Goal: Task Accomplishment & Management: Use online tool/utility

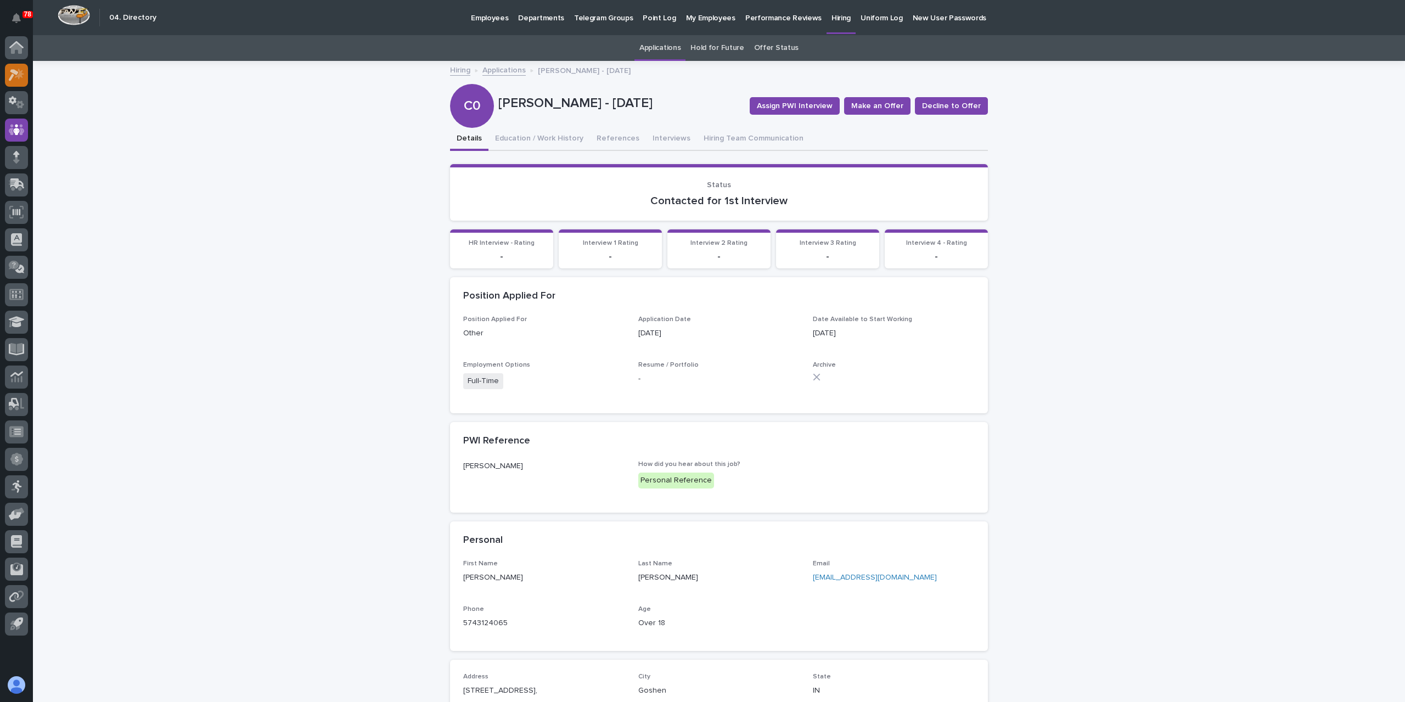
click at [16, 73] on icon at bounding box center [14, 75] width 10 height 12
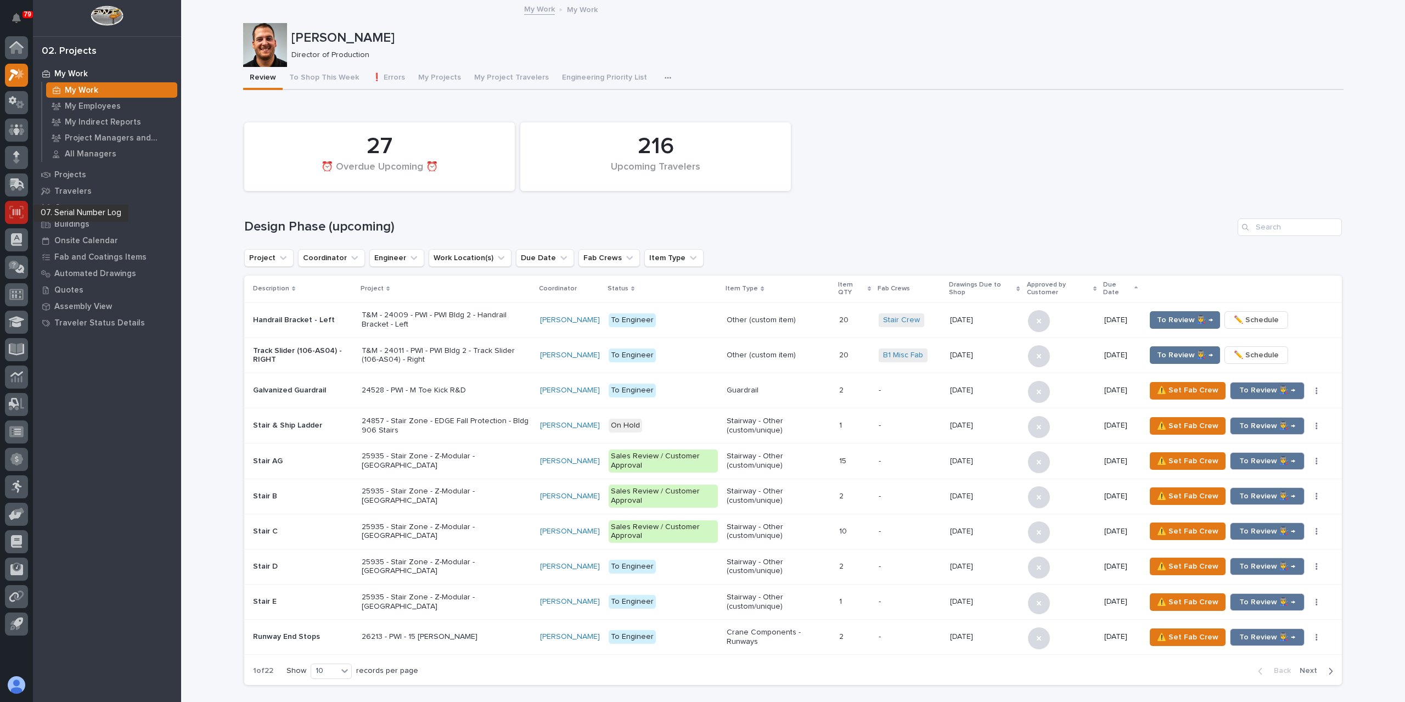
click at [13, 205] on div at bounding box center [16, 212] width 23 height 23
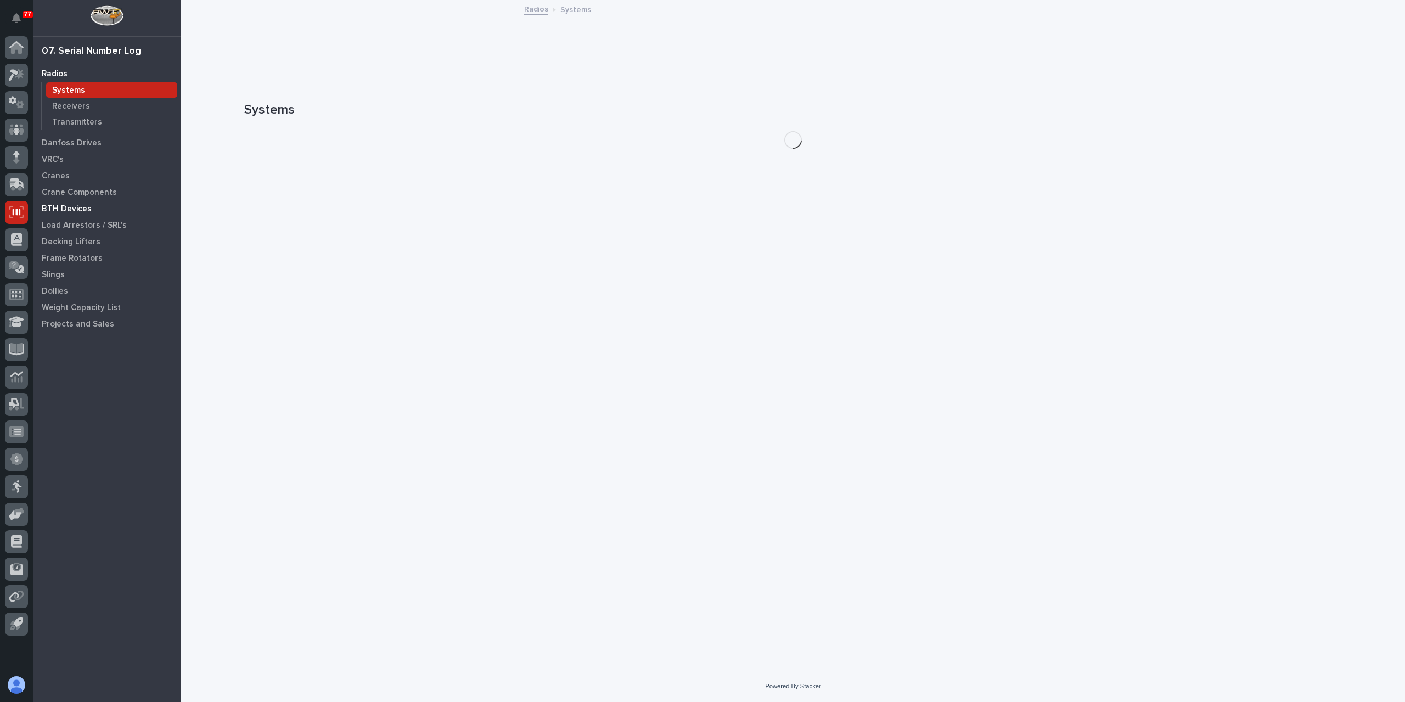
click at [79, 206] on p "BTH Devices" at bounding box center [67, 209] width 50 height 10
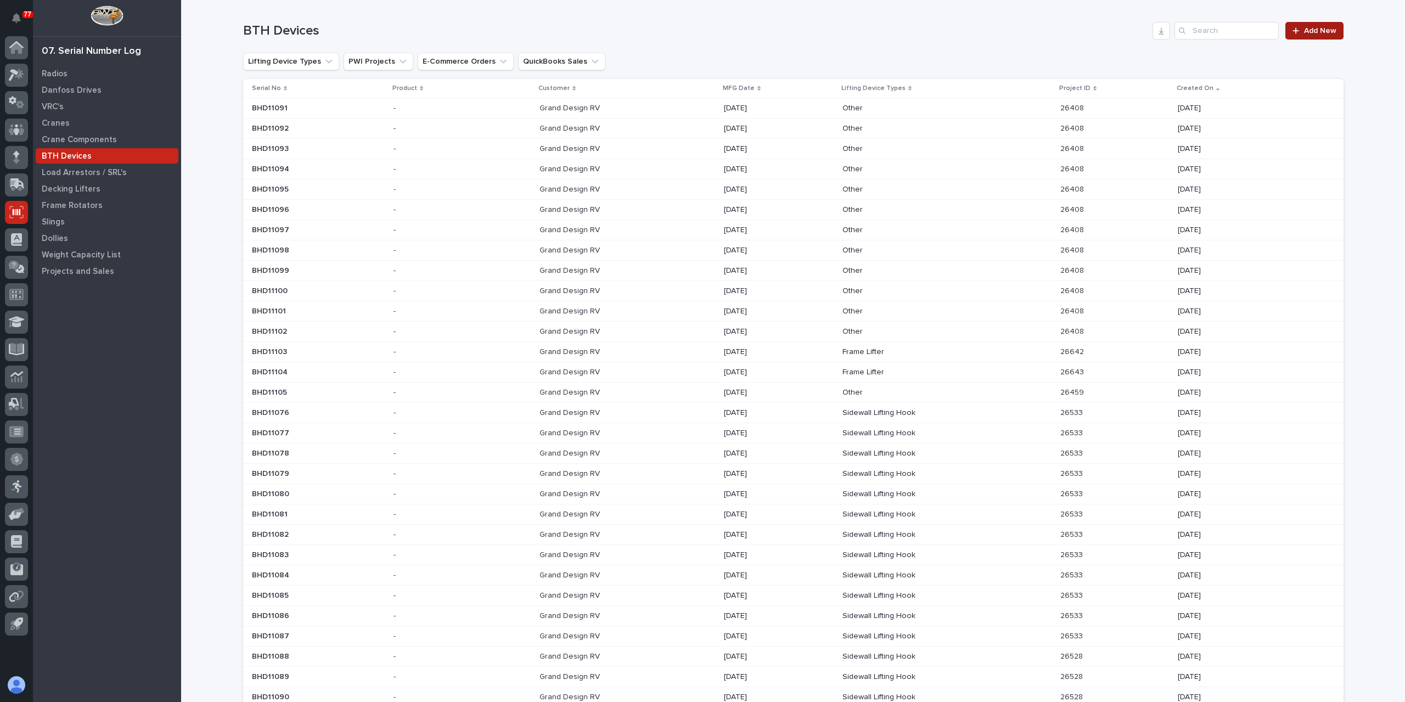
click at [1304, 33] on span "Add New" at bounding box center [1320, 31] width 32 height 8
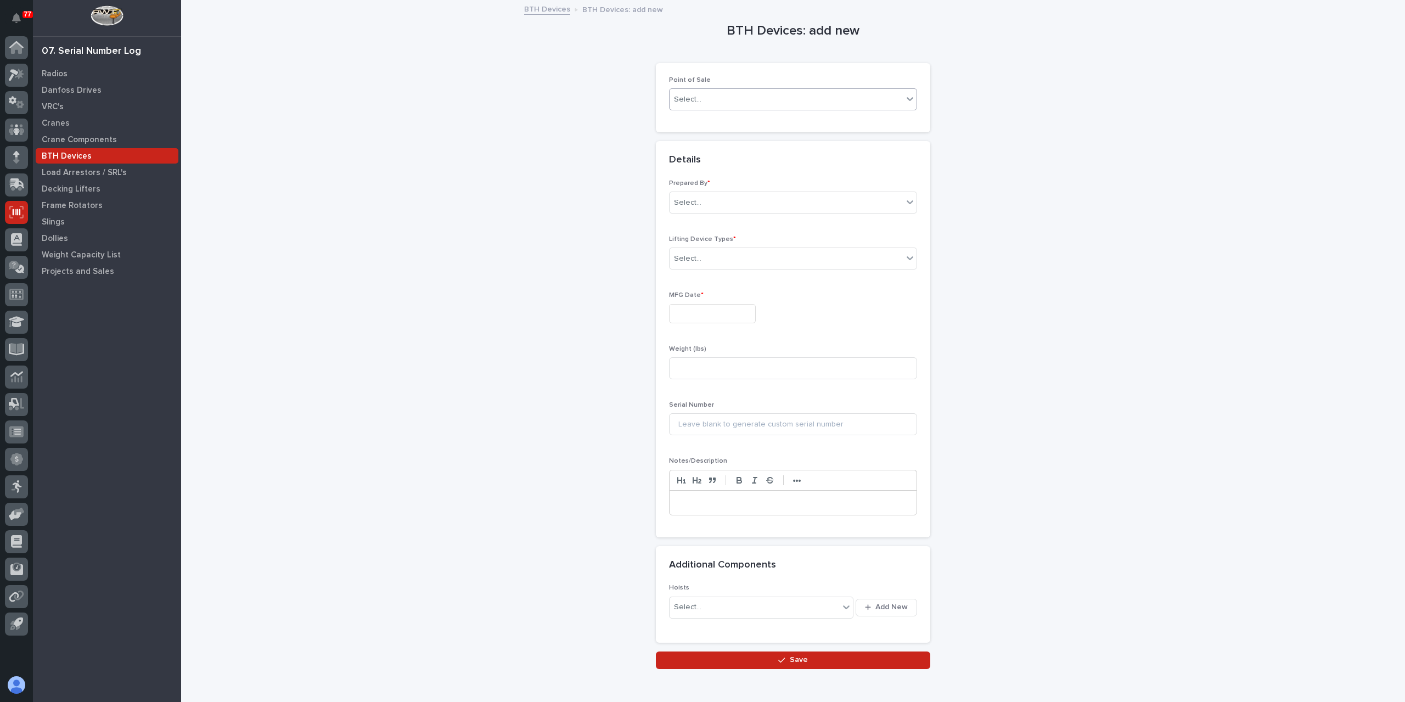
click at [711, 95] on div "Select..." at bounding box center [786, 100] width 233 height 18
click at [685, 122] on div "PWI Projects" at bounding box center [788, 119] width 247 height 19
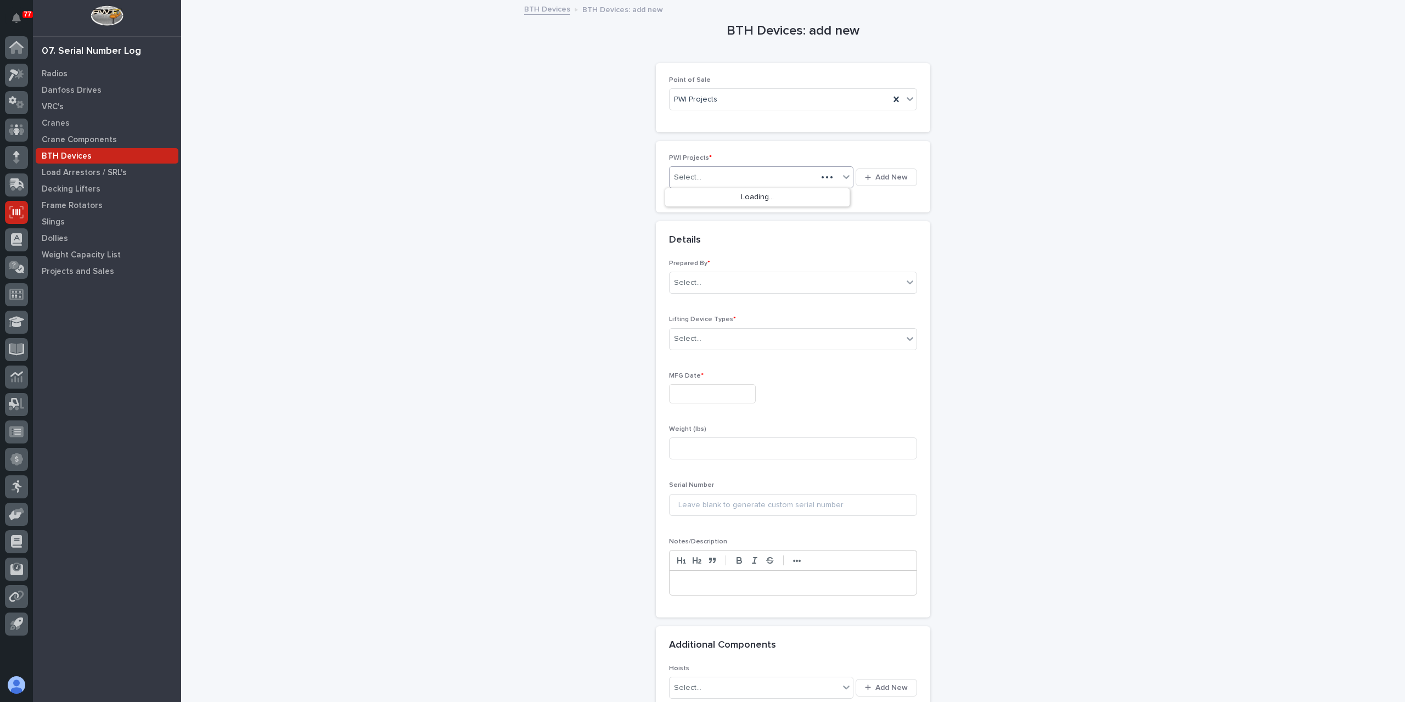
click at [683, 166] on div "Select..." at bounding box center [761, 177] width 184 height 22
type input "*****"
click at [679, 299] on div "Select..." at bounding box center [687, 303] width 27 height 12
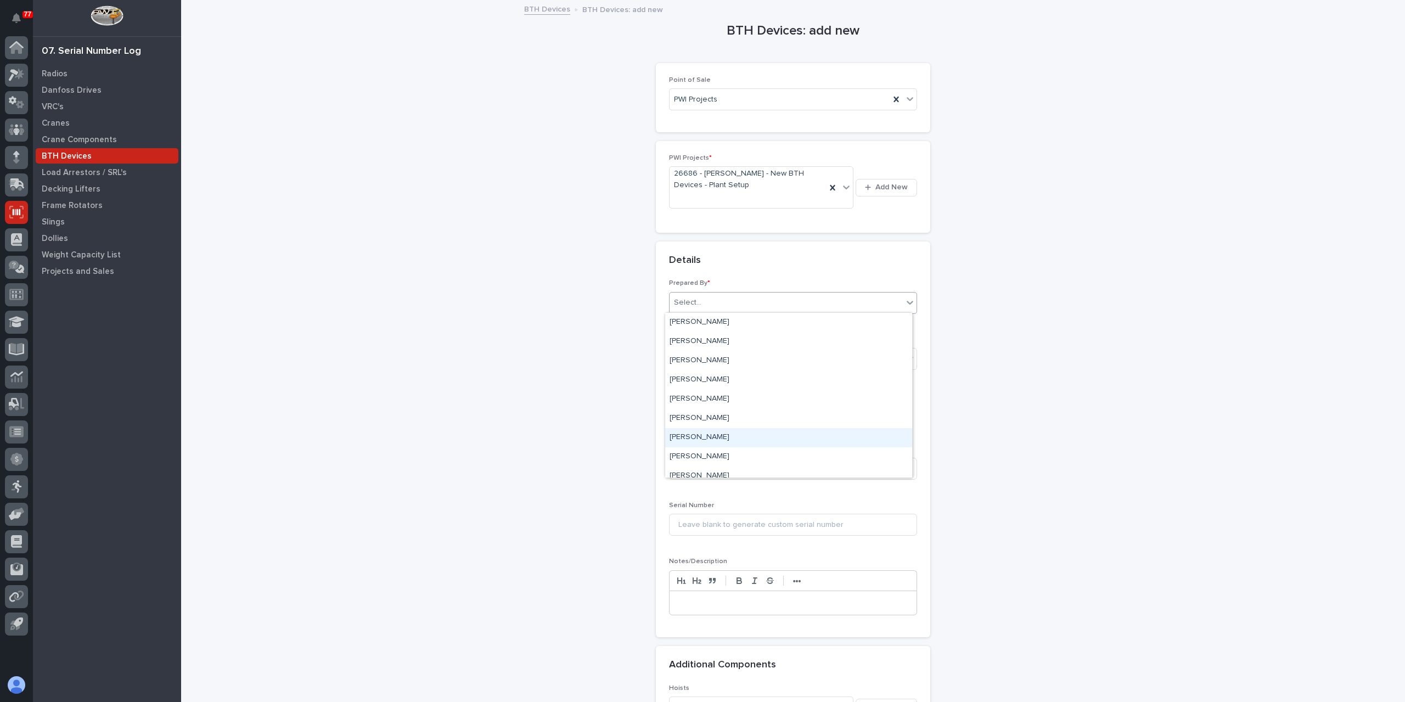
click at [699, 434] on div "[PERSON_NAME]" at bounding box center [788, 437] width 247 height 19
click at [687, 361] on div "Select..." at bounding box center [687, 359] width 27 height 12
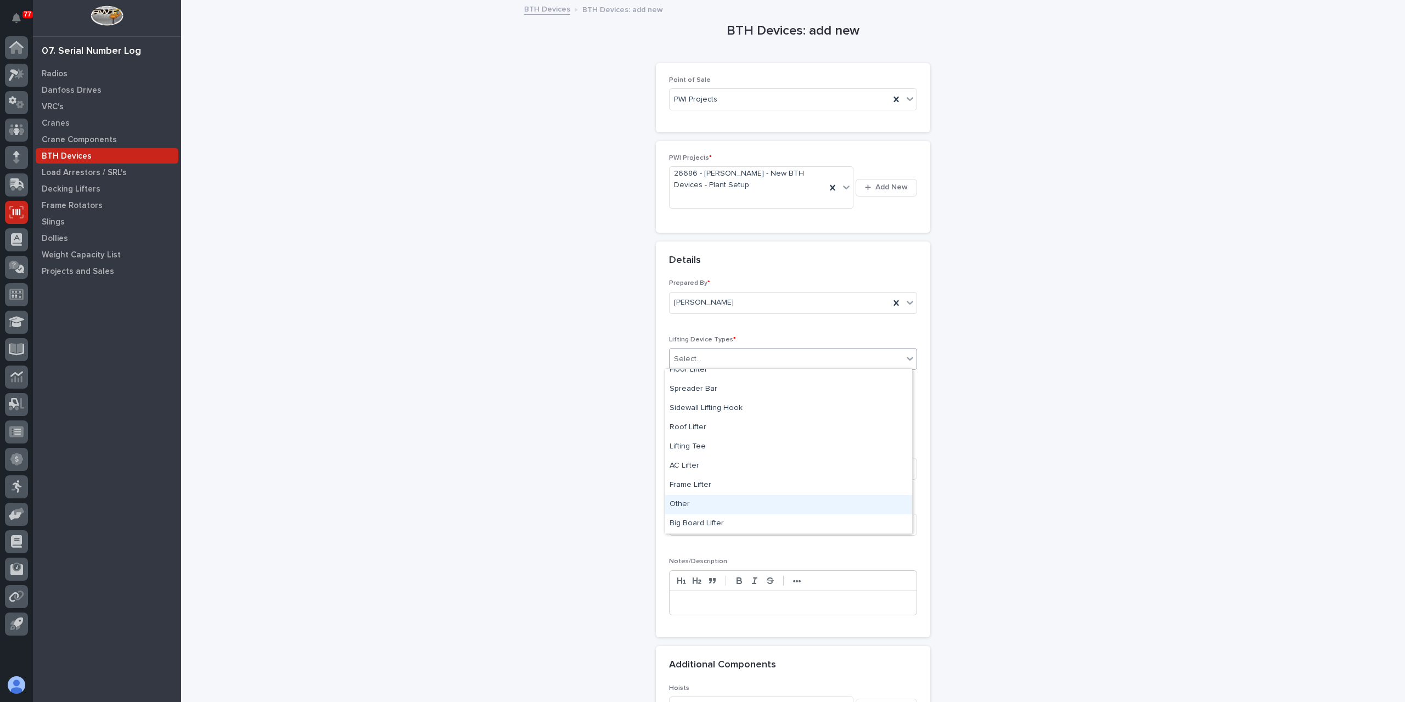
click at [697, 506] on div "Other" at bounding box center [788, 504] width 247 height 19
click at [707, 415] on input at bounding box center [793, 416] width 248 height 22
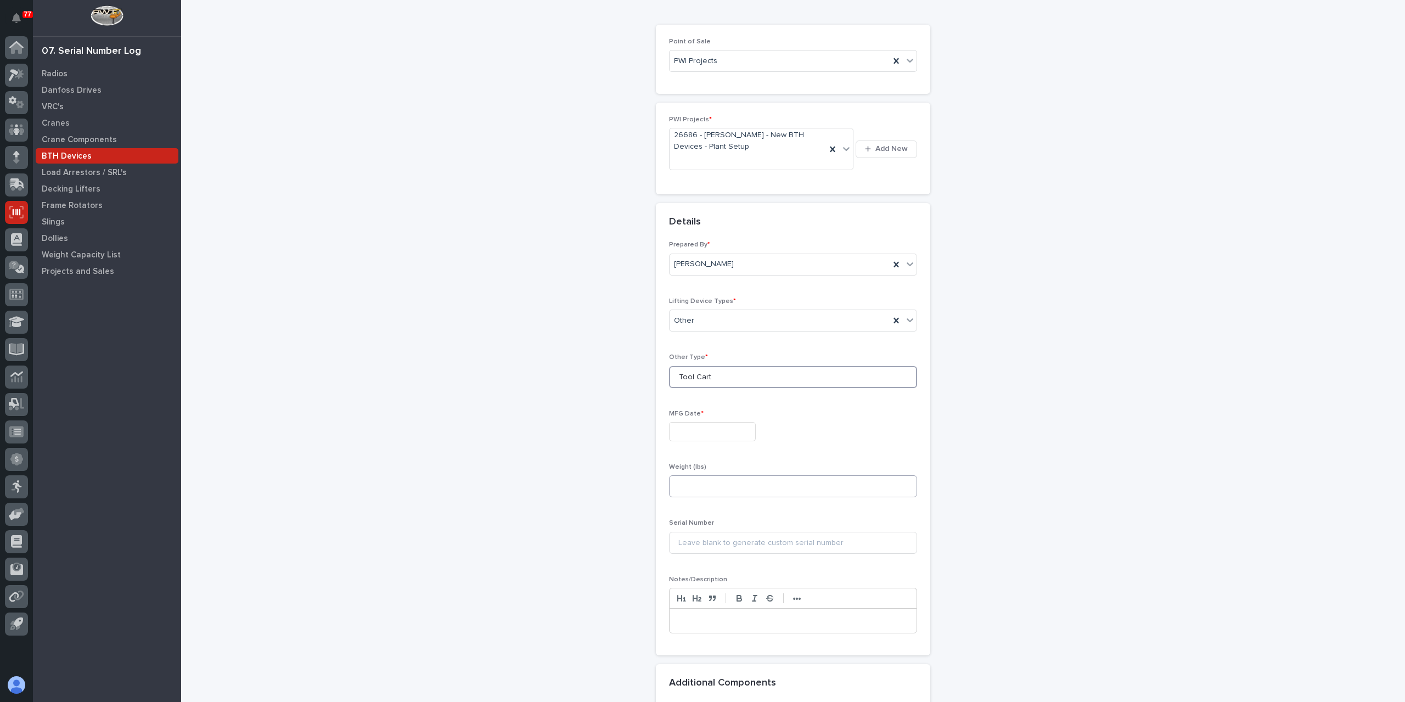
scroll to position [55, 0]
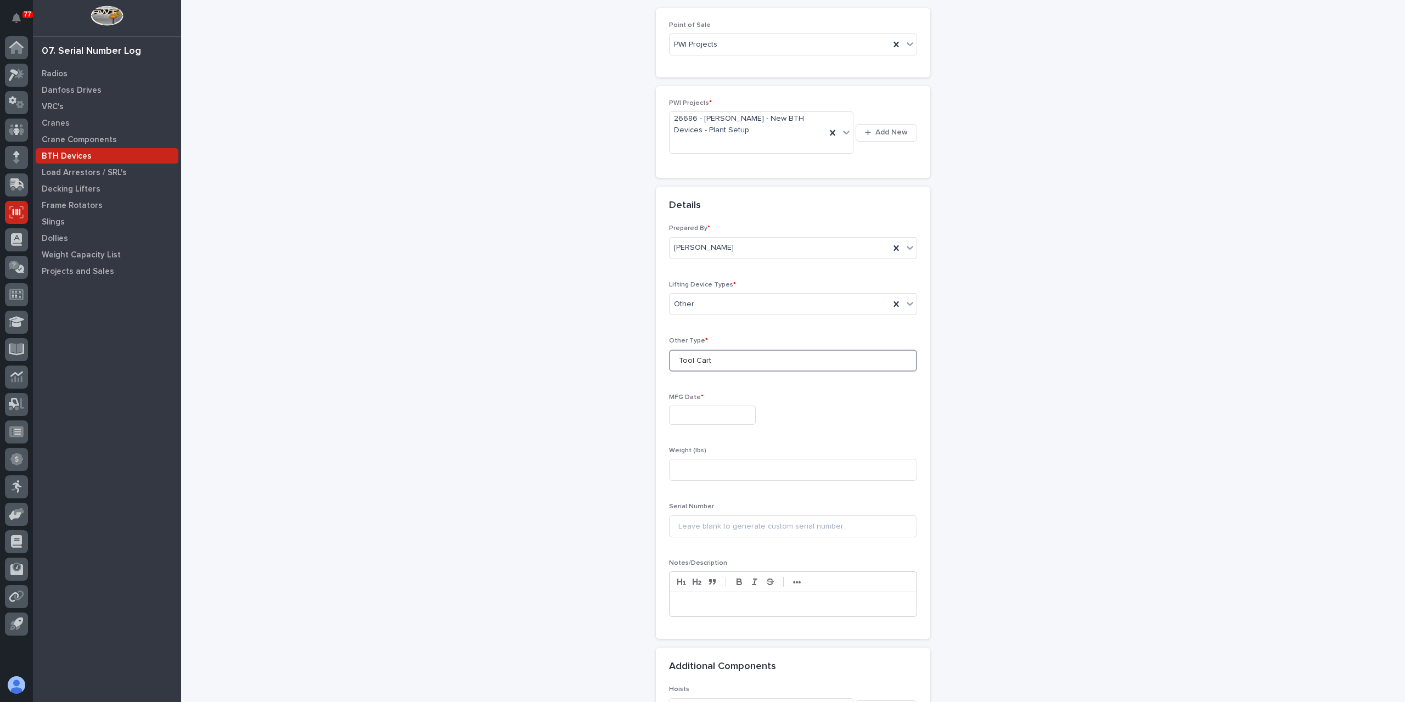
type input "Tool Cart"
click at [705, 421] on input "text" at bounding box center [712, 415] width 87 height 19
click at [669, 347] on div "18" at bounding box center [669, 341] width 15 height 15
type input "**********"
click at [710, 468] on input at bounding box center [793, 470] width 248 height 22
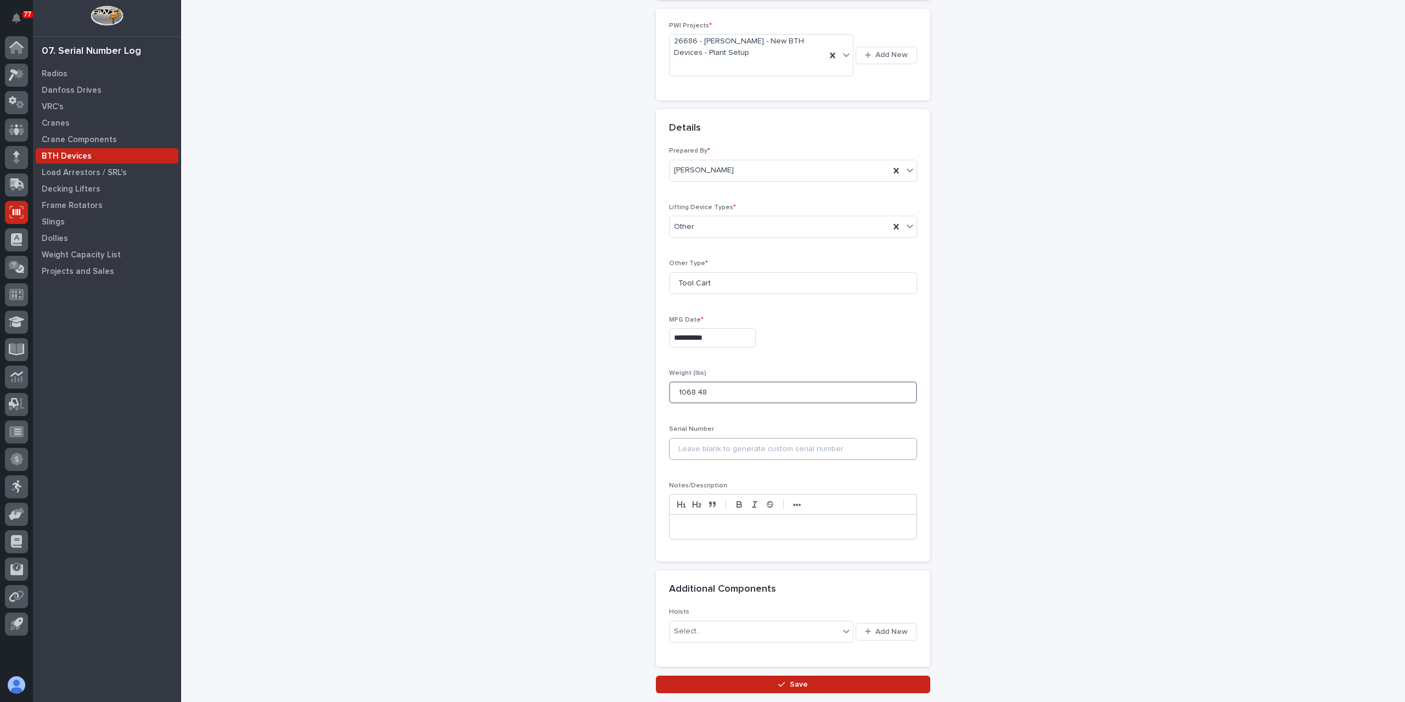
scroll to position [206, 0]
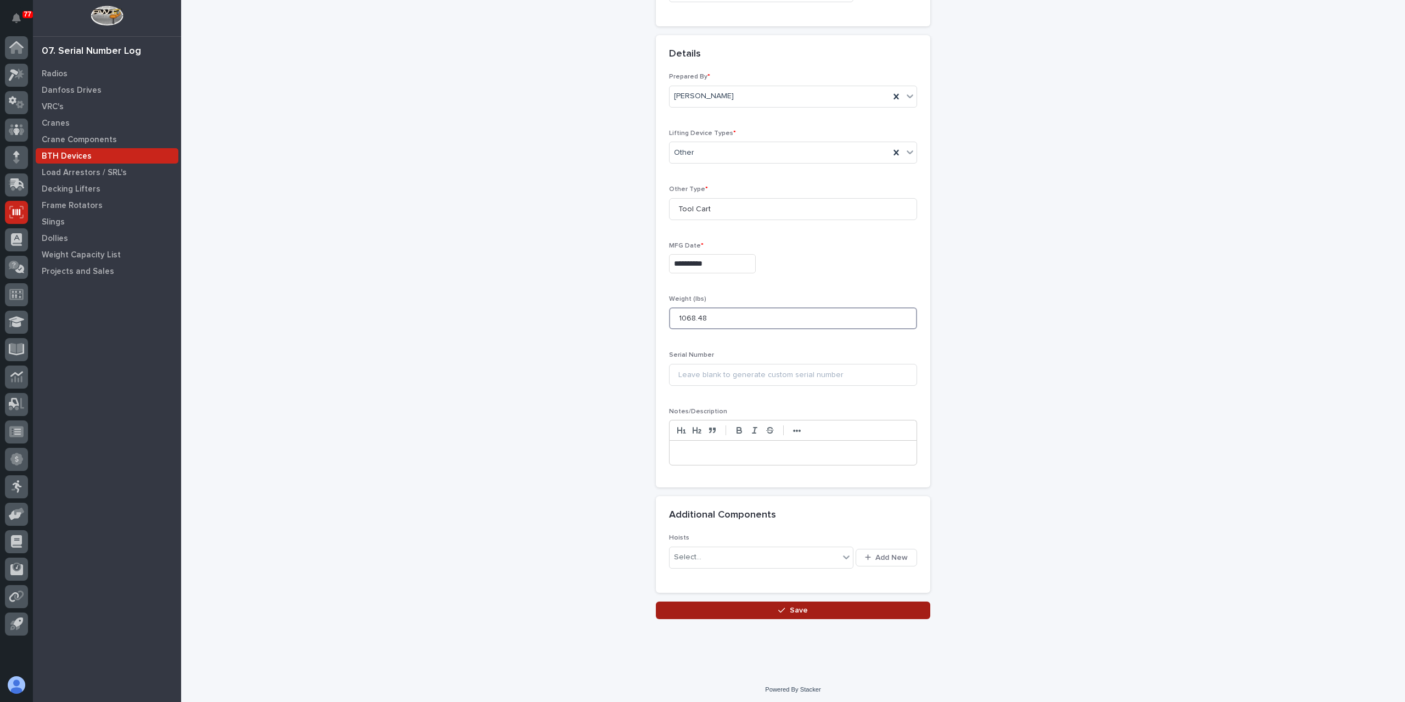
type input "1068.48"
click at [764, 603] on button "Save" at bounding box center [793, 611] width 274 height 18
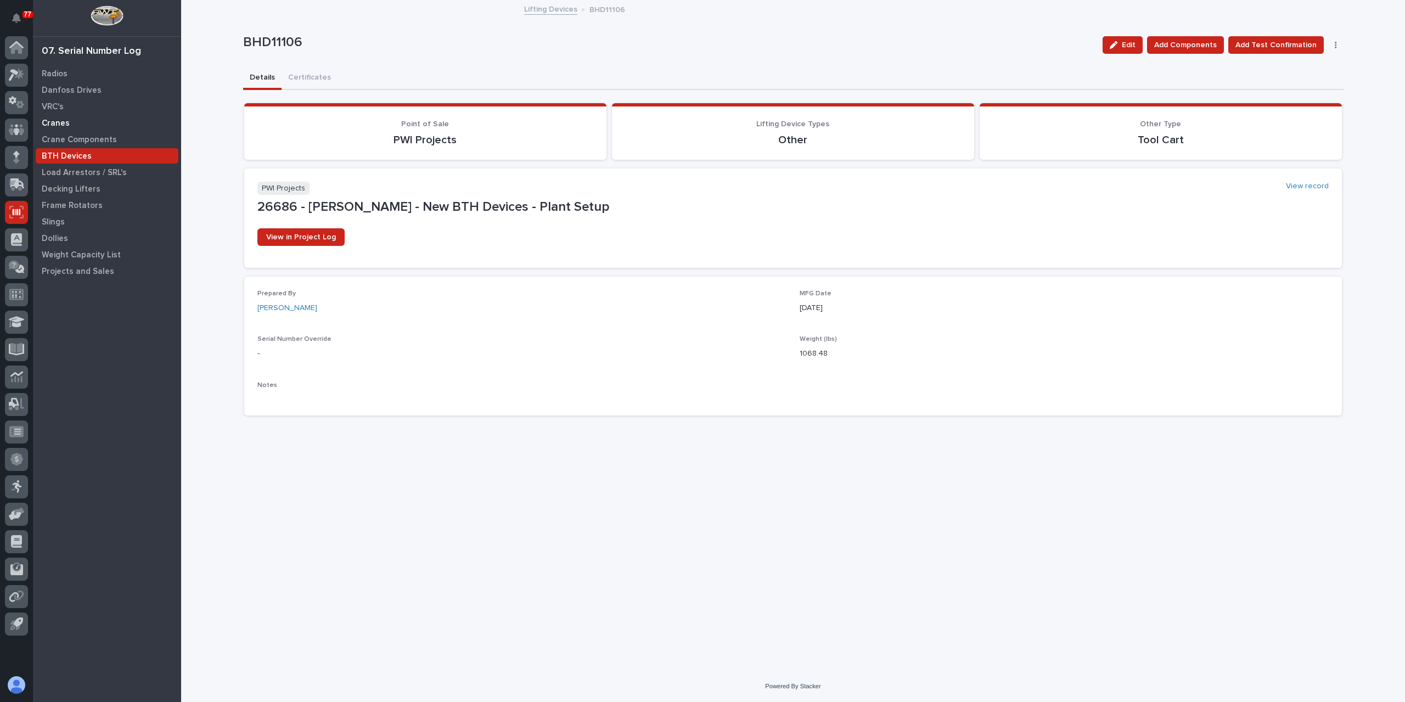
click at [70, 120] on div "Cranes" at bounding box center [107, 122] width 143 height 15
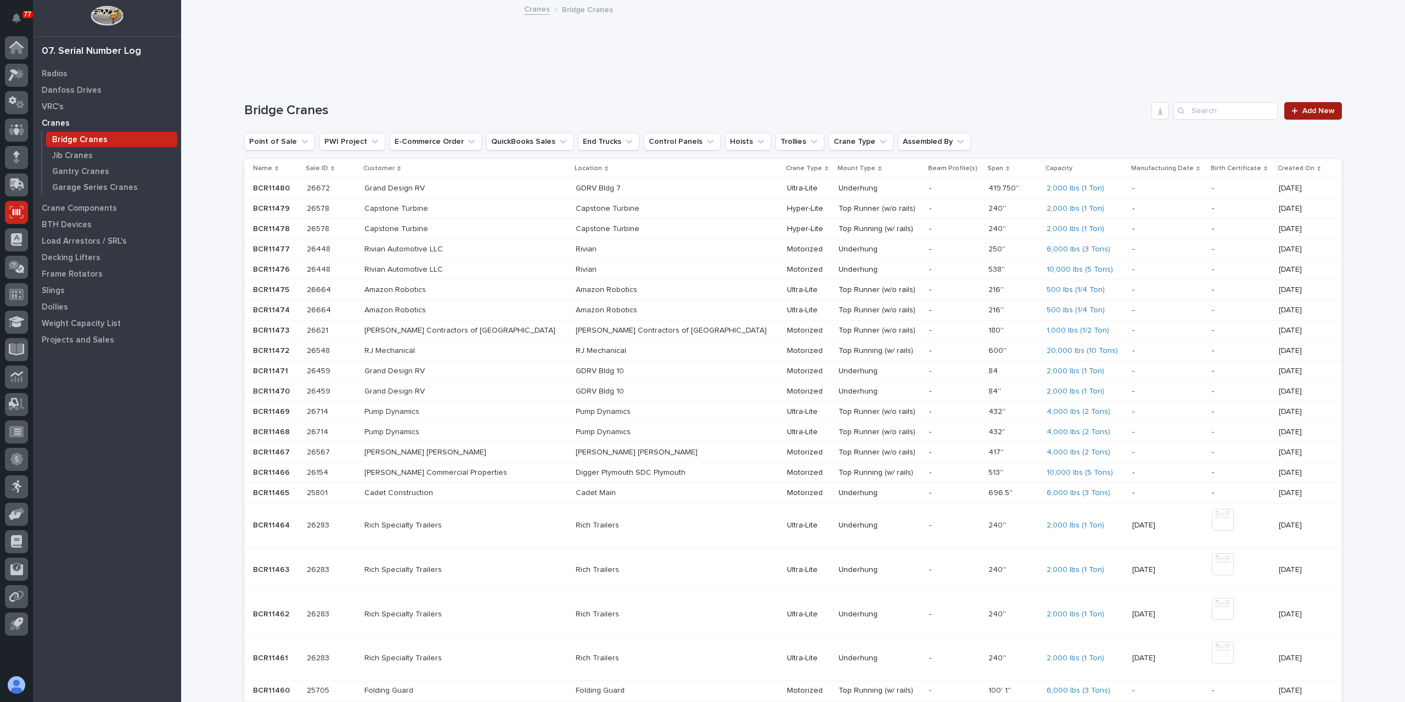
click at [1301, 106] on link "Add New" at bounding box center [1313, 111] width 58 height 18
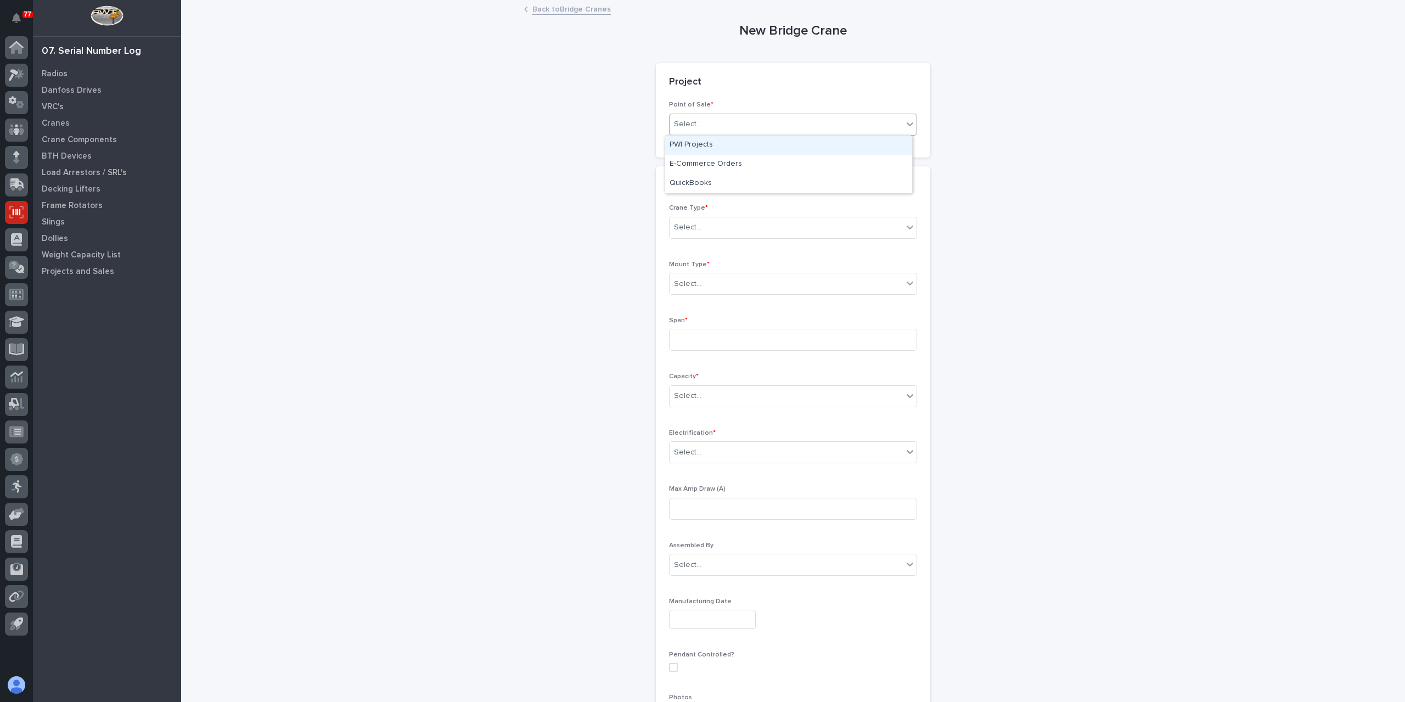
click at [730, 129] on div "Select..." at bounding box center [786, 124] width 233 height 18
click at [716, 145] on div "PWI Projects" at bounding box center [788, 145] width 247 height 19
click at [687, 194] on div "Select..." at bounding box center [755, 203] width 170 height 18
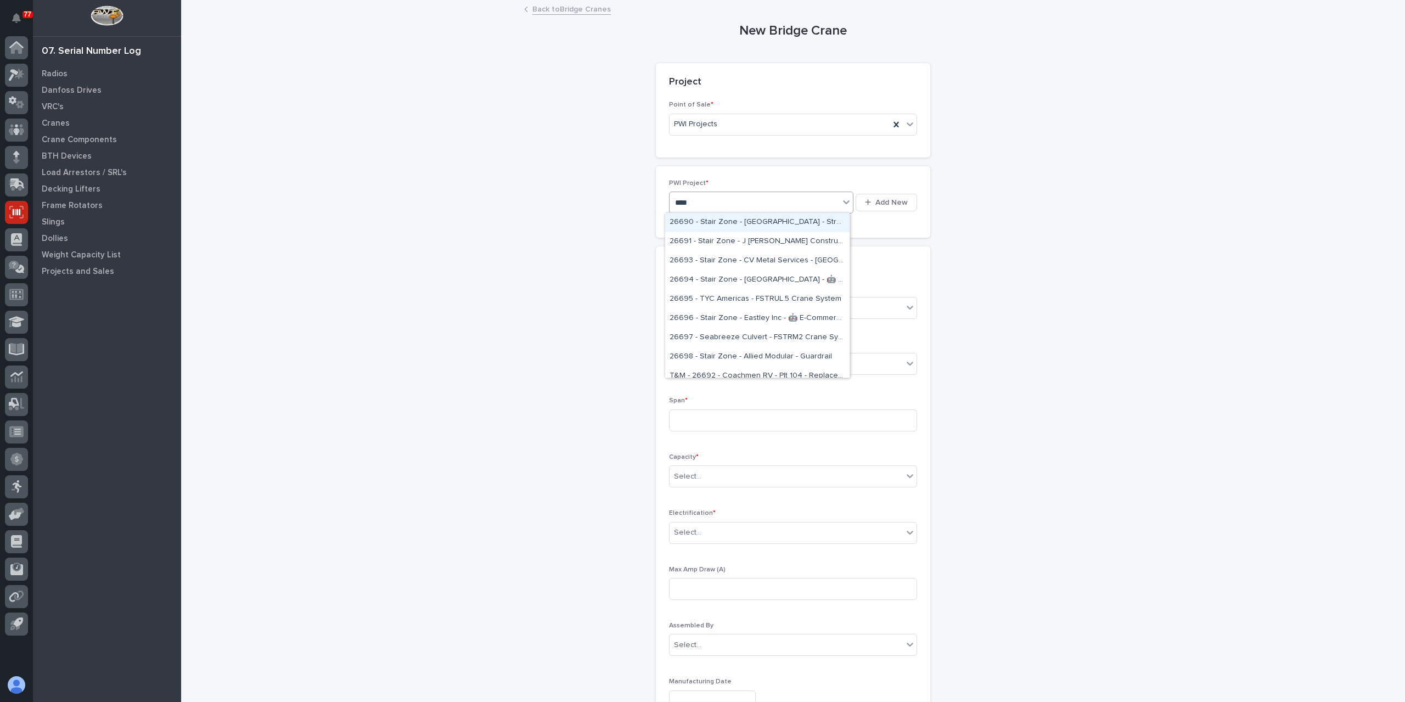
type input "*****"
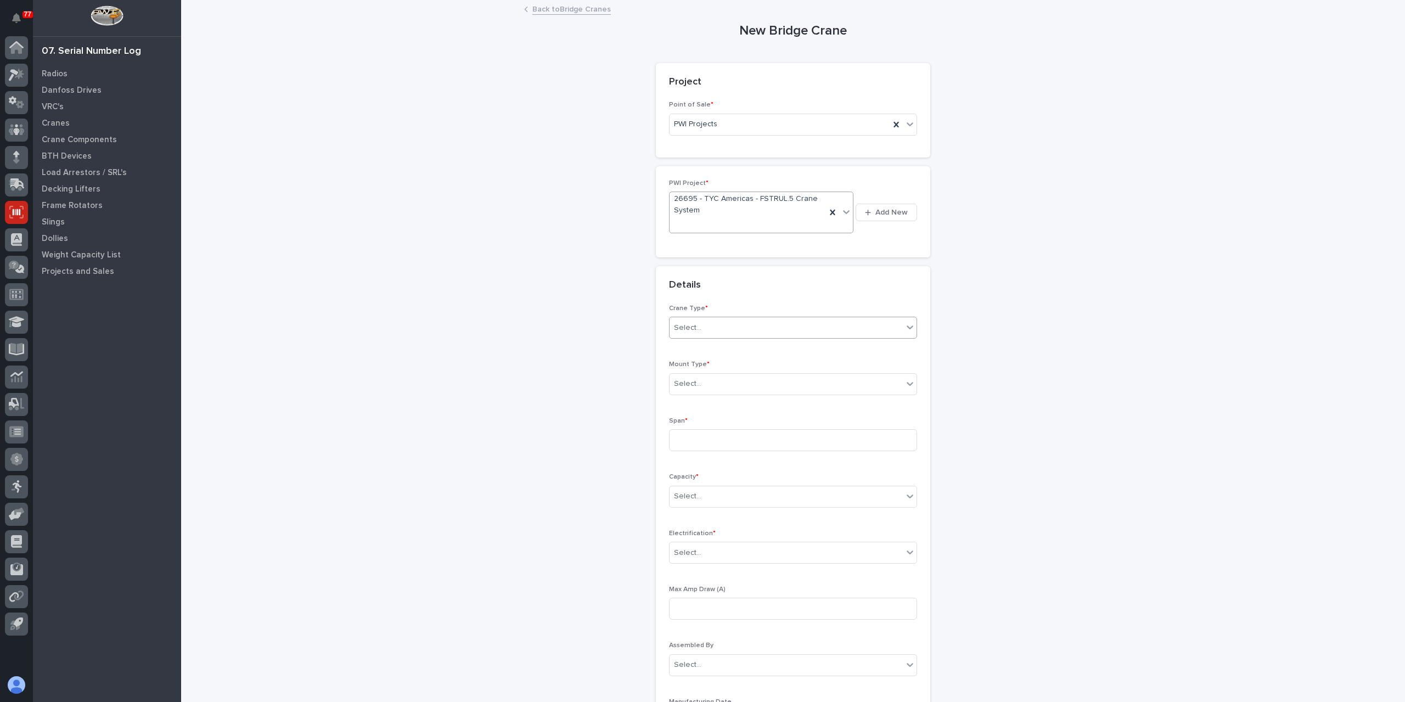
click at [692, 334] on div "Select..." at bounding box center [786, 328] width 233 height 18
click at [725, 367] on div "Ultra-Lite" at bounding box center [788, 366] width 247 height 19
click at [701, 387] on div "Select..." at bounding box center [786, 384] width 233 height 18
drag, startPoint x: 733, startPoint y: 410, endPoint x: 739, endPoint y: 419, distance: 10.4
click at [739, 419] on div "Top Runner (w/o rails)" at bounding box center [788, 422] width 247 height 19
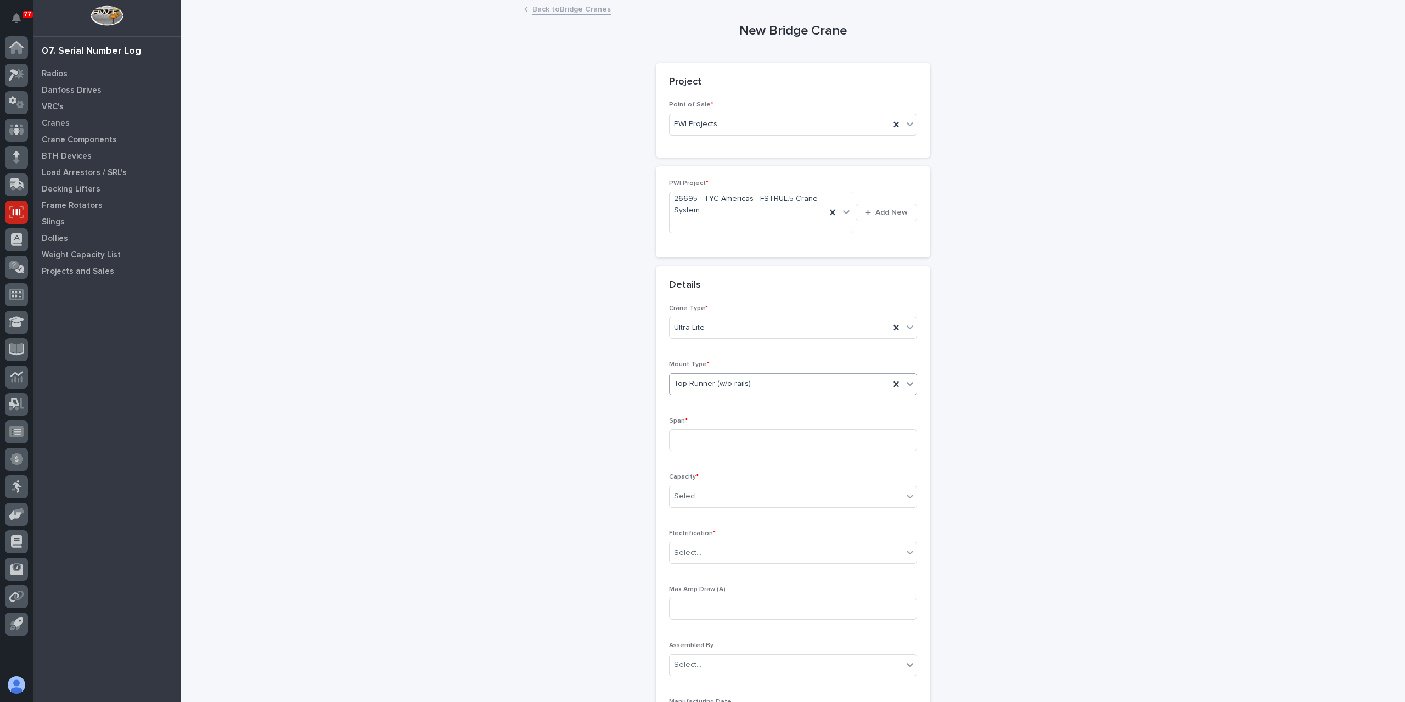
click at [725, 426] on div "Span *" at bounding box center [793, 438] width 248 height 43
click at [721, 433] on input at bounding box center [793, 440] width 248 height 22
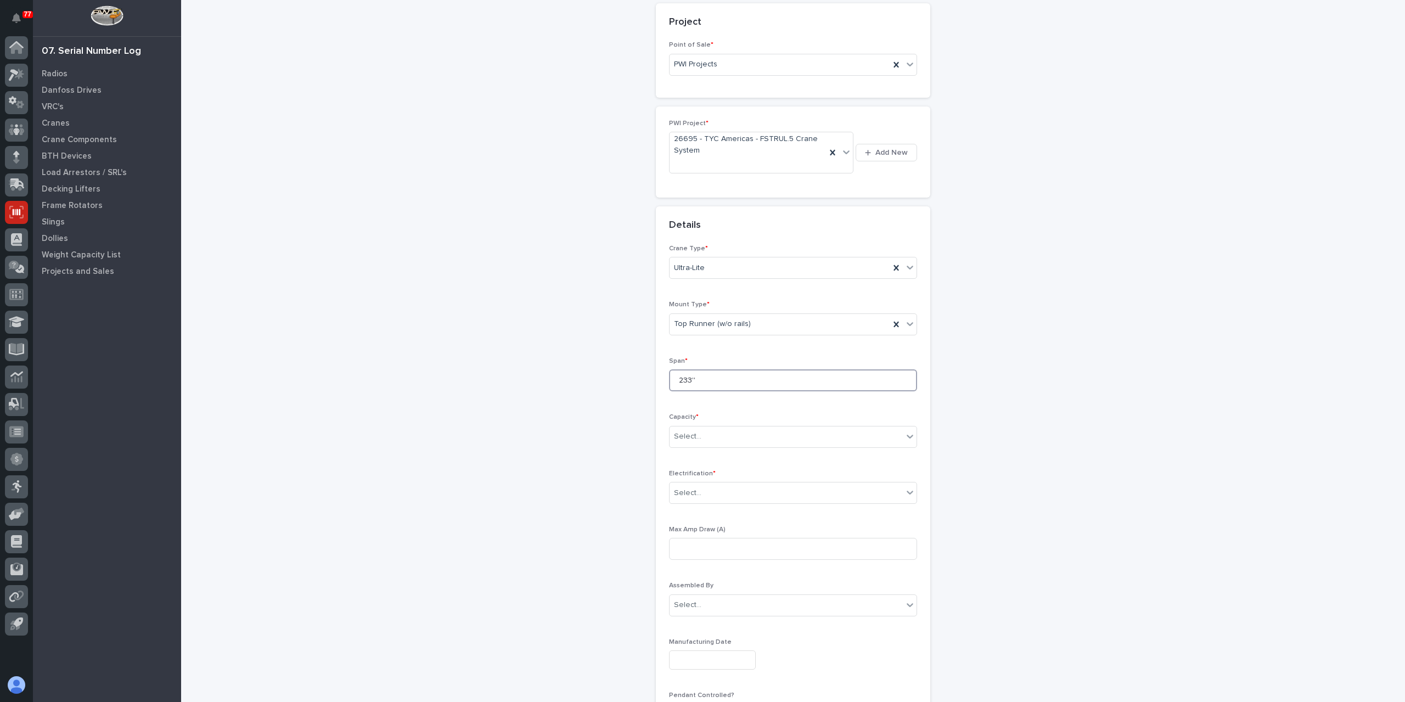
scroll to position [110, 0]
type input "233''"
click at [727, 391] on div "Select..." at bounding box center [786, 387] width 233 height 18
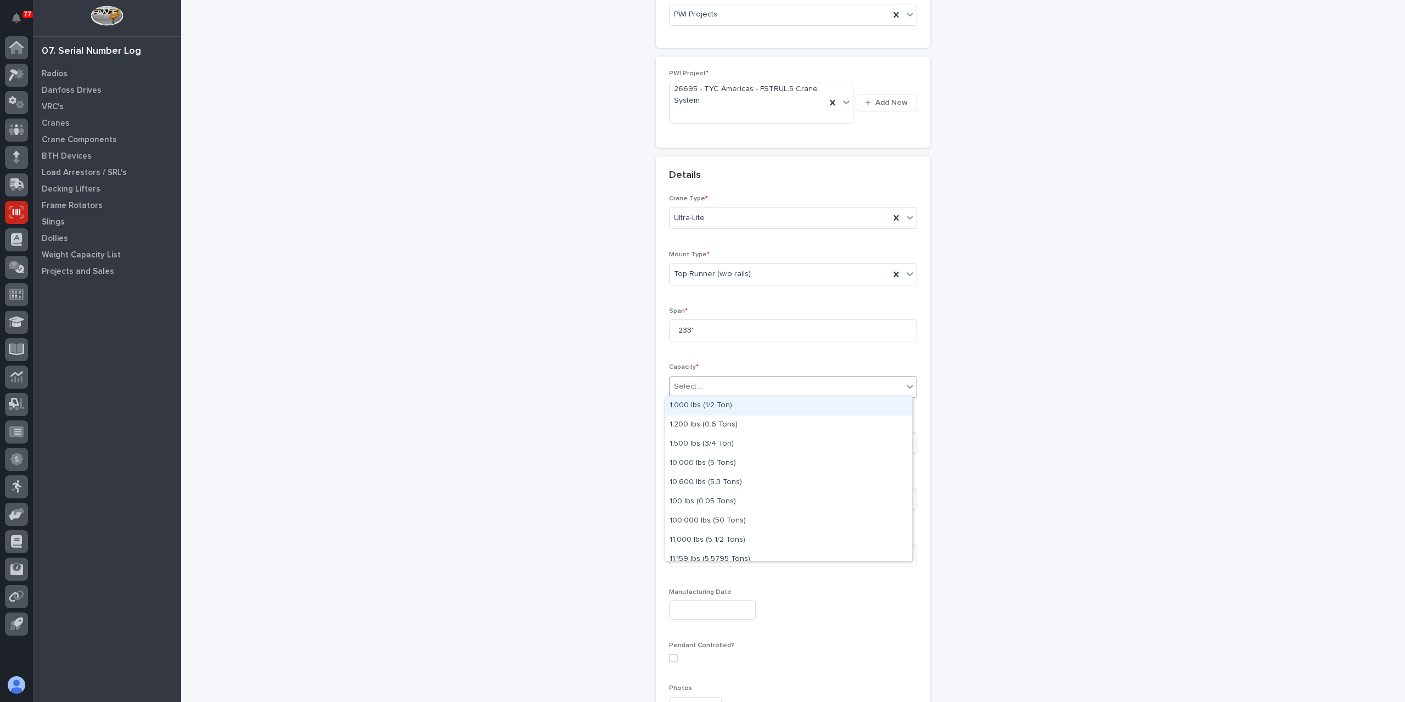
click at [746, 406] on div "1,000 lbs (1/2 Ton)" at bounding box center [788, 405] width 247 height 19
click at [707, 440] on div "Select..." at bounding box center [786, 443] width 233 height 18
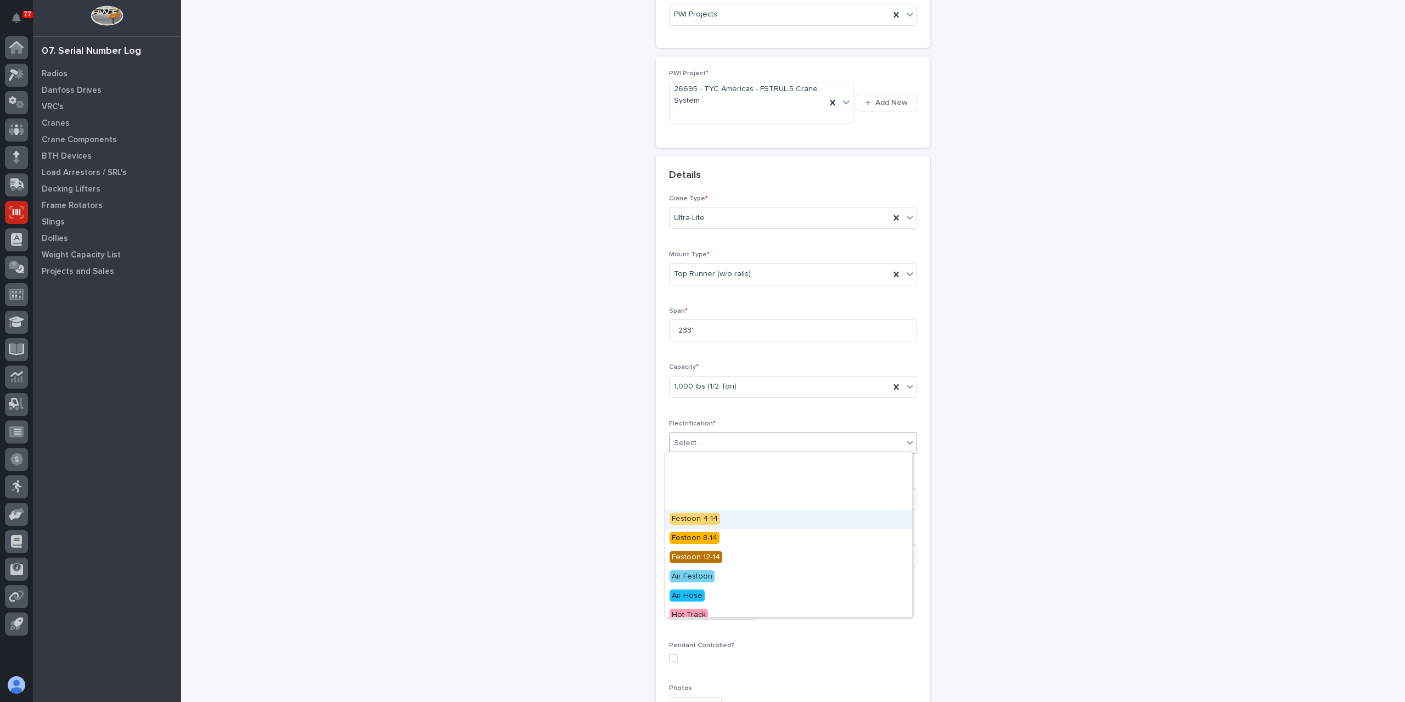
scroll to position [85, 0]
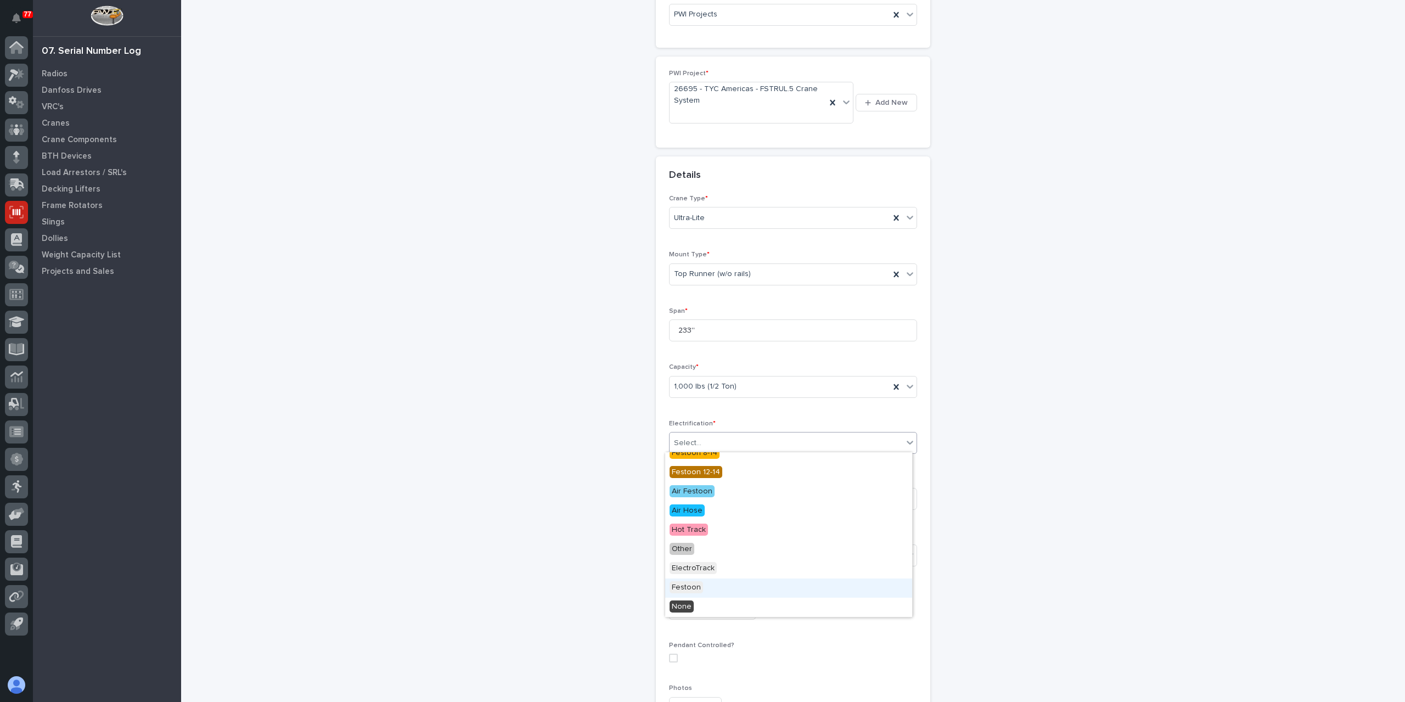
click at [700, 583] on span "Festoon" at bounding box center [686, 587] width 33 height 12
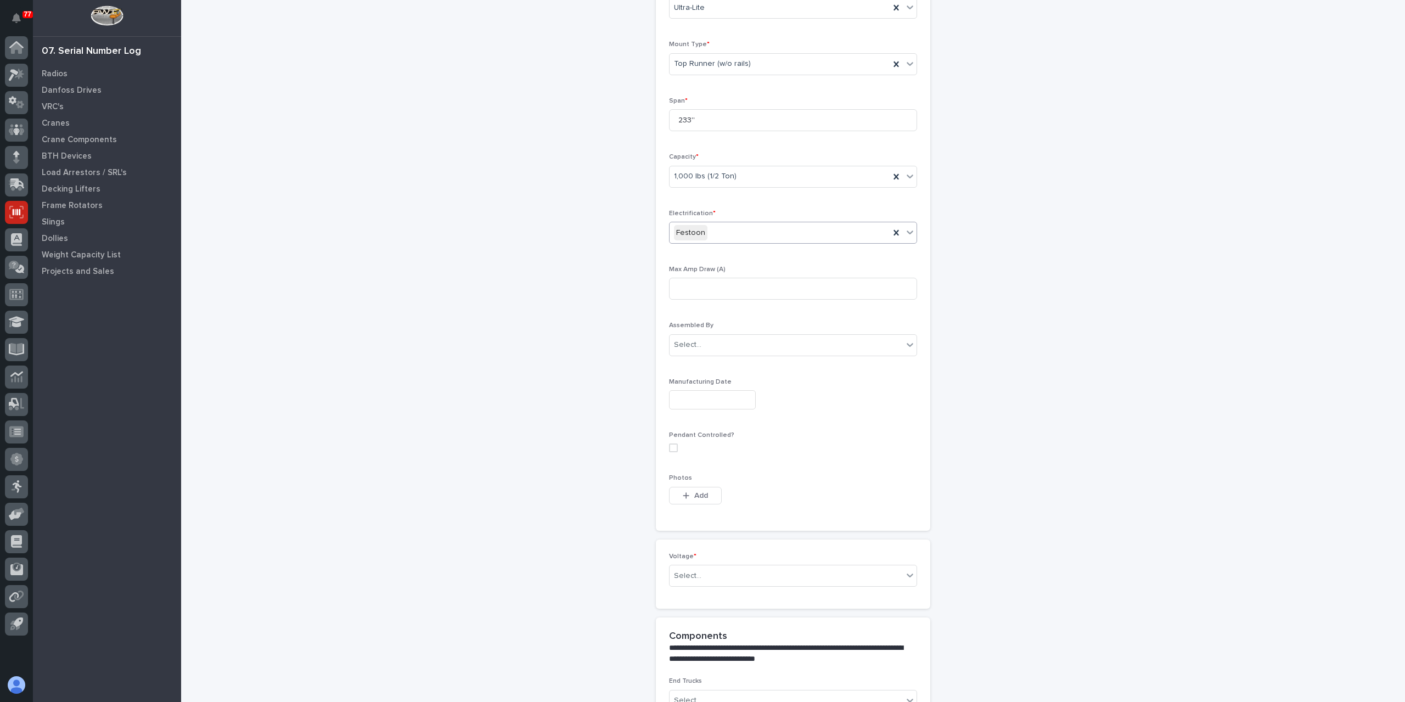
scroll to position [363, 0]
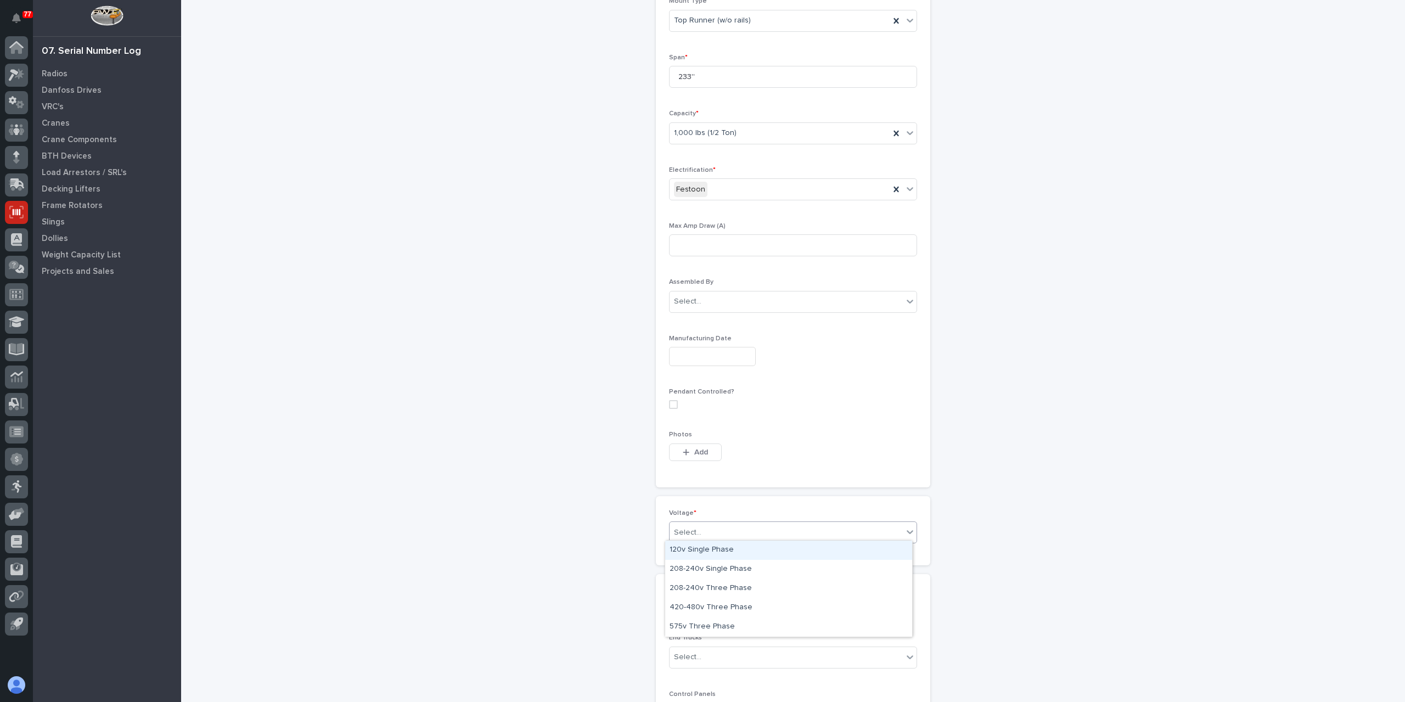
click at [720, 532] on div "Select..." at bounding box center [786, 533] width 233 height 18
click at [731, 608] on div "420-480v Three Phase" at bounding box center [788, 607] width 247 height 19
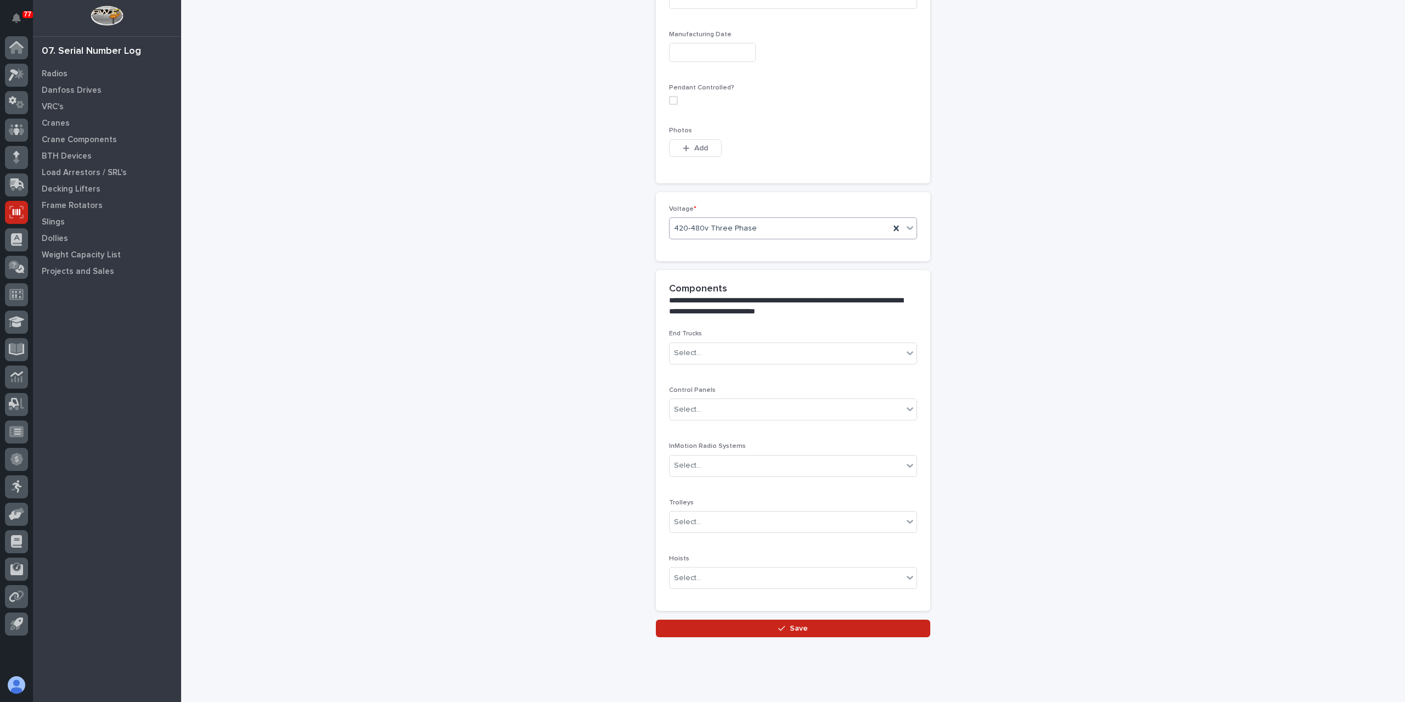
scroll to position [683, 0]
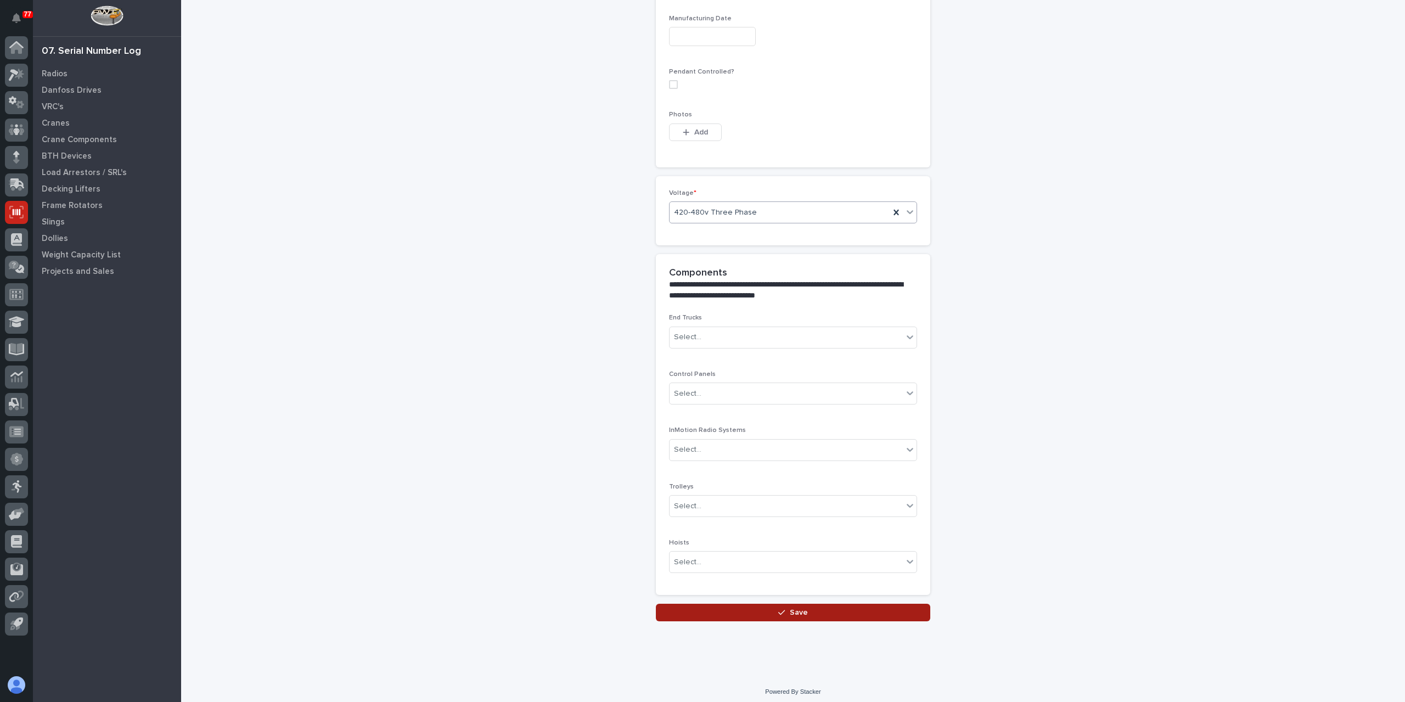
click at [808, 609] on button "Save" at bounding box center [793, 613] width 274 height 18
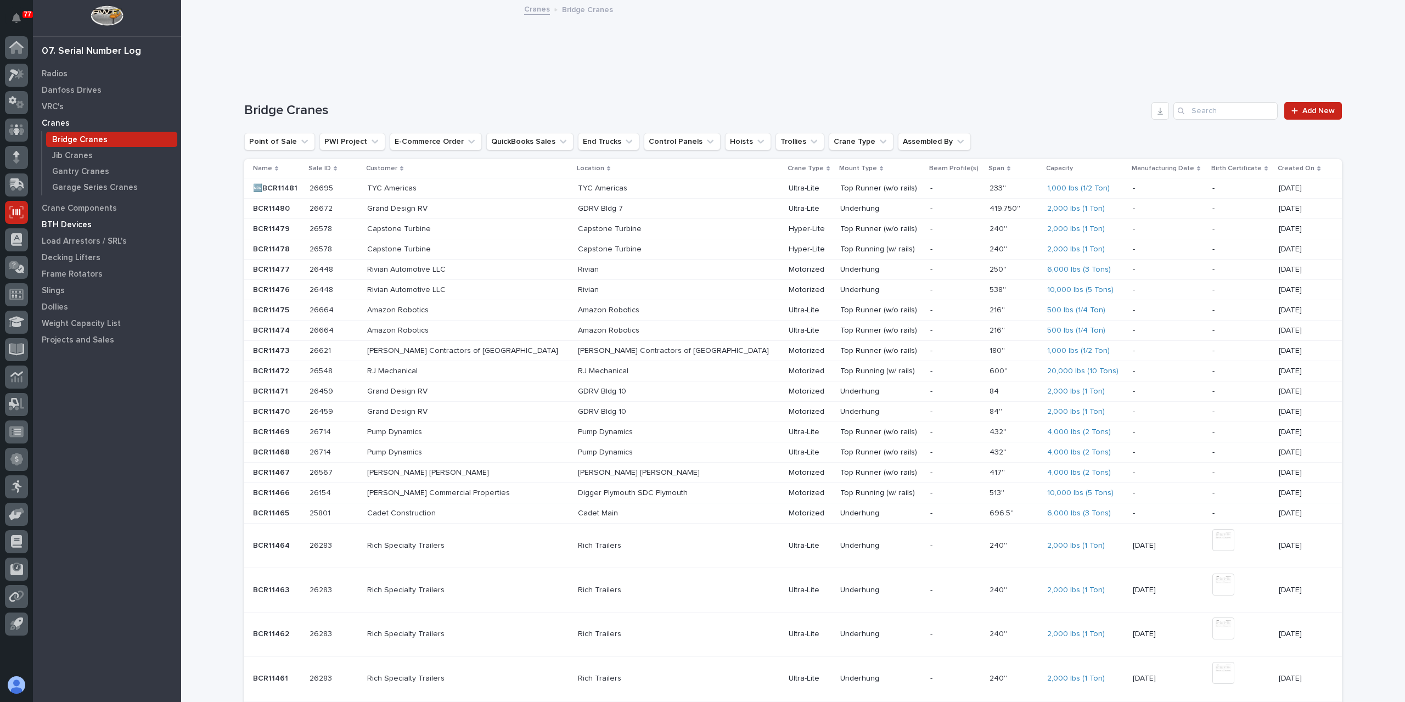
click at [67, 220] on p "BTH Devices" at bounding box center [67, 225] width 50 height 10
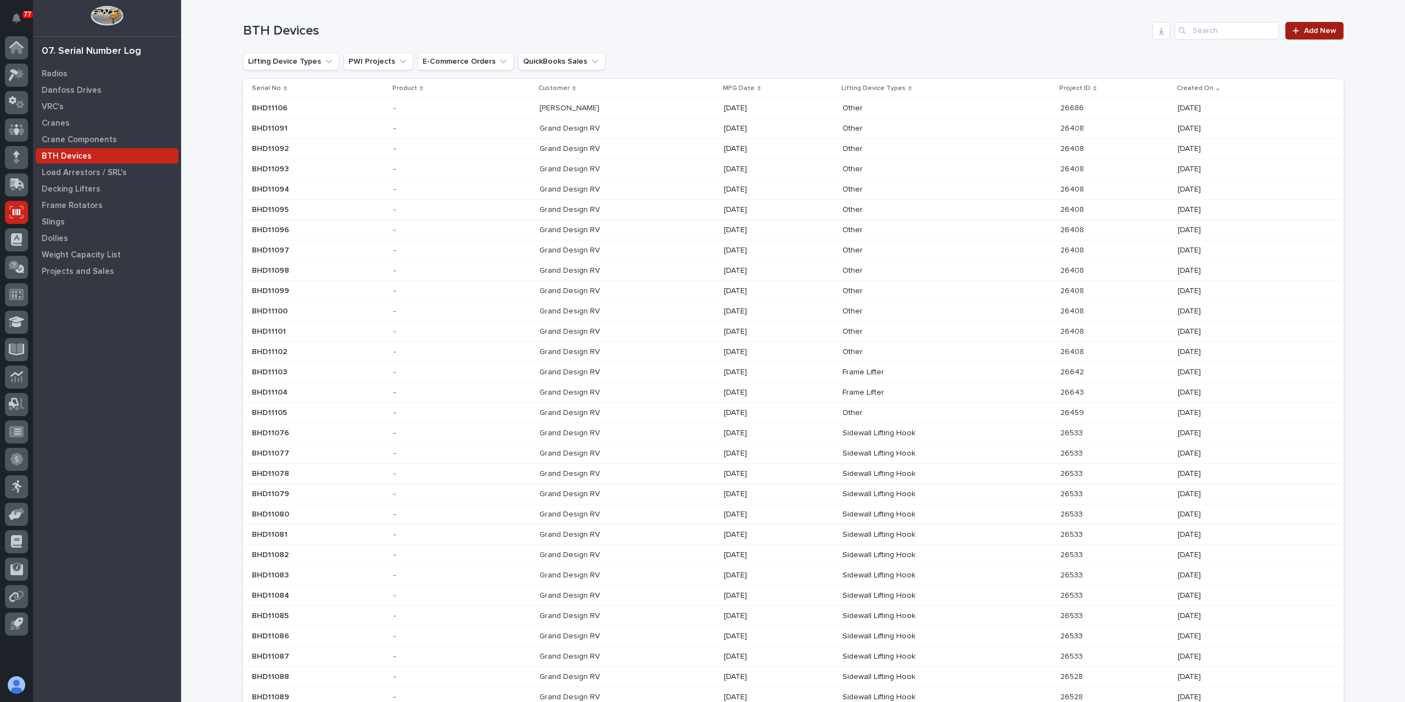
click at [1304, 31] on span "Add New" at bounding box center [1320, 31] width 32 height 8
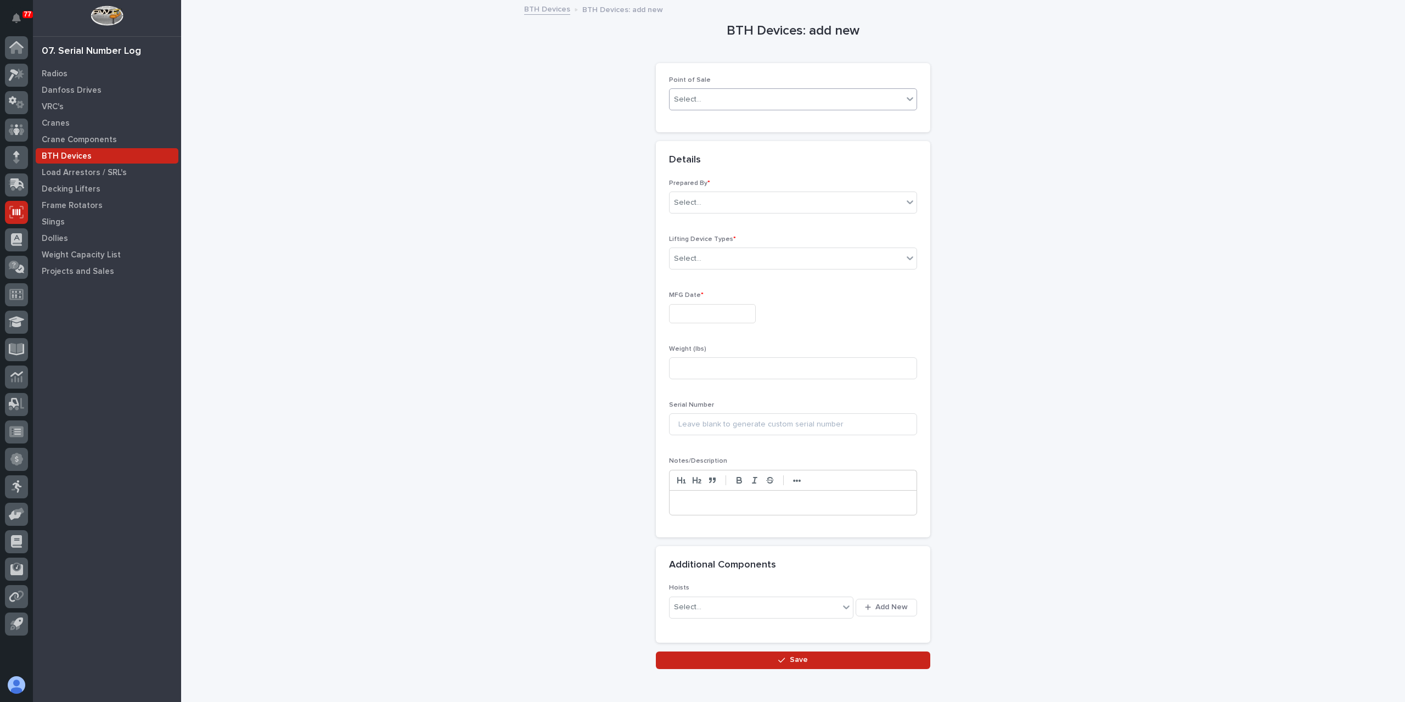
click at [714, 106] on div "Select..." at bounding box center [786, 100] width 233 height 18
click at [700, 122] on div "PWI Projects" at bounding box center [788, 119] width 247 height 19
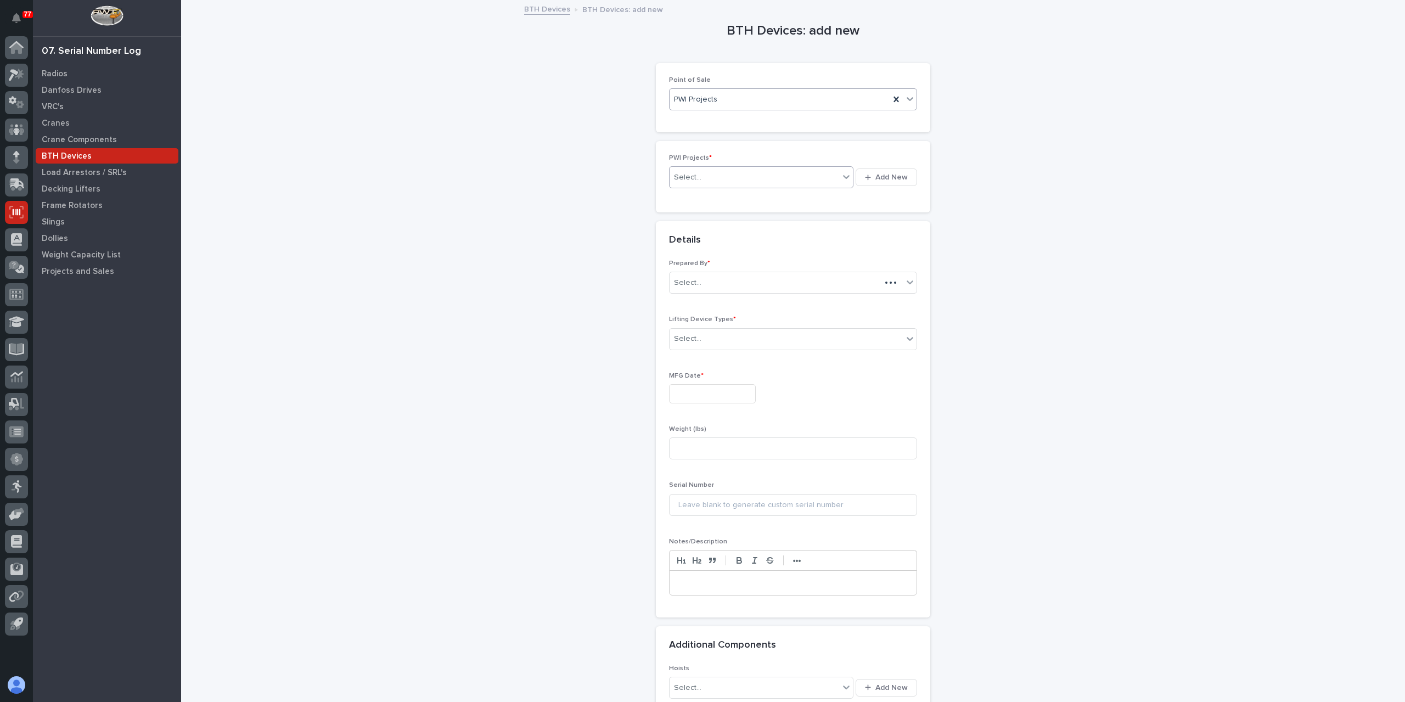
click at [701, 177] on div "Select..." at bounding box center [755, 178] width 170 height 18
type input "*****"
click at [707, 304] on div "Select..." at bounding box center [786, 303] width 233 height 18
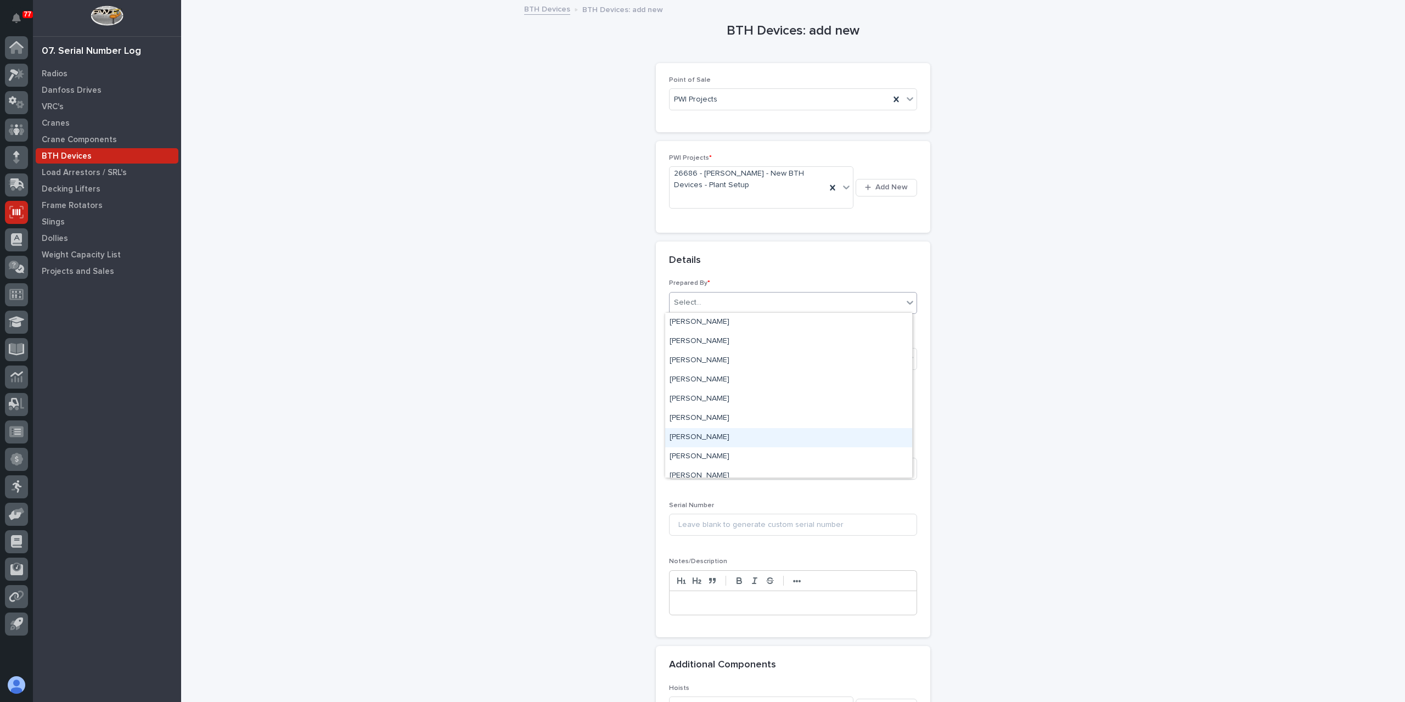
click at [699, 440] on div "[PERSON_NAME]" at bounding box center [788, 437] width 247 height 19
click at [704, 367] on div "Select..." at bounding box center [793, 359] width 248 height 22
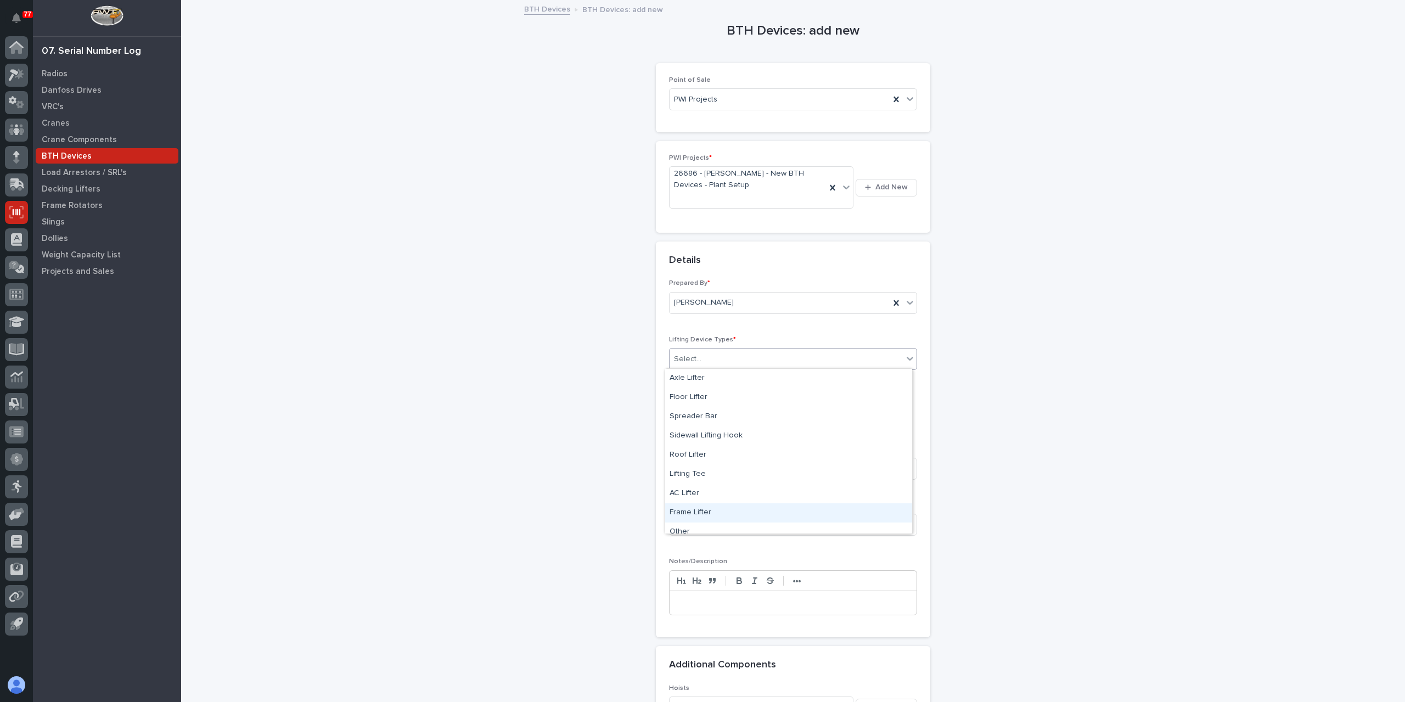
click at [705, 510] on div "Frame Lifter" at bounding box center [788, 512] width 247 height 19
click at [712, 414] on input "text" at bounding box center [712, 414] width 87 height 19
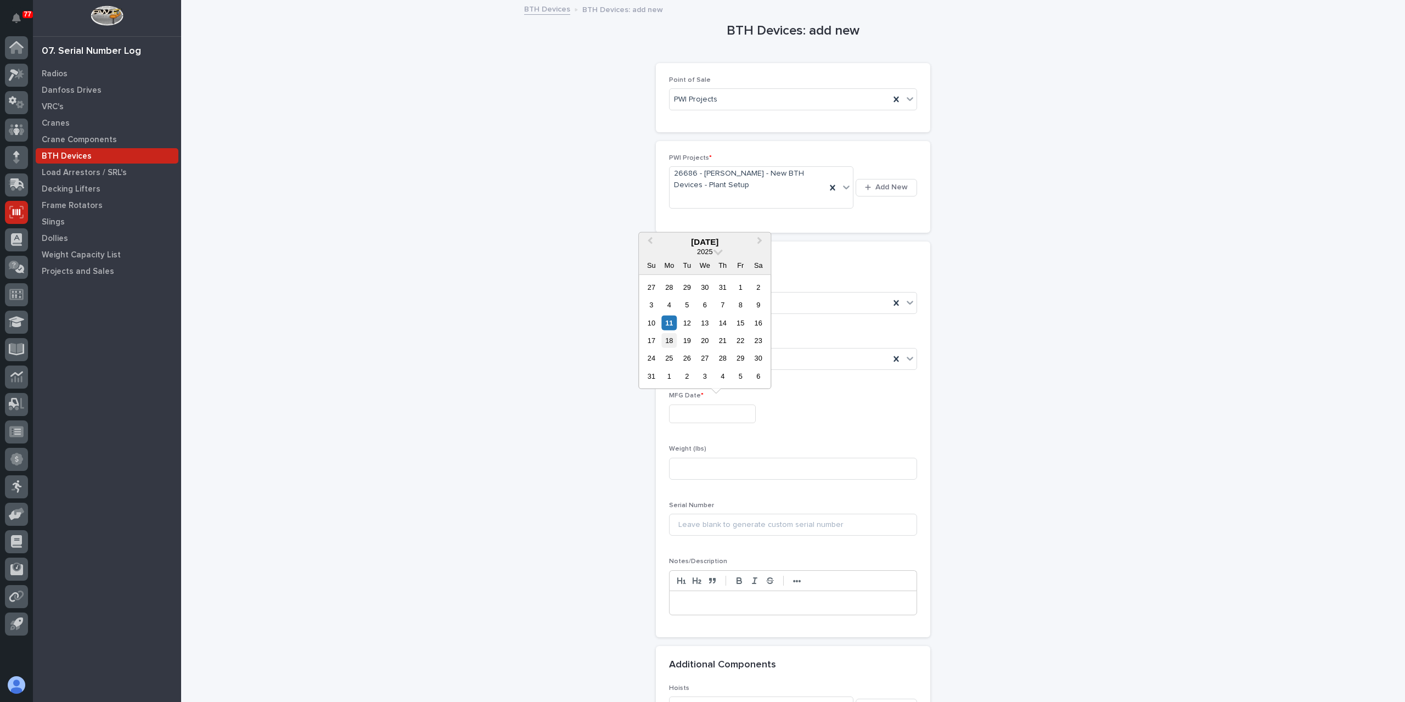
click at [670, 339] on div "18" at bounding box center [669, 340] width 15 height 15
type input "**********"
click at [700, 466] on input at bounding box center [793, 469] width 248 height 22
click at [712, 475] on input at bounding box center [793, 469] width 248 height 22
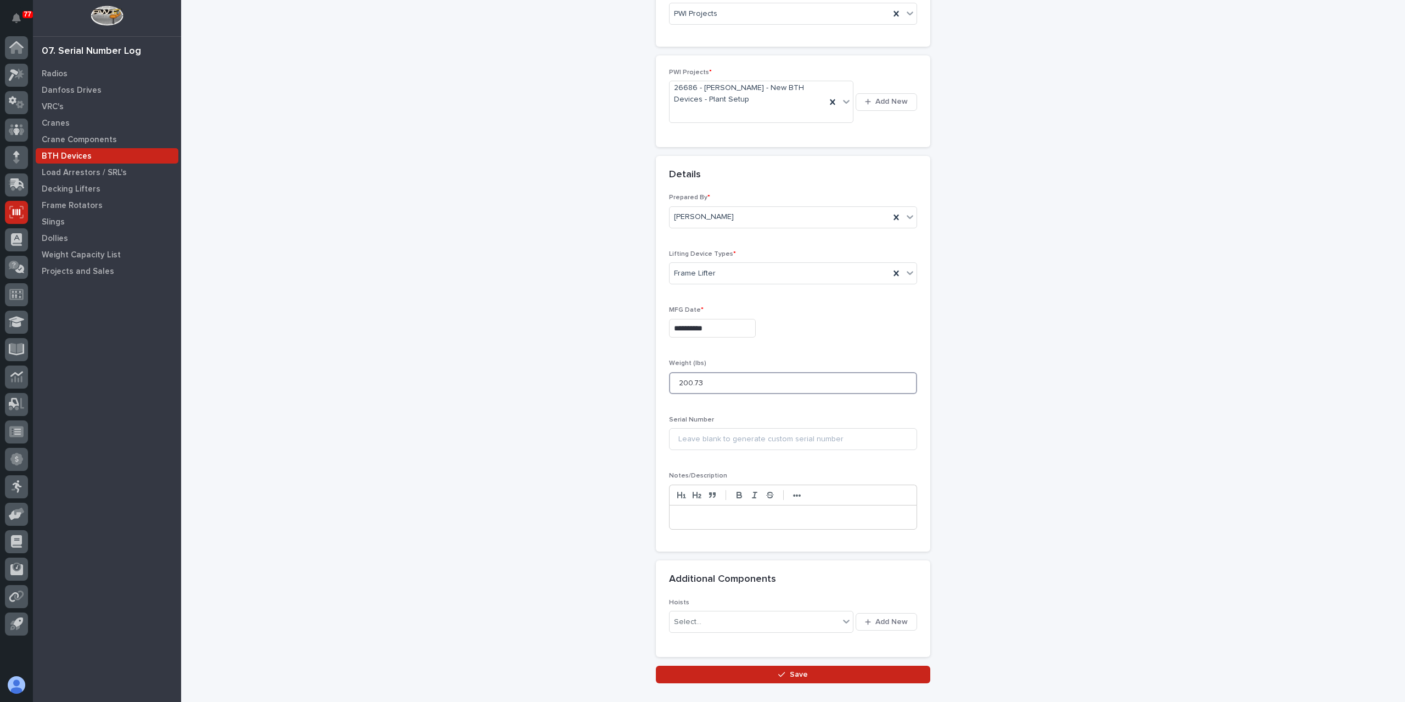
scroll to position [150, 0]
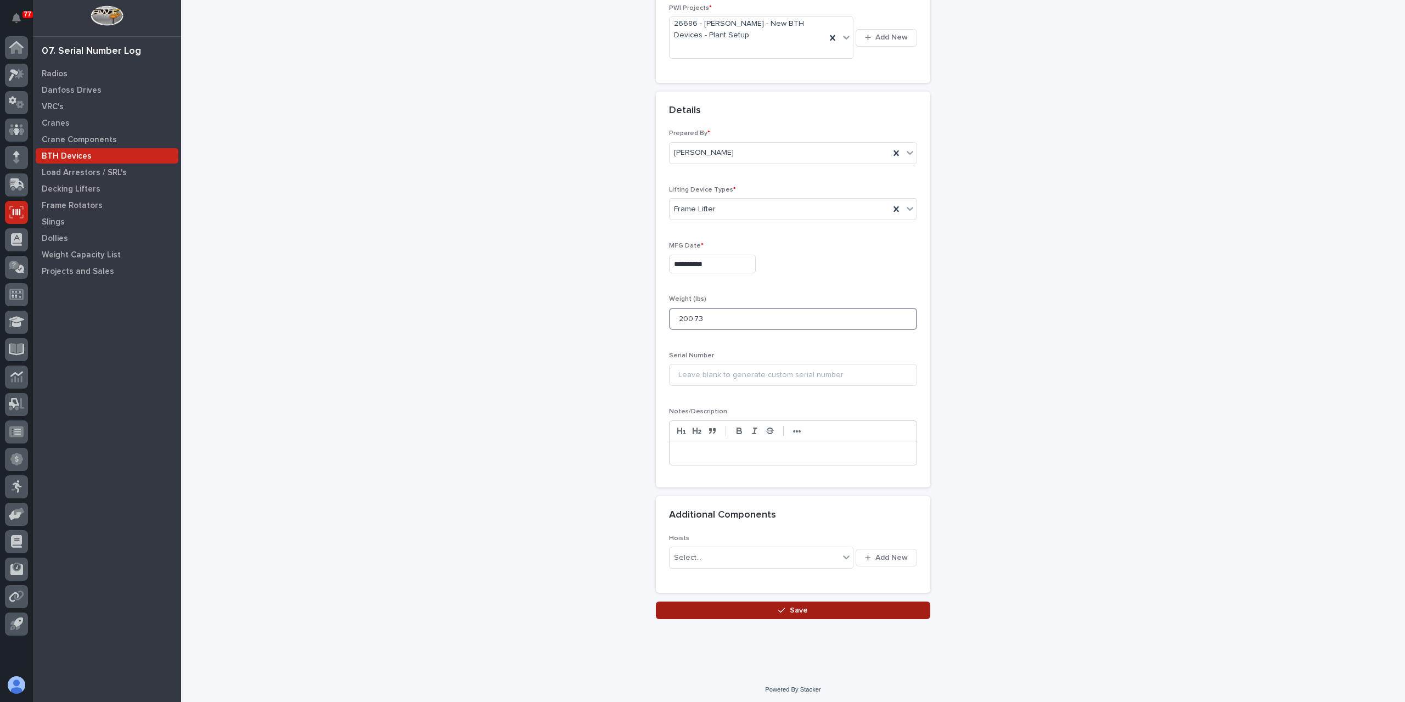
type input "200.73"
click at [744, 602] on button "Save" at bounding box center [793, 611] width 274 height 18
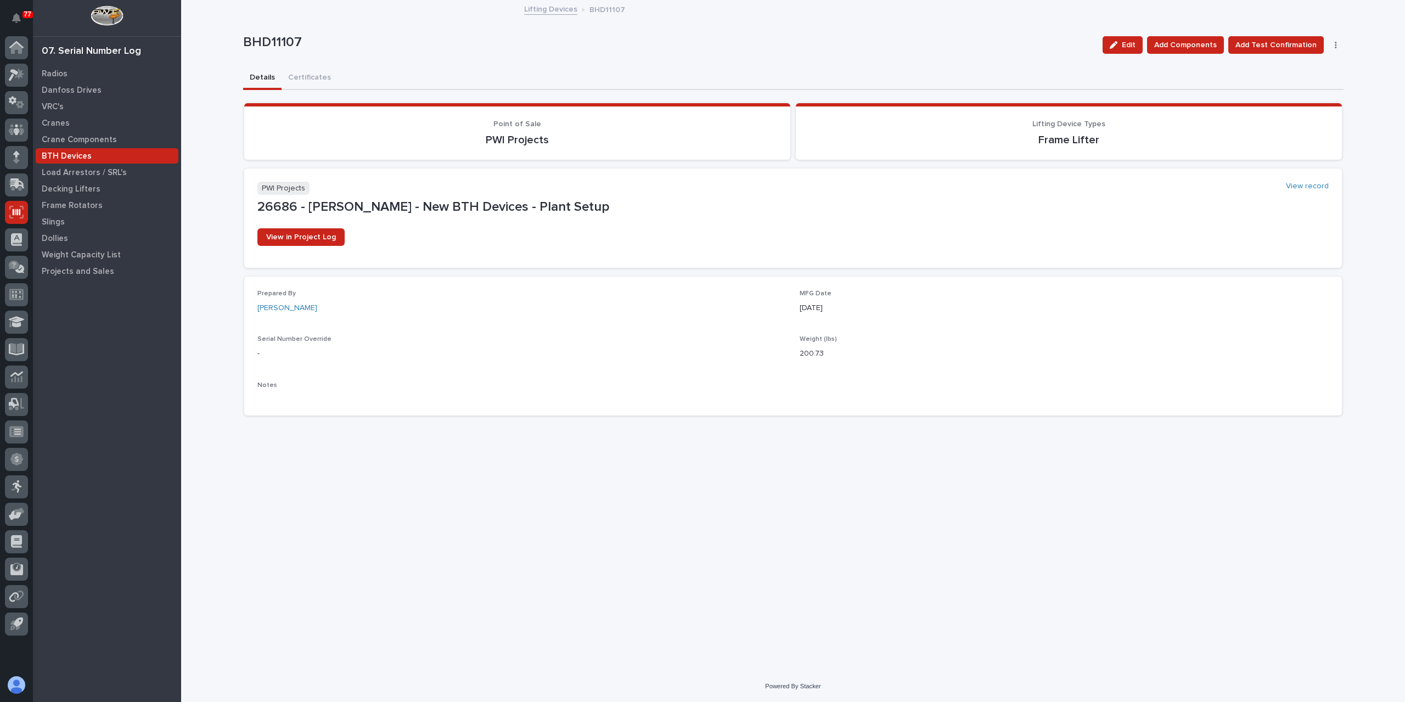
click at [569, 13] on link "Lifting Devices" at bounding box center [550, 8] width 53 height 13
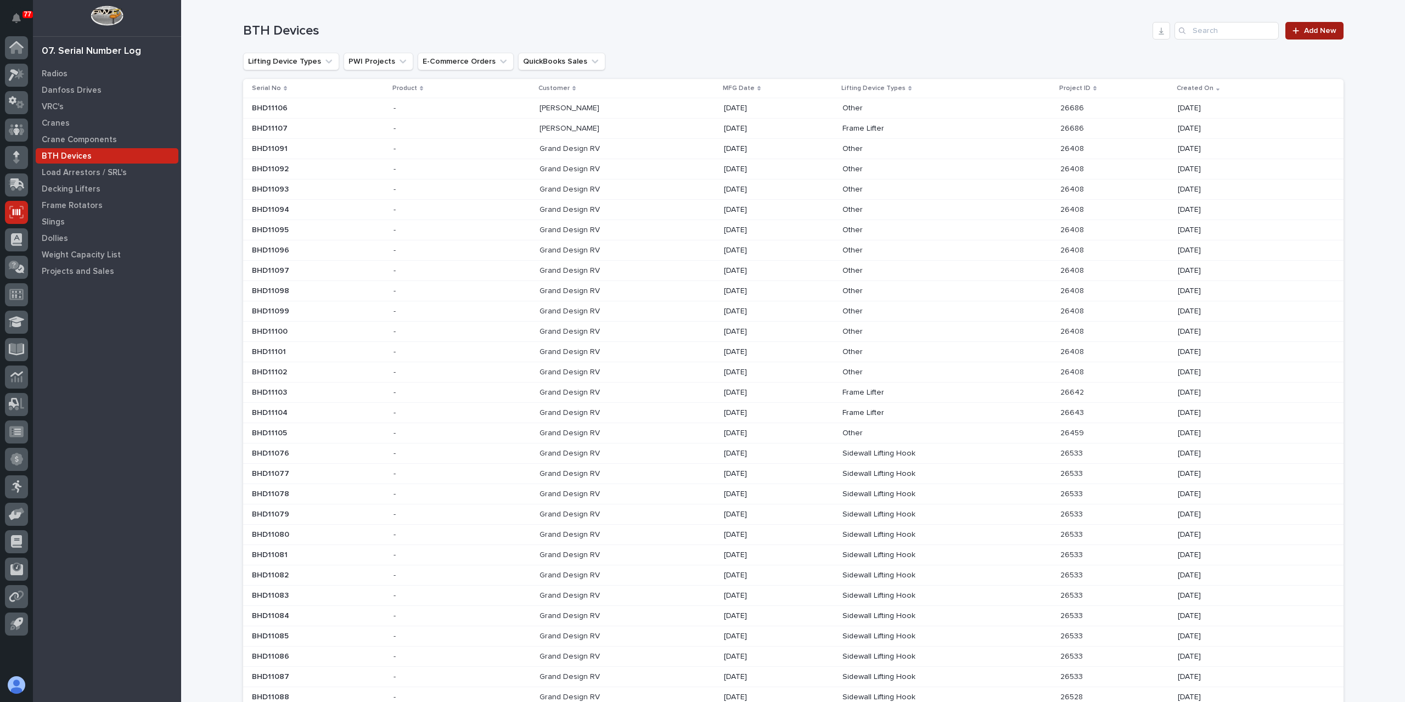
click at [1306, 35] on link "Add New" at bounding box center [1314, 31] width 58 height 18
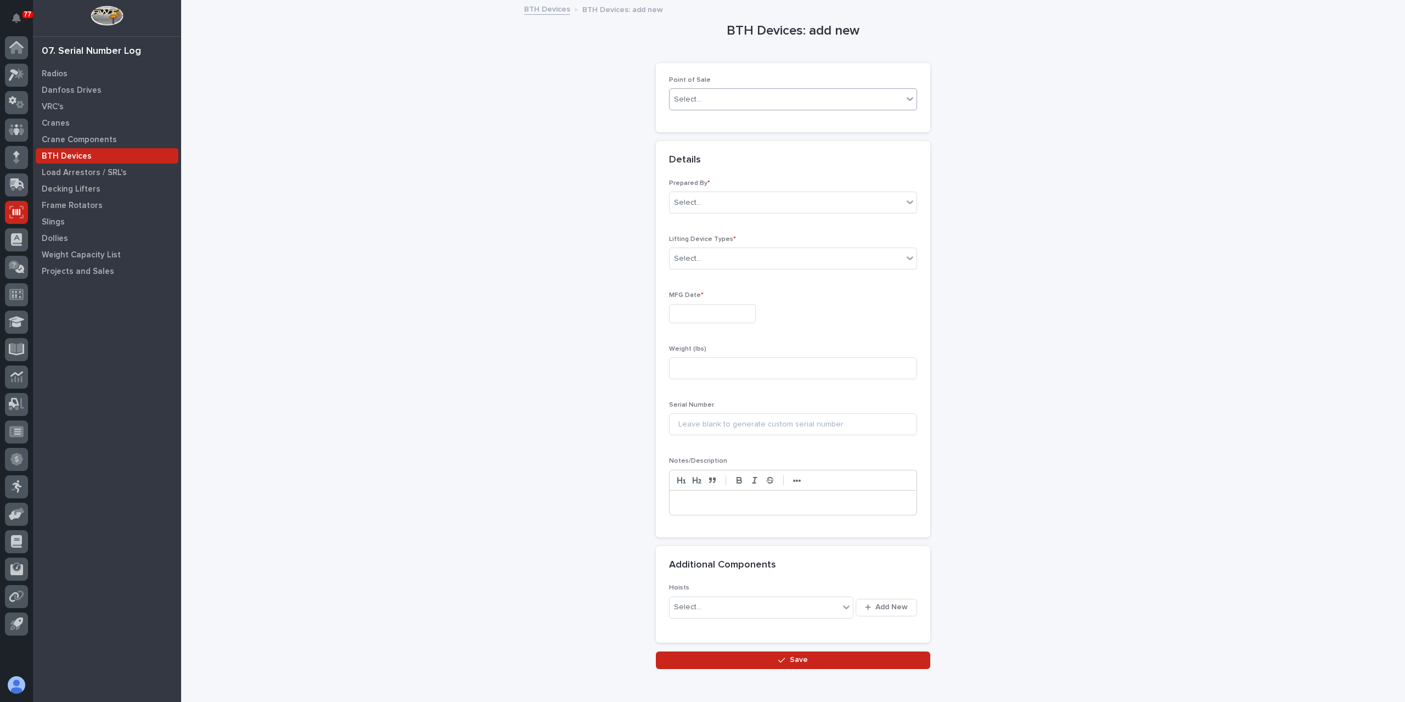
click at [699, 109] on div "Select..." at bounding box center [793, 99] width 248 height 22
click at [706, 119] on div "PWI Projects" at bounding box center [788, 119] width 247 height 19
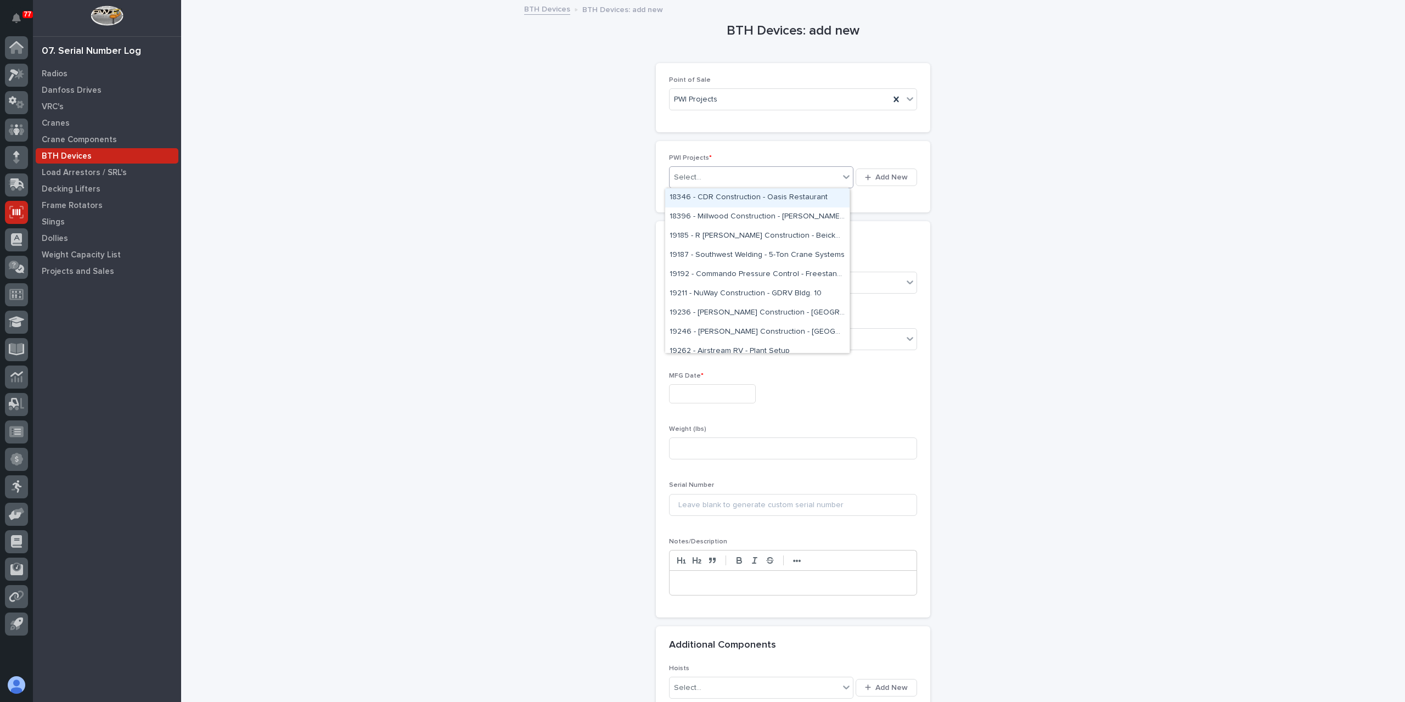
click at [710, 171] on div "Select..." at bounding box center [755, 178] width 170 height 18
type input "*****"
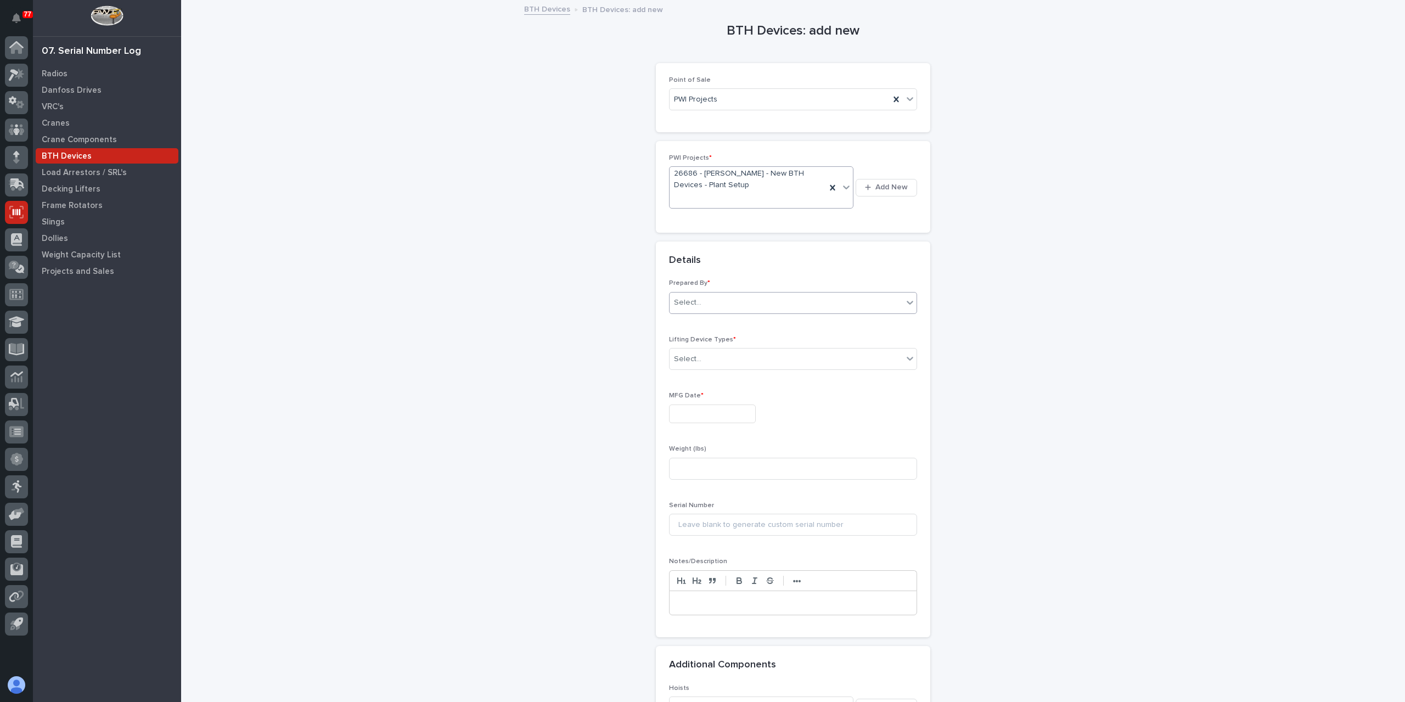
click at [740, 308] on div "Select..." at bounding box center [786, 303] width 233 height 18
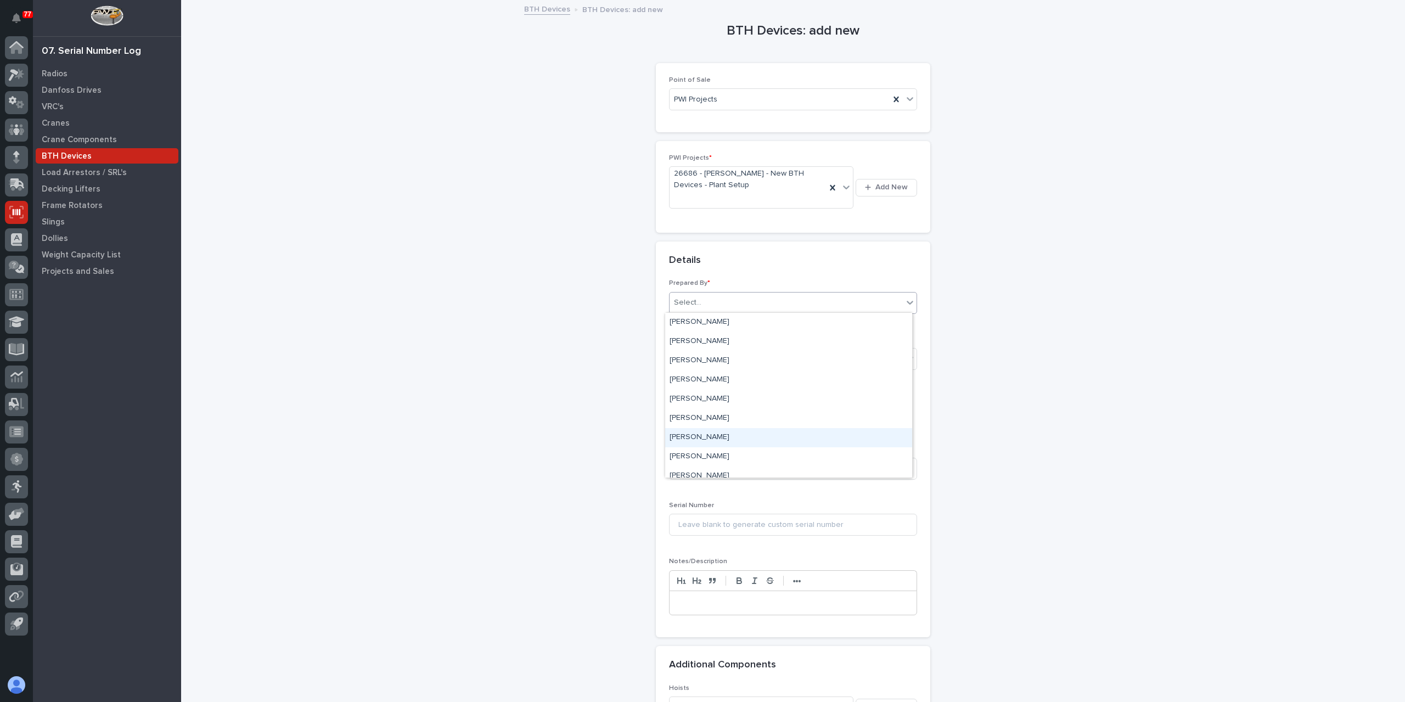
click at [703, 441] on div "[PERSON_NAME]" at bounding box center [788, 437] width 247 height 19
click at [723, 363] on div "Select..." at bounding box center [786, 359] width 233 height 18
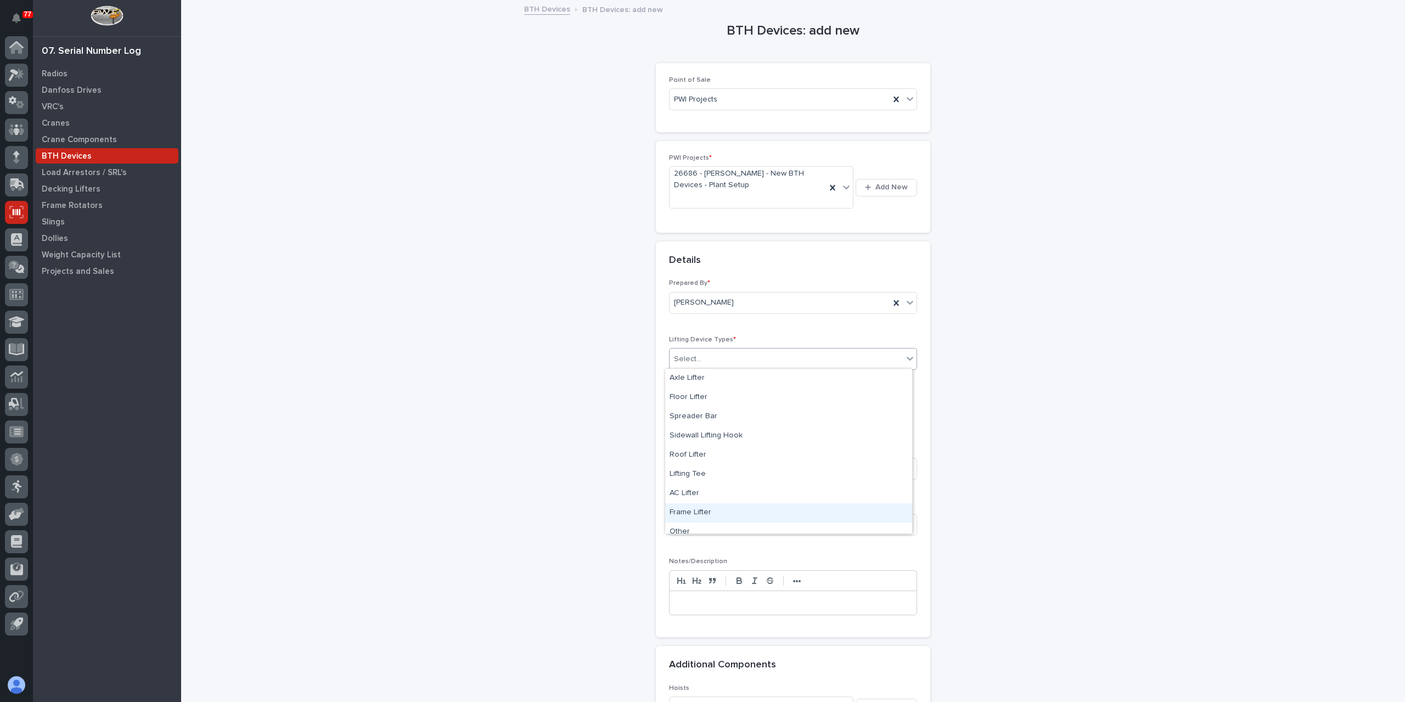
click at [704, 513] on div "Frame Lifter" at bounding box center [788, 512] width 247 height 19
click at [710, 416] on input "text" at bounding box center [712, 414] width 87 height 19
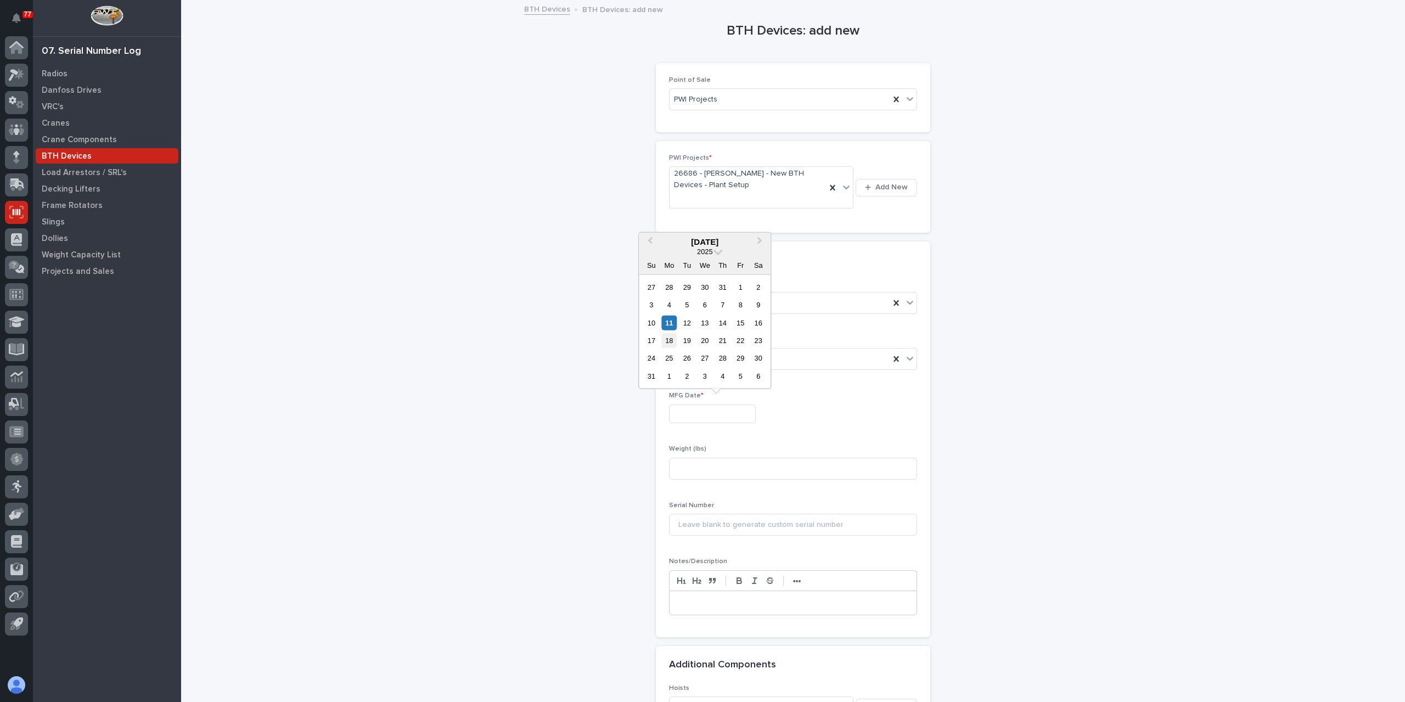
click at [670, 339] on div "18" at bounding box center [669, 340] width 15 height 15
type input "**********"
click at [729, 459] on input at bounding box center [793, 469] width 248 height 22
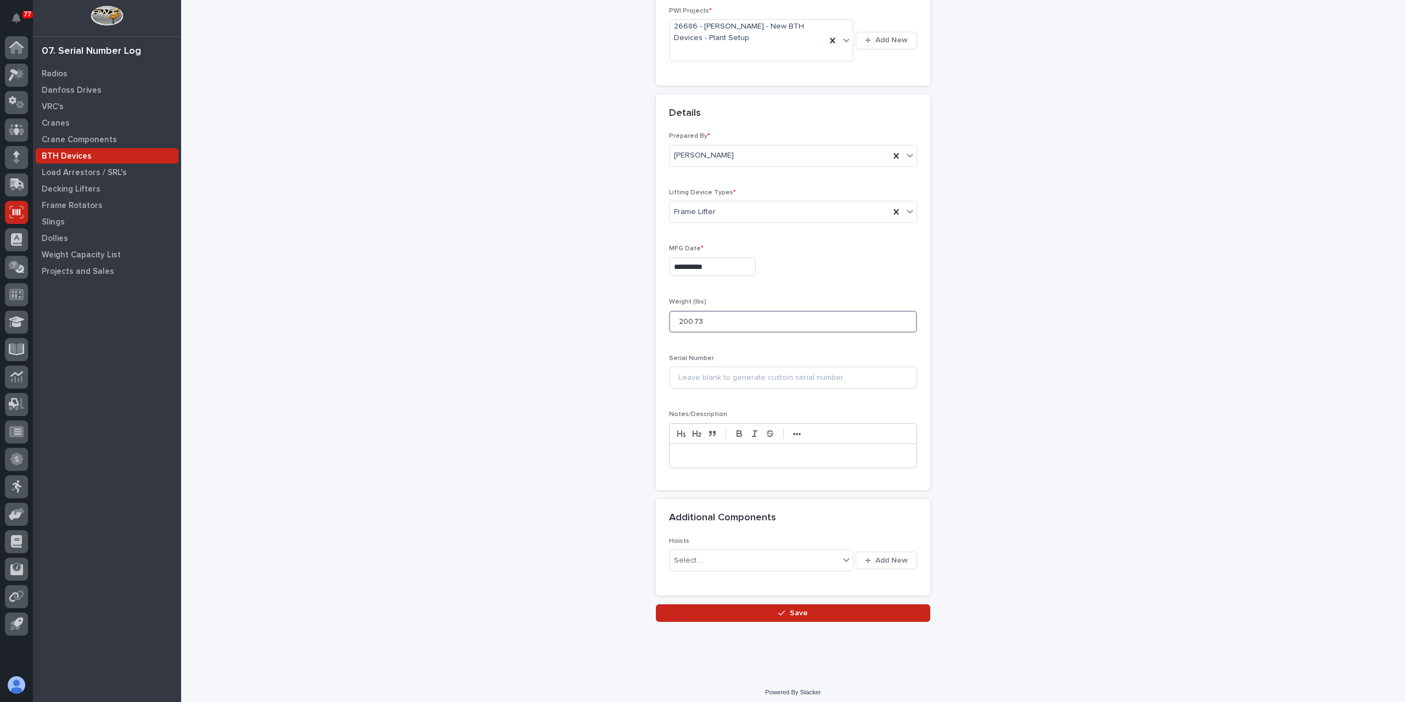
scroll to position [150, 0]
type input "200.73"
click at [830, 605] on button "Save" at bounding box center [793, 611] width 274 height 18
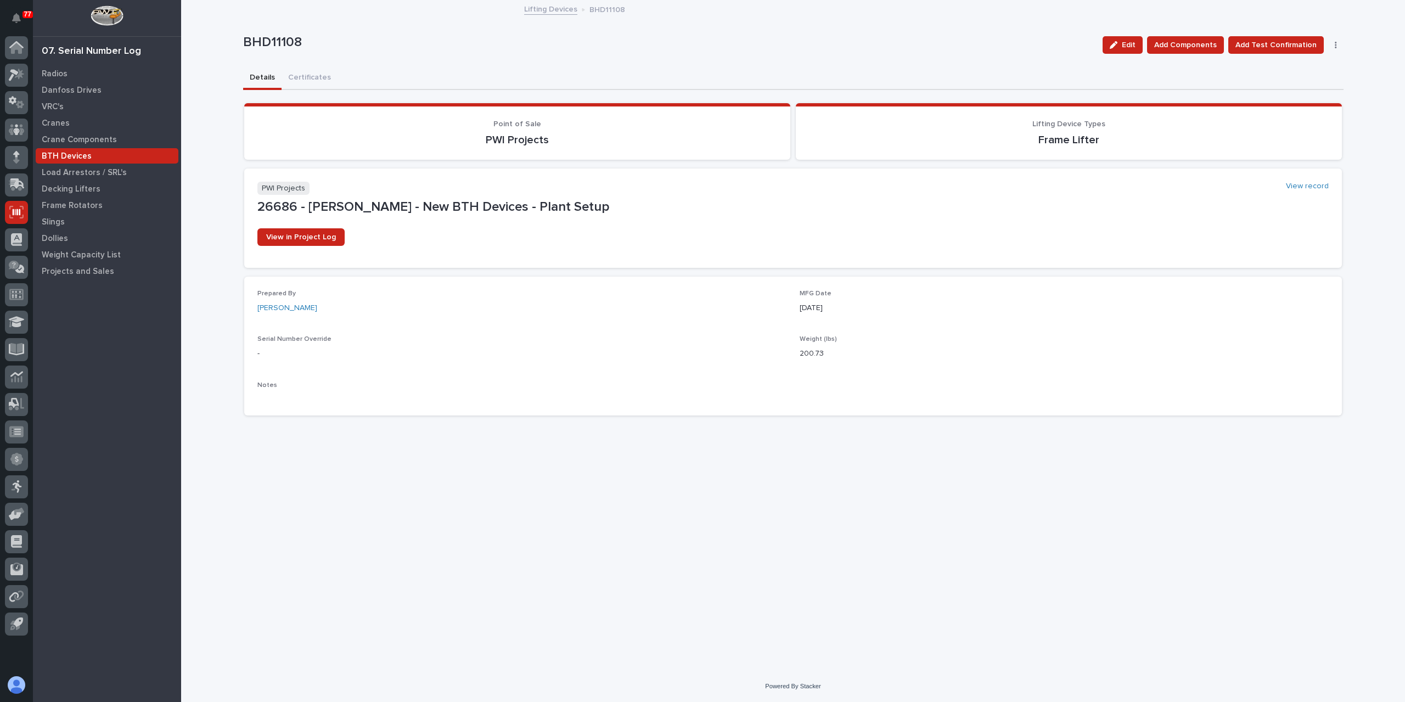
click at [551, 10] on link "Lifting Devices" at bounding box center [550, 8] width 53 height 13
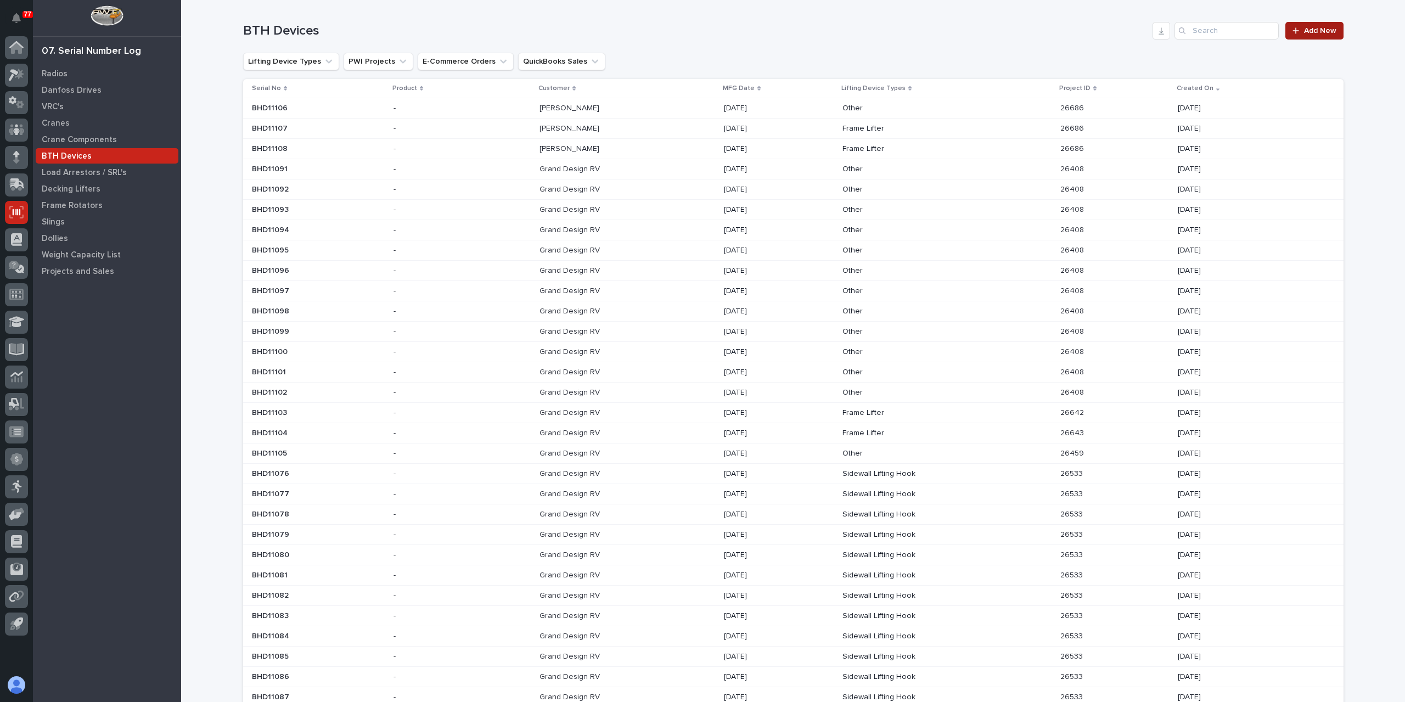
click at [1329, 29] on span "Add New" at bounding box center [1320, 31] width 32 height 8
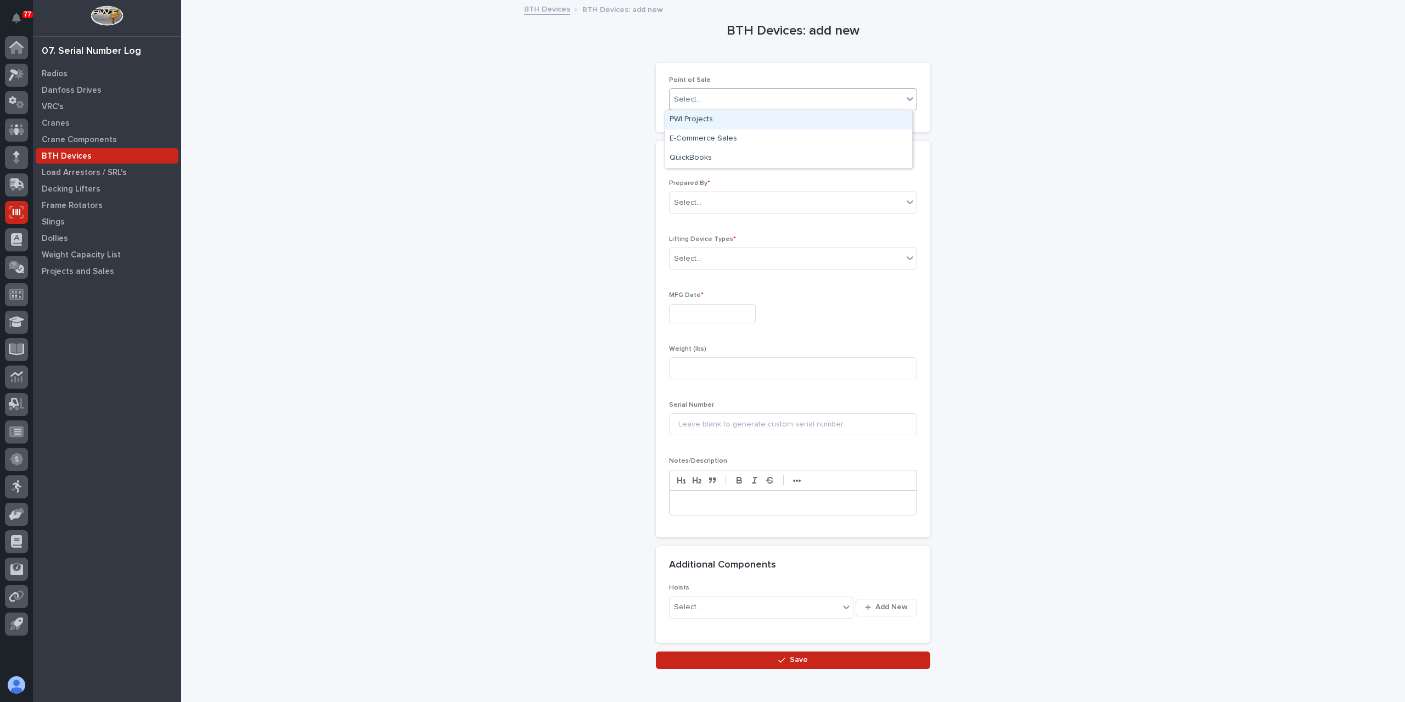
click at [704, 104] on div "Select..." at bounding box center [786, 100] width 233 height 18
click at [707, 125] on div "PWI Projects" at bounding box center [788, 119] width 247 height 19
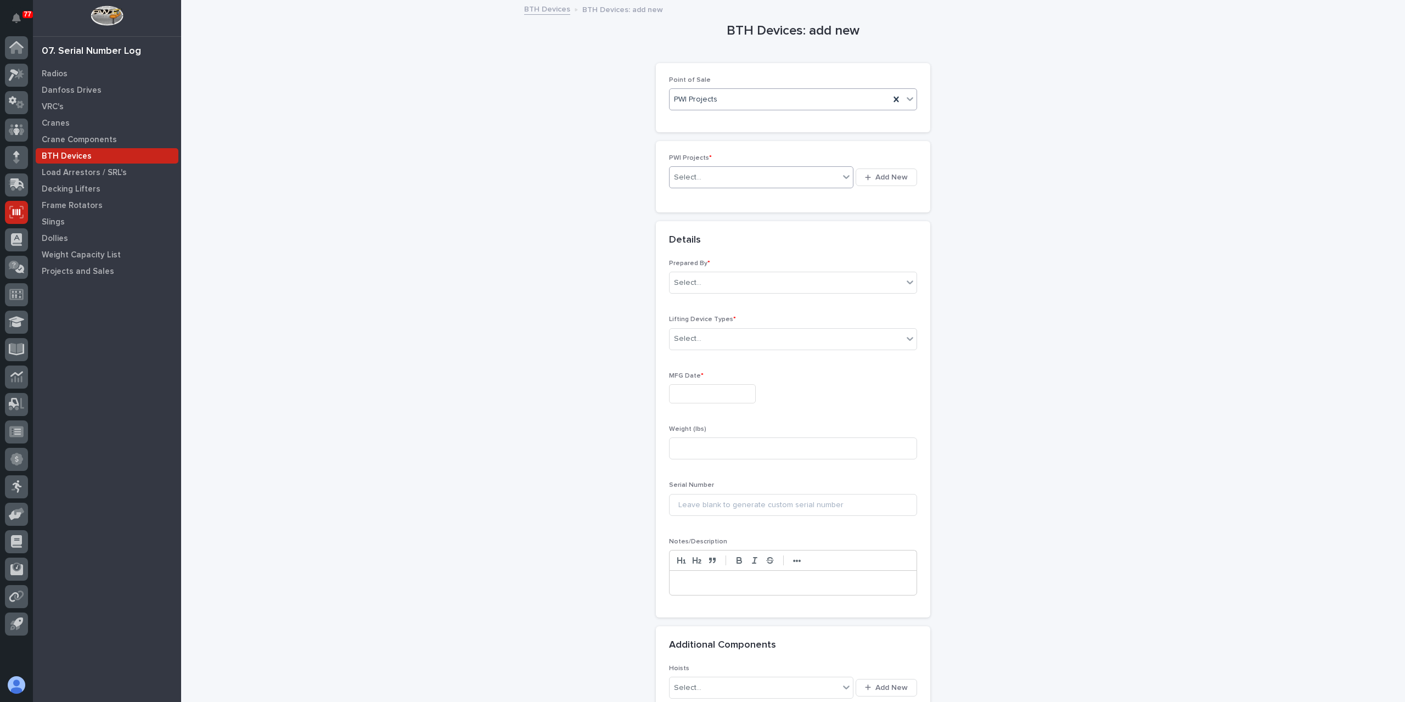
click at [711, 177] on div "Select..." at bounding box center [755, 178] width 170 height 18
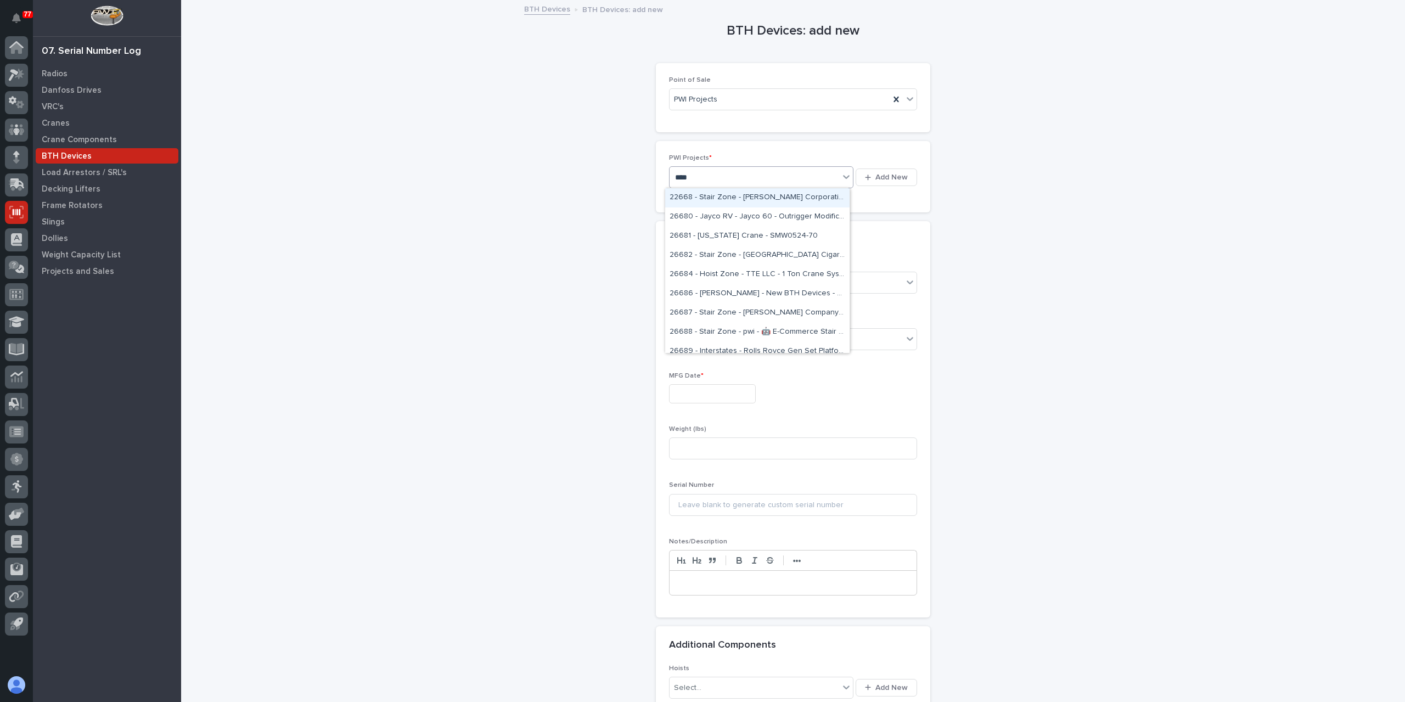
type input "*****"
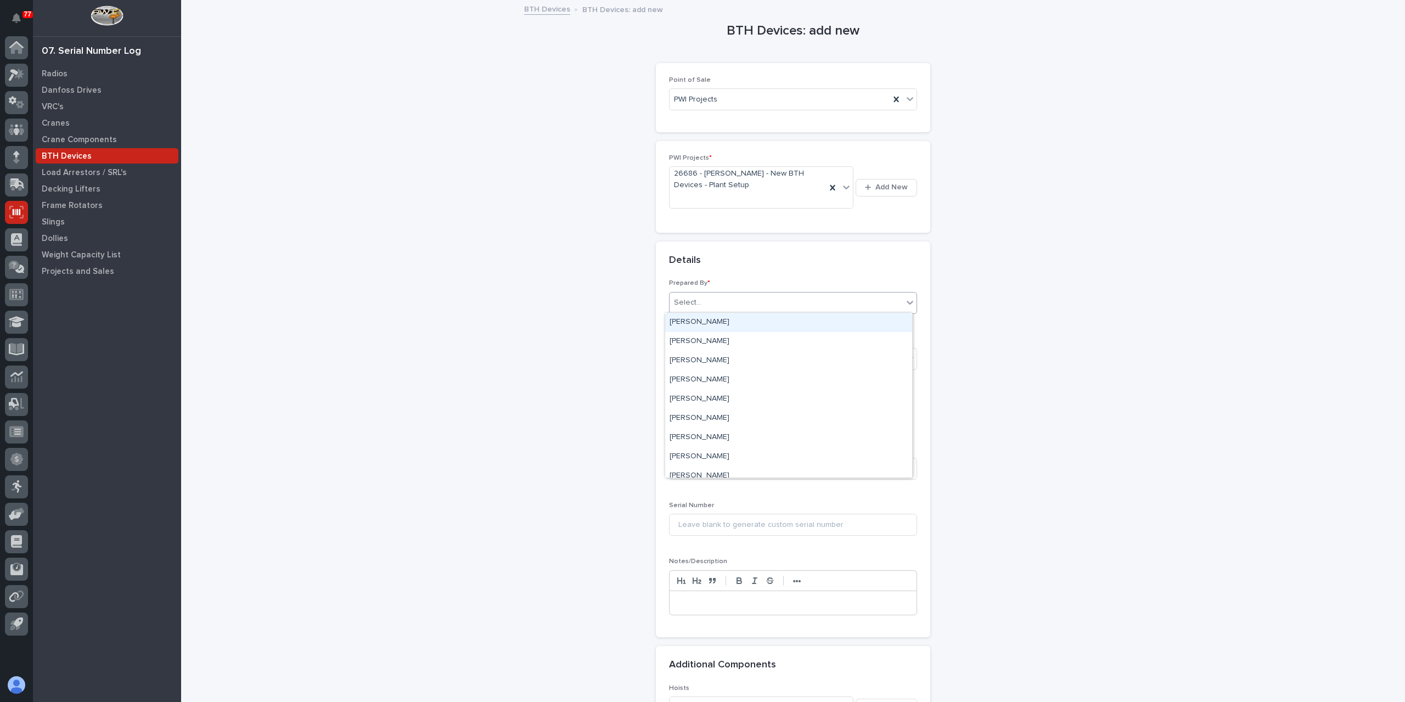
click at [721, 300] on div "Select..." at bounding box center [786, 303] width 233 height 18
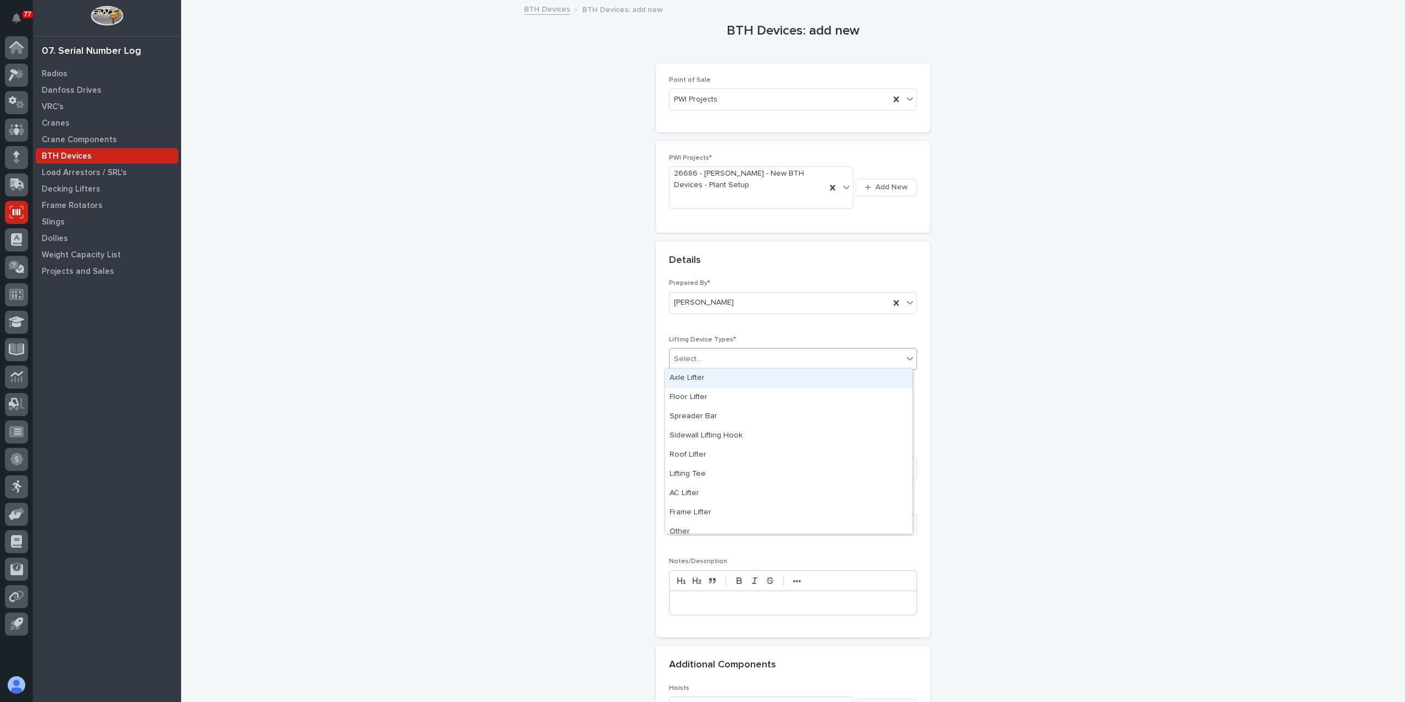
click at [702, 361] on div "Select..." at bounding box center [786, 359] width 233 height 18
click at [729, 438] on div "Sidewall Lifting Hook" at bounding box center [788, 435] width 247 height 19
click at [710, 410] on input "text" at bounding box center [712, 414] width 87 height 19
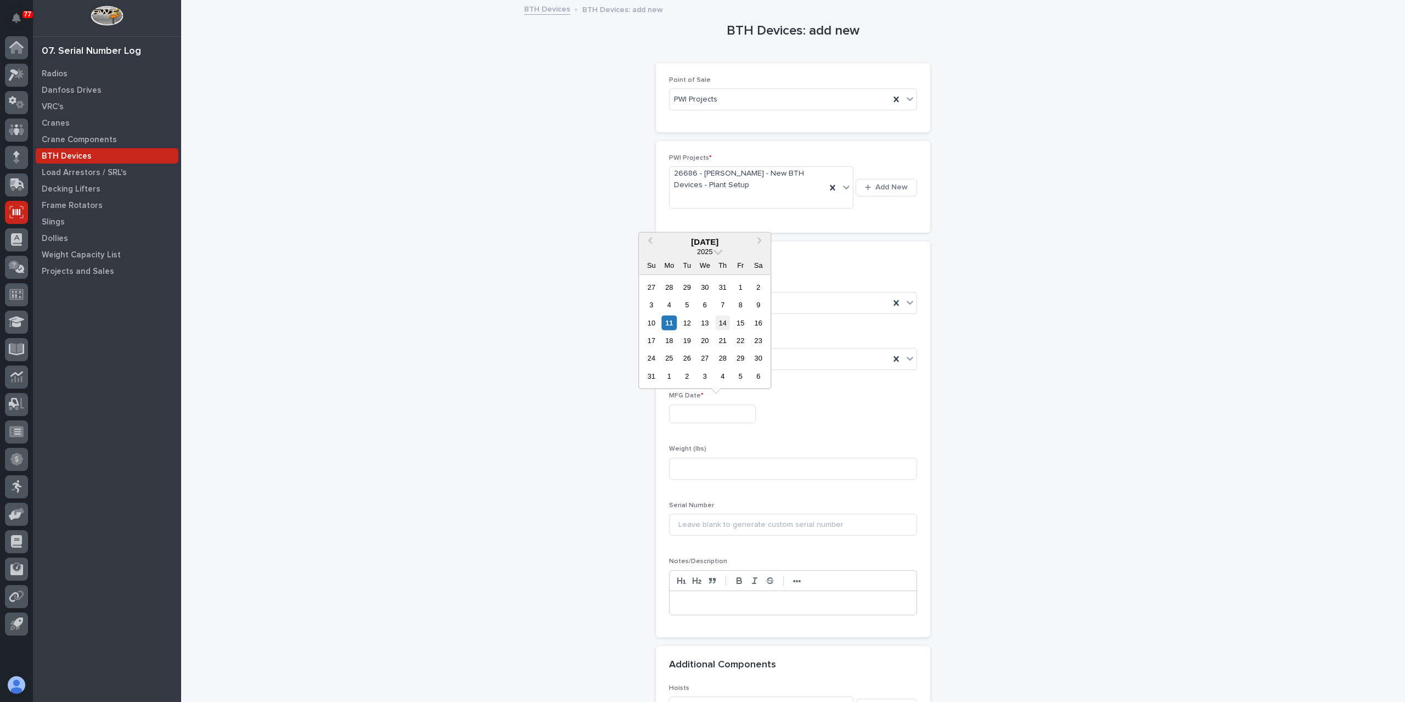
click at [725, 323] on div "14" at bounding box center [722, 322] width 15 height 15
type input "**********"
click at [701, 463] on input at bounding box center [793, 469] width 248 height 22
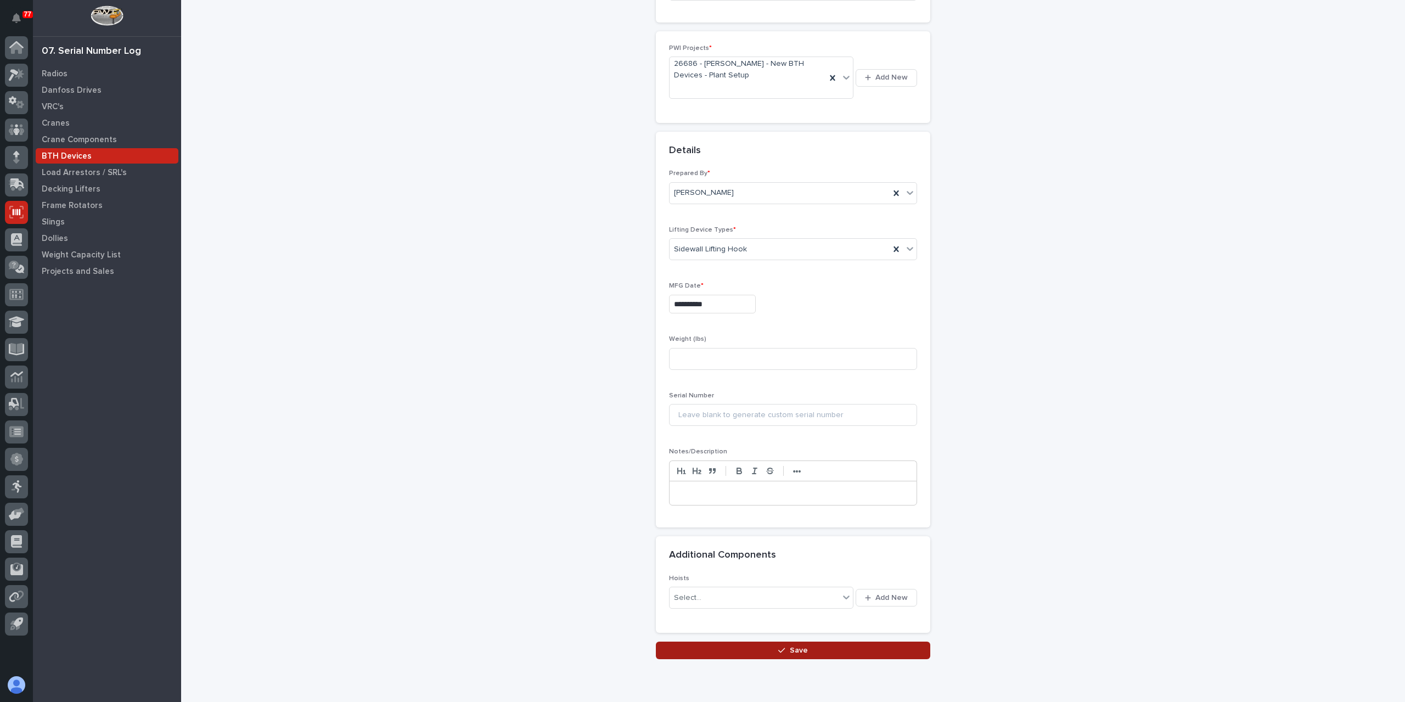
click at [778, 648] on icon "button" at bounding box center [781, 650] width 7 height 5
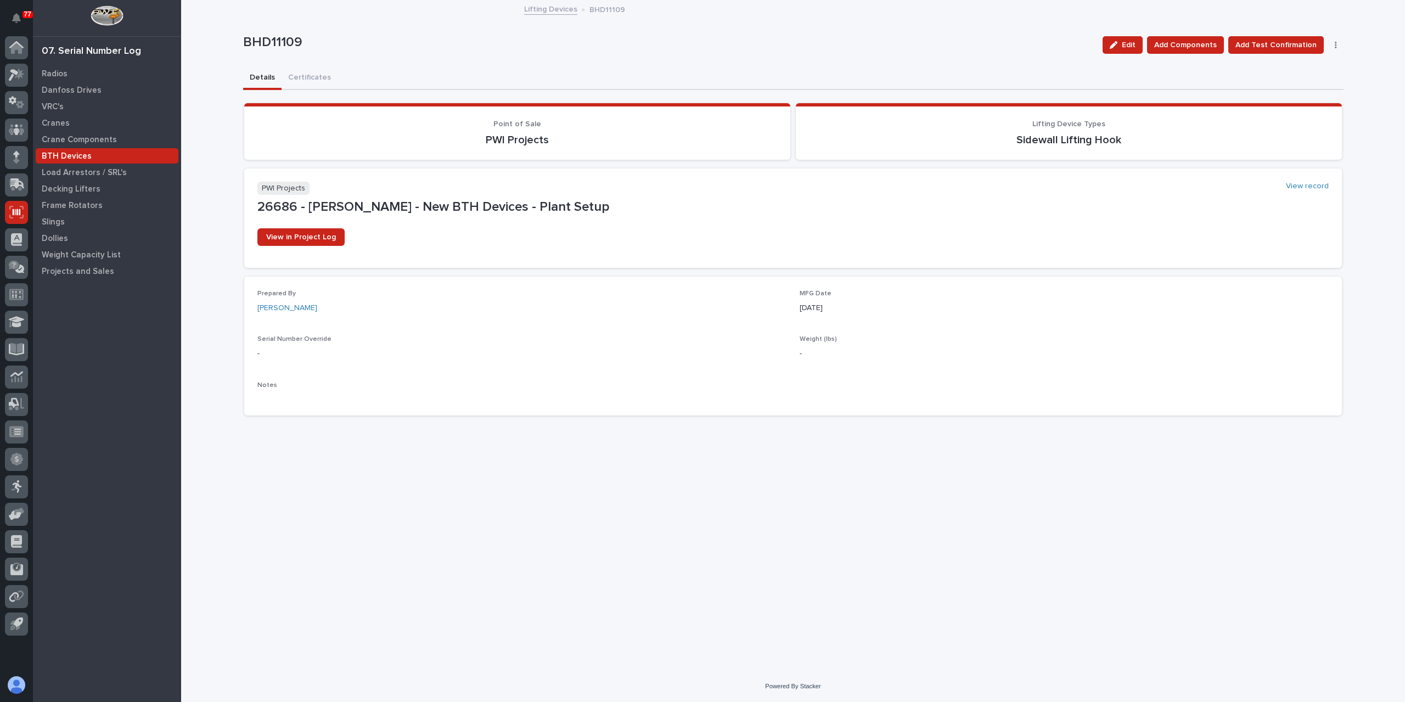
click at [535, 11] on link "Lifting Devices" at bounding box center [550, 8] width 53 height 13
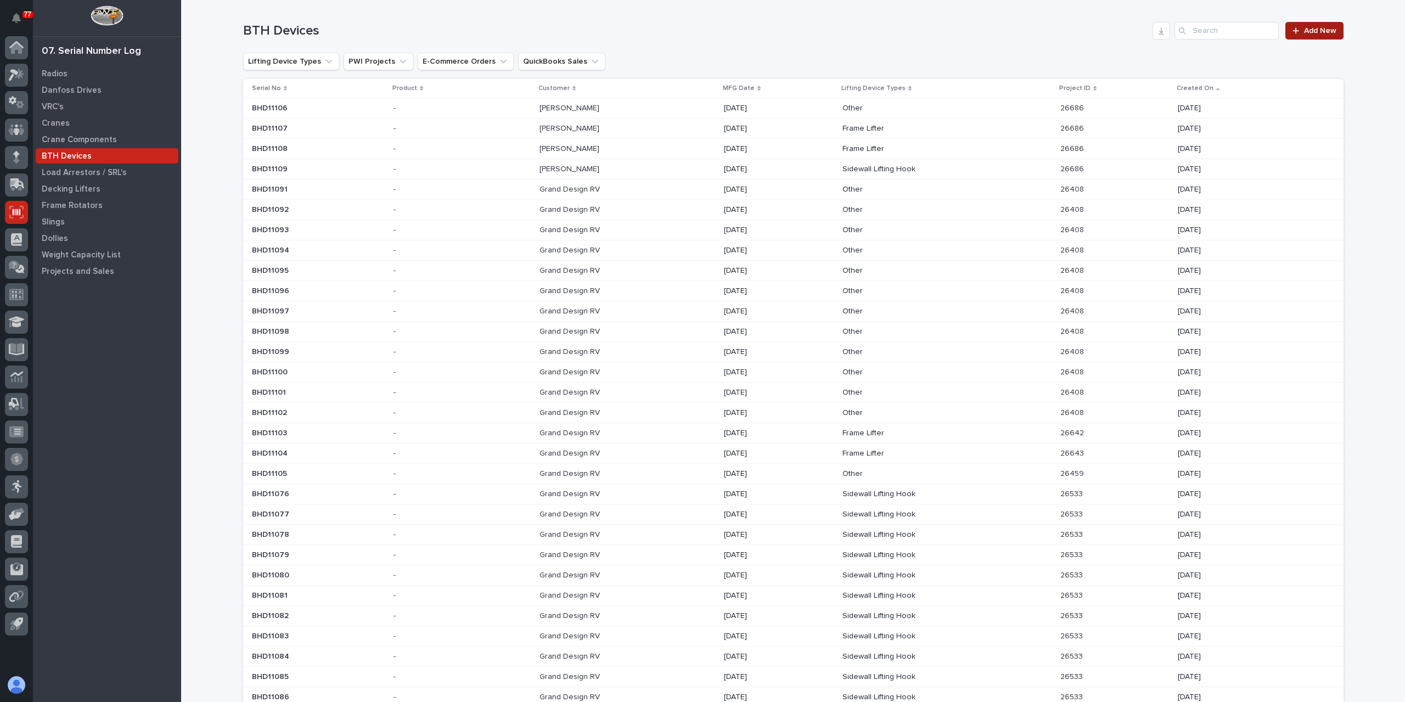
click at [1312, 33] on span "Add New" at bounding box center [1320, 31] width 32 height 8
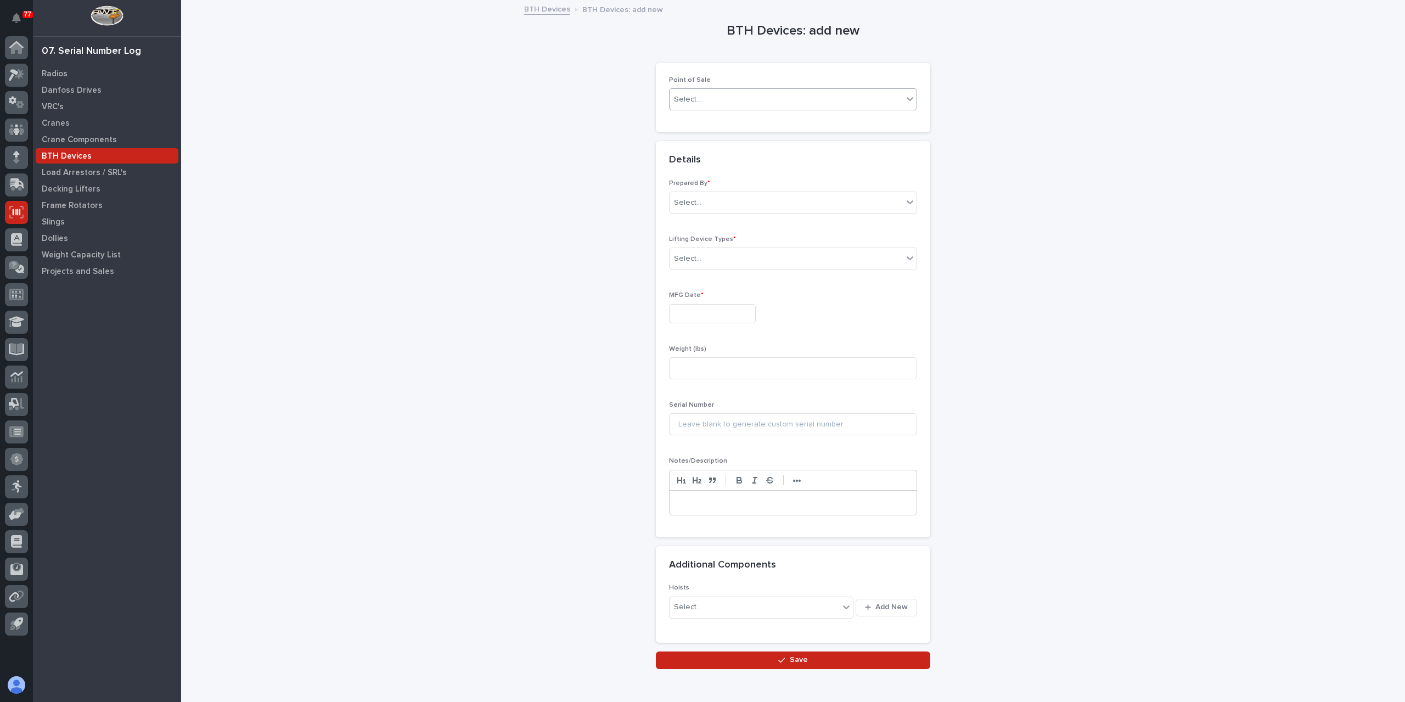
click at [700, 94] on div "Select..." at bounding box center [786, 100] width 233 height 18
click at [699, 118] on div "PWI Projects" at bounding box center [788, 119] width 247 height 19
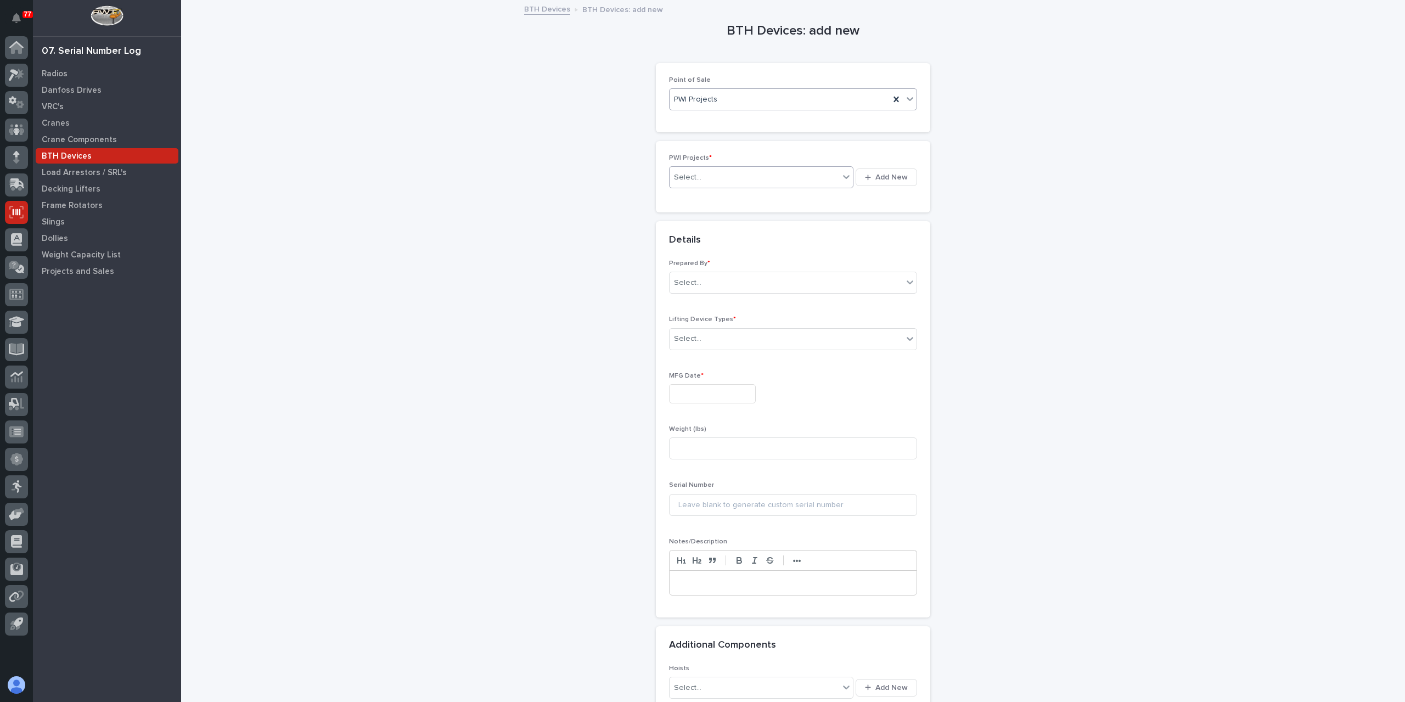
click at [712, 182] on div "Select..." at bounding box center [755, 178] width 170 height 18
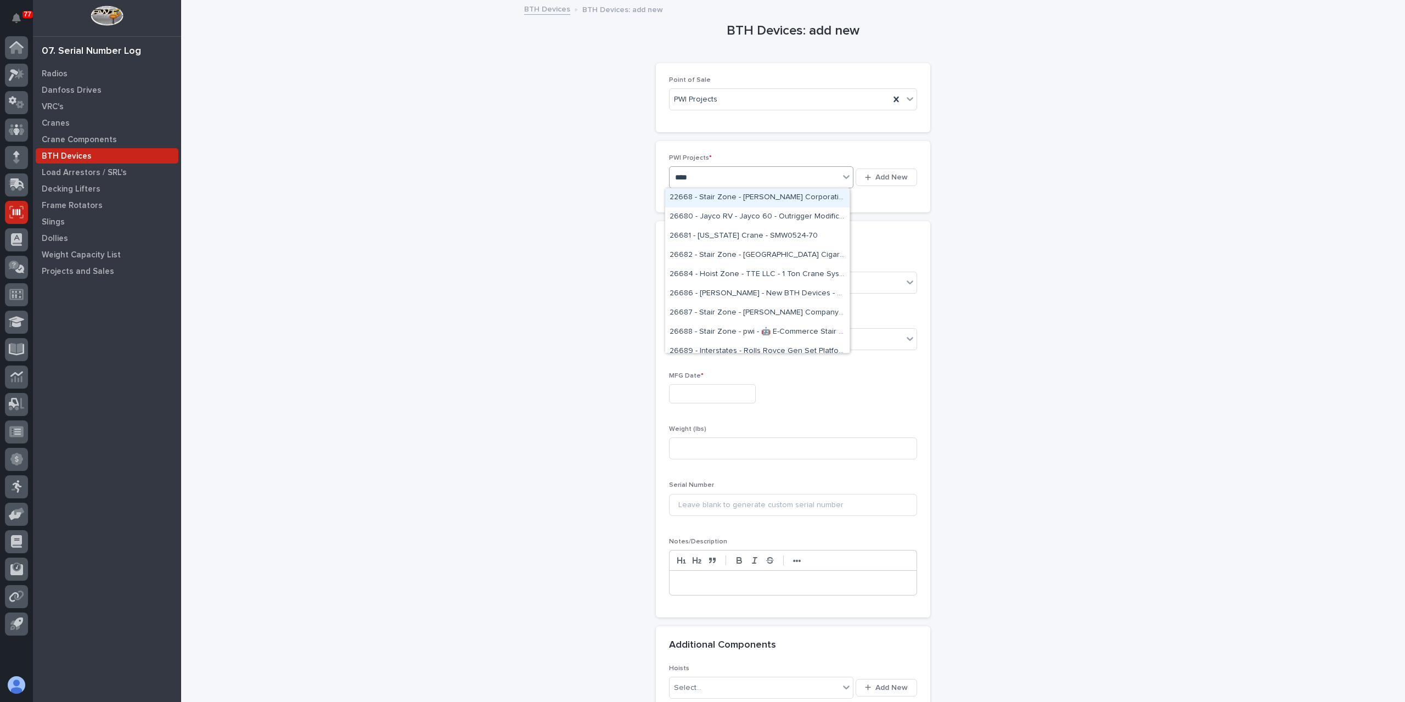
type input "*****"
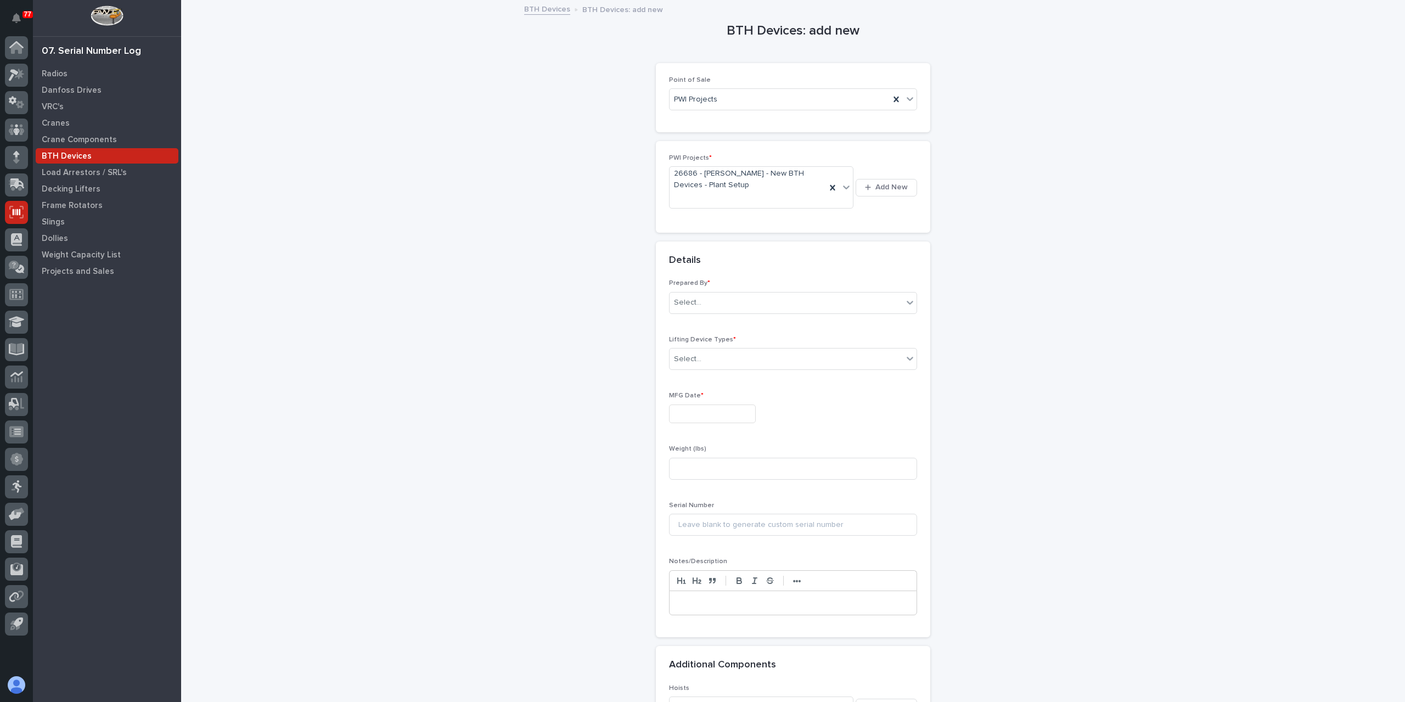
click at [689, 320] on div "Prepared By * Select..." at bounding box center [793, 300] width 248 height 43
click at [703, 299] on input "text" at bounding box center [703, 302] width 1 height 9
click at [672, 428] on div "Adam Hancock" at bounding box center [788, 418] width 247 height 19
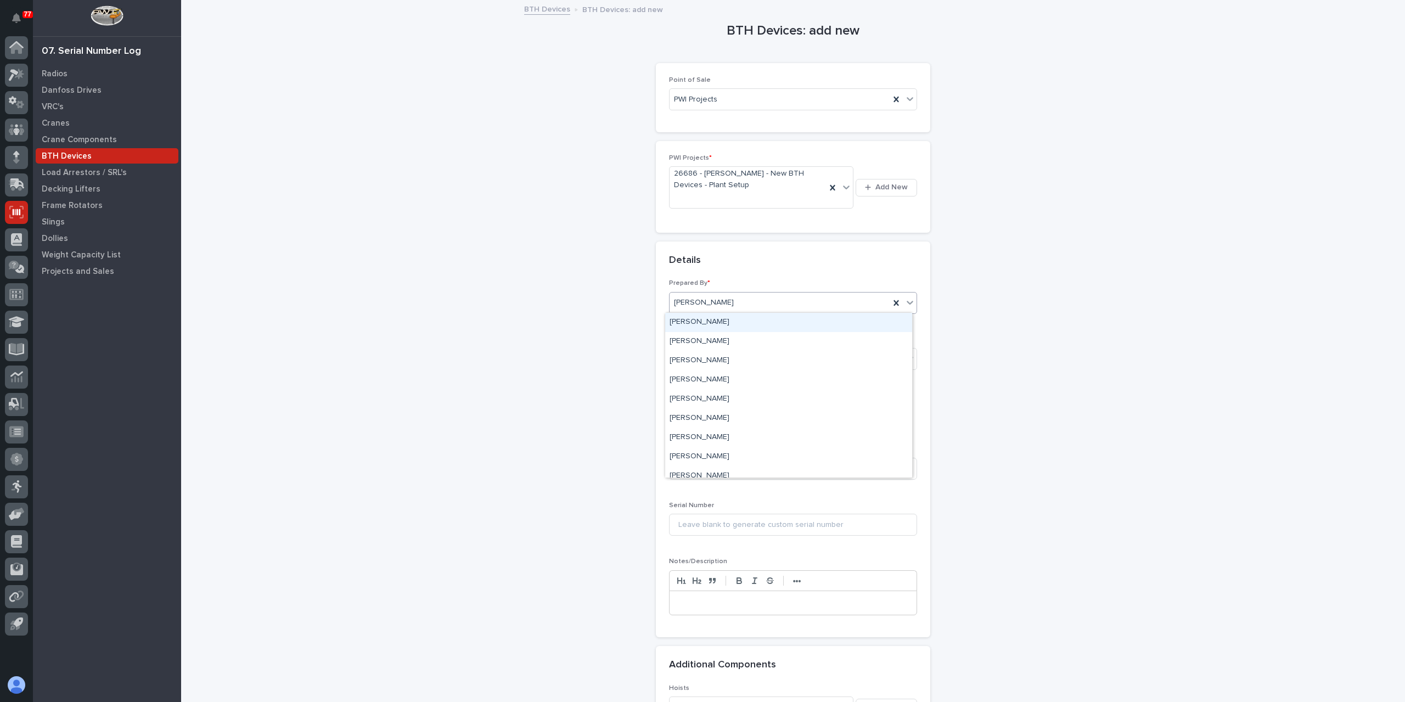
click at [735, 297] on div "Adam Hancock" at bounding box center [780, 303] width 220 height 18
click at [718, 440] on div "[PERSON_NAME]" at bounding box center [788, 437] width 247 height 19
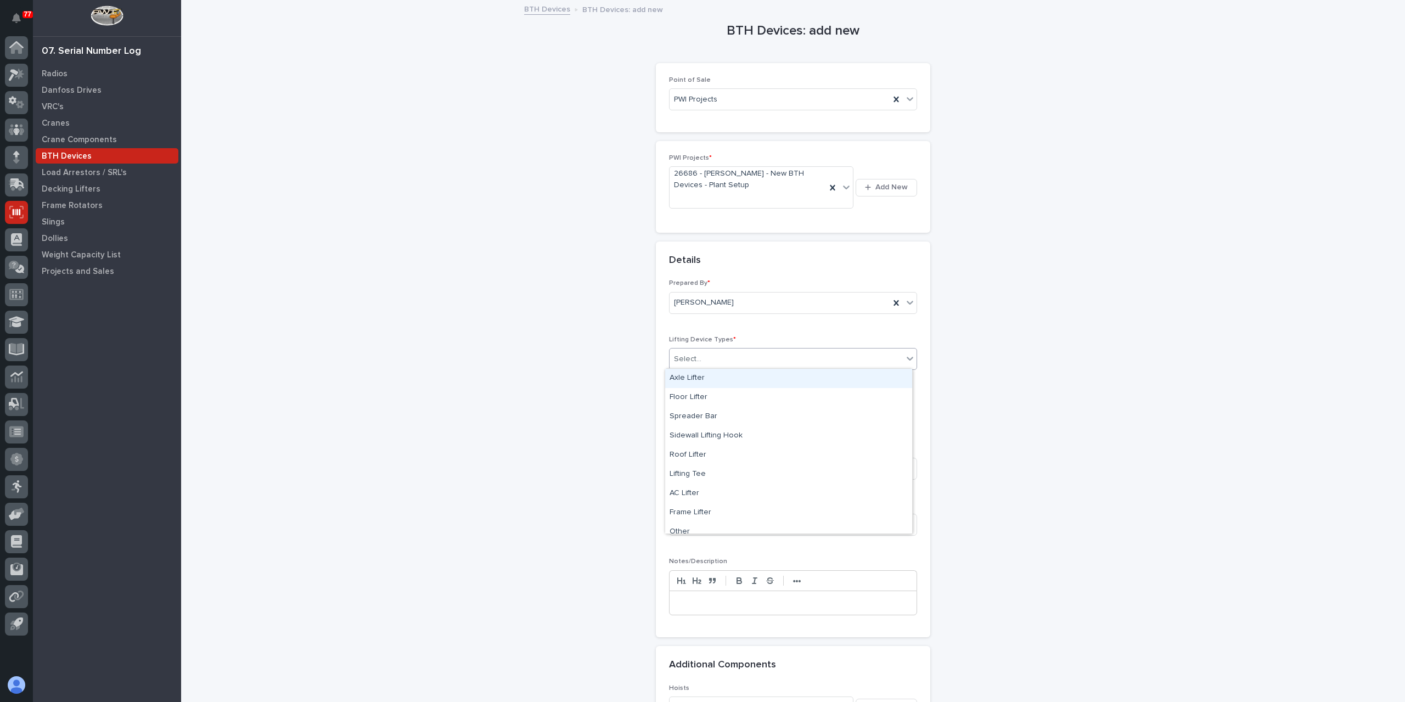
click at [702, 356] on div "Select..." at bounding box center [786, 359] width 233 height 18
click at [683, 439] on div "Sidewall Lifting Hook" at bounding box center [788, 435] width 247 height 19
click at [688, 414] on input "text" at bounding box center [712, 414] width 87 height 19
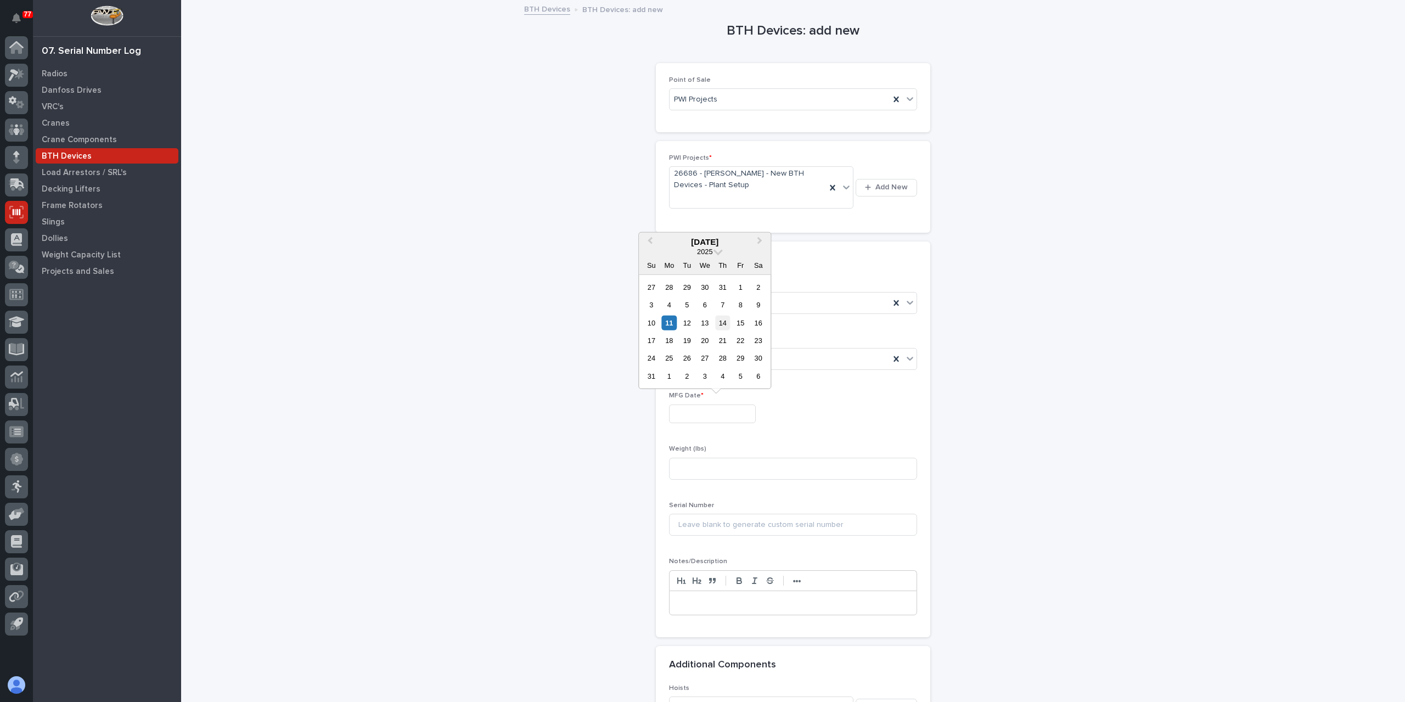
click at [729, 326] on div "14" at bounding box center [722, 322] width 15 height 15
type input "**********"
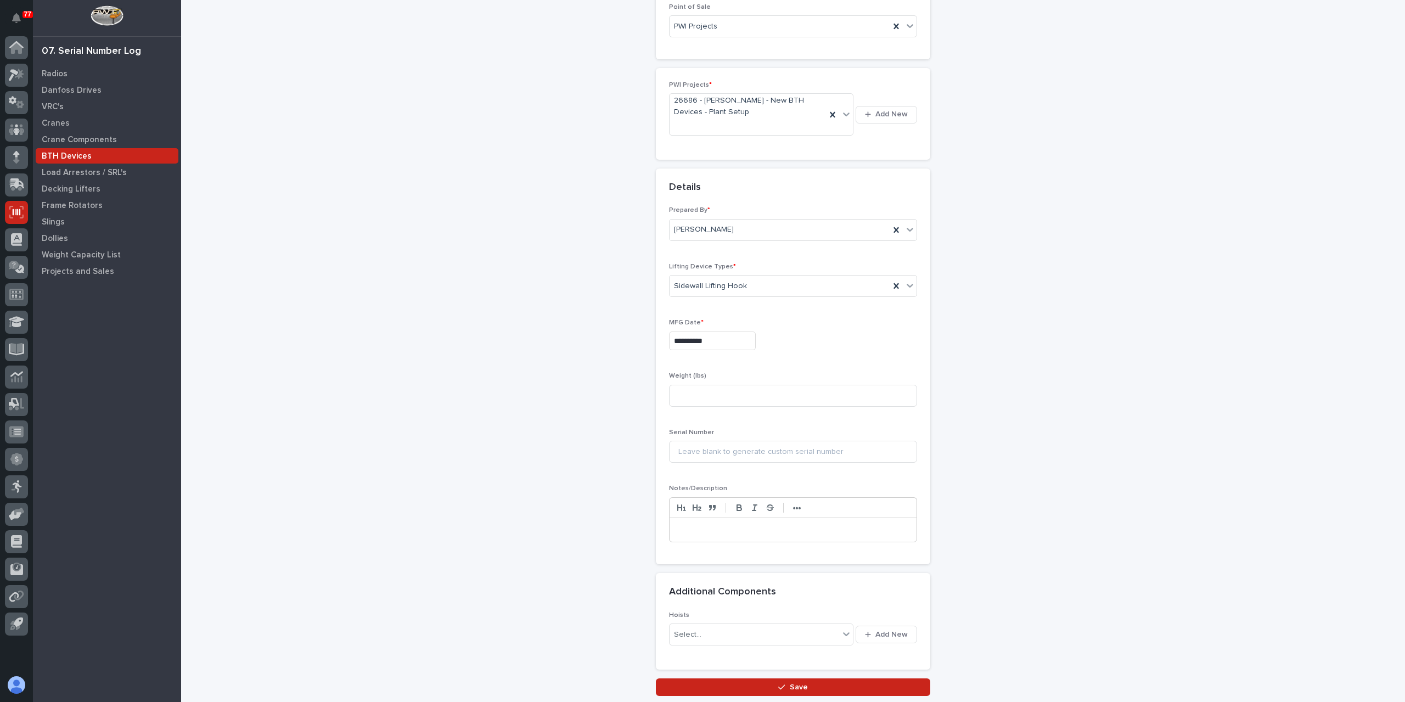
scroll to position [150, 0]
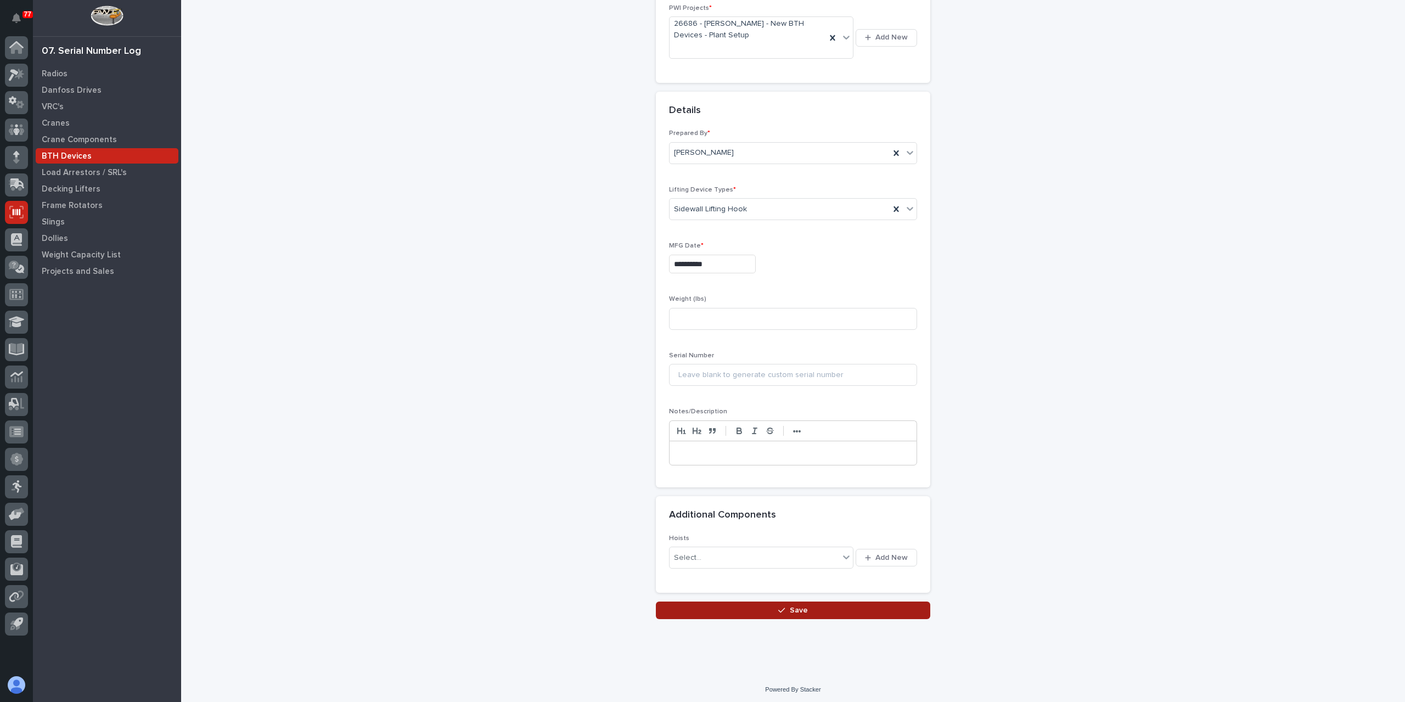
click at [776, 602] on button "Save" at bounding box center [793, 611] width 274 height 18
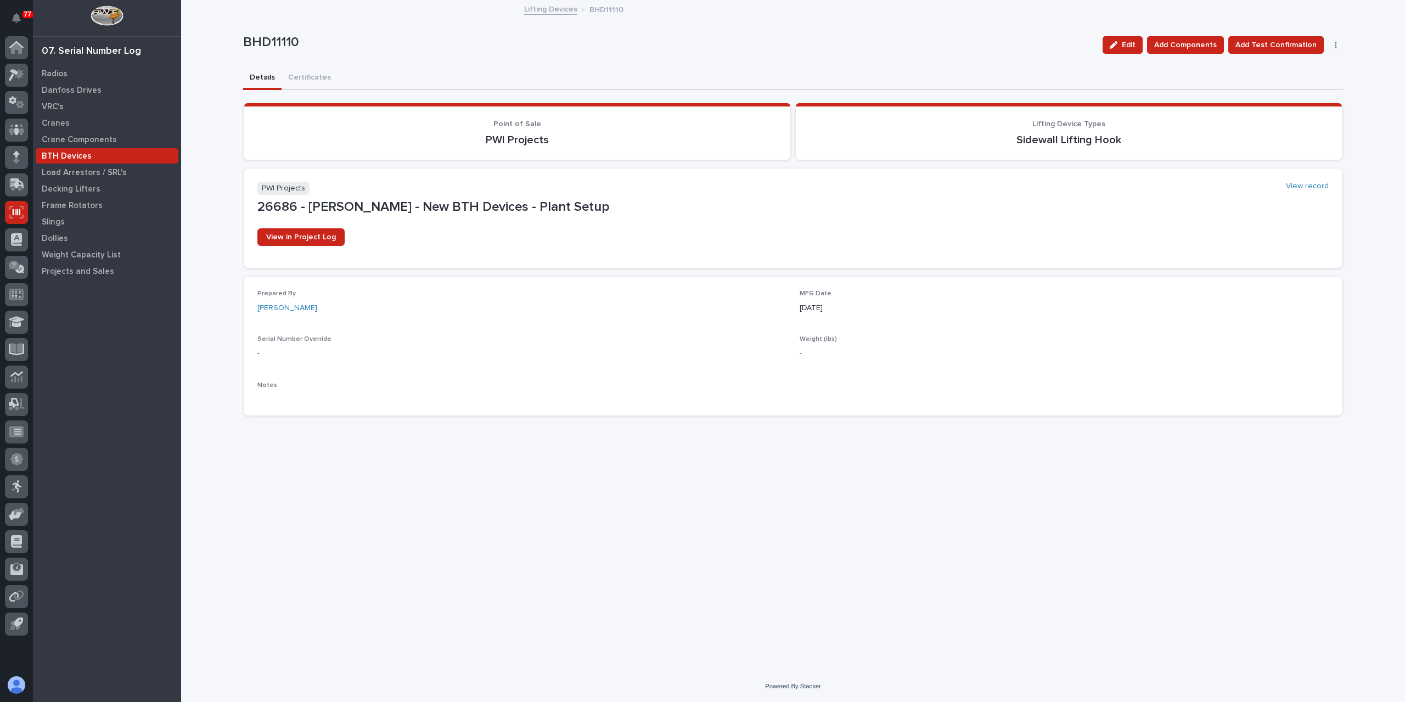
click at [538, 6] on link "Lifting Devices" at bounding box center [550, 8] width 53 height 13
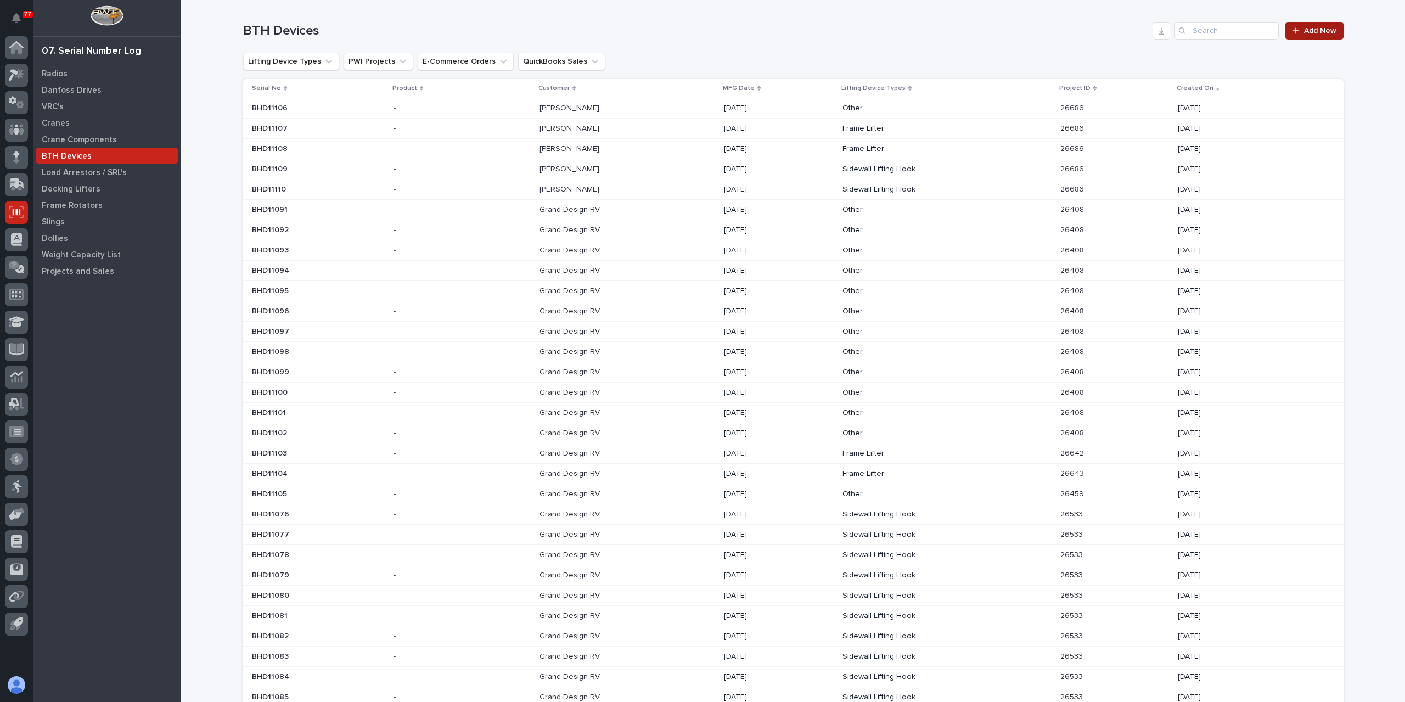
click at [1312, 29] on span "Add New" at bounding box center [1320, 31] width 32 height 8
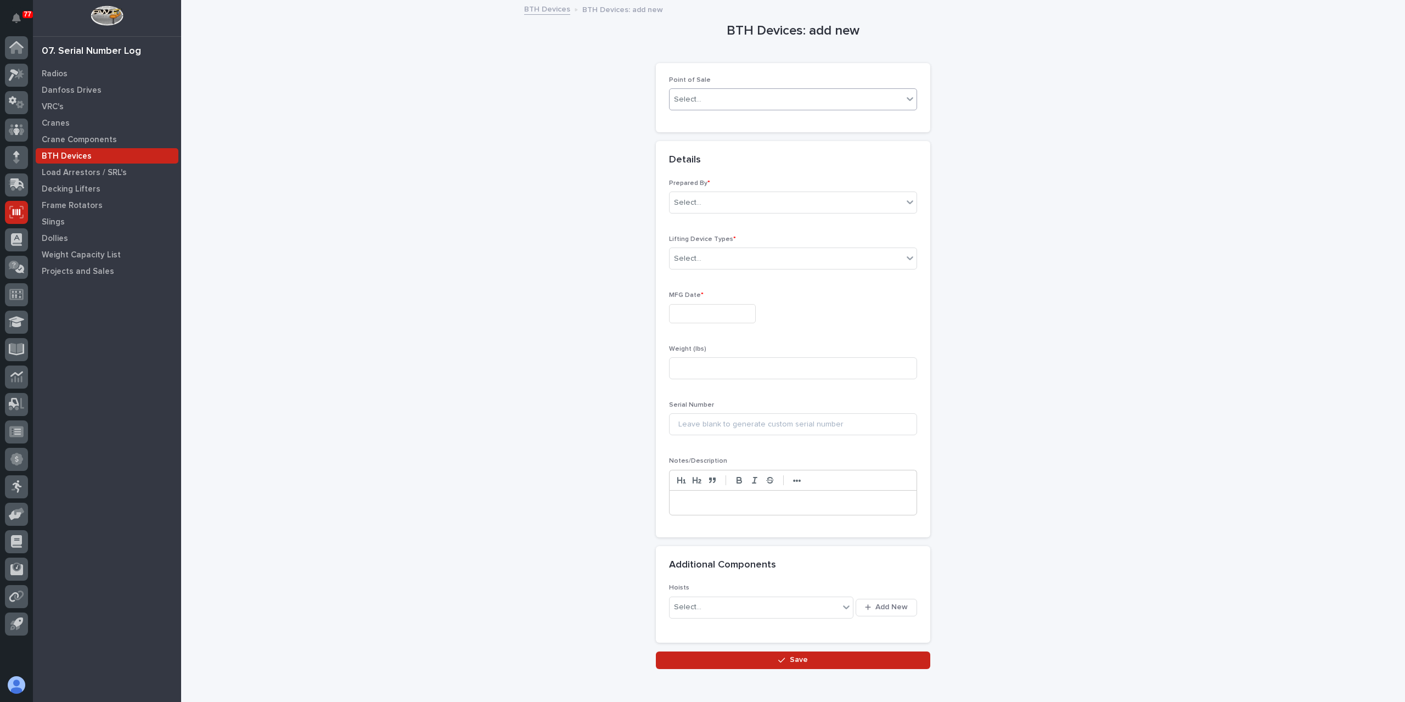
click at [689, 105] on div "Select..." at bounding box center [786, 100] width 233 height 18
click at [705, 116] on div "PWI Projects" at bounding box center [788, 119] width 247 height 19
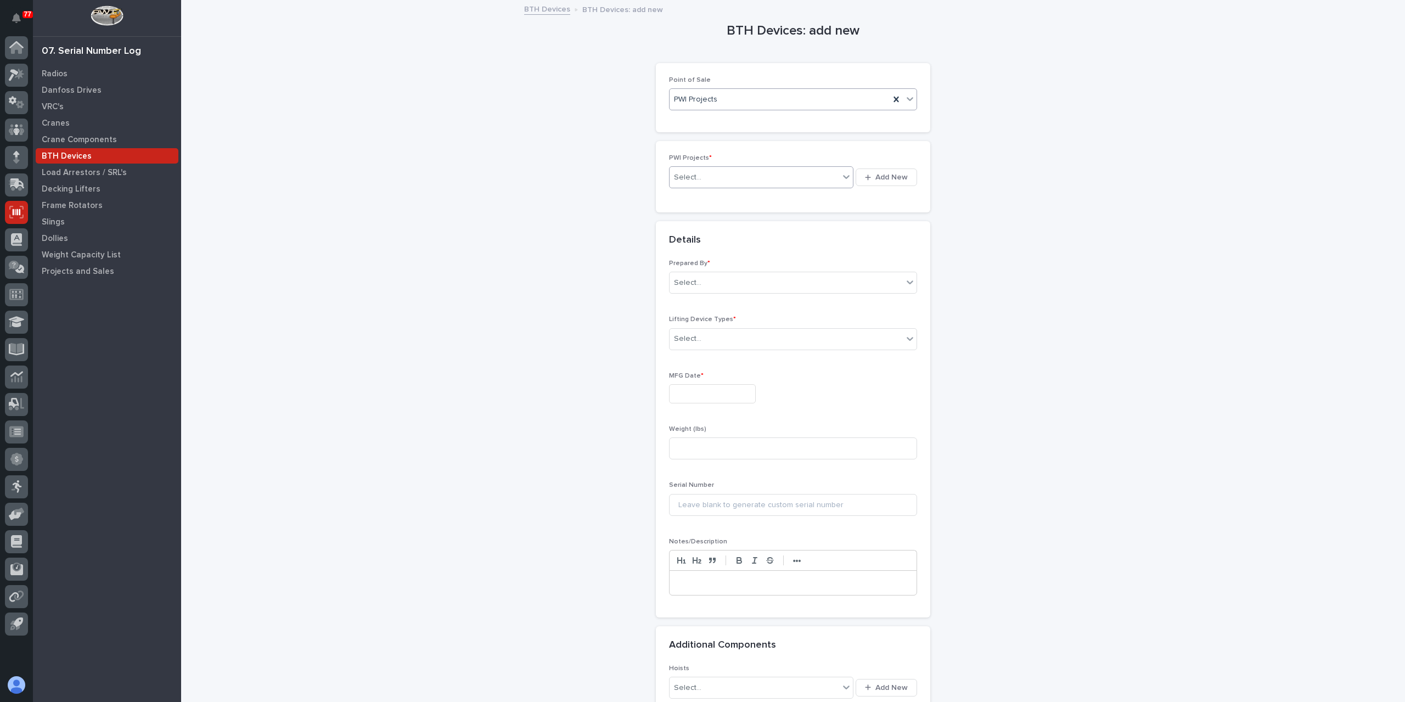
click at [698, 182] on div "Select..." at bounding box center [755, 178] width 170 height 18
type input "*****"
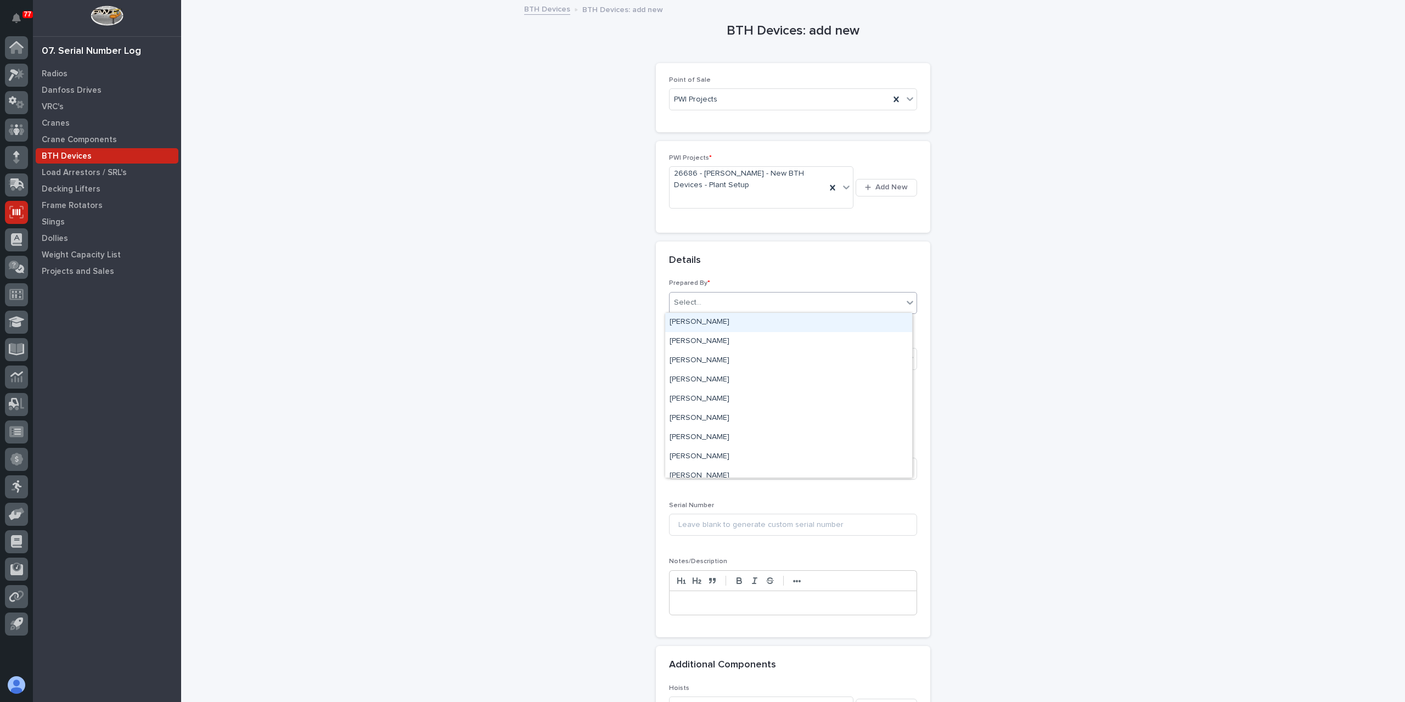
click at [700, 297] on div "Select..." at bounding box center [786, 303] width 233 height 18
click at [718, 431] on div "[PERSON_NAME]" at bounding box center [788, 437] width 247 height 19
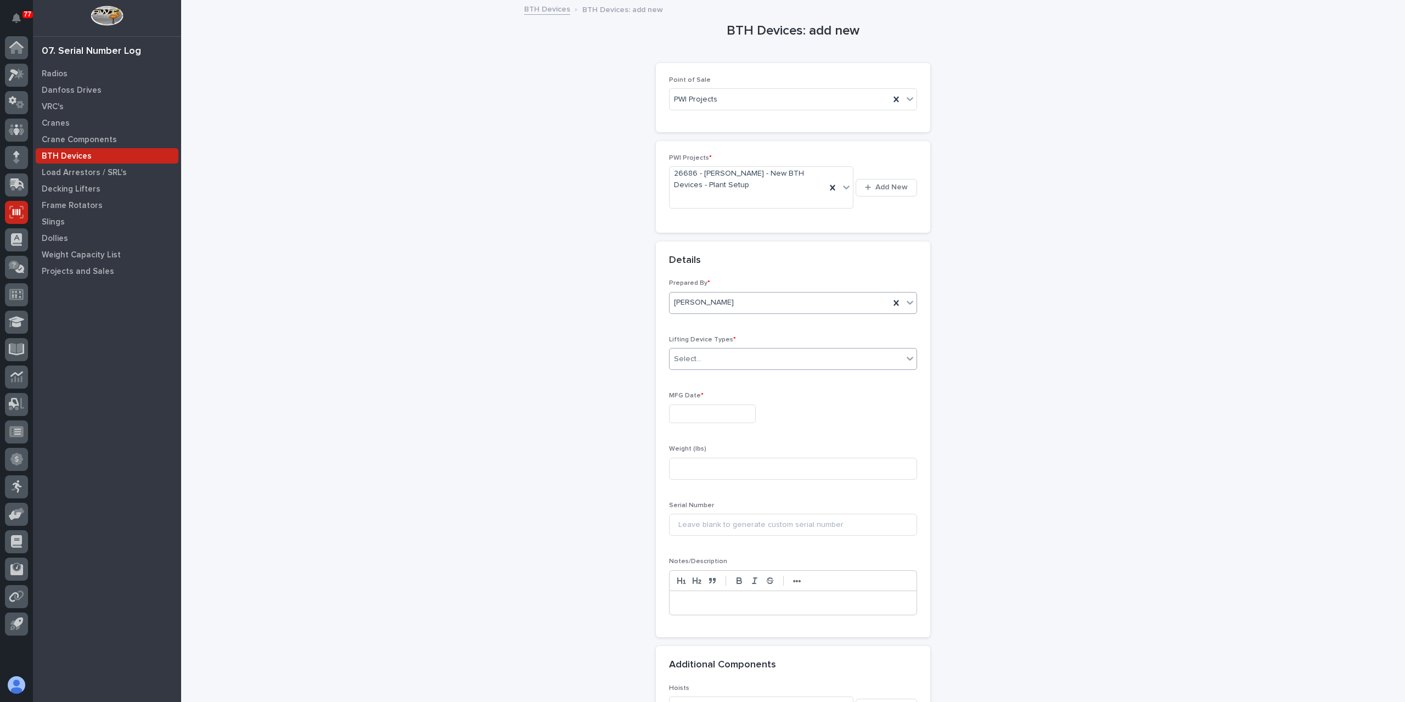
click at [698, 365] on div "Select..." at bounding box center [786, 359] width 233 height 18
click at [727, 435] on div "Sidewall Lifting Hook" at bounding box center [788, 435] width 247 height 19
click at [711, 407] on input "text" at bounding box center [712, 414] width 87 height 19
click at [719, 324] on div "14" at bounding box center [722, 322] width 15 height 15
type input "**********"
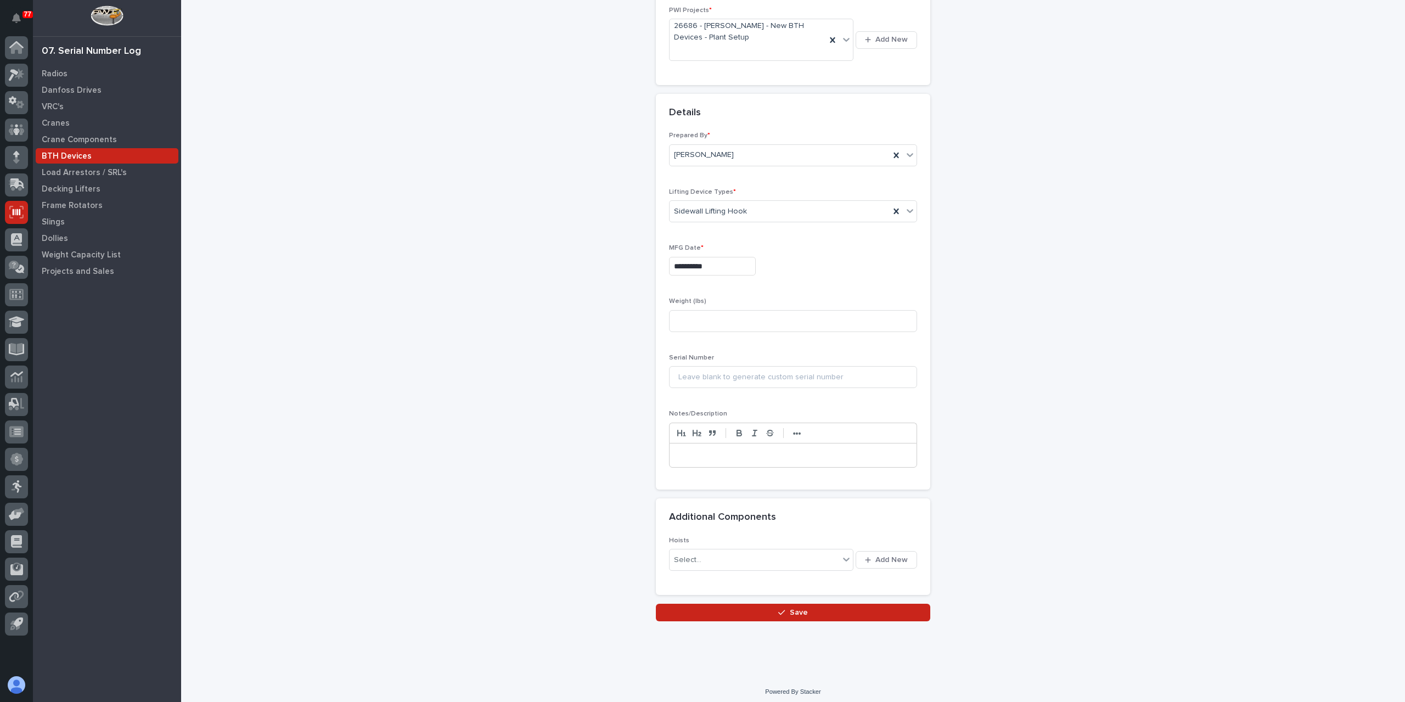
scroll to position [150, 0]
click at [793, 610] on span "Save" at bounding box center [799, 610] width 18 height 10
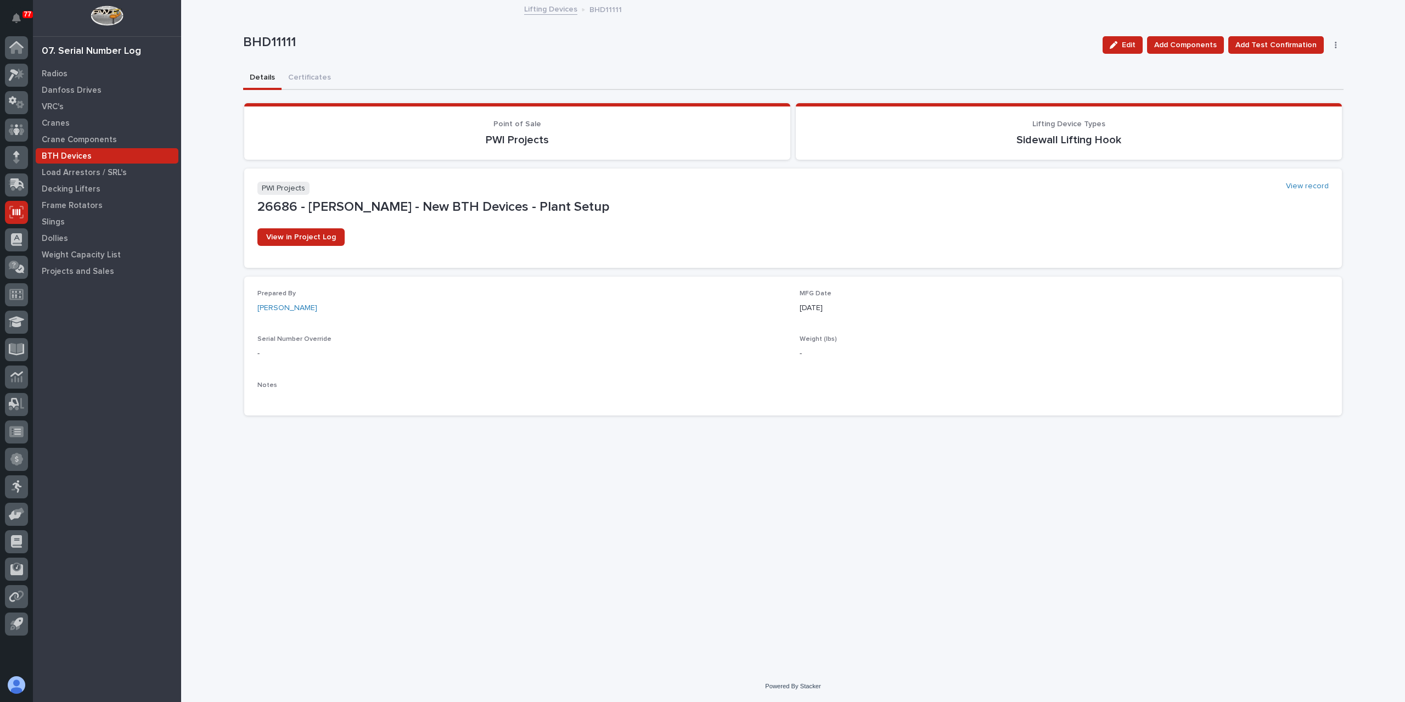
click at [549, 6] on link "Lifting Devices" at bounding box center [550, 8] width 53 height 13
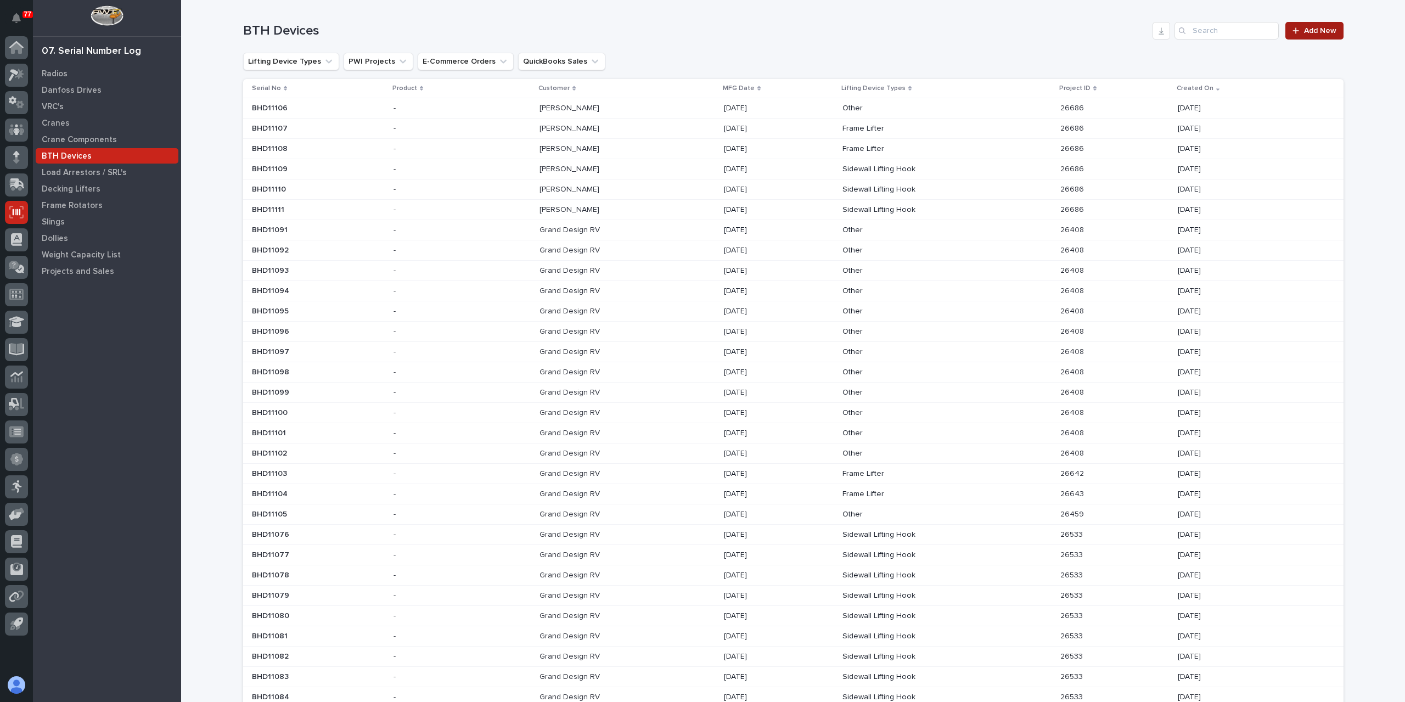
click at [1300, 33] on link "Add New" at bounding box center [1314, 31] width 58 height 18
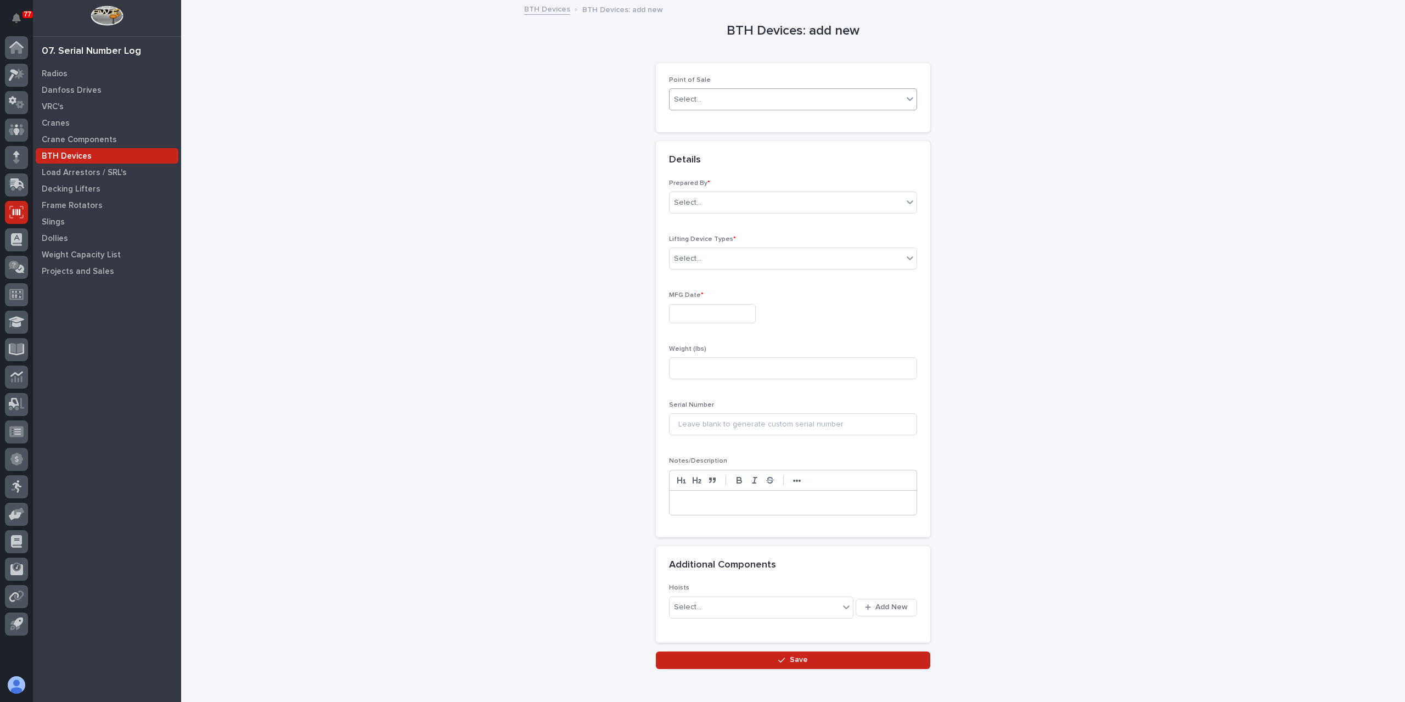
click at [709, 92] on div "Select..." at bounding box center [786, 100] width 233 height 18
click at [723, 125] on div "PWI Projects" at bounding box center [788, 119] width 247 height 19
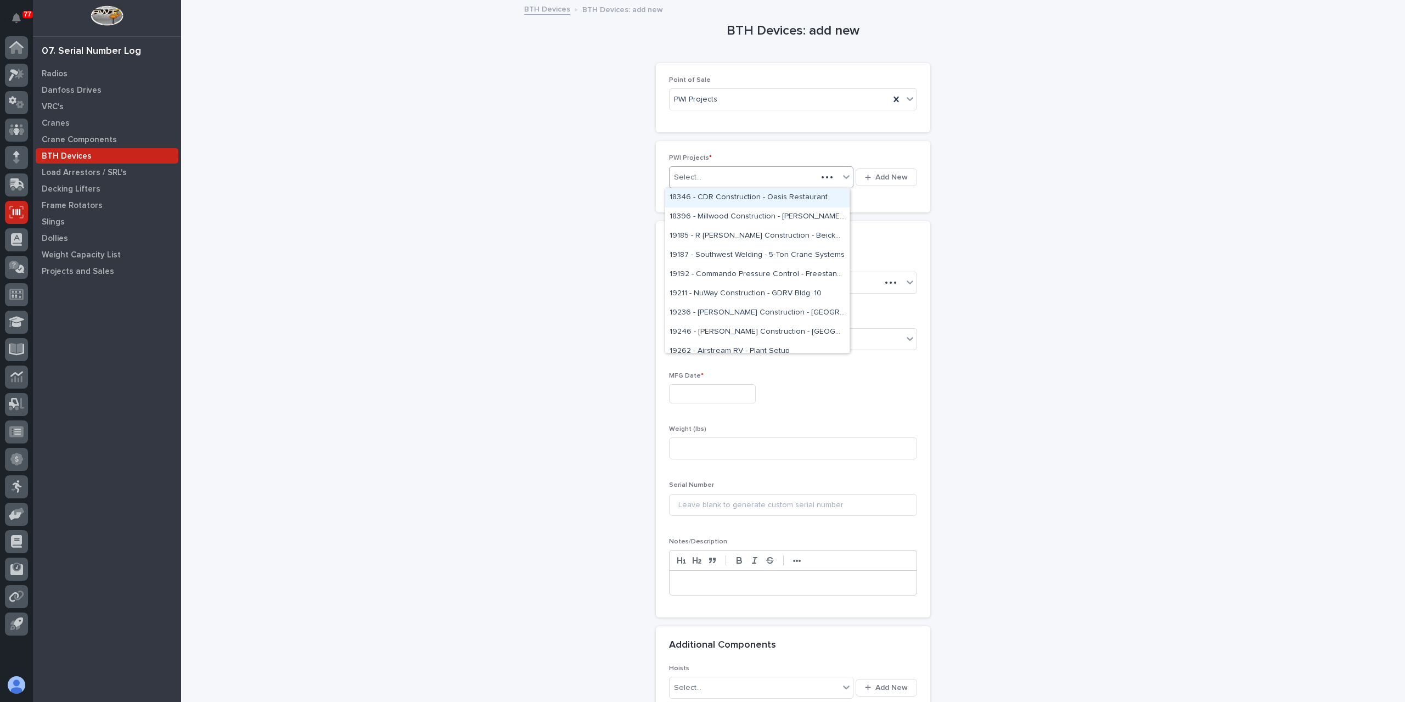
click at [707, 183] on div "Select..." at bounding box center [744, 178] width 148 height 18
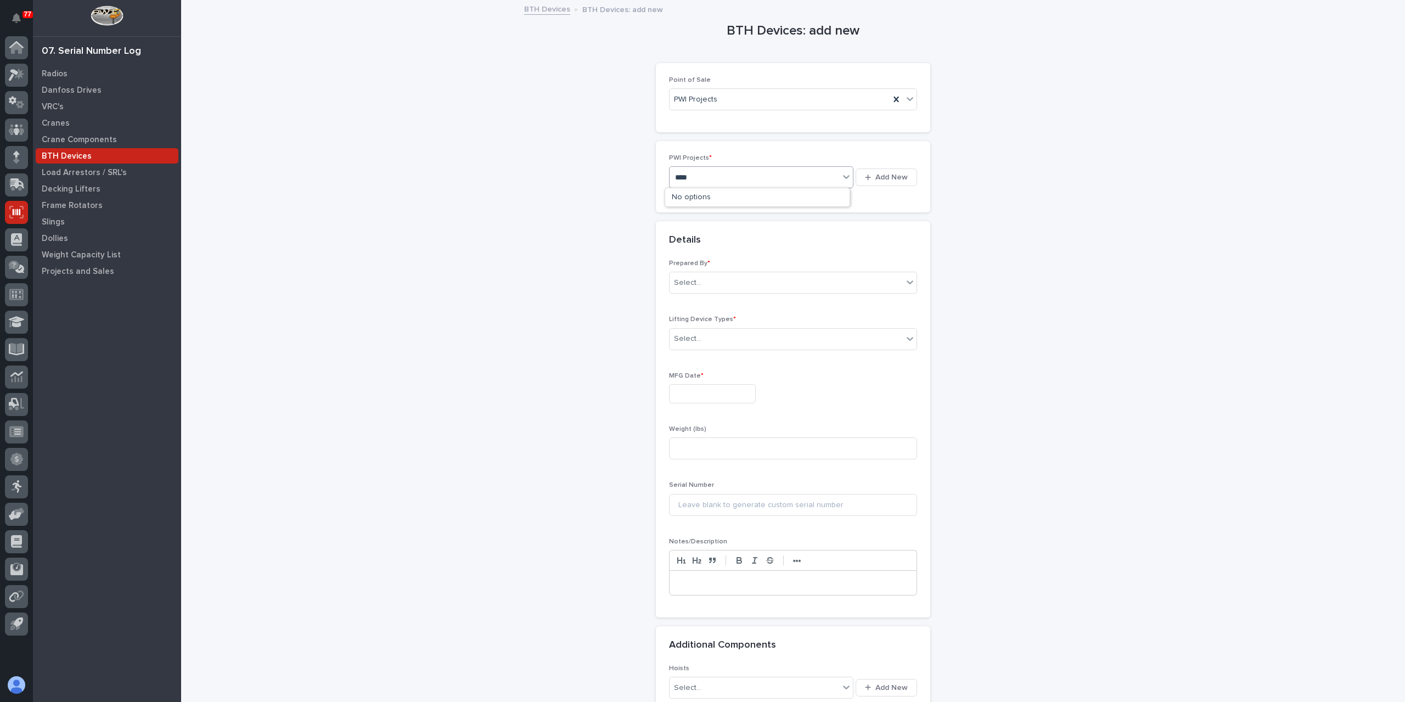
type input "*****"
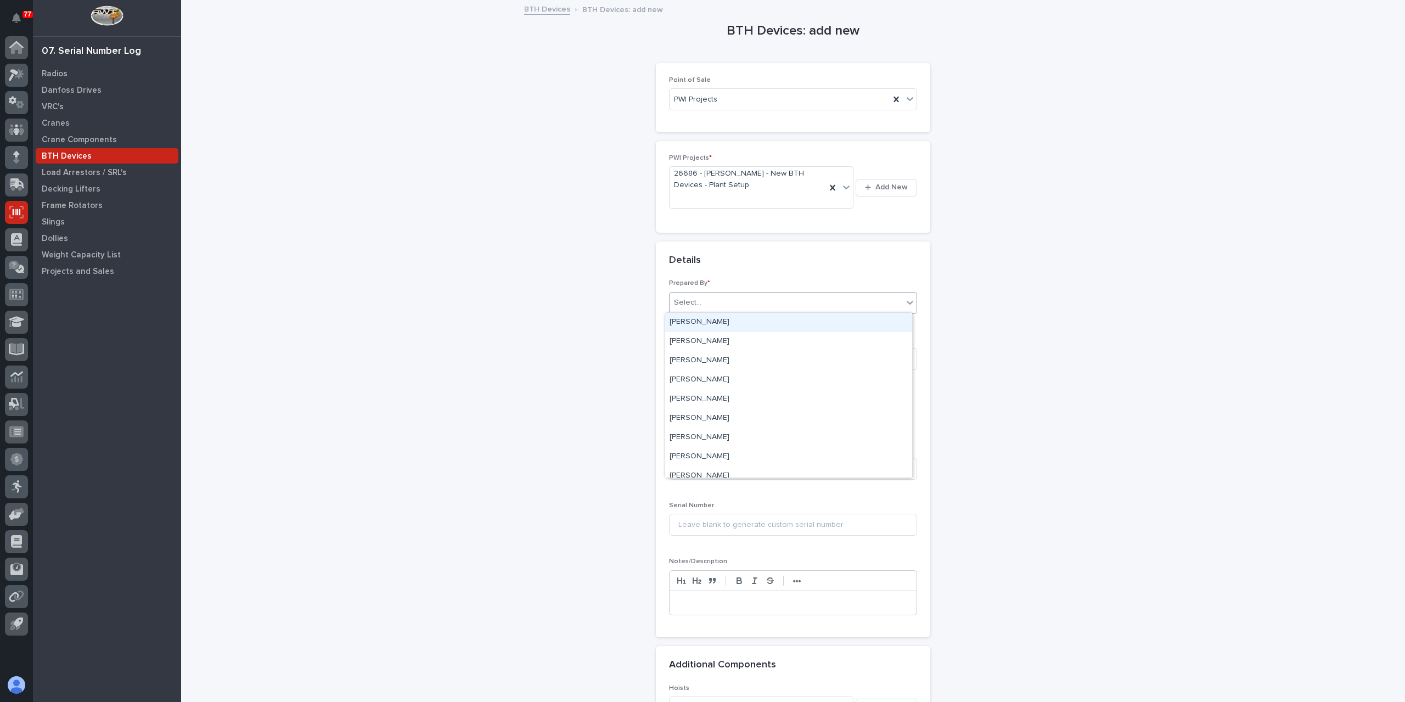
click at [722, 294] on div "Select..." at bounding box center [786, 303] width 233 height 18
click at [710, 439] on div "[PERSON_NAME]" at bounding box center [788, 437] width 247 height 19
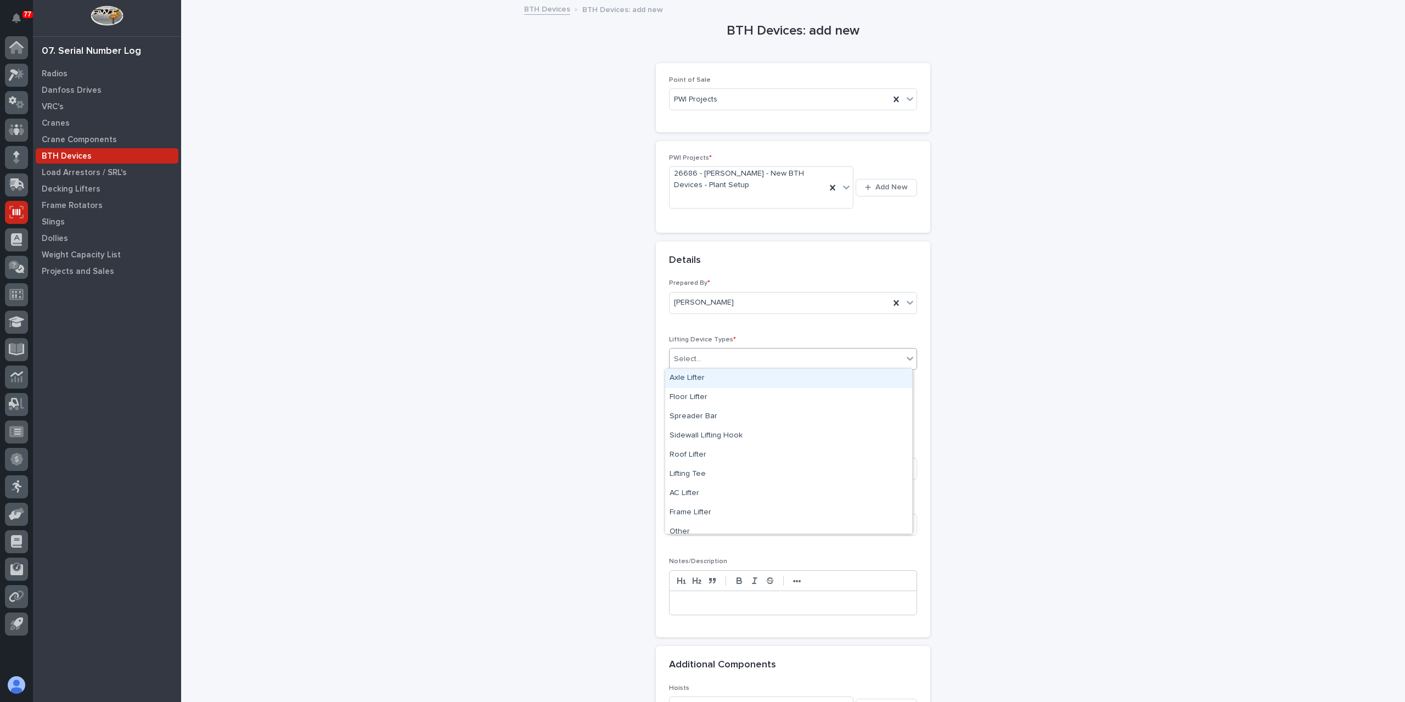
click at [709, 360] on div "Select..." at bounding box center [786, 359] width 233 height 18
click at [722, 434] on div "Sidewall Lifting Hook" at bounding box center [788, 435] width 247 height 19
click at [705, 413] on input "text" at bounding box center [712, 414] width 87 height 19
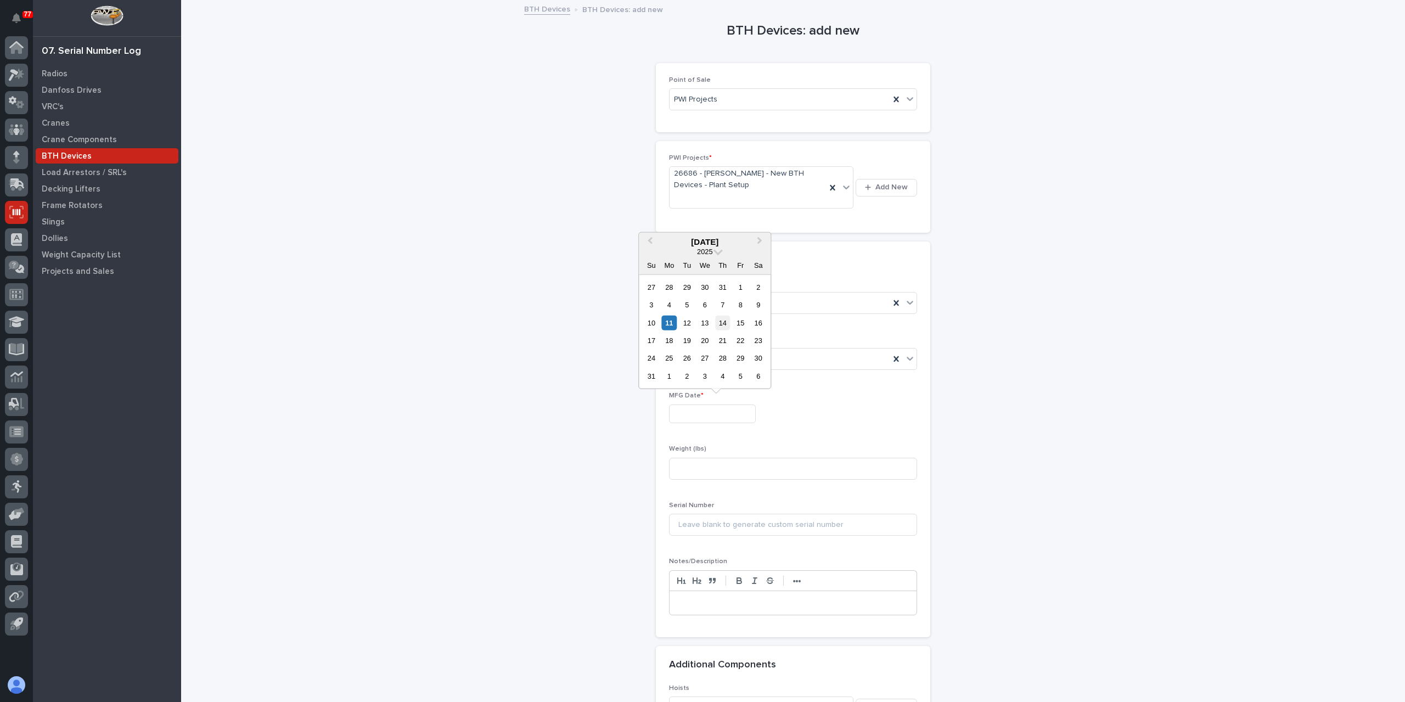
click at [719, 327] on div "14" at bounding box center [722, 322] width 15 height 15
type input "**********"
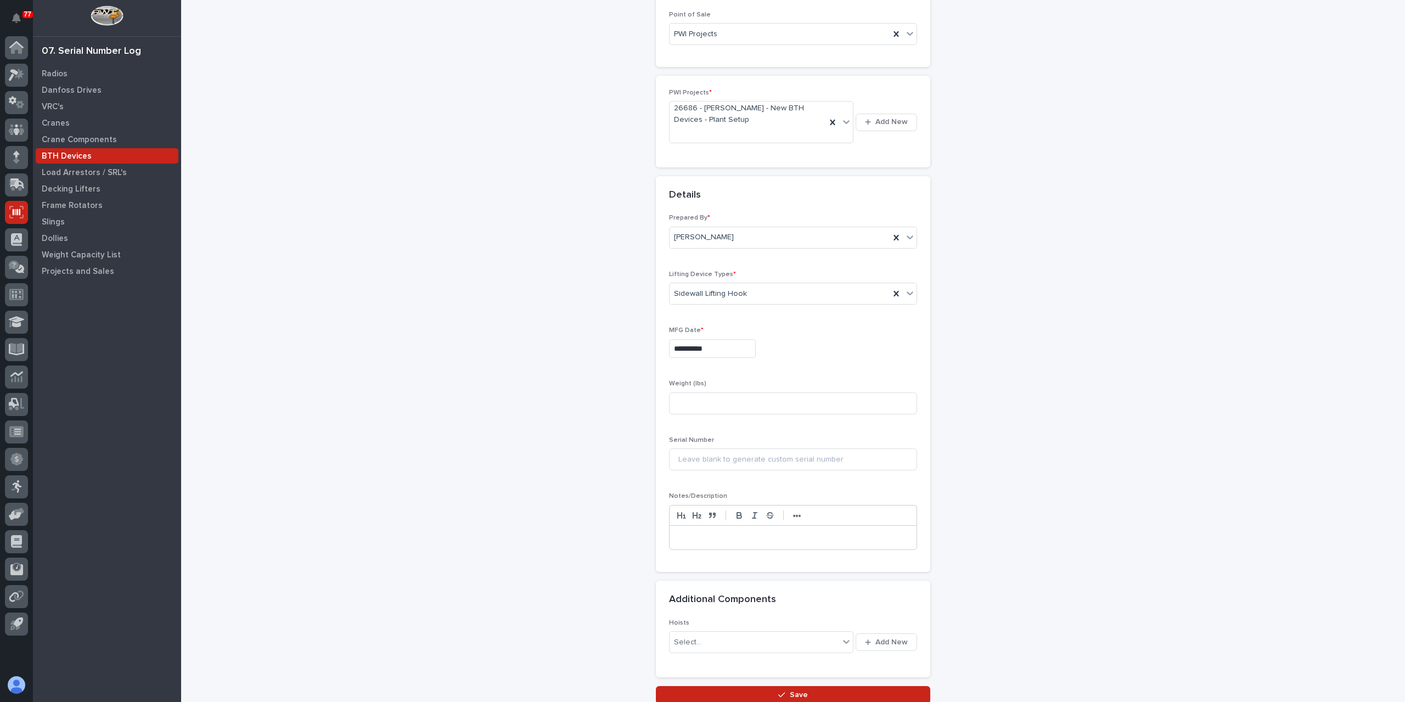
scroll to position [150, 0]
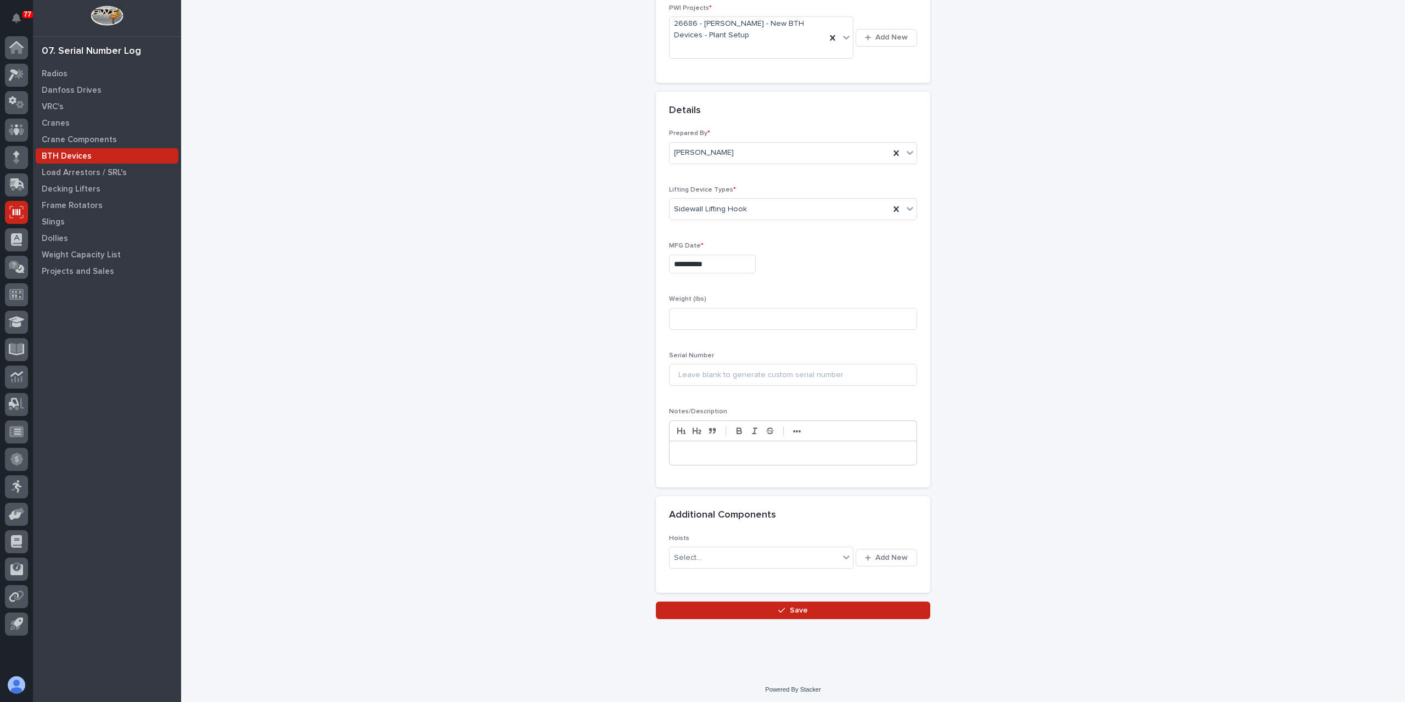
click at [739, 598] on div "Loading... Saving… Additional Components Hoists Select... Add New" at bounding box center [793, 548] width 274 height 105
click at [737, 602] on button "Save" at bounding box center [793, 611] width 274 height 18
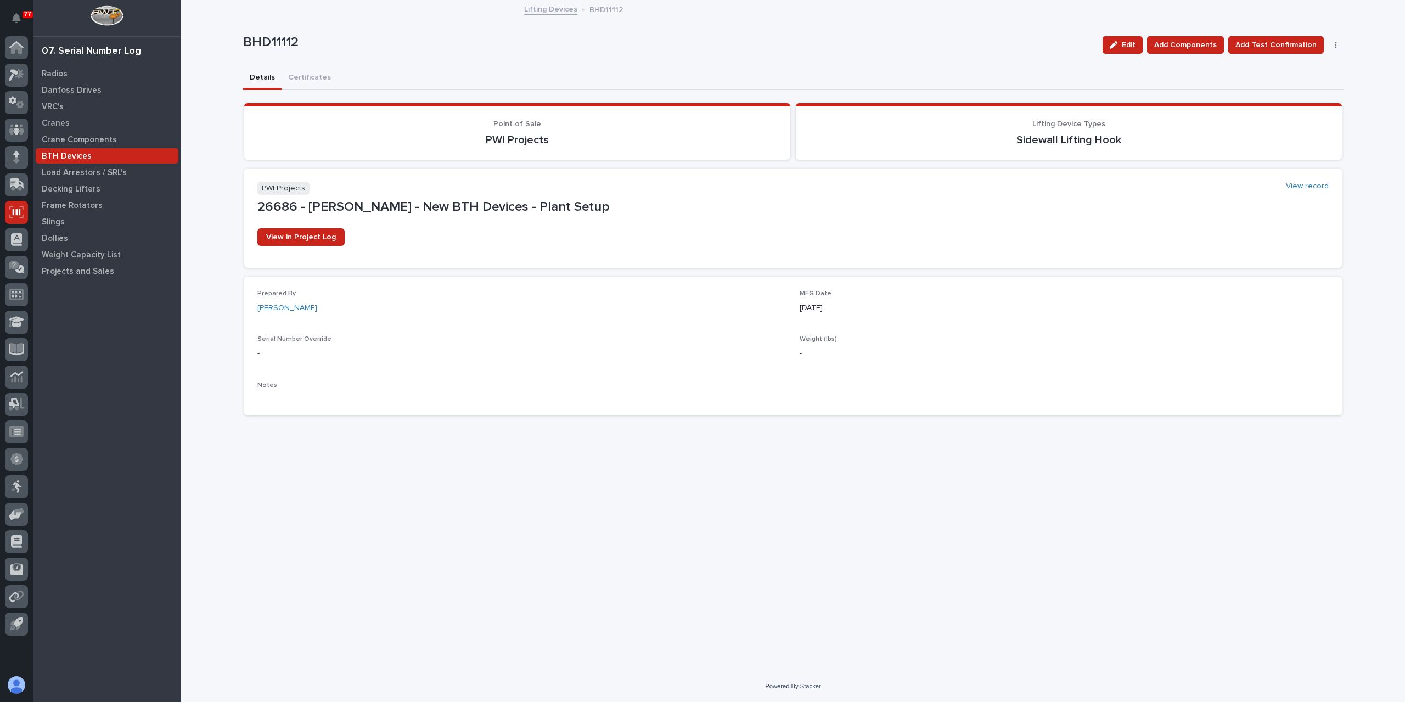
click at [543, 13] on link "Lifting Devices" at bounding box center [550, 8] width 53 height 13
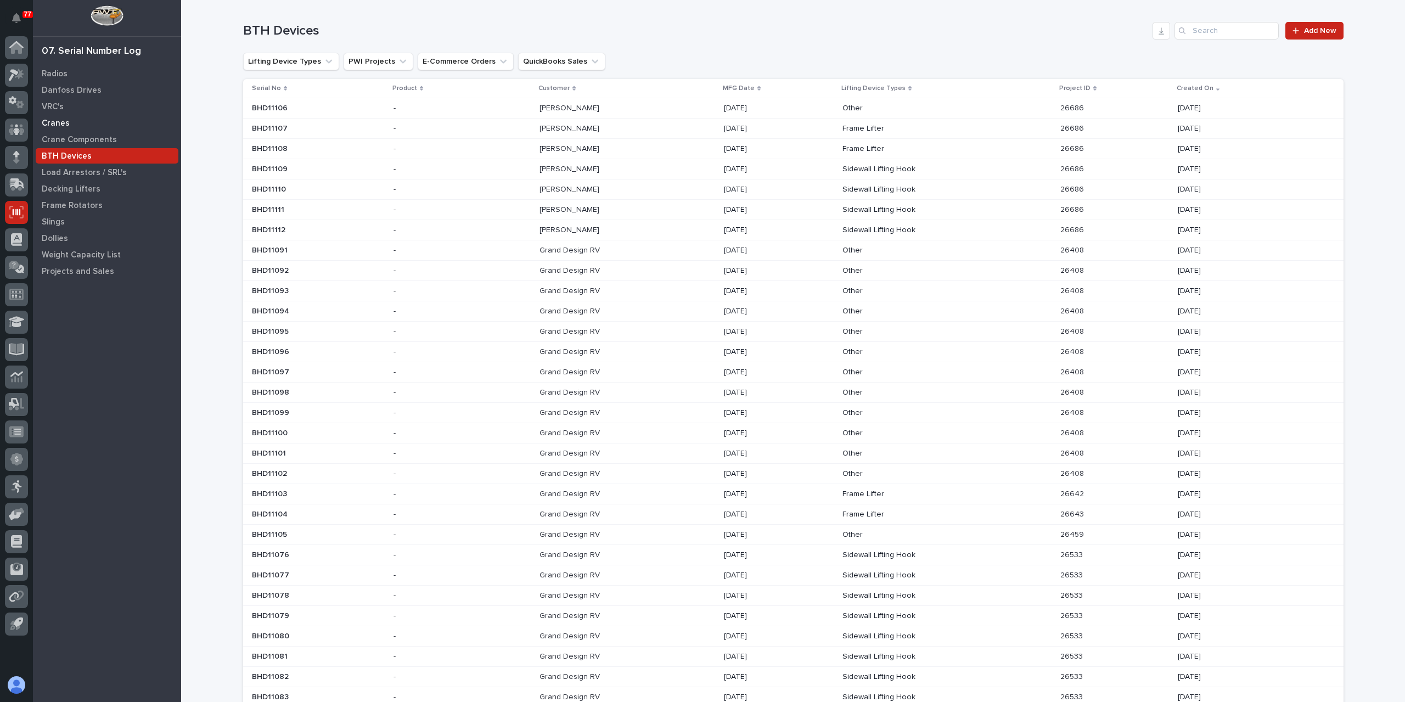
click at [57, 122] on p "Cranes" at bounding box center [56, 124] width 28 height 10
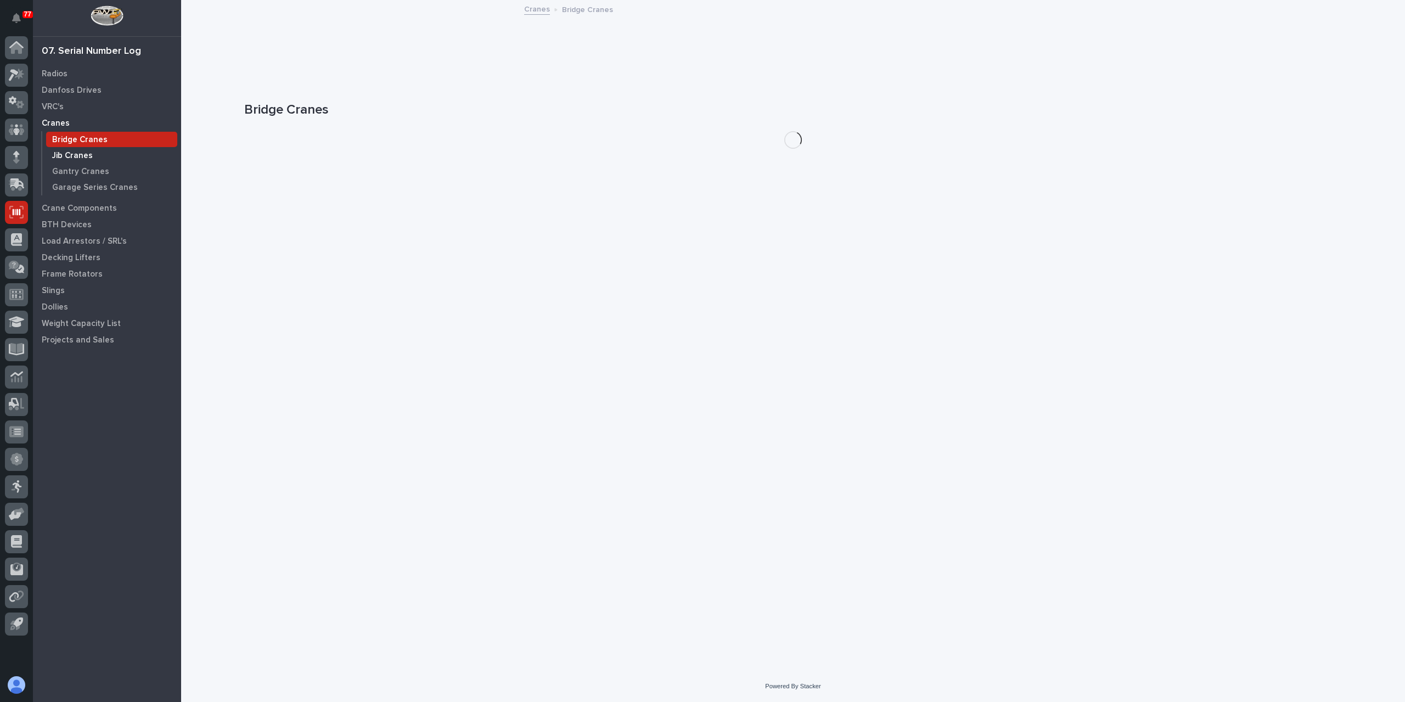
click at [86, 153] on p "Jib Cranes" at bounding box center [72, 156] width 41 height 10
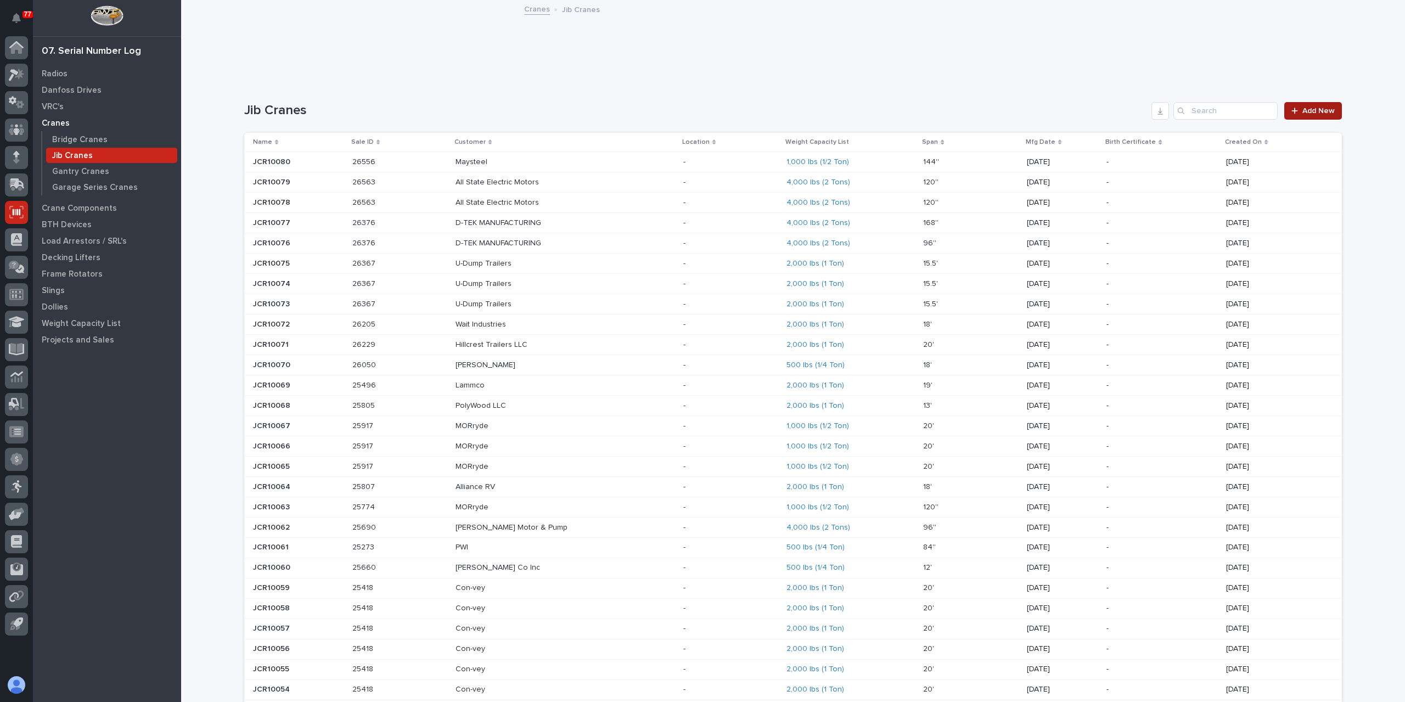
click at [1288, 104] on link "Add New" at bounding box center [1313, 111] width 58 height 18
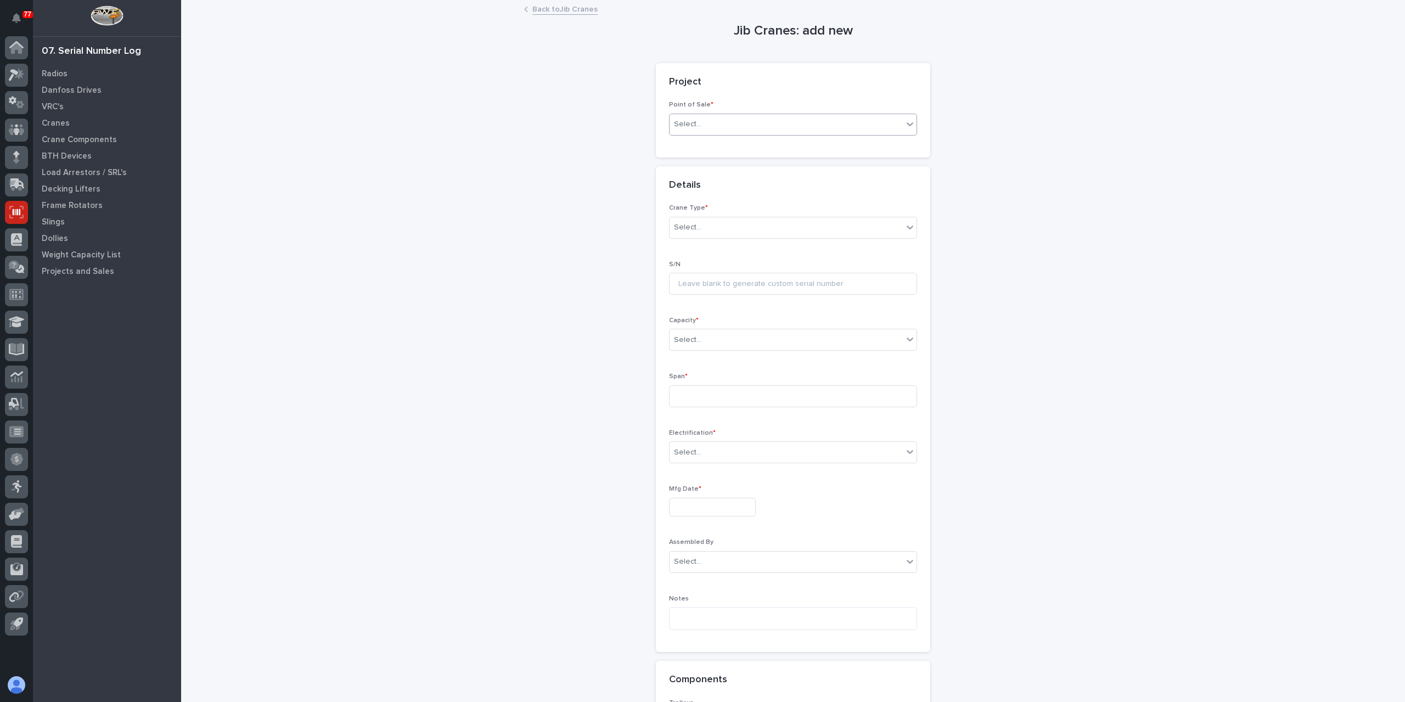
click at [755, 122] on div "Select..." at bounding box center [786, 124] width 233 height 18
click at [731, 141] on div "PWI Projects" at bounding box center [788, 145] width 247 height 19
click at [687, 216] on div "PWI Projects * Select..." at bounding box center [793, 200] width 248 height 43
click at [690, 206] on div "Select..." at bounding box center [687, 203] width 27 height 12
type input "*****"
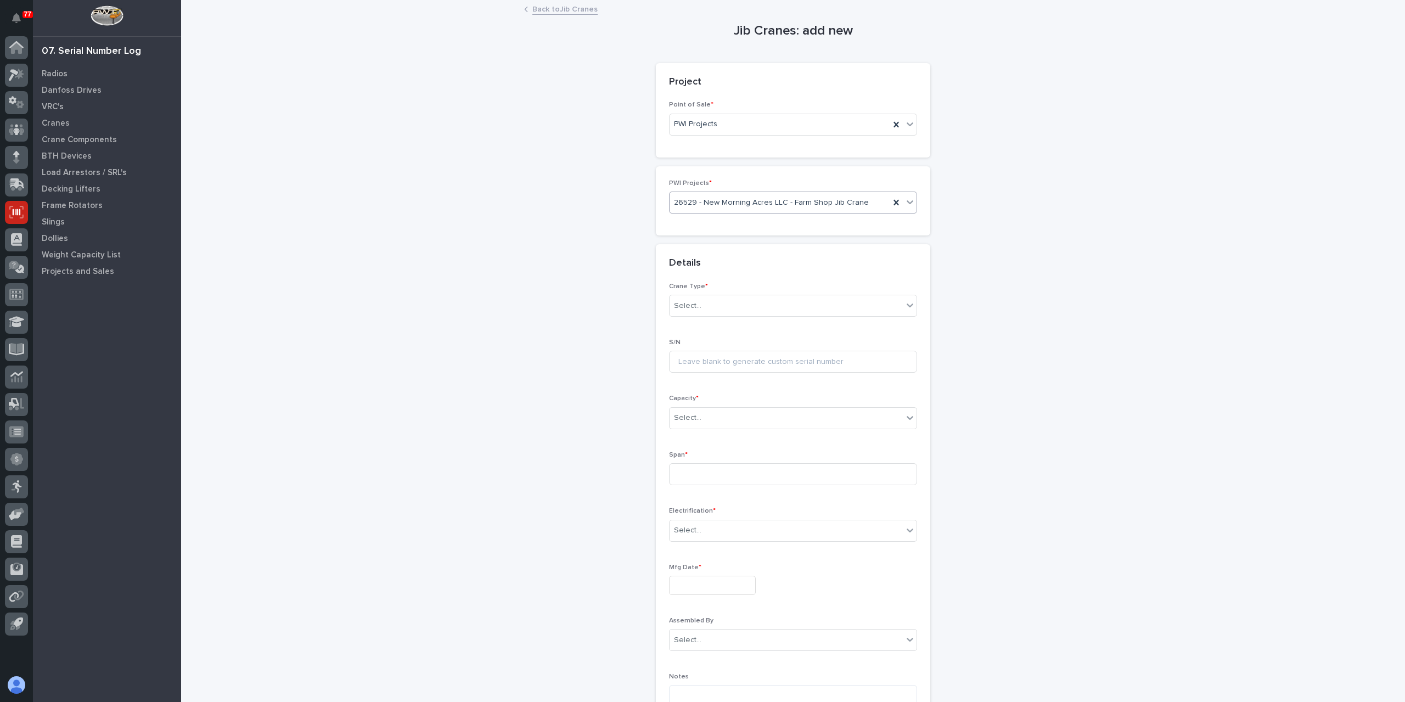
click at [706, 292] on div "Crane Type * Select..." at bounding box center [793, 304] width 248 height 43
click at [705, 292] on div "Crane Type * Select..." at bounding box center [793, 304] width 248 height 43
click at [710, 301] on div "Select..." at bounding box center [786, 306] width 233 height 18
click at [687, 344] on span "Ultra-Lite" at bounding box center [687, 344] width 35 height 12
click at [692, 407] on div "Select..." at bounding box center [793, 418] width 248 height 22
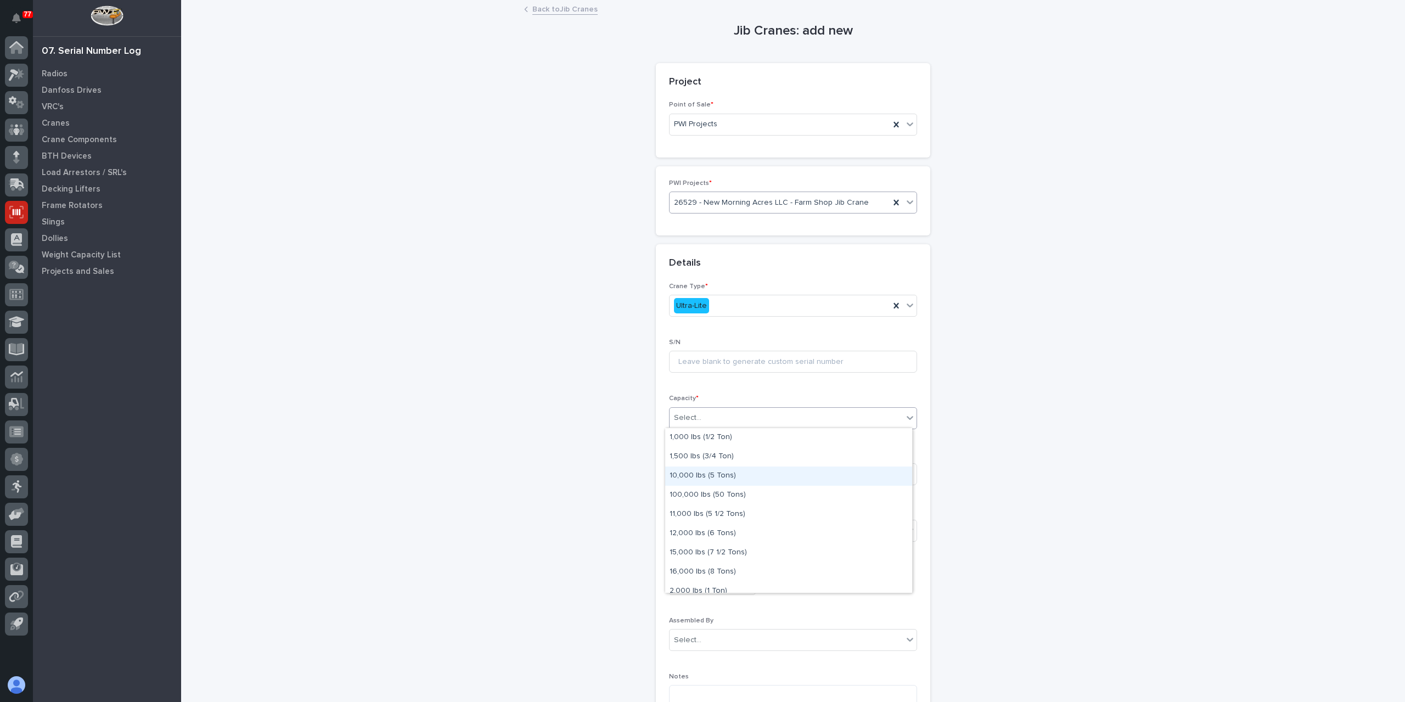
scroll to position [55, 0]
click at [706, 530] on div "2,000 lbs (1 Ton)" at bounding box center [788, 536] width 247 height 19
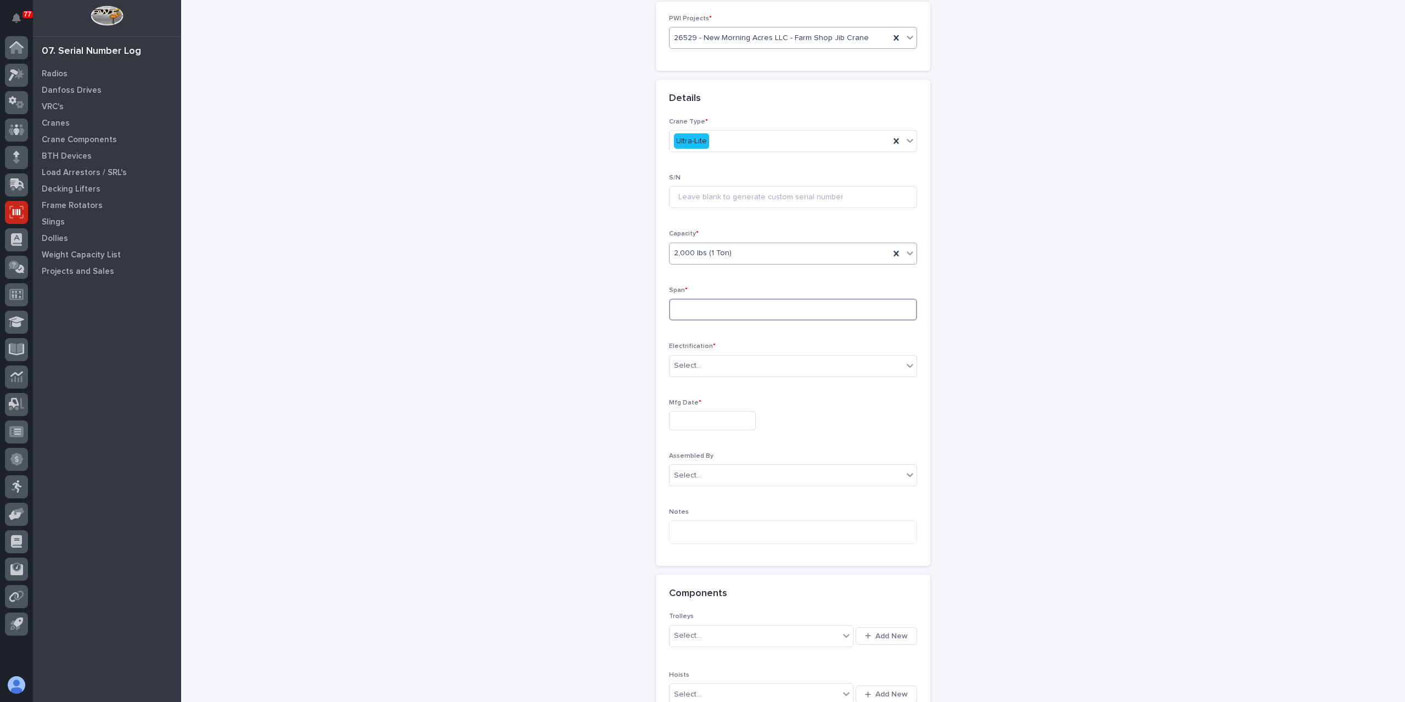
click at [690, 313] on input at bounding box center [793, 310] width 248 height 22
type input "240''"
click at [731, 363] on div "Select..." at bounding box center [786, 366] width 233 height 18
click at [698, 401] on span "Festoon" at bounding box center [686, 403] width 33 height 12
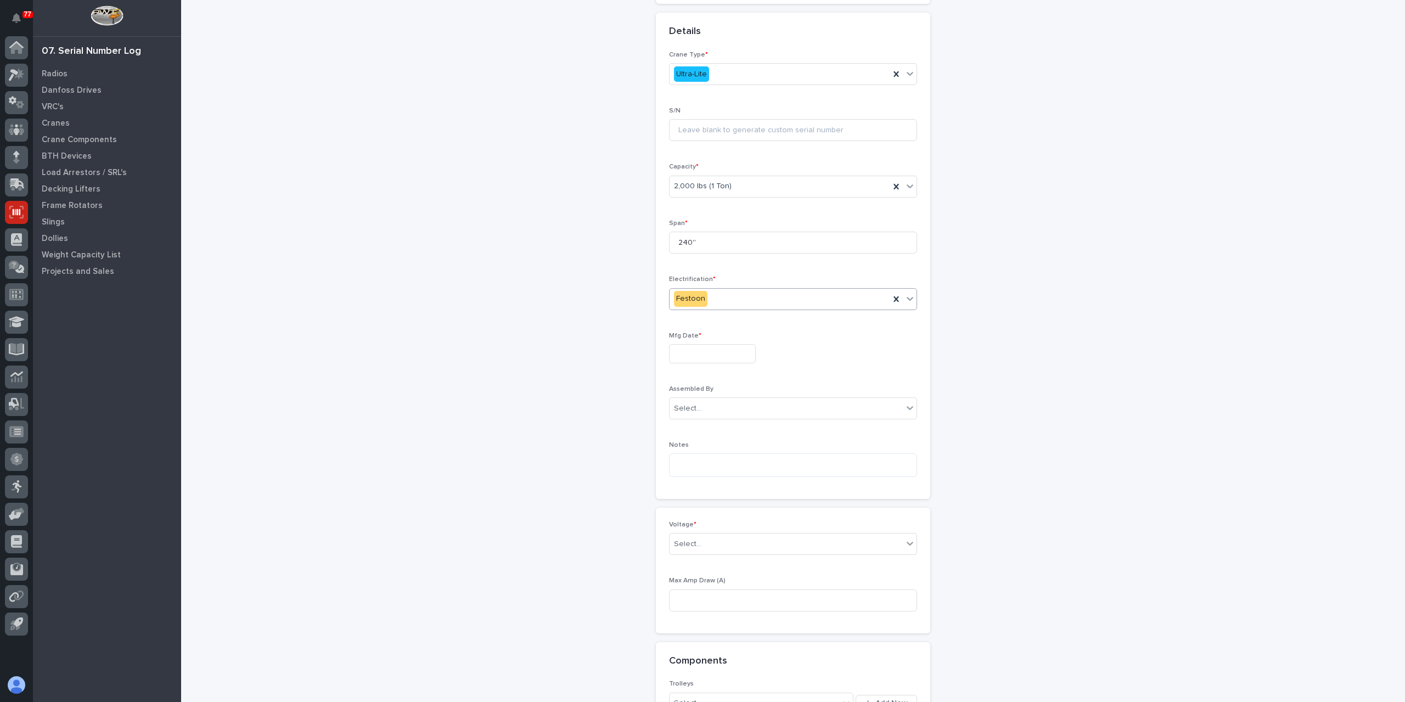
click at [704, 355] on input "text" at bounding box center [712, 353] width 87 height 19
click at [709, 260] on div "13" at bounding box center [705, 262] width 15 height 15
type input "**********"
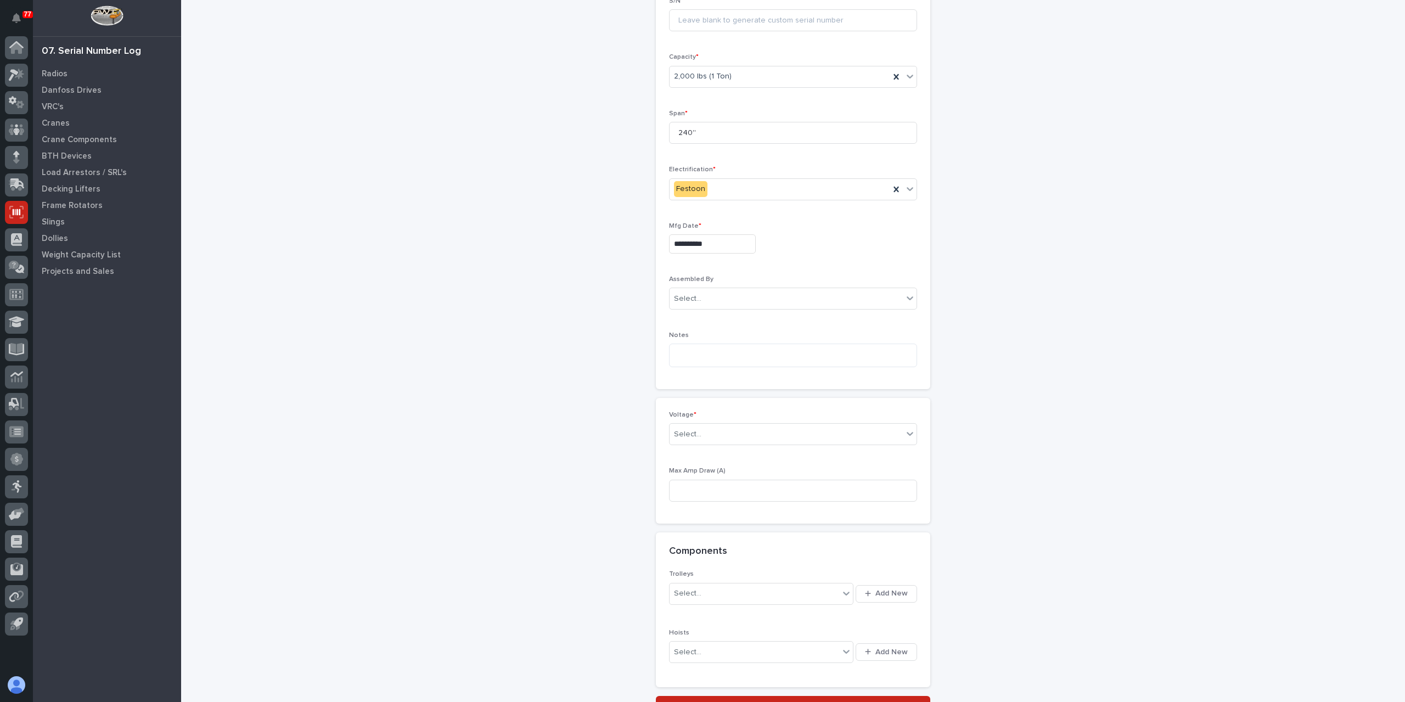
scroll to position [396, 0]
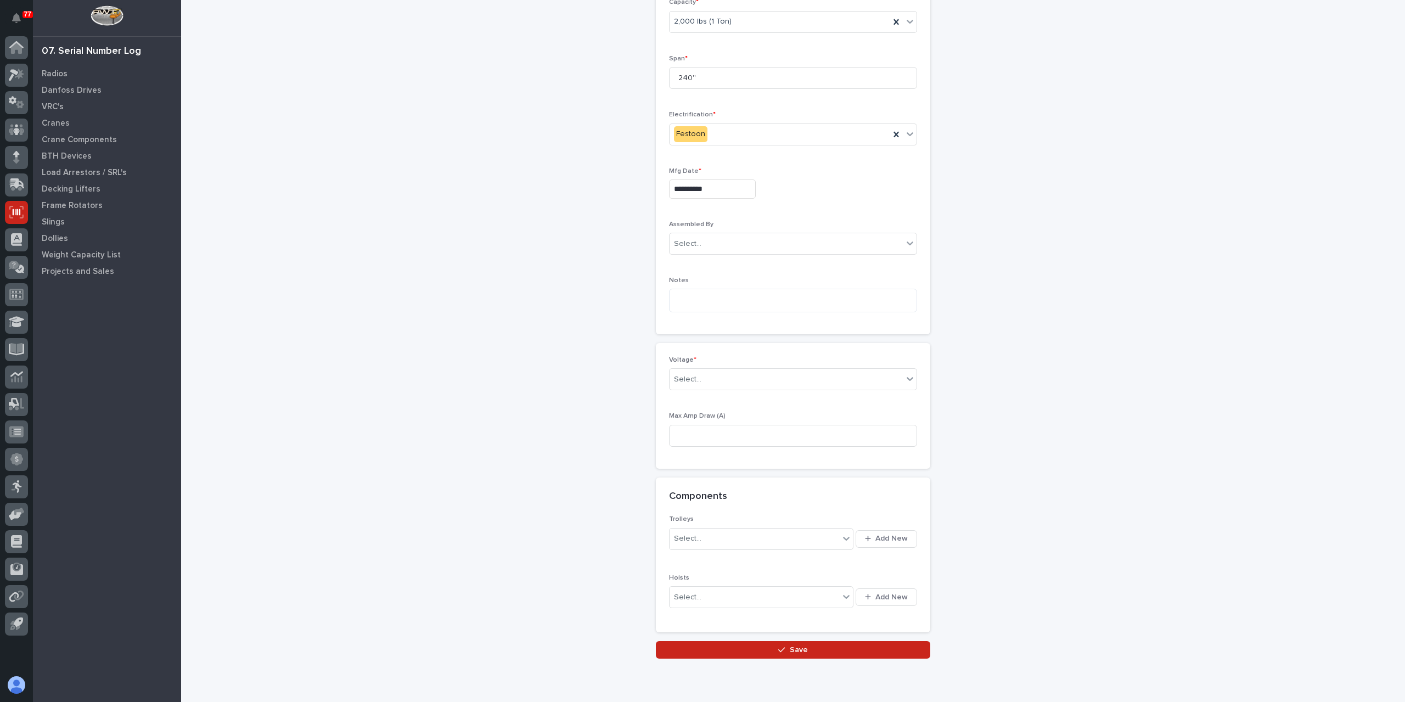
click at [720, 388] on div "Voltage * Select..." at bounding box center [793, 377] width 248 height 43
click at [720, 384] on div "Select..." at bounding box center [786, 379] width 233 height 18
click at [729, 422] on div "208-240v Single Phase" at bounding box center [788, 416] width 247 height 19
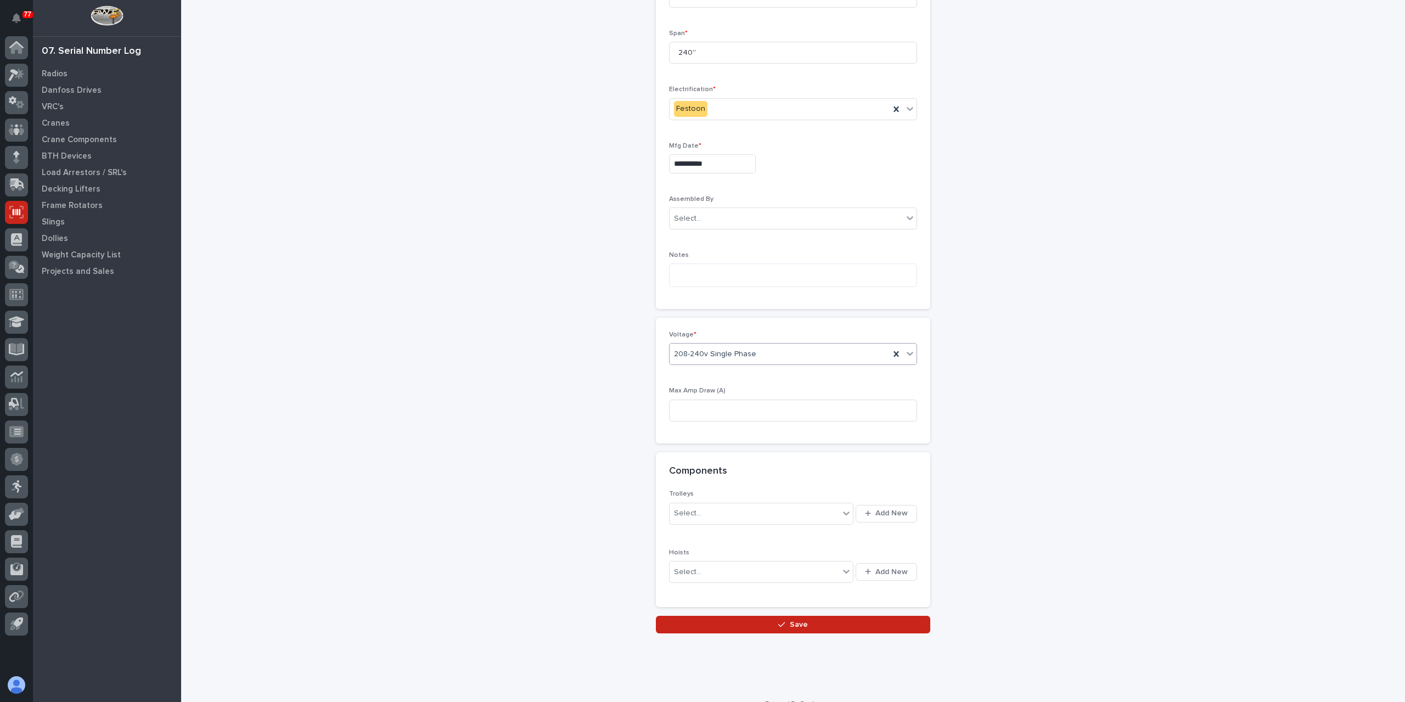
scroll to position [435, 0]
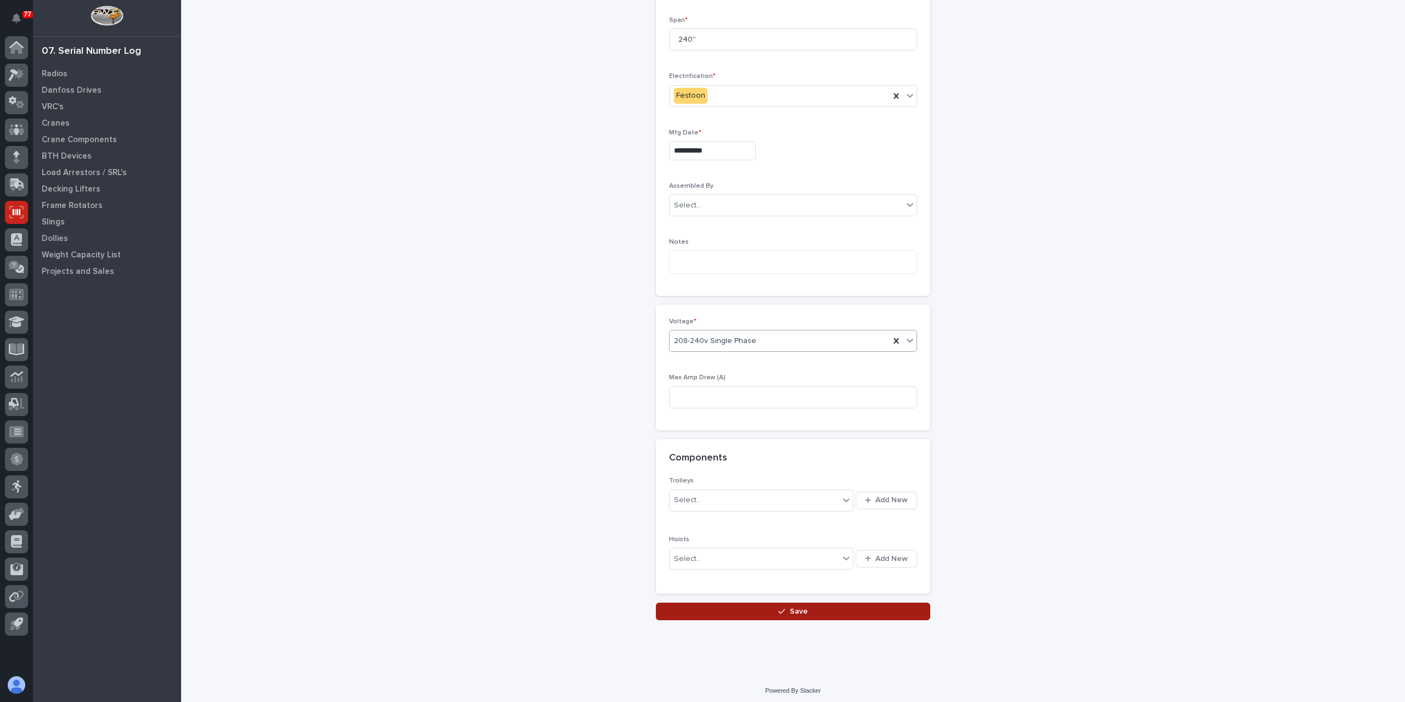
click at [797, 611] on span "Save" at bounding box center [799, 611] width 18 height 10
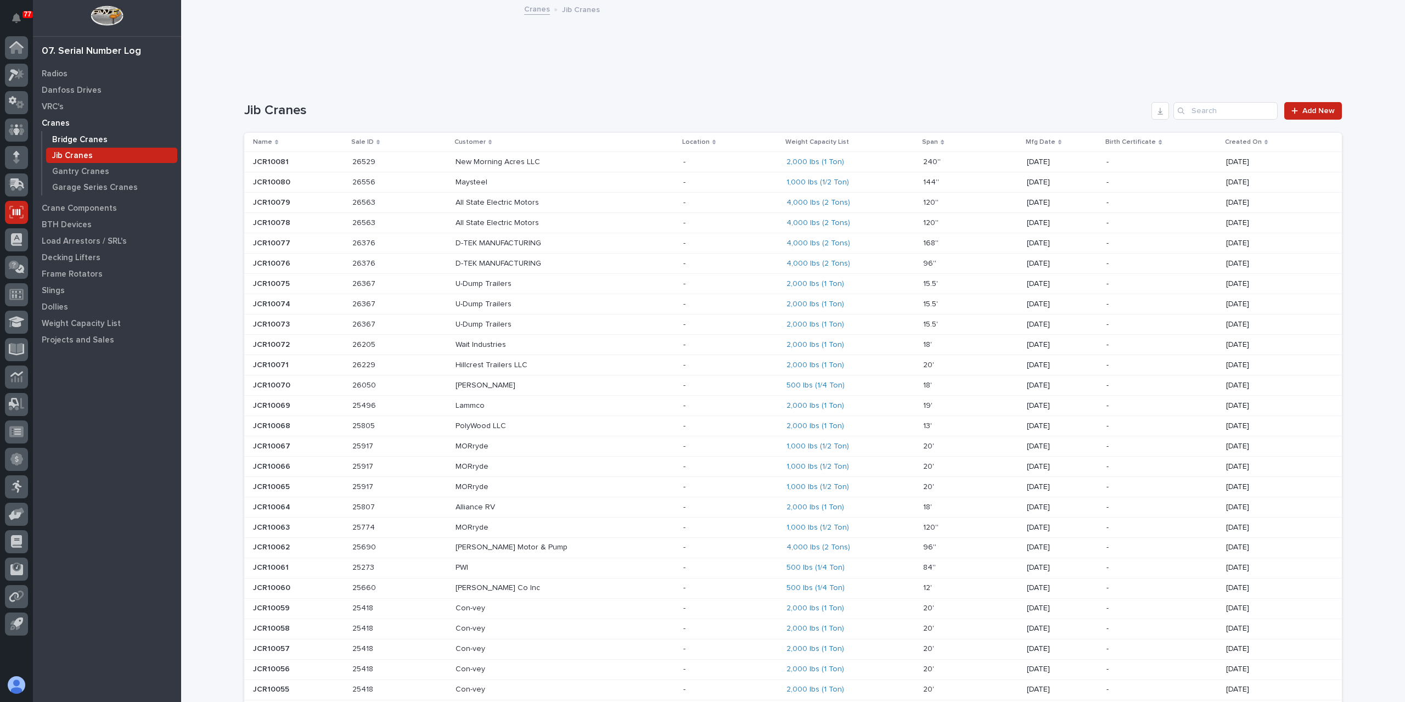
click at [59, 142] on p "Bridge Cranes" at bounding box center [79, 140] width 55 height 10
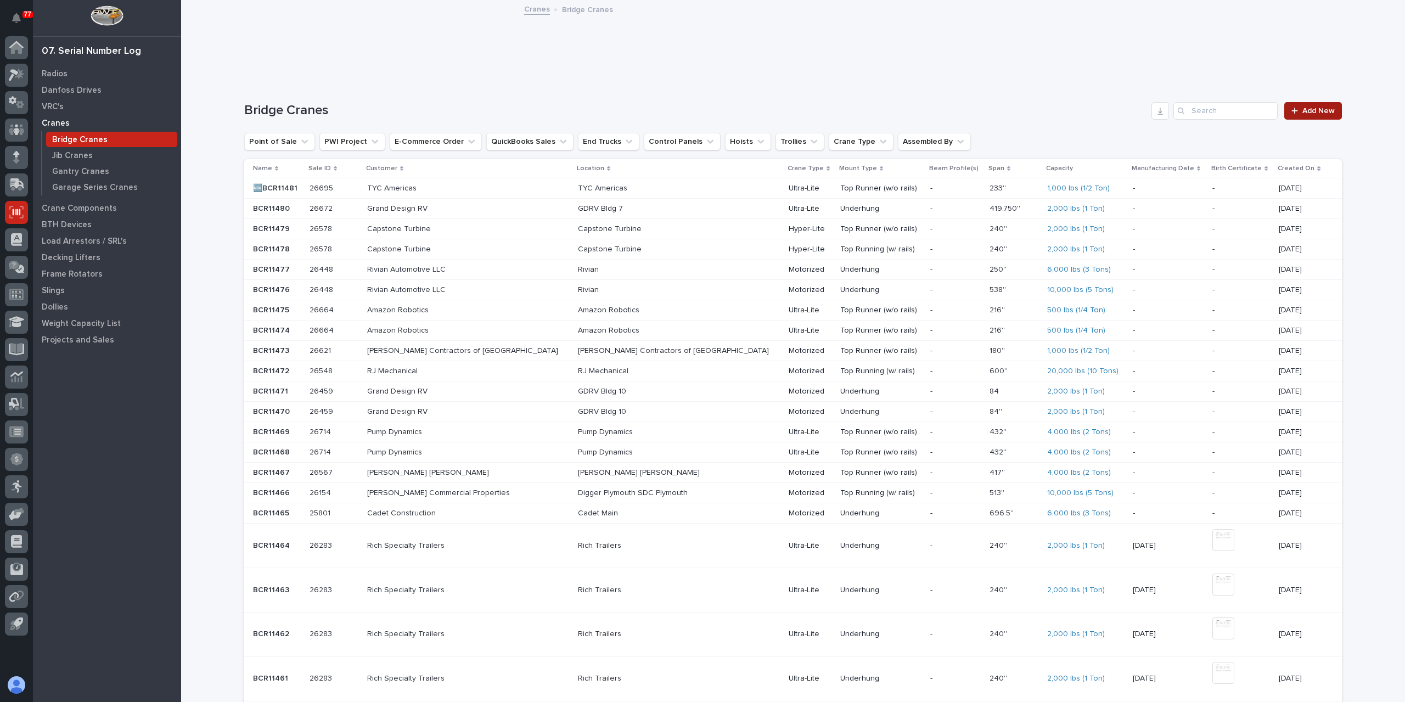
click at [1317, 111] on span "Add New" at bounding box center [1318, 111] width 32 height 8
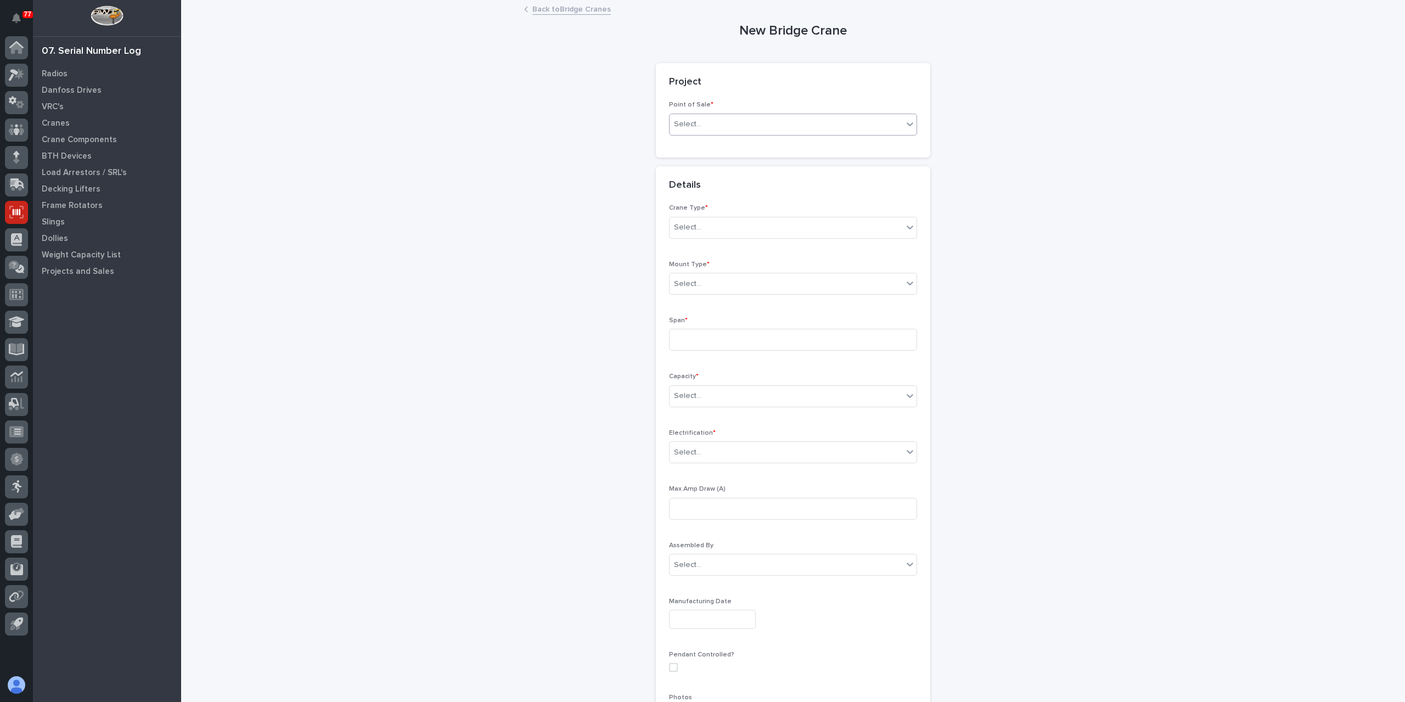
click at [723, 119] on div "Select..." at bounding box center [786, 124] width 233 height 18
click at [712, 139] on div "PWI Projects" at bounding box center [788, 145] width 247 height 19
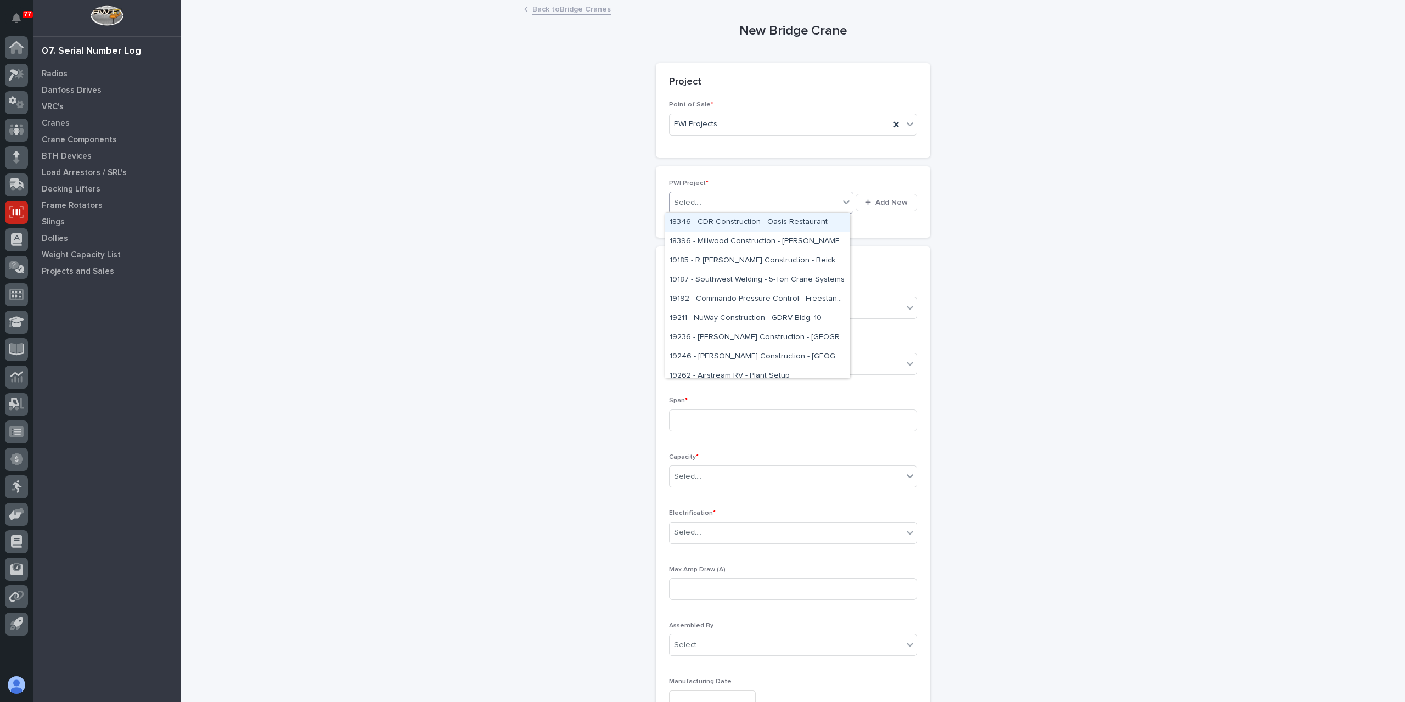
drag, startPoint x: 715, startPoint y: 194, endPoint x: 783, endPoint y: 189, distance: 68.2
click at [716, 194] on div "Select..." at bounding box center [755, 203] width 170 height 18
type input "*****"
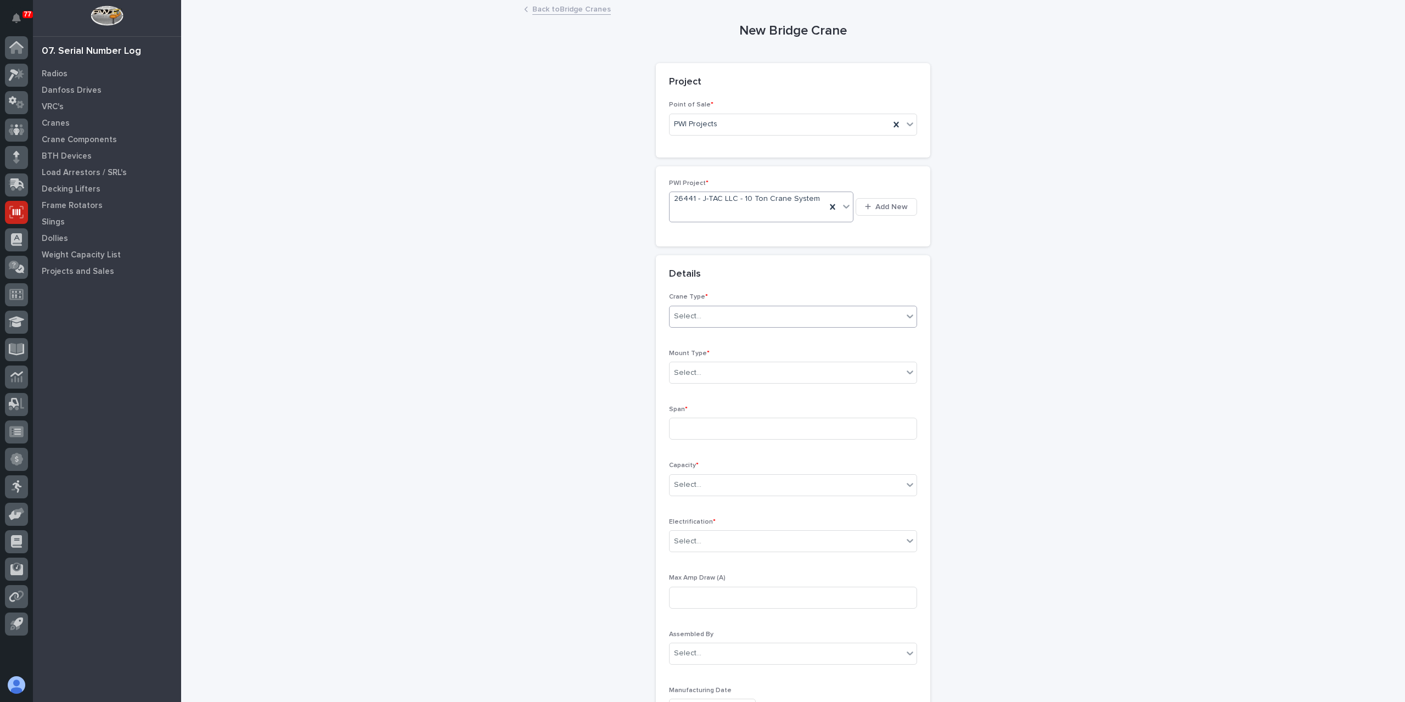
click at [679, 311] on div "Select..." at bounding box center [687, 317] width 27 height 12
click at [707, 324] on div "Motorized" at bounding box center [788, 327] width 247 height 19
click at [723, 364] on div "Select..." at bounding box center [786, 373] width 233 height 18
click at [722, 385] on div "Top Running (w/ rails)" at bounding box center [788, 383] width 247 height 19
click at [711, 422] on input at bounding box center [793, 429] width 248 height 22
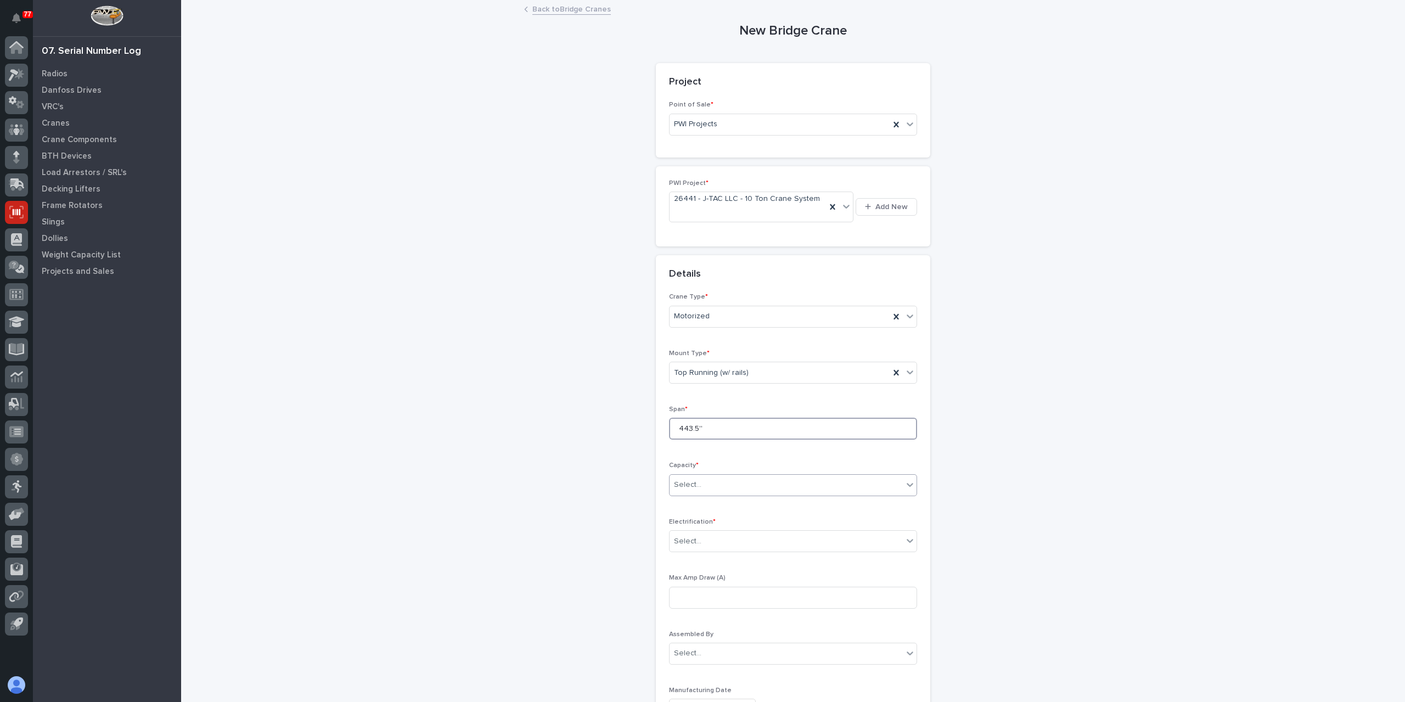
type input "443.5''"
click at [724, 478] on div "Select..." at bounding box center [786, 485] width 233 height 18
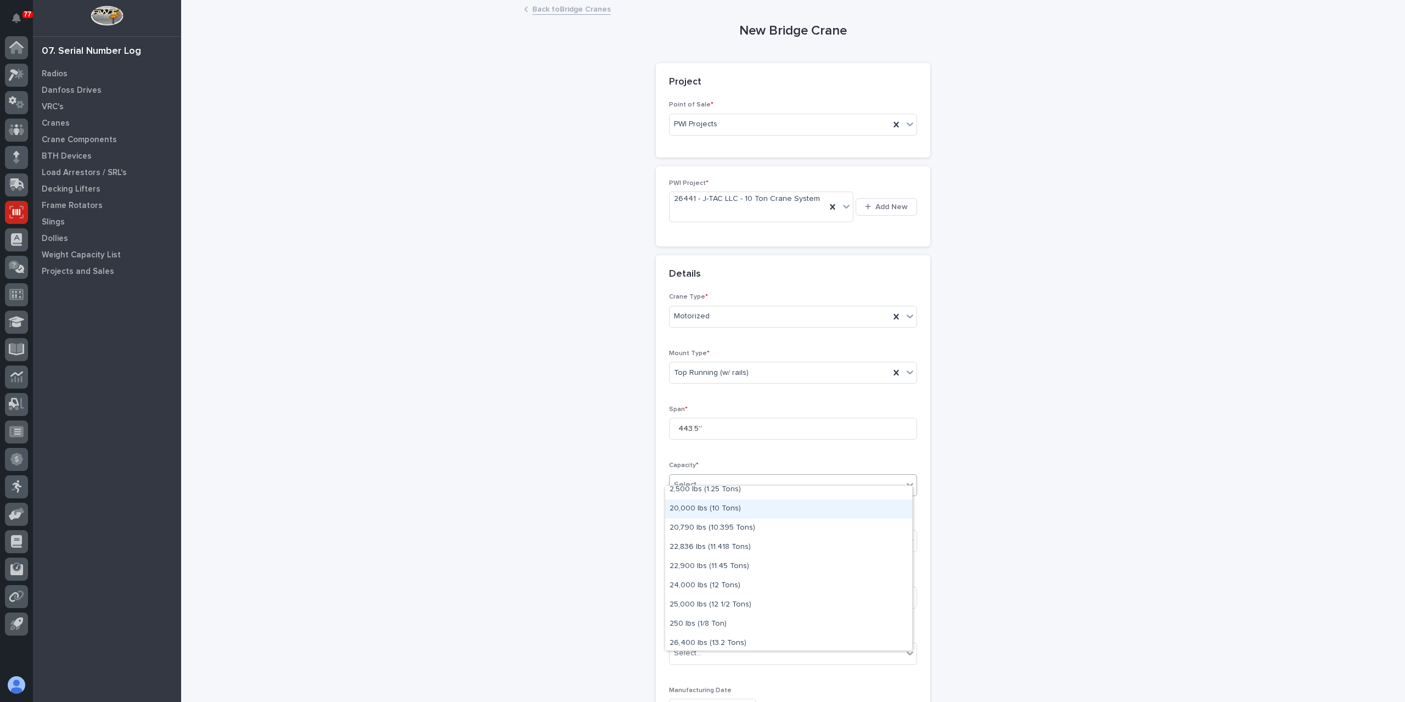
click at [703, 514] on div "20,000 lbs (10 Tons)" at bounding box center [788, 508] width 247 height 19
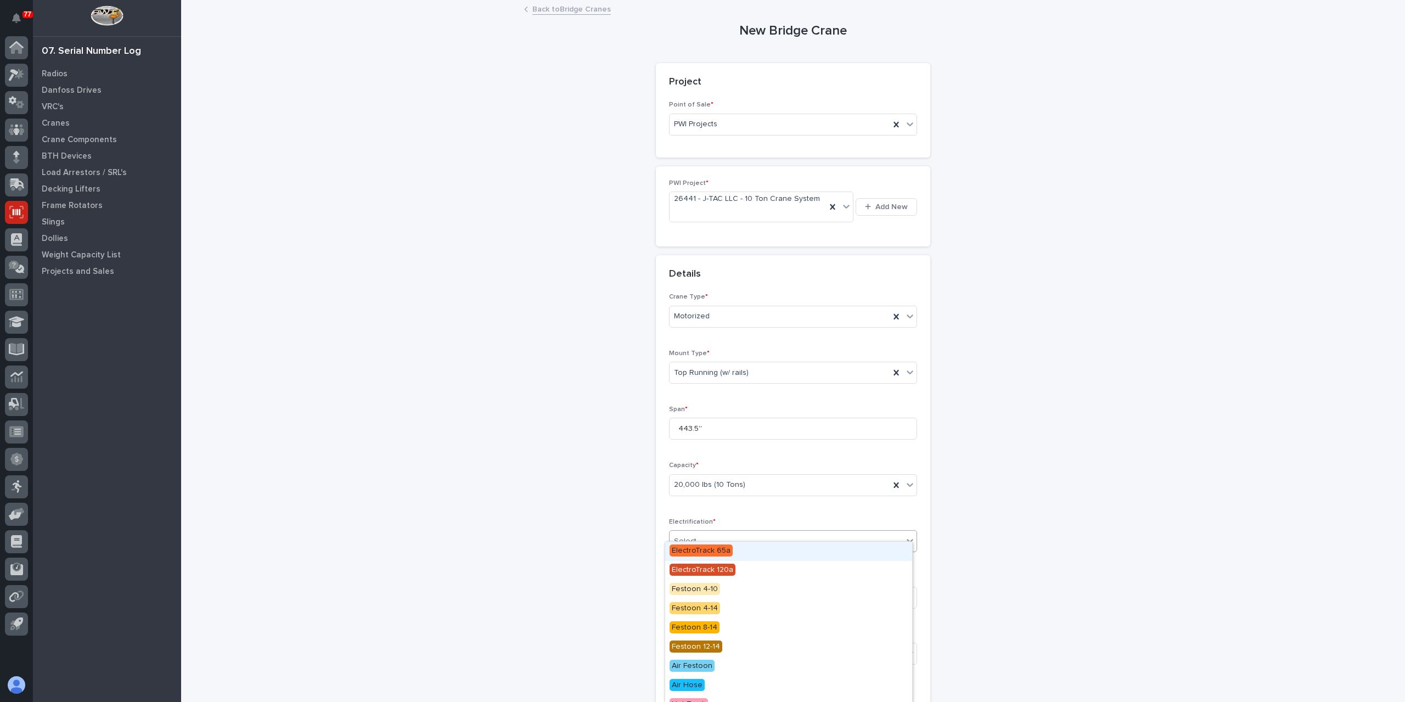
click at [736, 532] on div "Select..." at bounding box center [786, 541] width 233 height 18
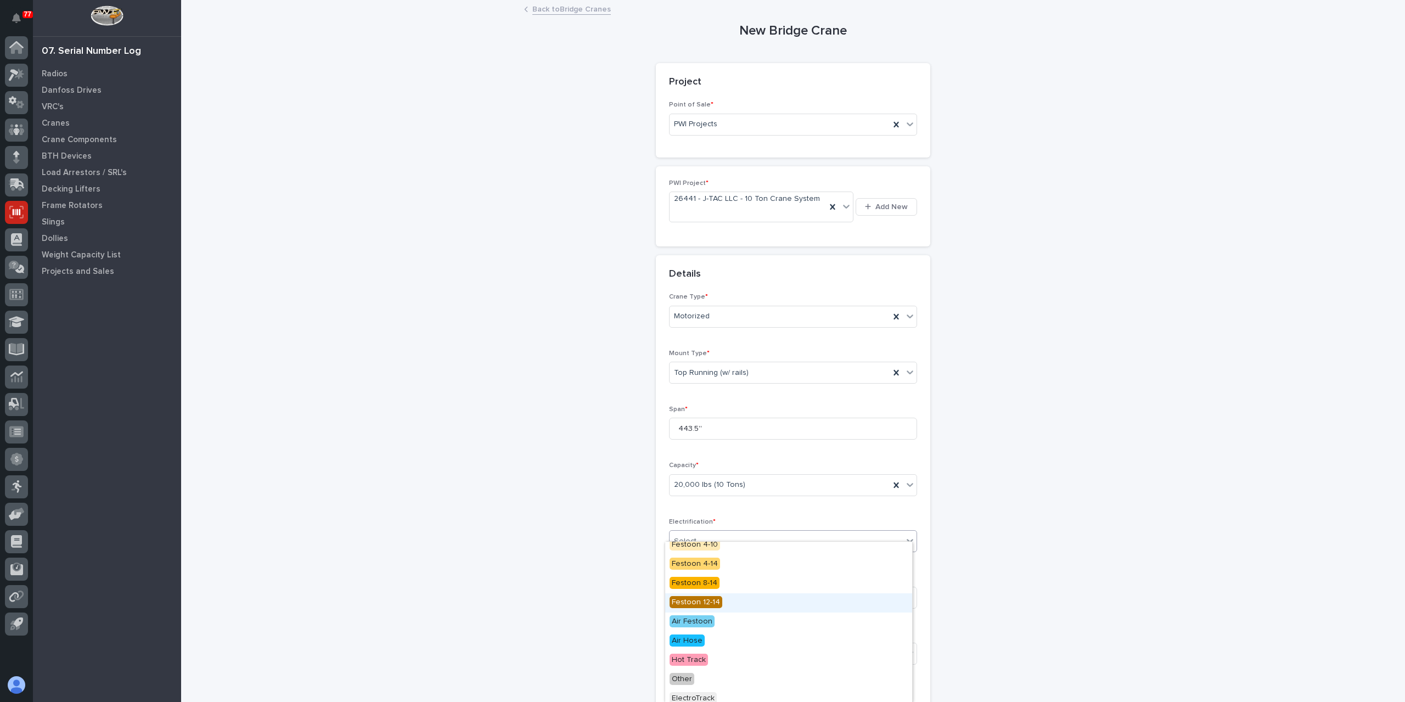
scroll to position [89, 0]
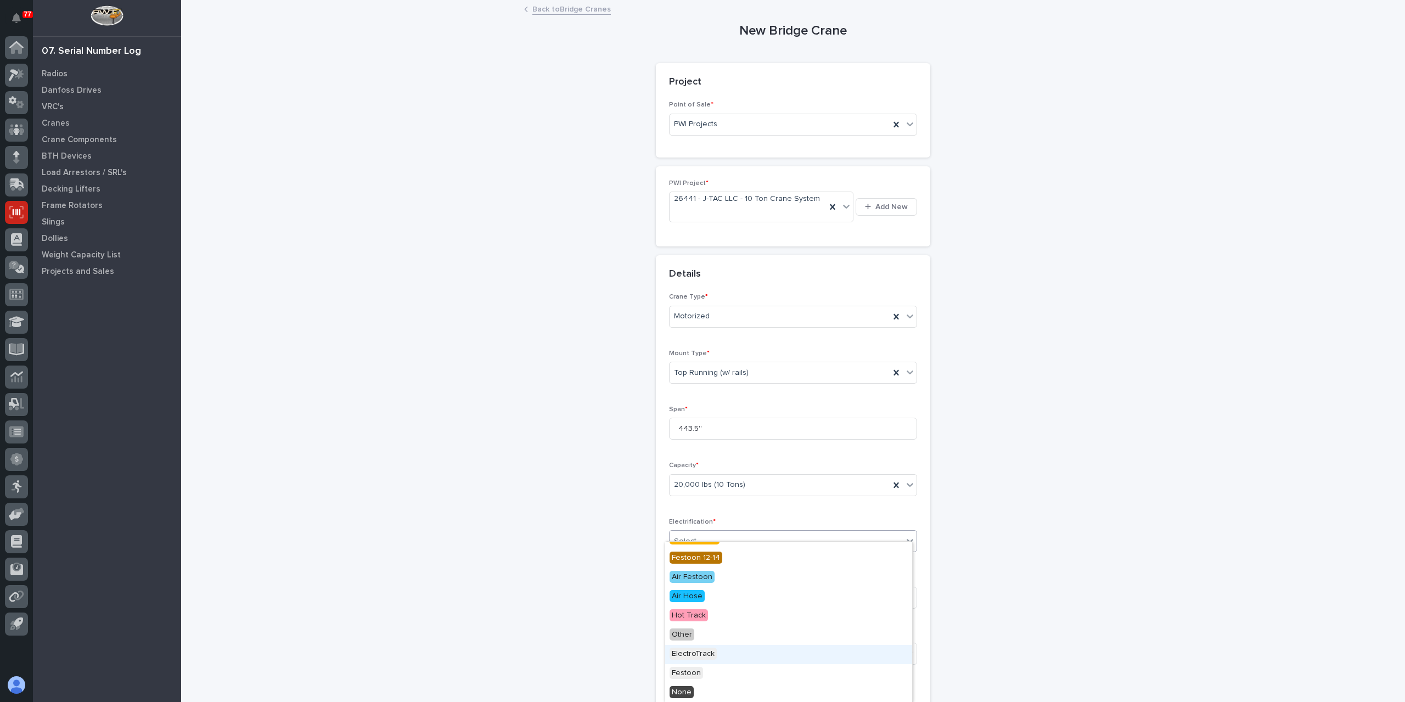
click at [707, 655] on span "ElectroTrack" at bounding box center [693, 654] width 47 height 12
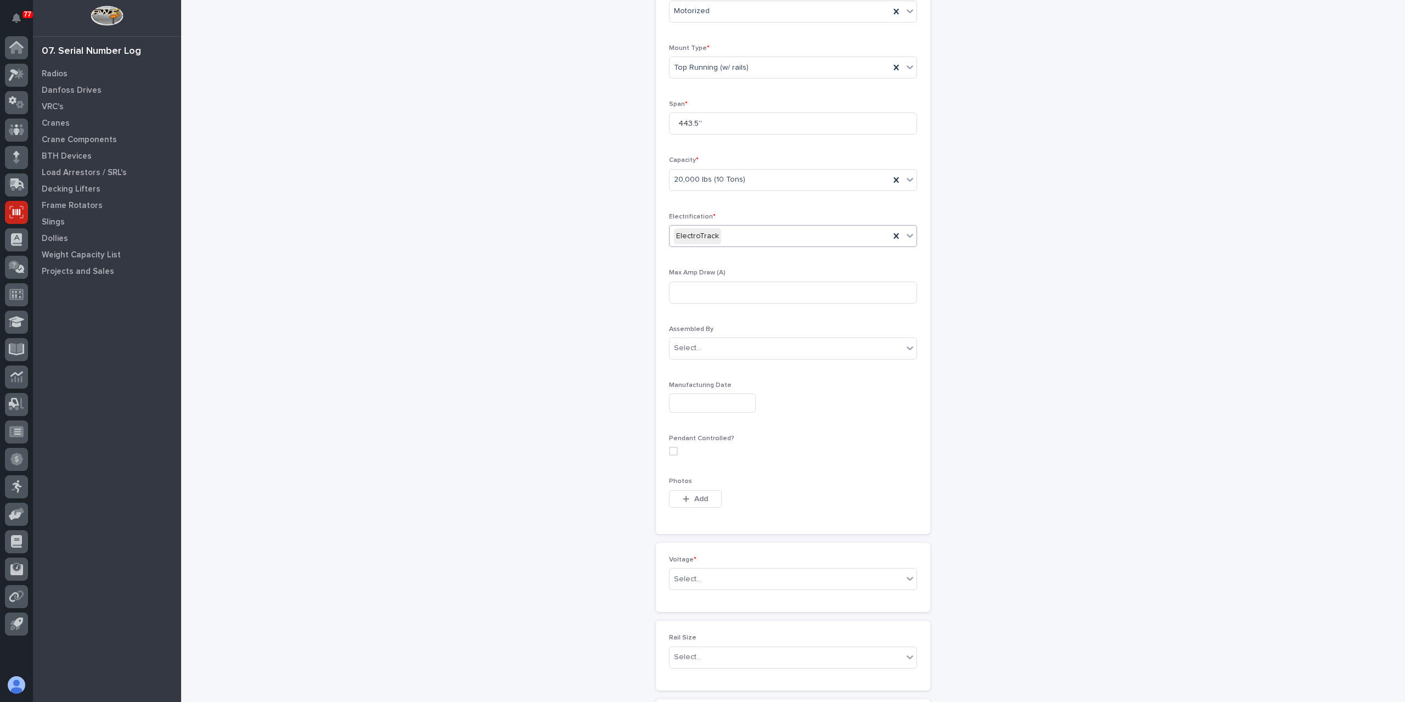
scroll to position [305, 0]
click at [707, 571] on div "Select..." at bounding box center [786, 579] width 233 height 18
click at [707, 628] on div "208-240v Three Phase" at bounding box center [788, 626] width 247 height 19
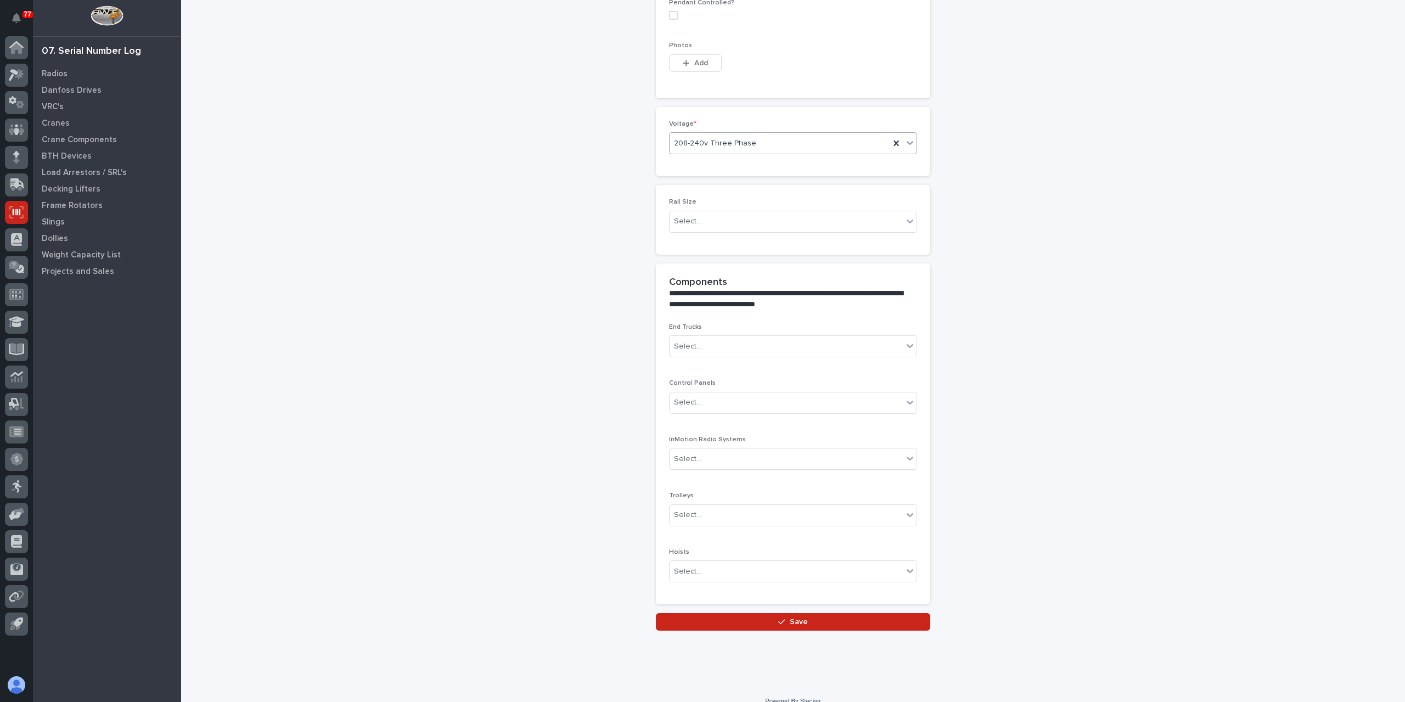
scroll to position [741, 0]
click at [798, 617] on span "Save" at bounding box center [799, 622] width 18 height 10
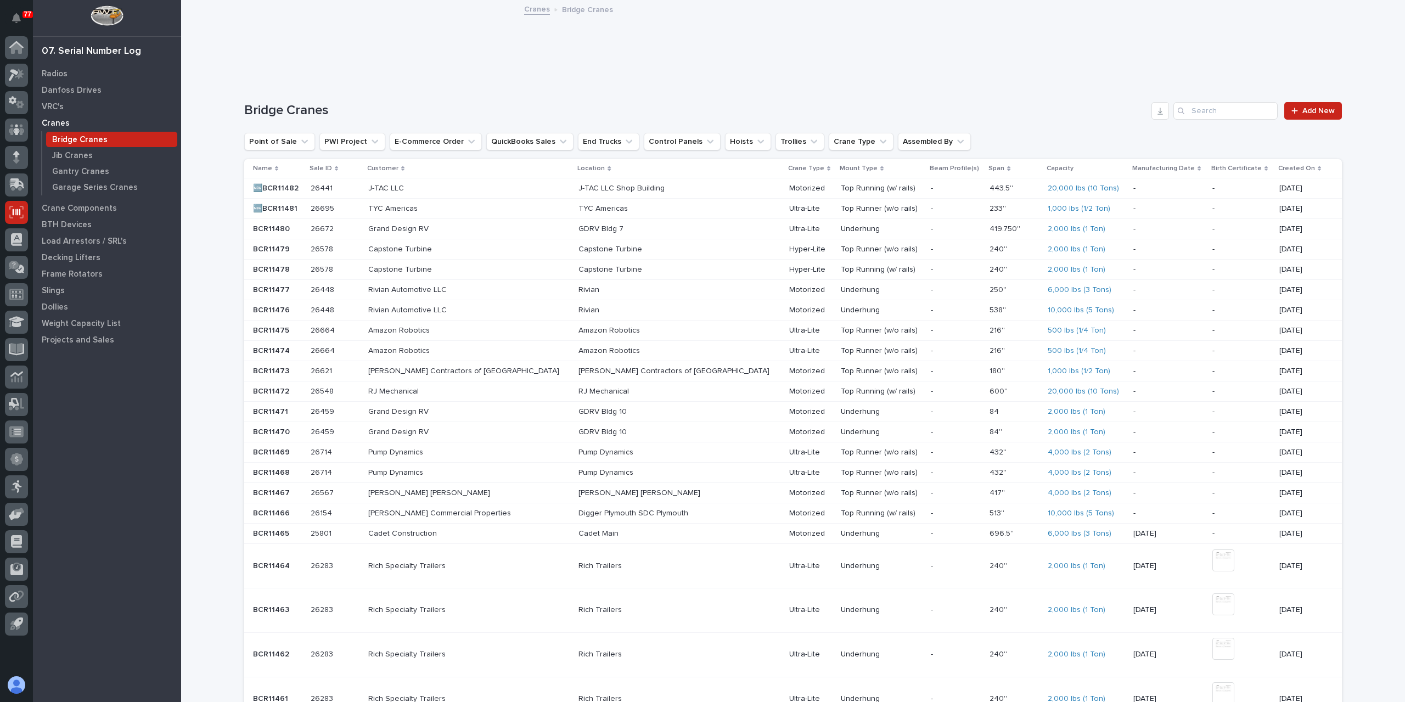
click at [335, 186] on p "26441" at bounding box center [323, 188] width 24 height 12
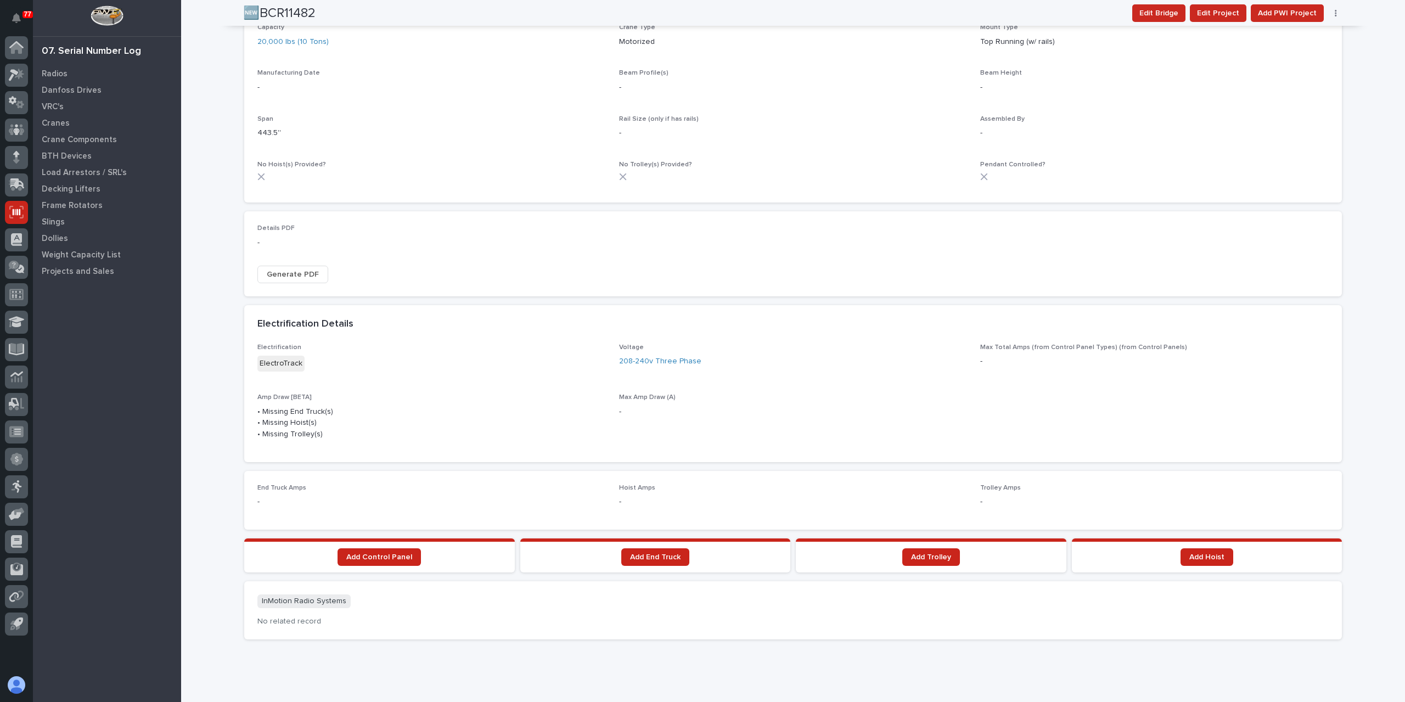
scroll to position [531, 0]
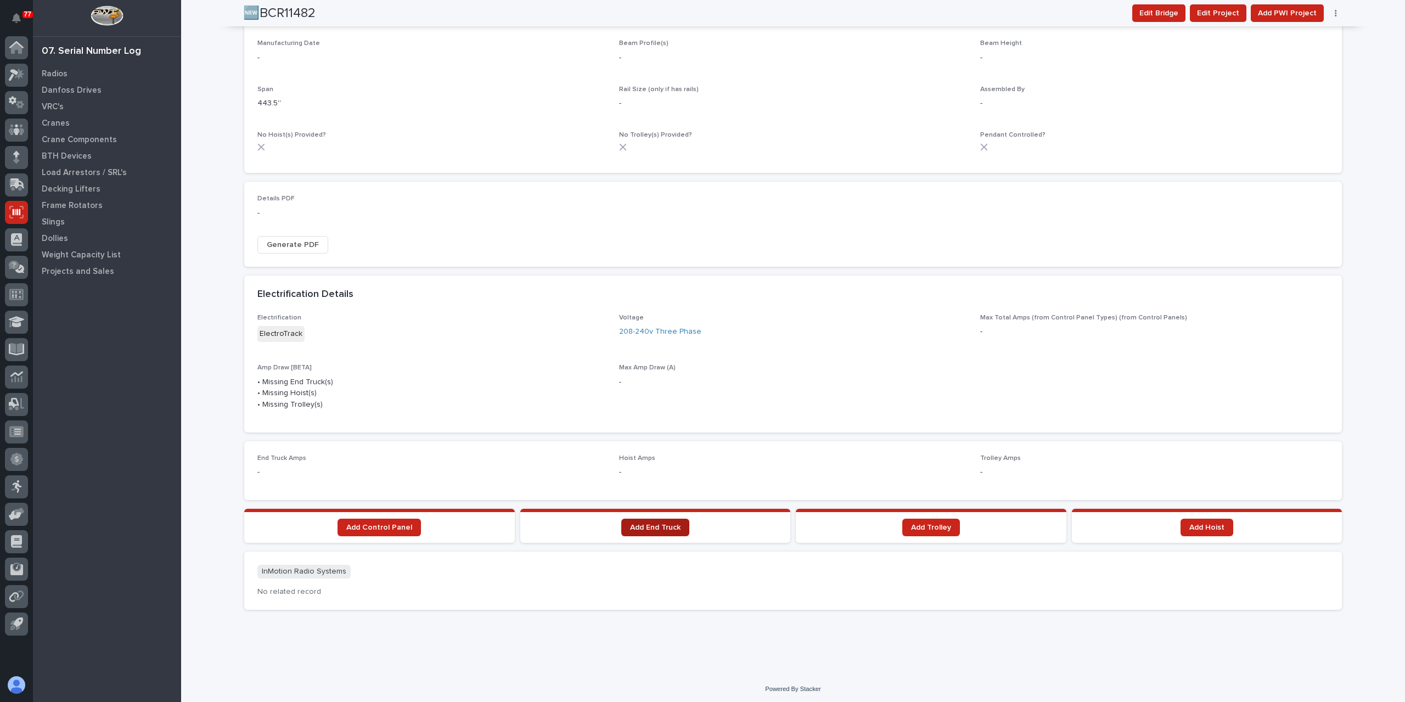
click at [643, 524] on span "Add End Truck" at bounding box center [655, 528] width 50 height 8
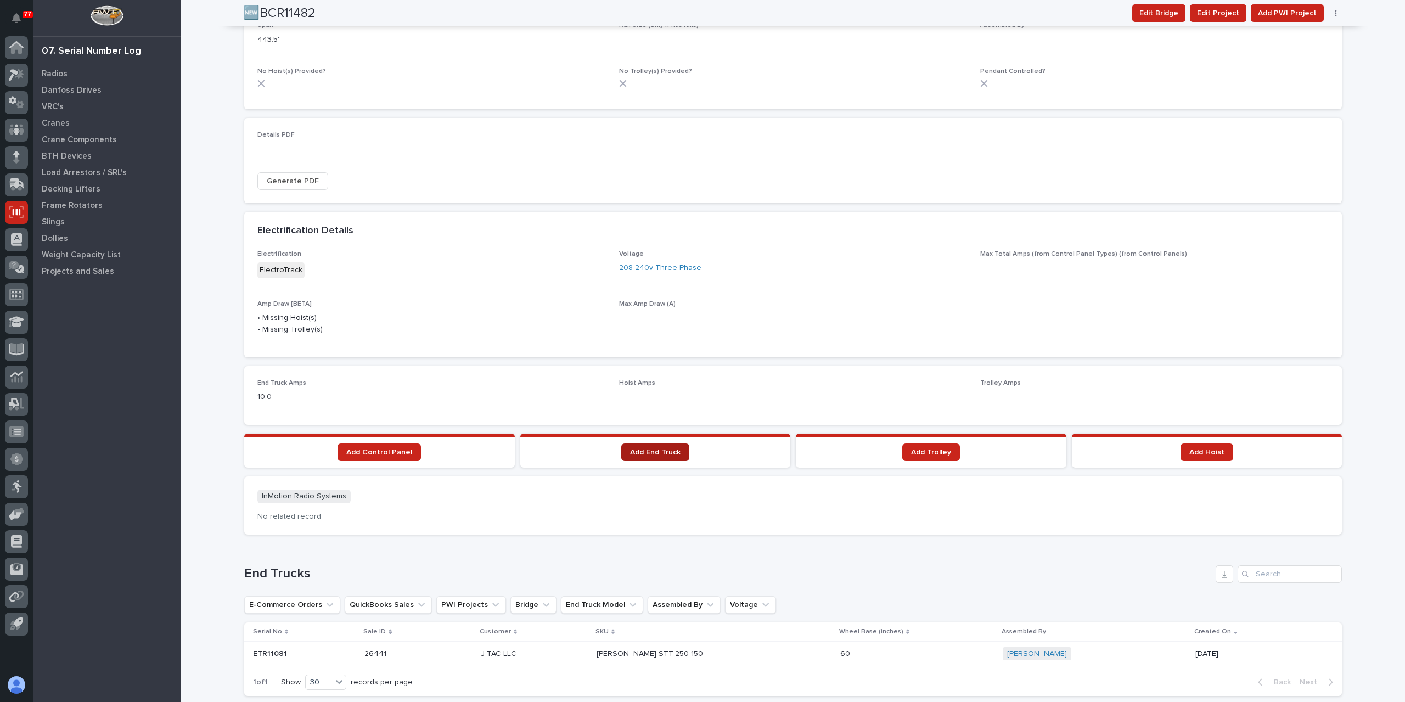
scroll to position [575, 0]
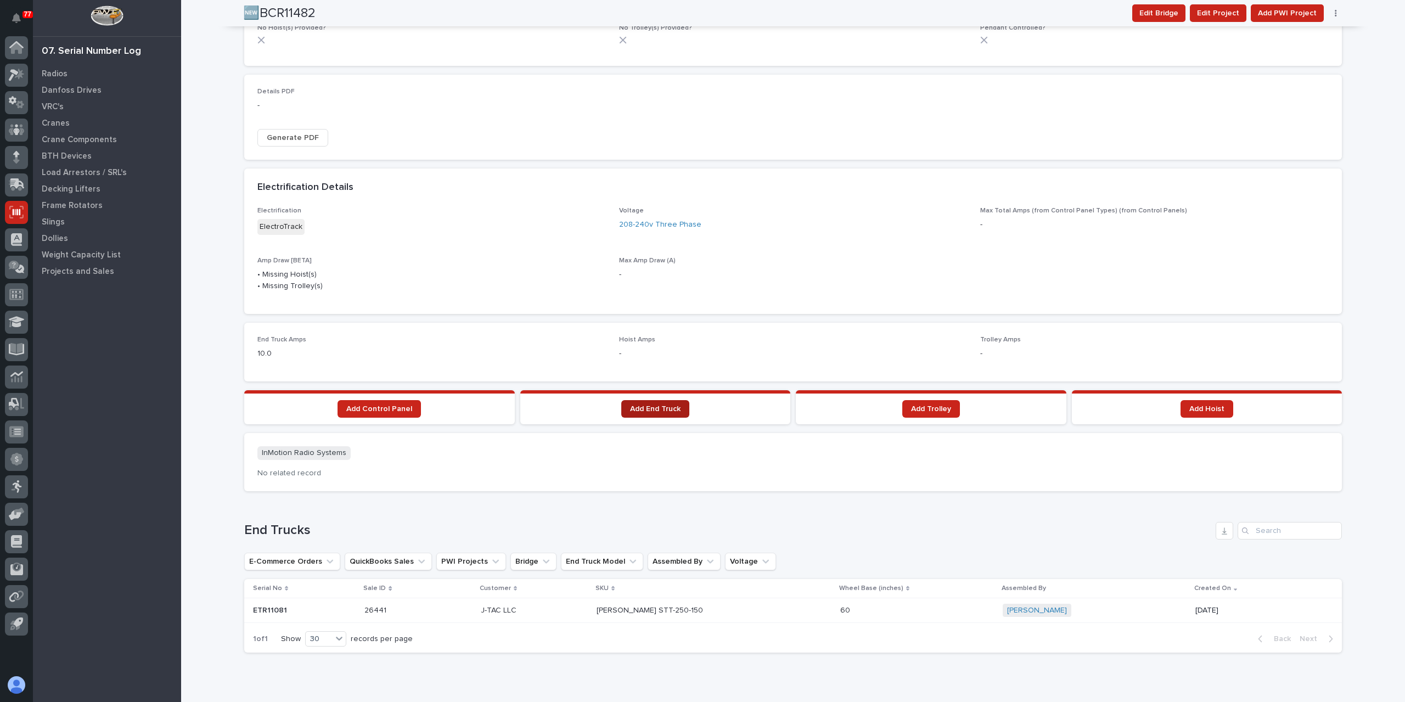
click at [631, 412] on link "Add End Truck" at bounding box center [655, 409] width 68 height 18
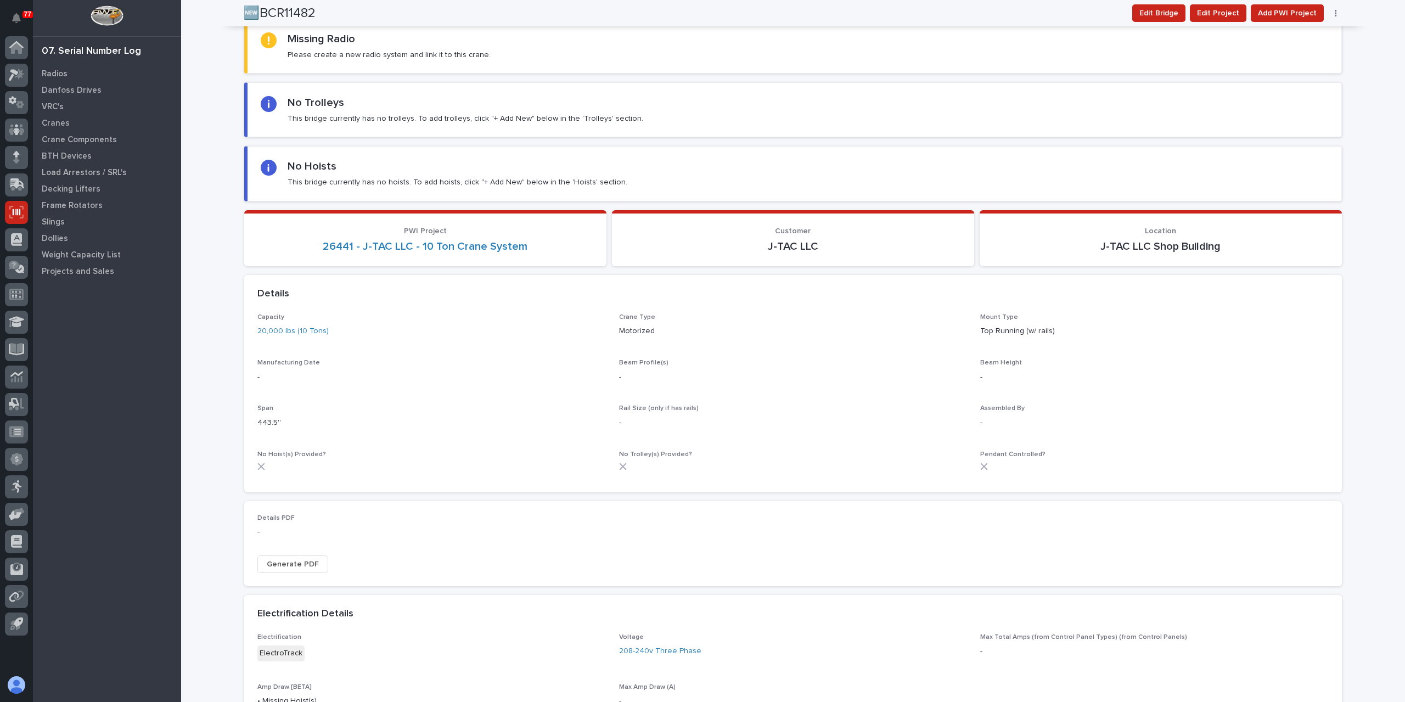
scroll to position [0, 0]
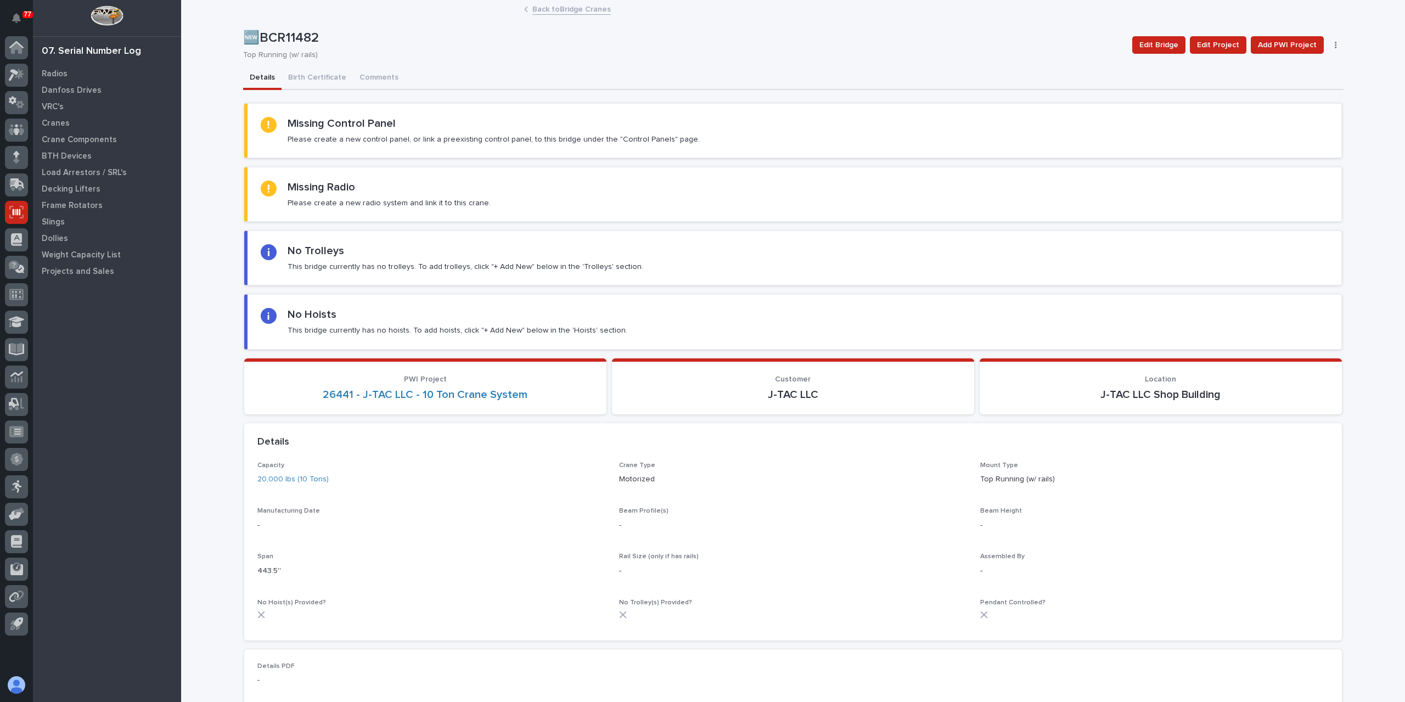
click at [561, 10] on link "Back to Bridge Cranes" at bounding box center [571, 8] width 78 height 13
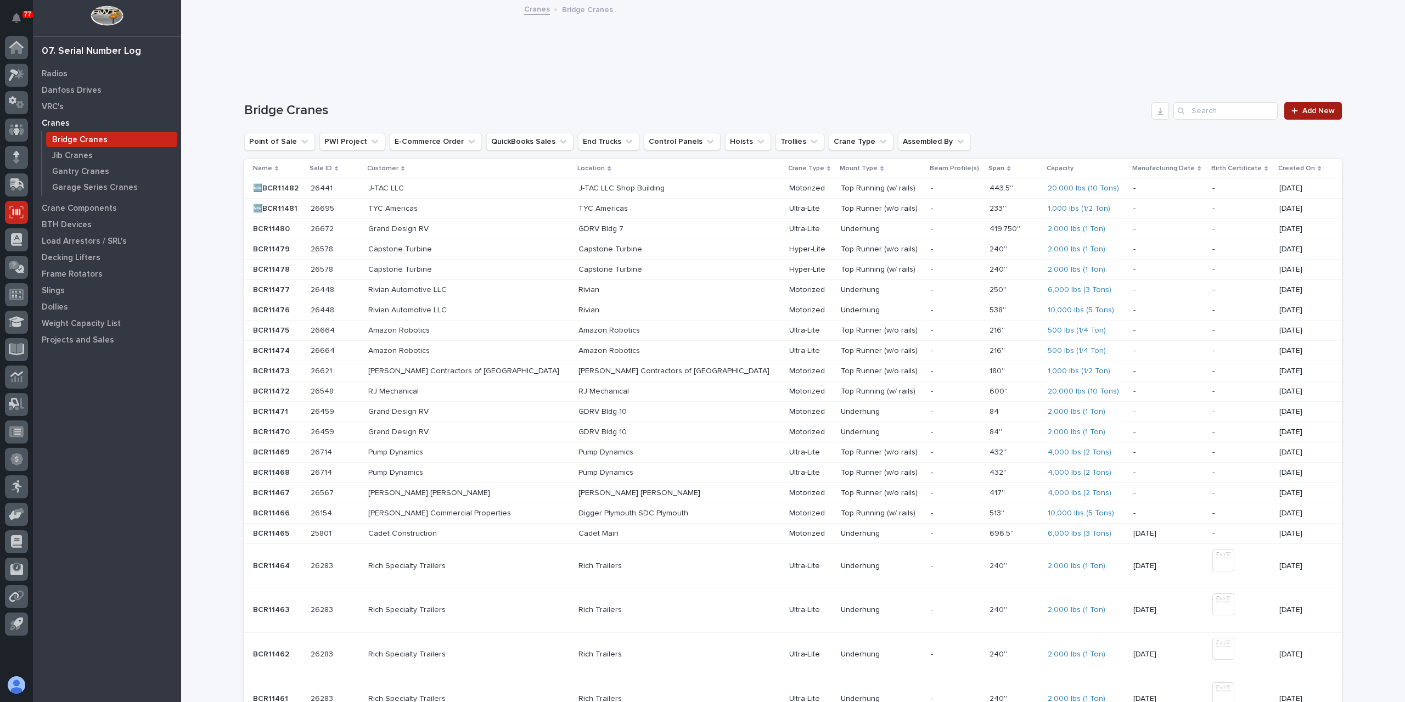
click at [1303, 106] on link "Add New" at bounding box center [1313, 111] width 58 height 18
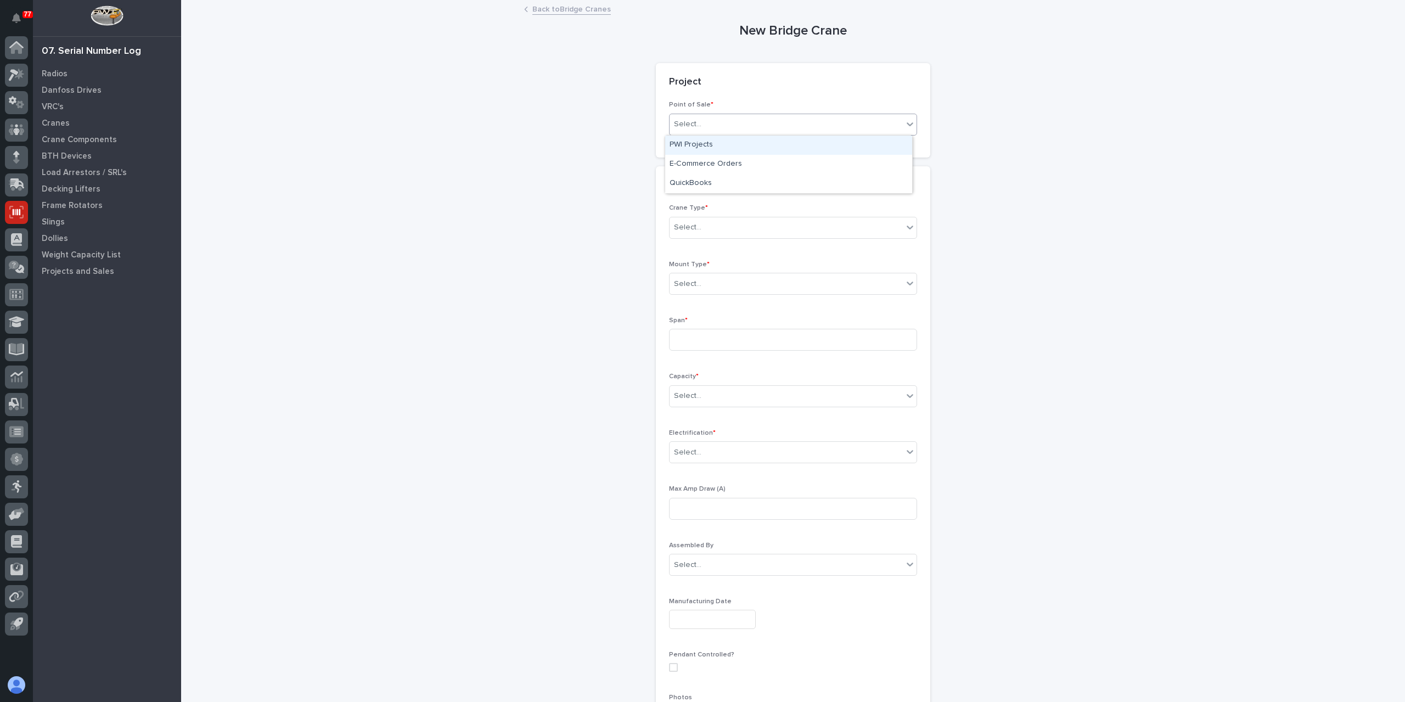
click at [711, 125] on div "Select..." at bounding box center [786, 124] width 233 height 18
click at [695, 147] on div "PWI Projects" at bounding box center [788, 145] width 247 height 19
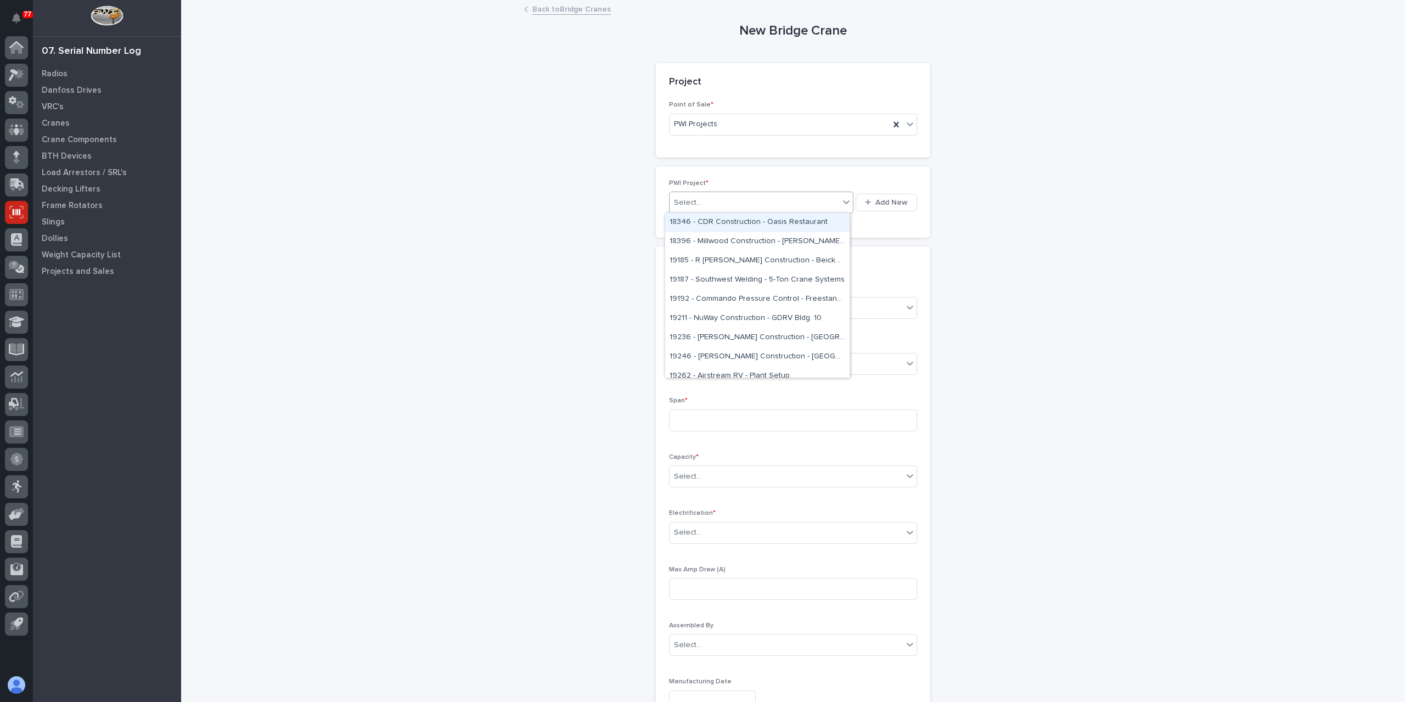
click at [704, 207] on div "Select..." at bounding box center [755, 203] width 170 height 18
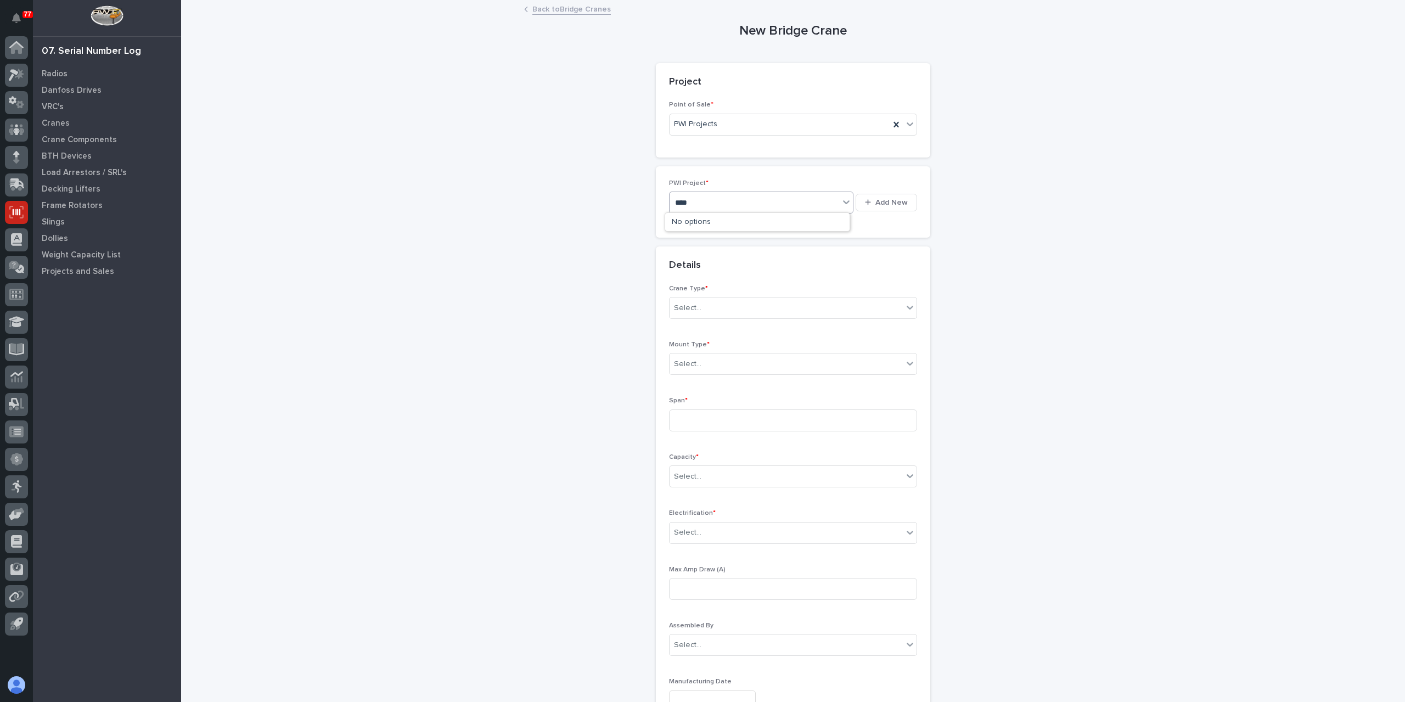
type input "*****"
click at [725, 330] on div "Select..." at bounding box center [786, 339] width 233 height 18
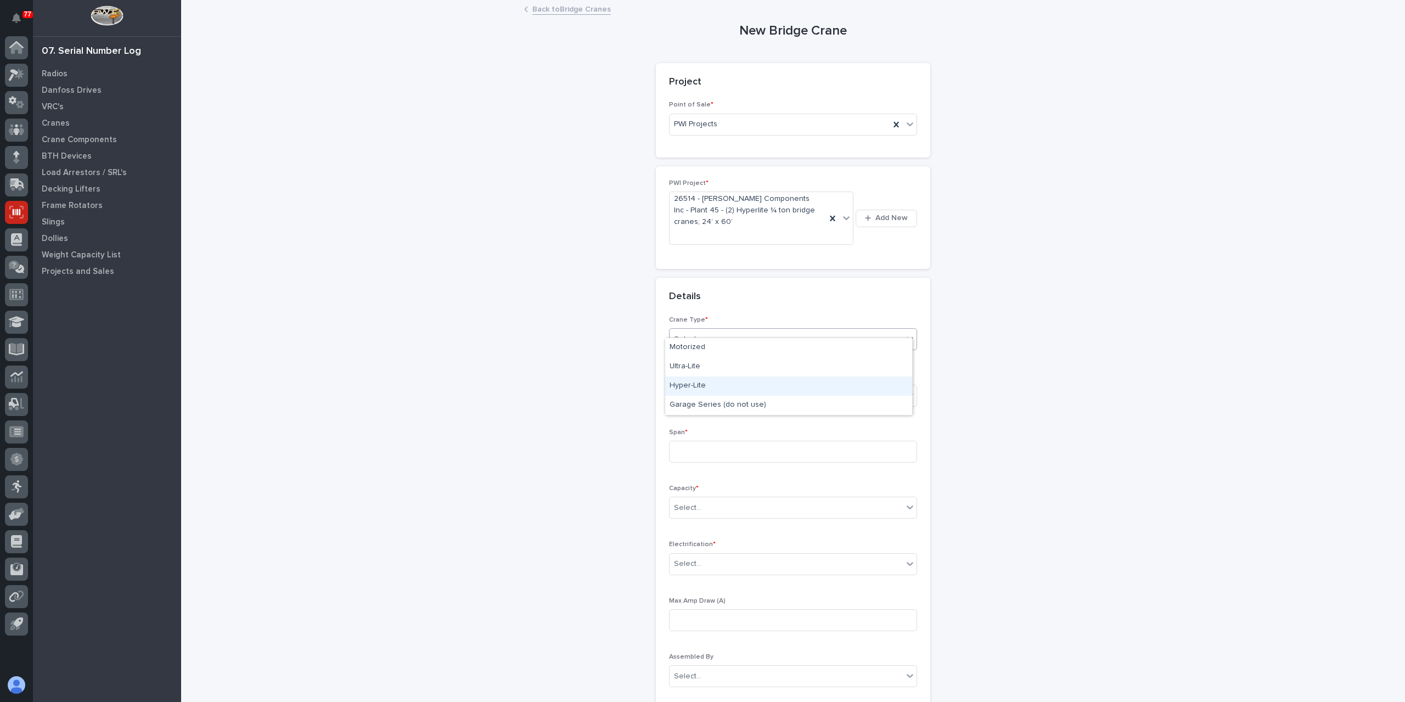
click at [705, 385] on div "Hyper-Lite" at bounding box center [788, 386] width 247 height 19
click at [705, 386] on div "Select..." at bounding box center [786, 395] width 233 height 18
click at [700, 434] on div "Underhung" at bounding box center [788, 442] width 247 height 19
click at [704, 441] on input at bounding box center [793, 452] width 248 height 22
type input "280.5''"
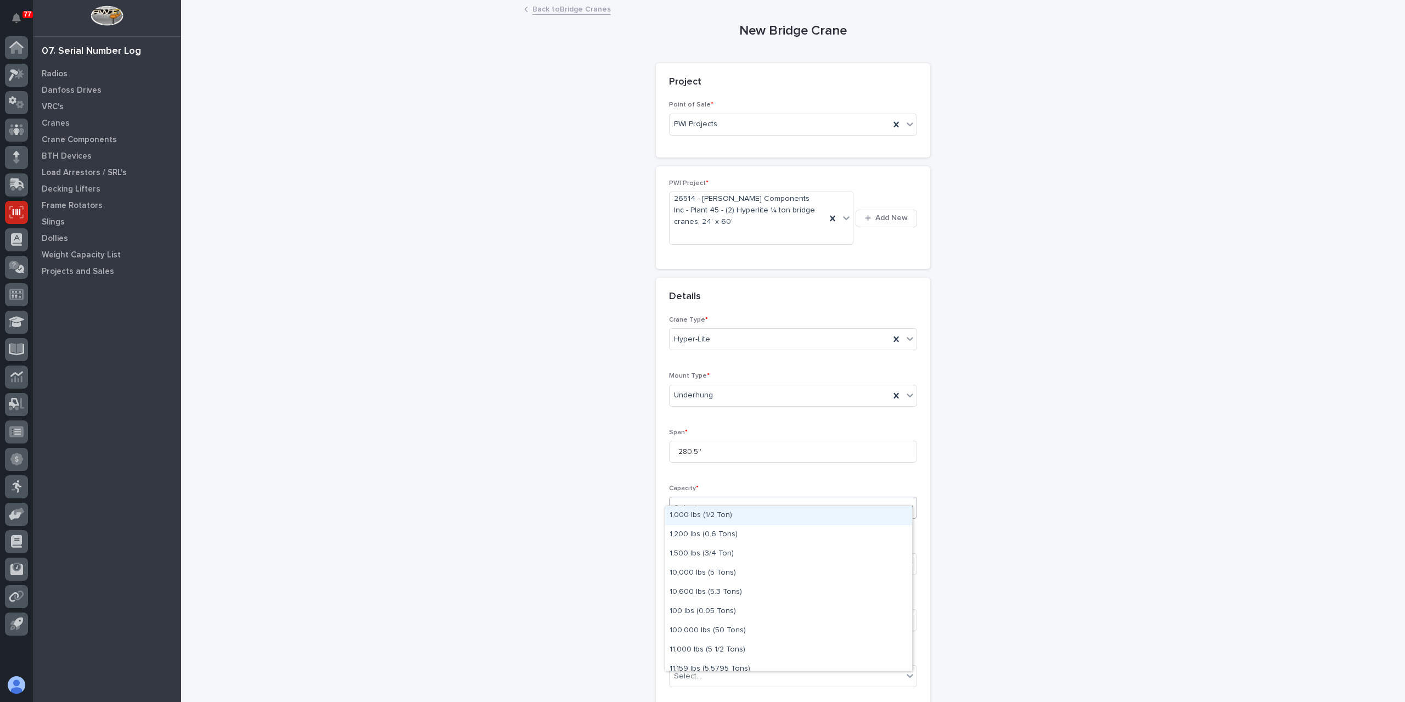
click at [687, 502] on div "Select..." at bounding box center [687, 508] width 27 height 12
click at [732, 641] on div "500 lbs (1/4 Ton)" at bounding box center [788, 641] width 247 height 19
click at [696, 556] on div "Select..." at bounding box center [786, 564] width 233 height 18
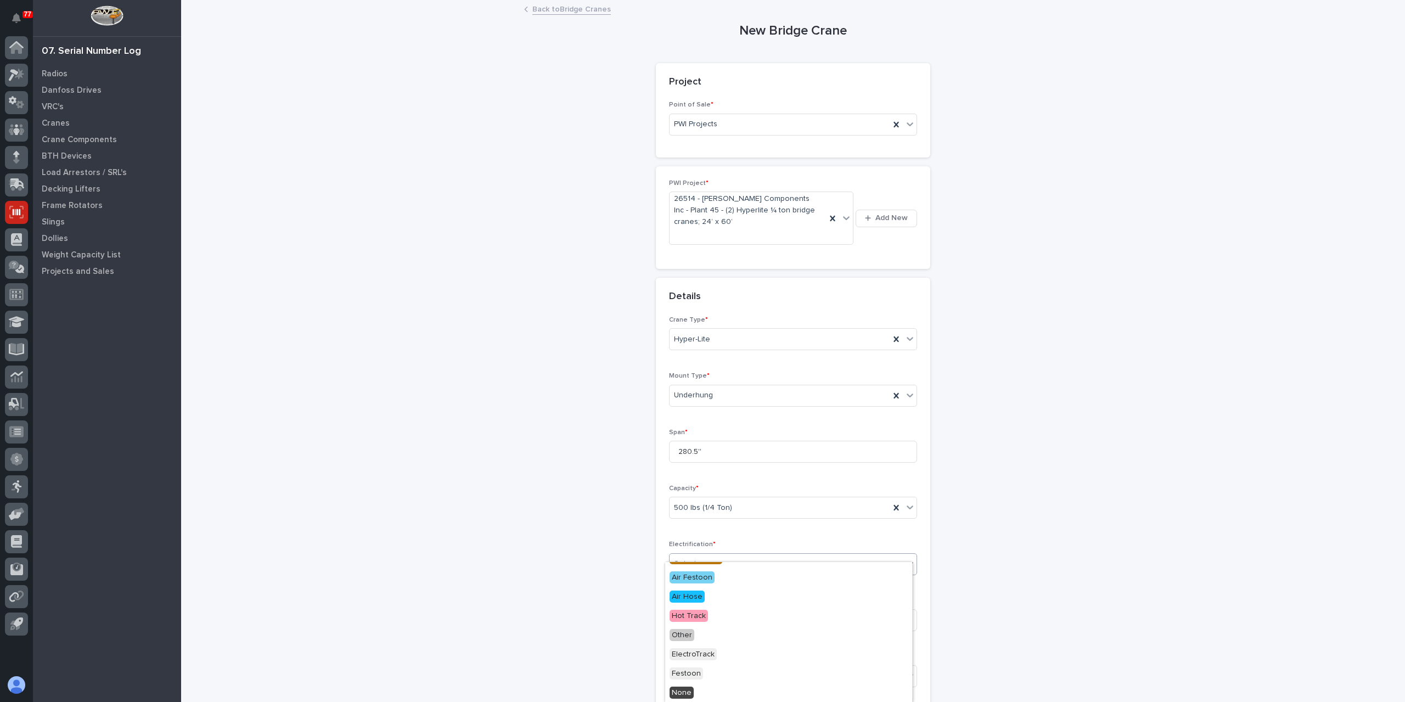
scroll to position [109, 0]
click at [699, 671] on span "Festoon" at bounding box center [686, 673] width 33 height 12
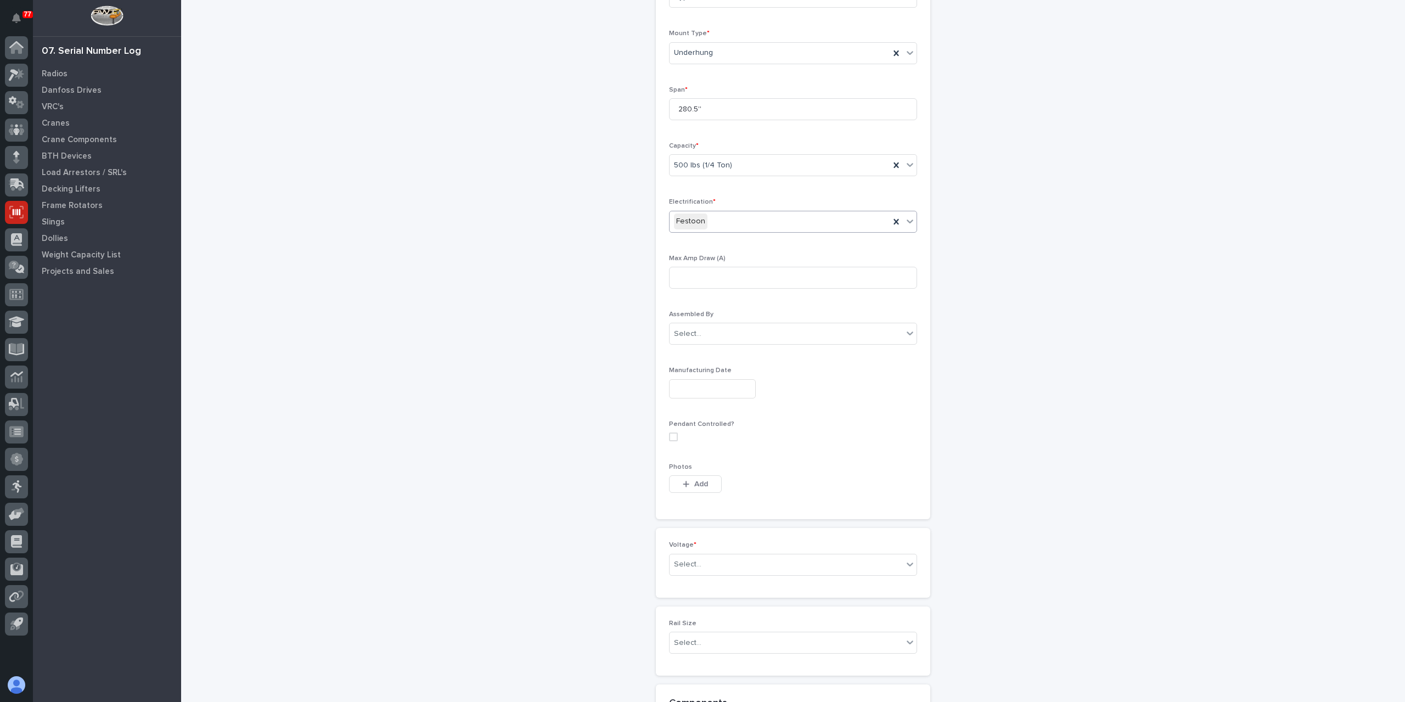
scroll to position [391, 0]
click at [718, 507] on div "Select..." at bounding box center [786, 516] width 233 height 18
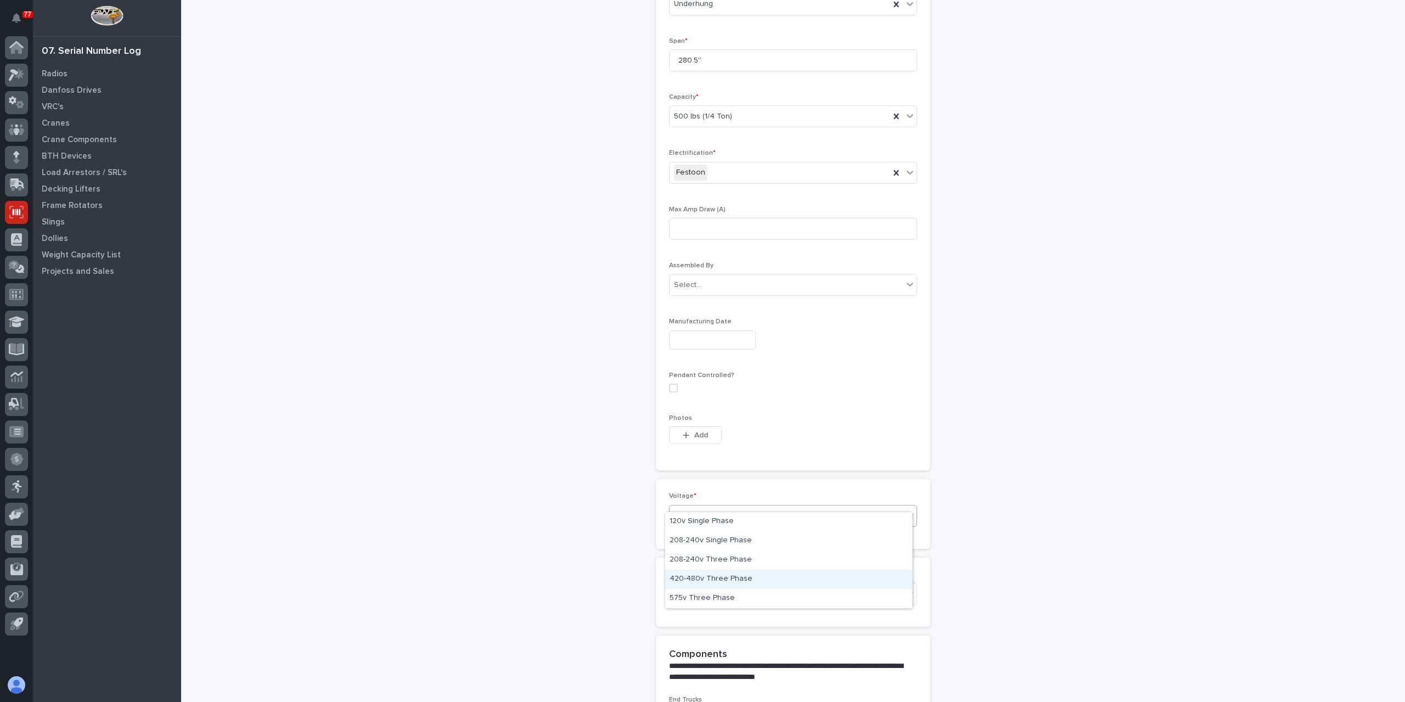
click at [726, 582] on div "420-480v Three Phase" at bounding box center [788, 579] width 247 height 19
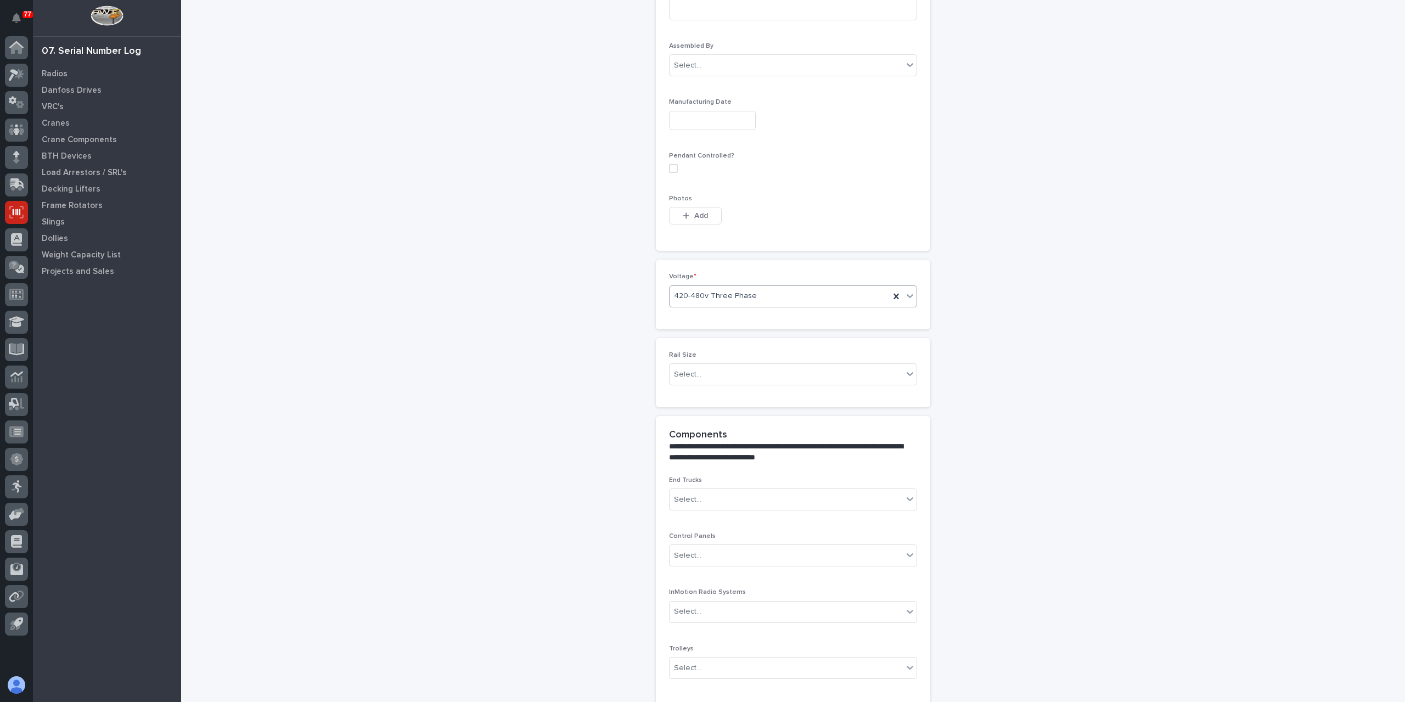
scroll to position [761, 0]
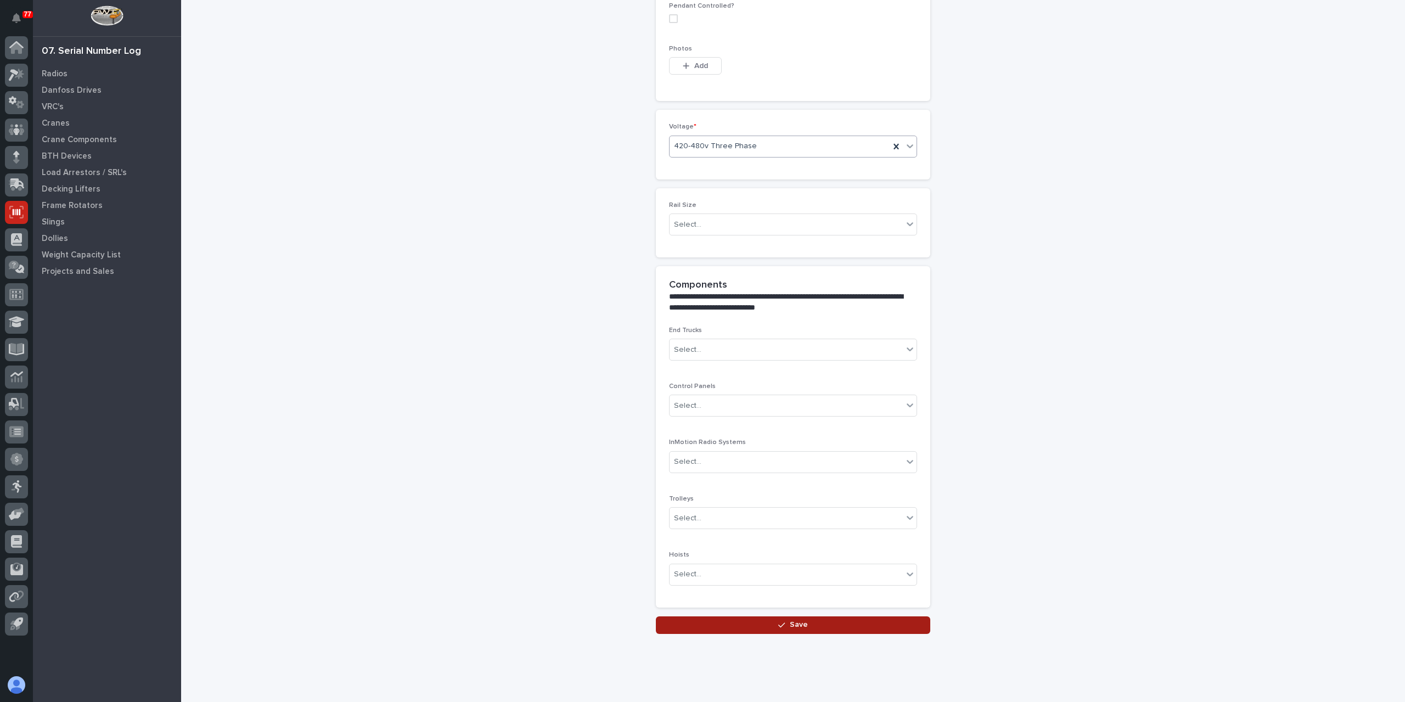
click at [761, 616] on button "Save" at bounding box center [793, 625] width 274 height 18
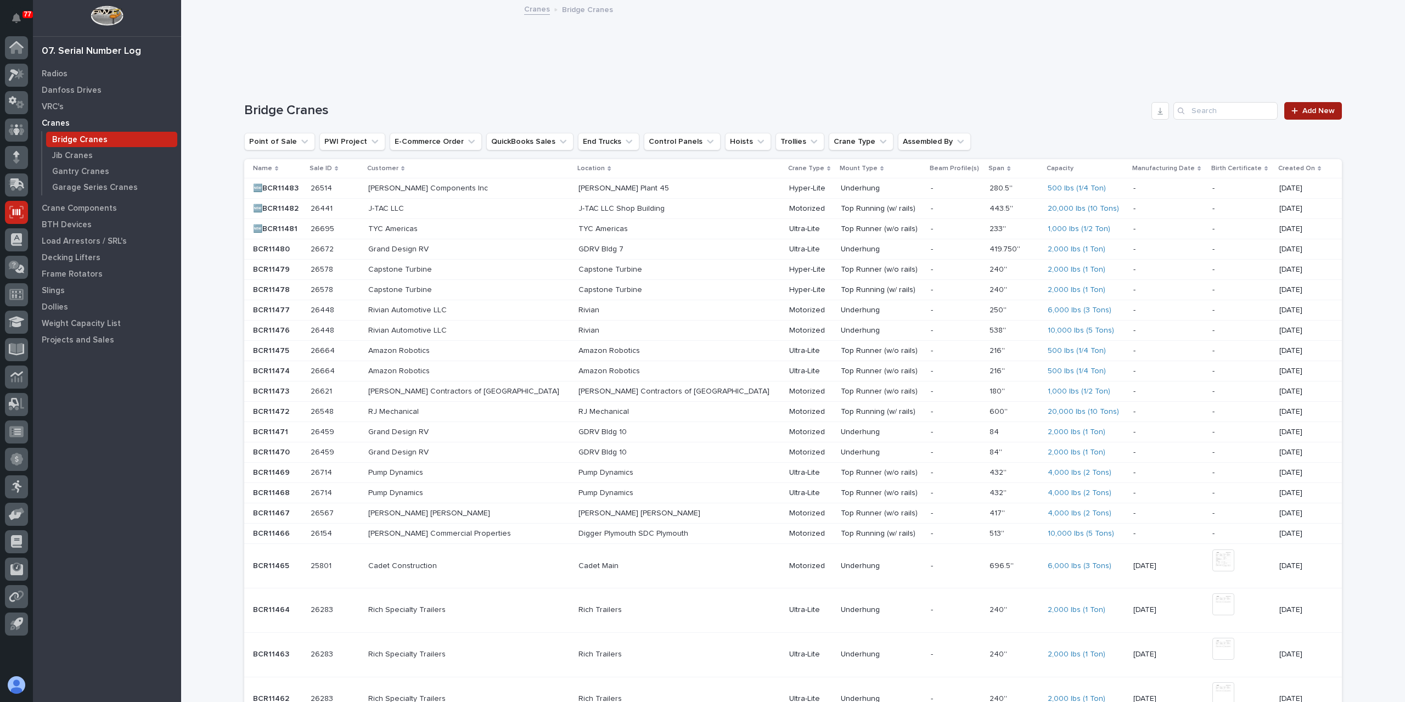
click at [1319, 111] on span "Add New" at bounding box center [1318, 111] width 32 height 8
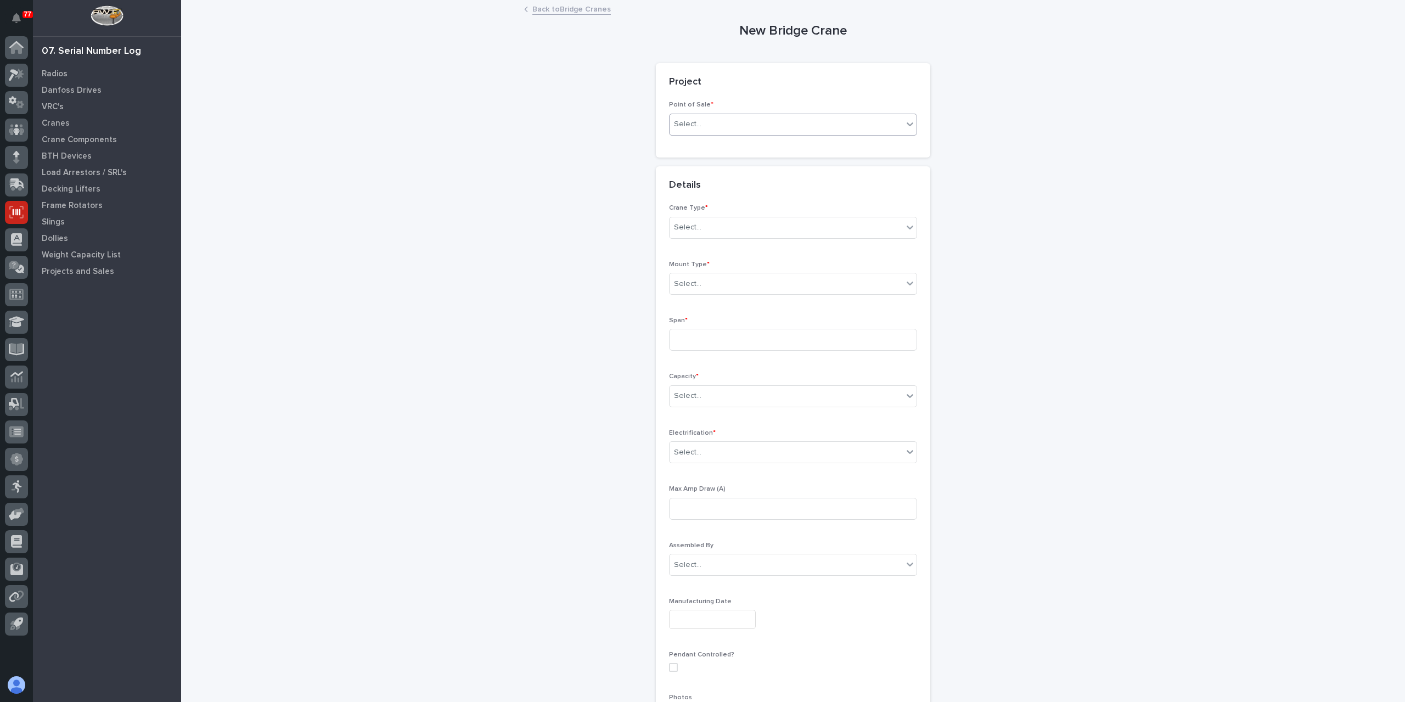
click at [702, 119] on div "Select..." at bounding box center [786, 124] width 233 height 18
click at [696, 139] on div "PWI Projects" at bounding box center [788, 145] width 247 height 19
click at [733, 209] on div "Select..." at bounding box center [755, 203] width 170 height 18
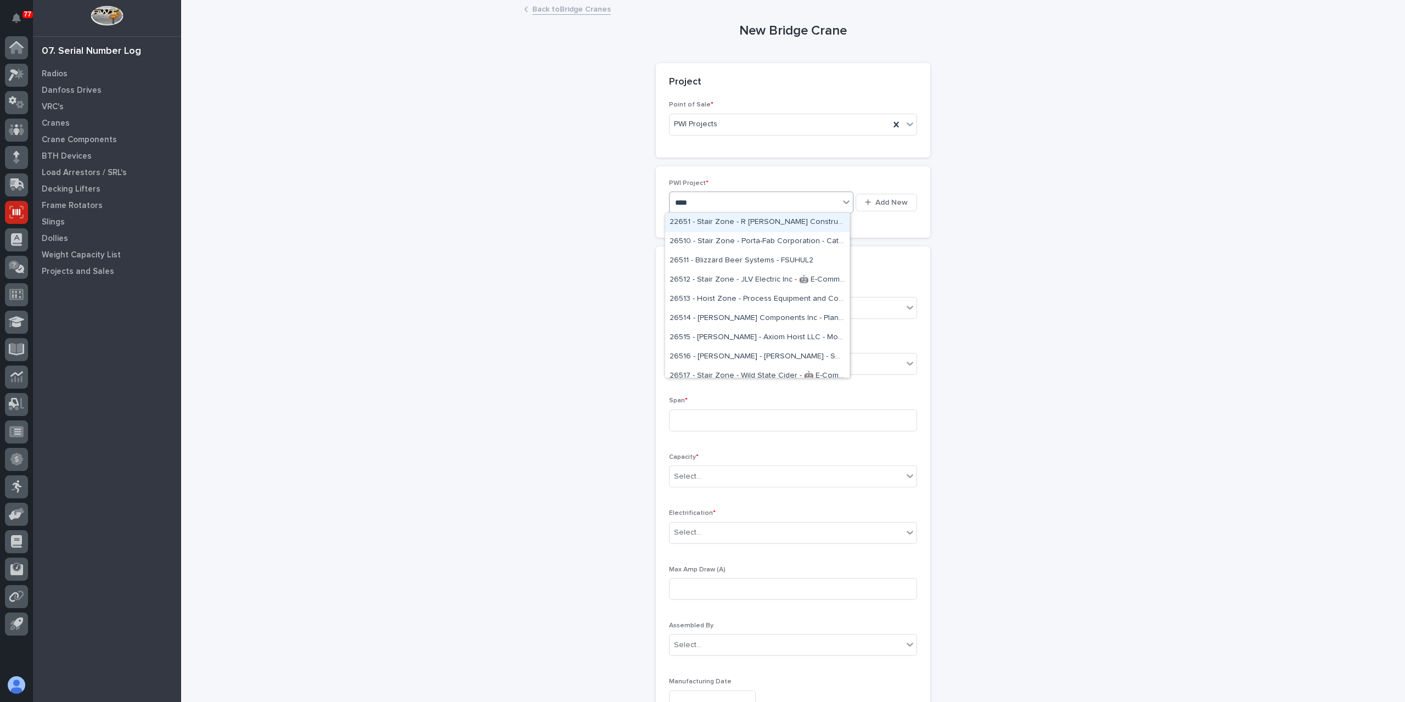
type input "*****"
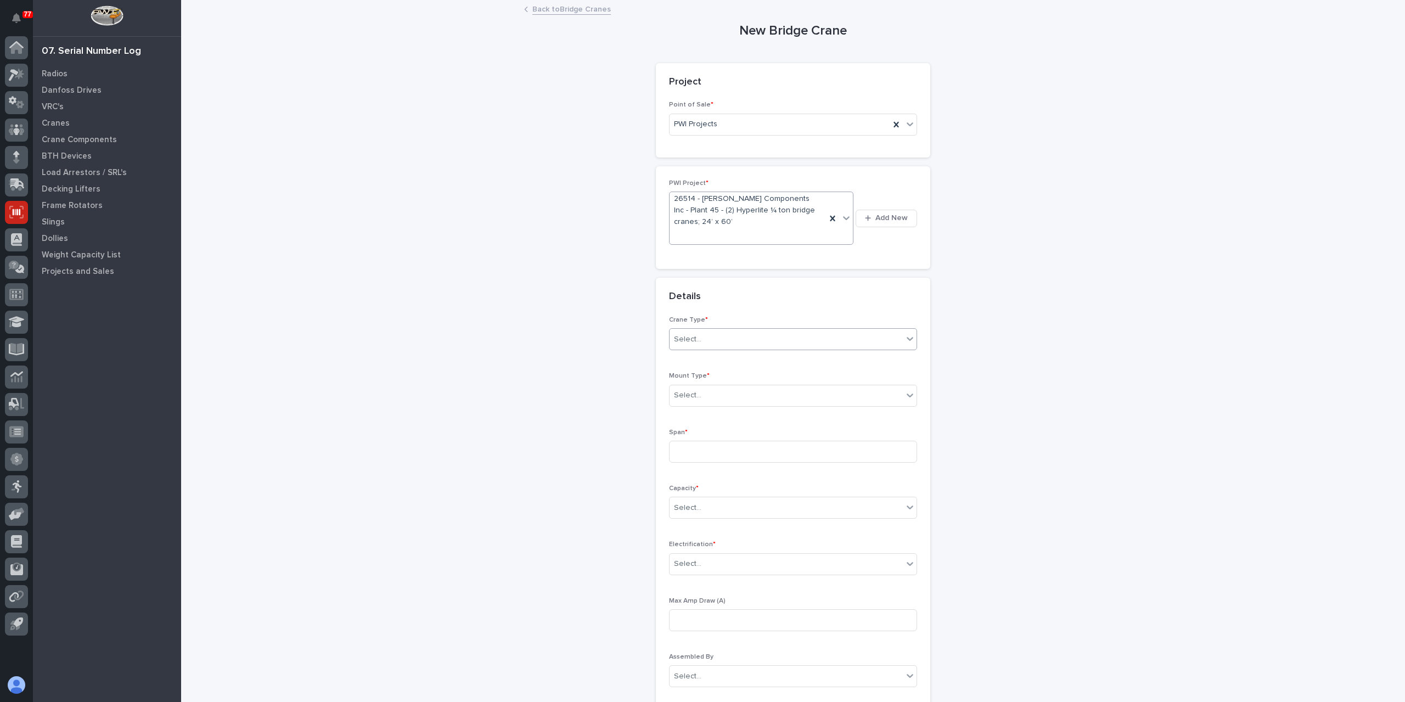
click at [750, 330] on div "Select..." at bounding box center [786, 339] width 233 height 18
click at [706, 388] on div "Hyper-Lite" at bounding box center [788, 386] width 247 height 19
click at [704, 386] on div "Select..." at bounding box center [786, 395] width 233 height 18
click at [718, 440] on div "Underhung" at bounding box center [788, 442] width 247 height 19
click at [710, 442] on input at bounding box center [793, 452] width 248 height 22
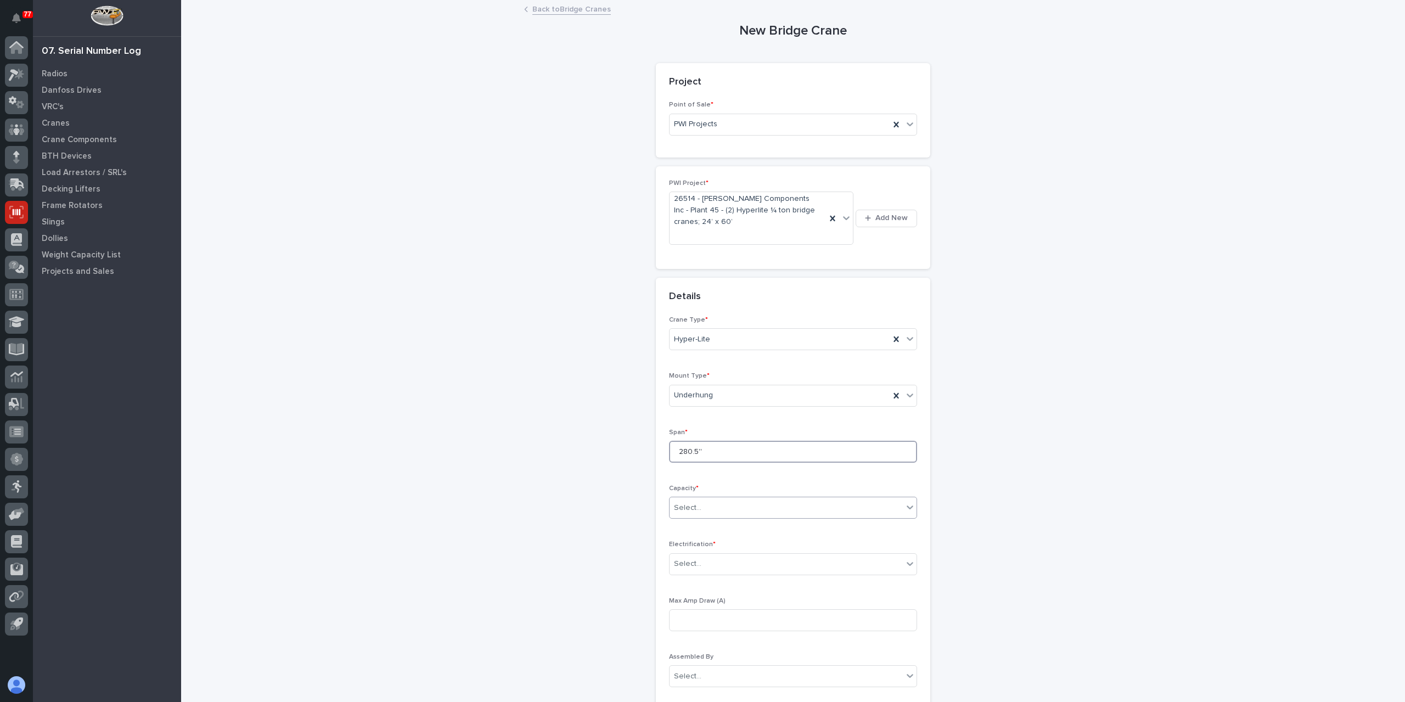
type input "280.5''"
click at [723, 501] on div "Select..." at bounding box center [786, 508] width 233 height 18
click at [744, 603] on div "500 lbs (1/4 Ton)" at bounding box center [788, 603] width 247 height 19
click at [705, 555] on div "Select..." at bounding box center [786, 564] width 233 height 18
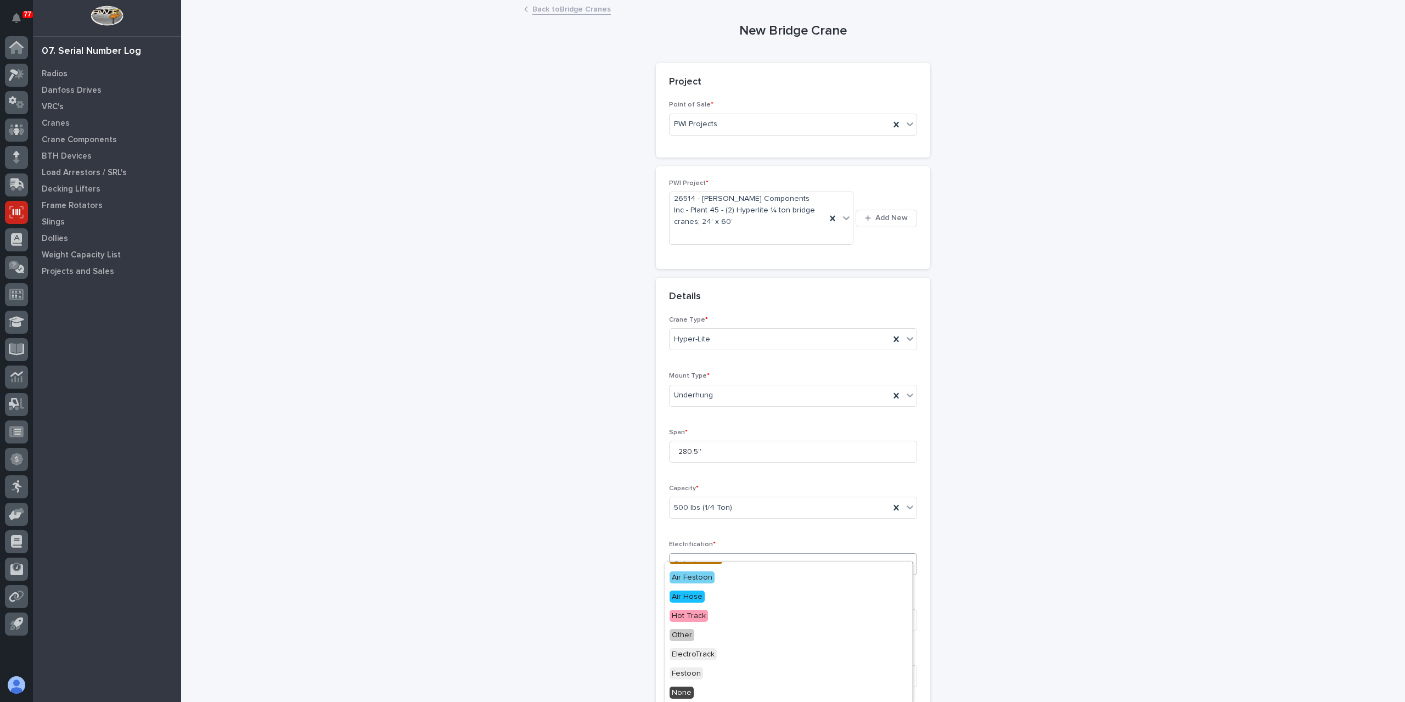
scroll to position [109, 0]
click at [693, 671] on span "Festoon" at bounding box center [686, 673] width 33 height 12
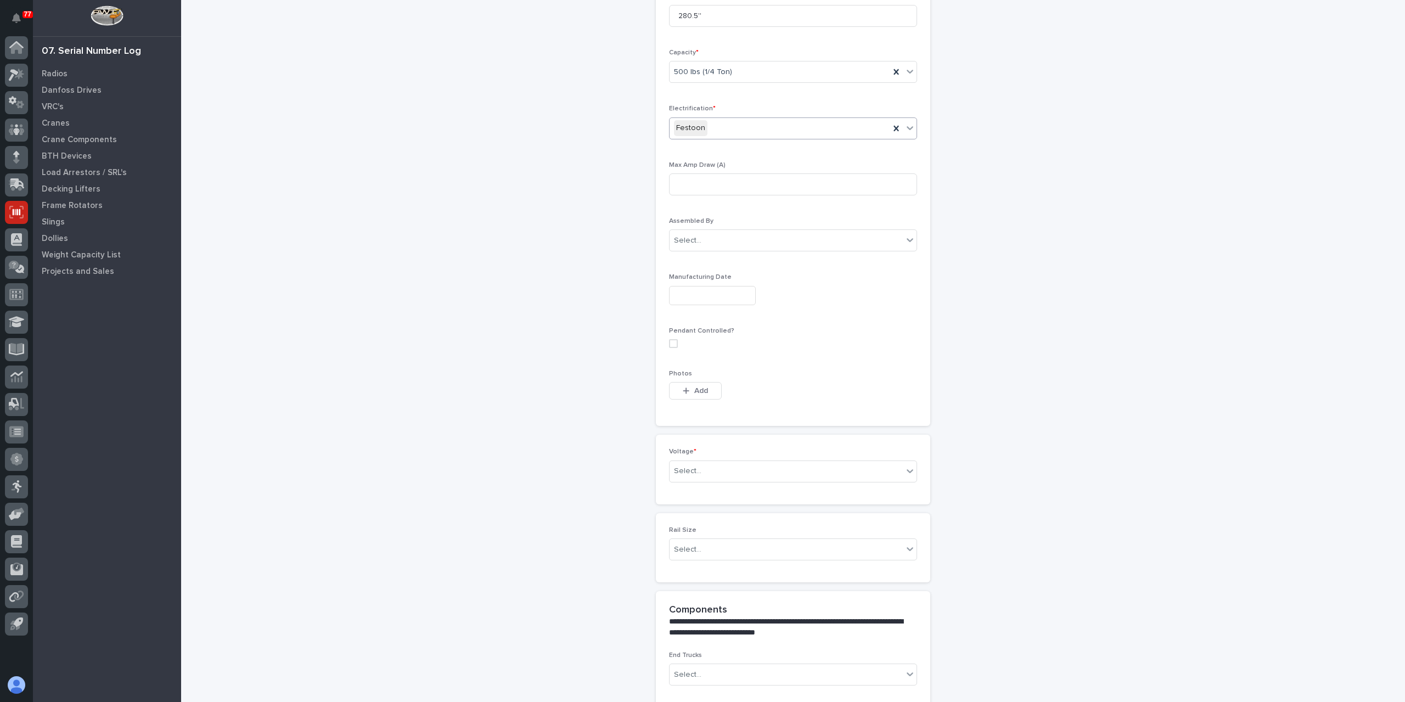
scroll to position [439, 0]
click at [726, 459] on div "Select..." at bounding box center [786, 468] width 233 height 18
click at [722, 535] on div "420-480v Three Phase" at bounding box center [788, 532] width 247 height 19
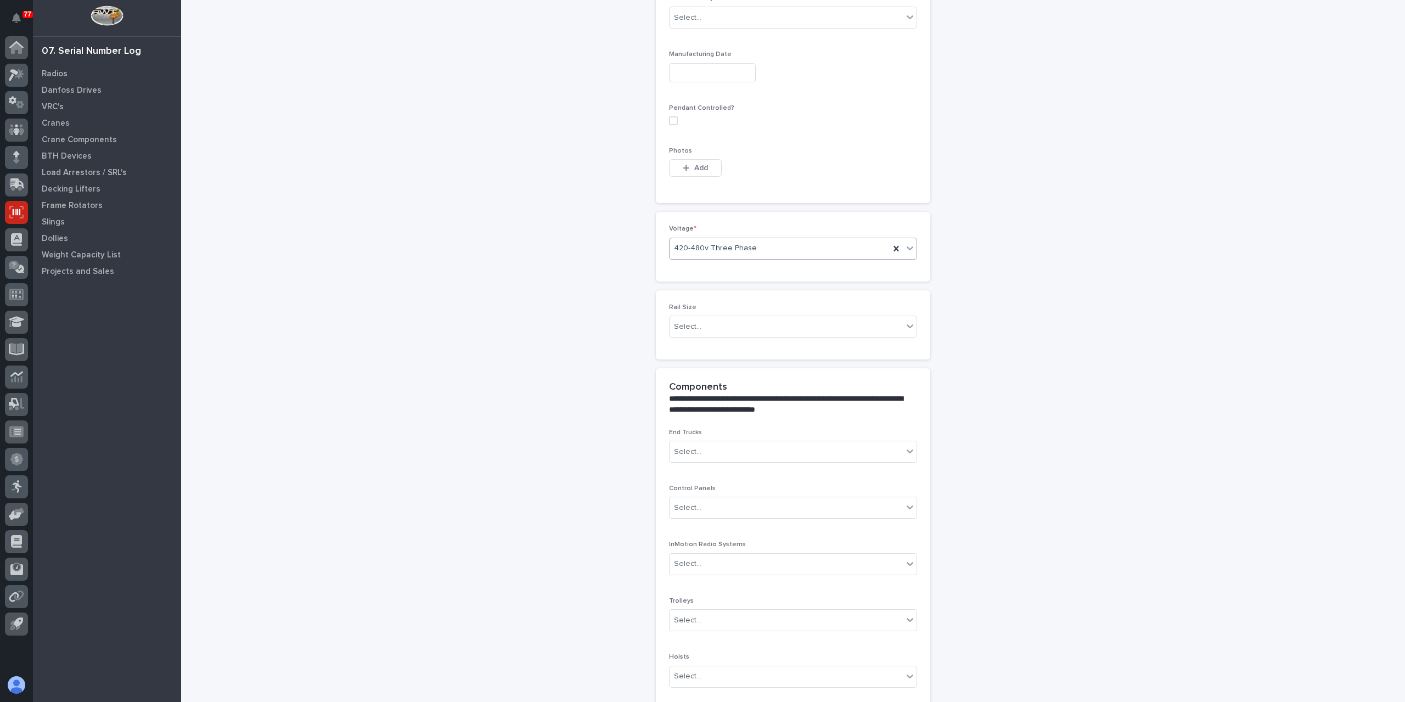
scroll to position [761, 0]
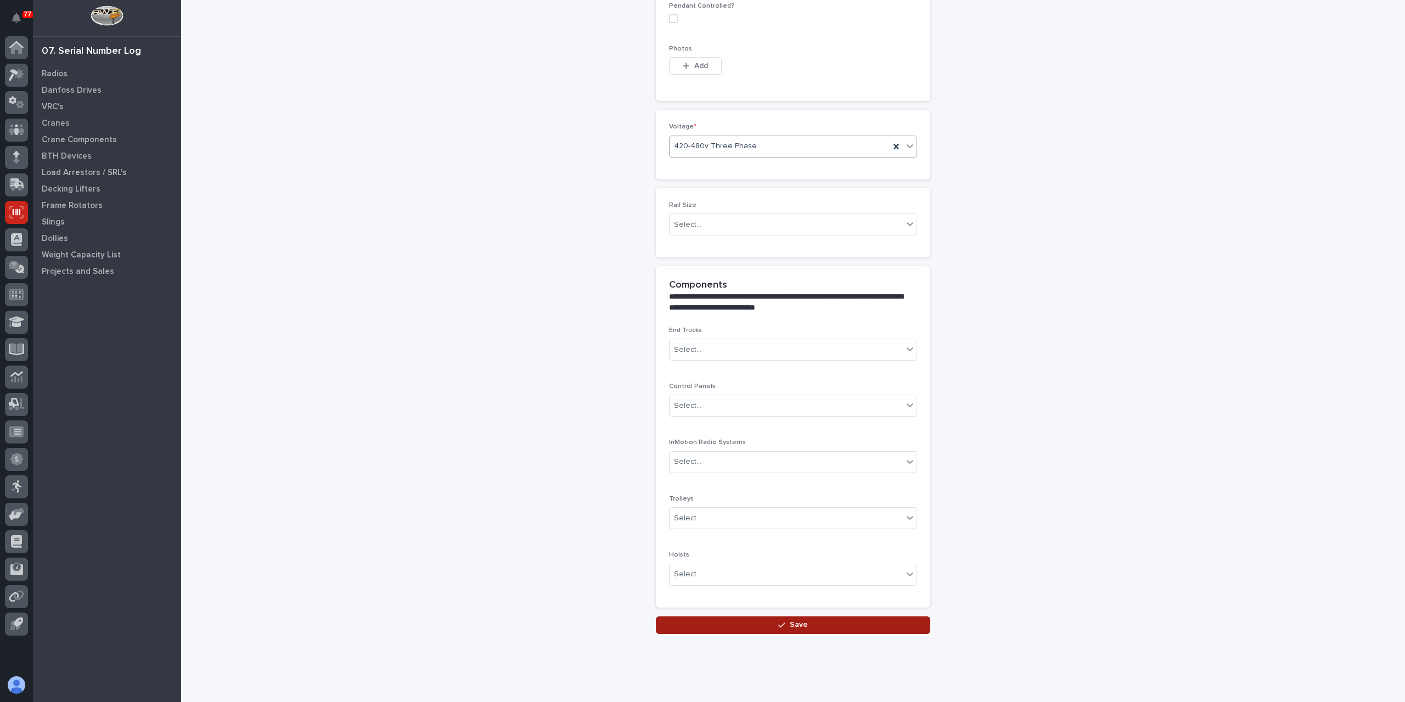
click at [770, 616] on button "Save" at bounding box center [793, 625] width 274 height 18
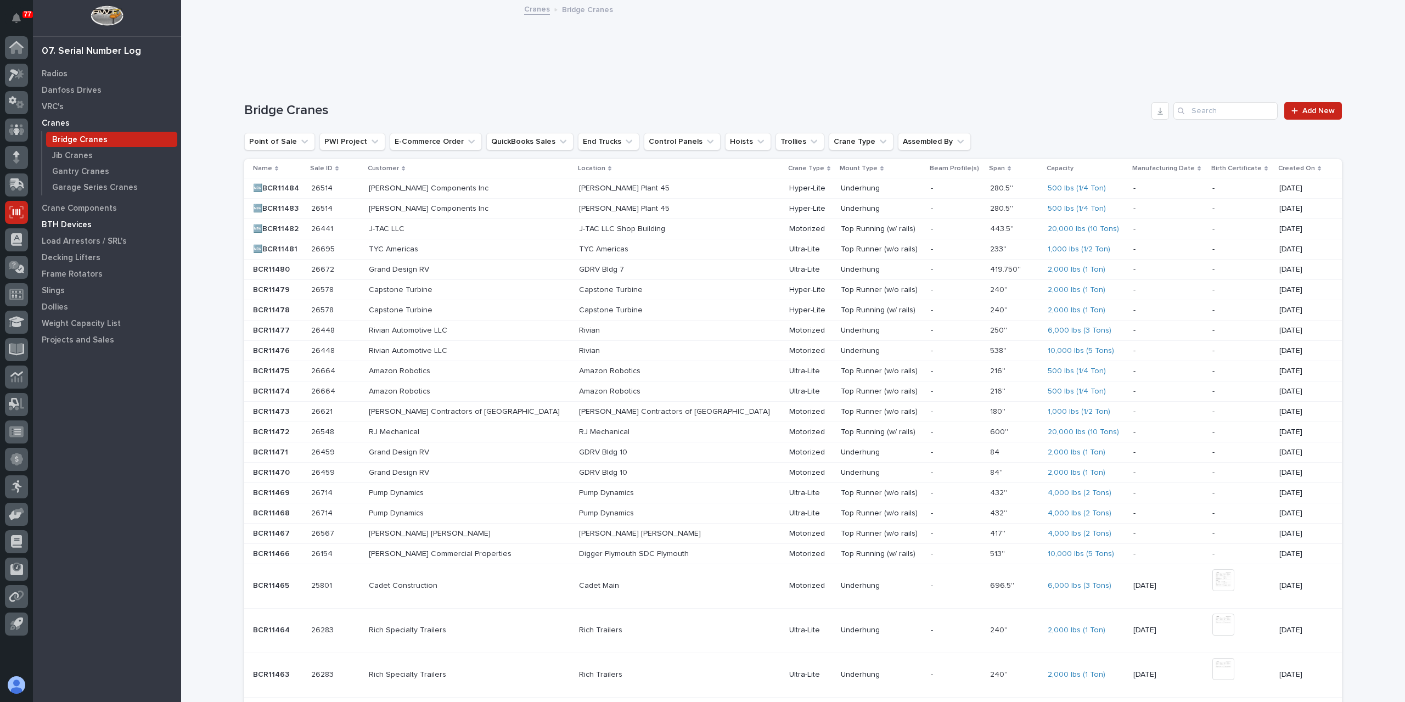
click at [57, 226] on p "BTH Devices" at bounding box center [67, 225] width 50 height 10
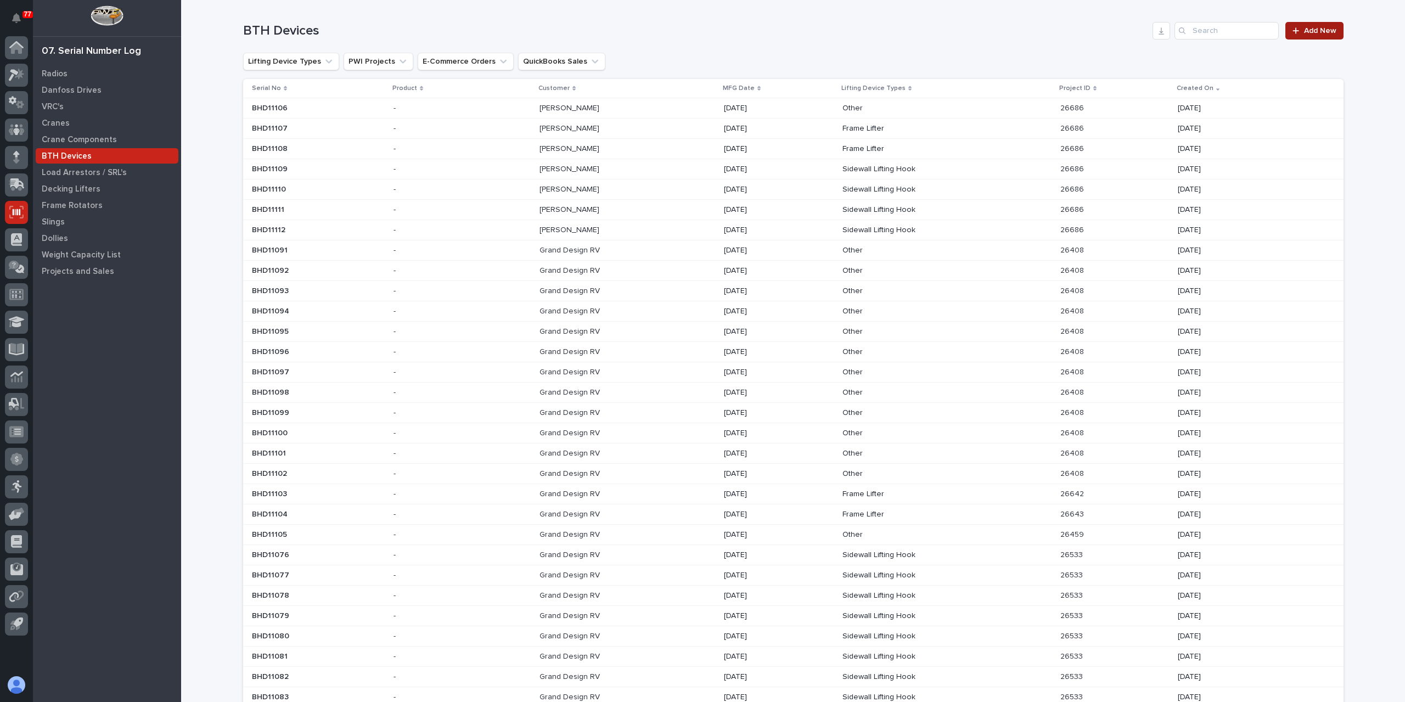
click at [1307, 37] on link "Add New" at bounding box center [1314, 31] width 58 height 18
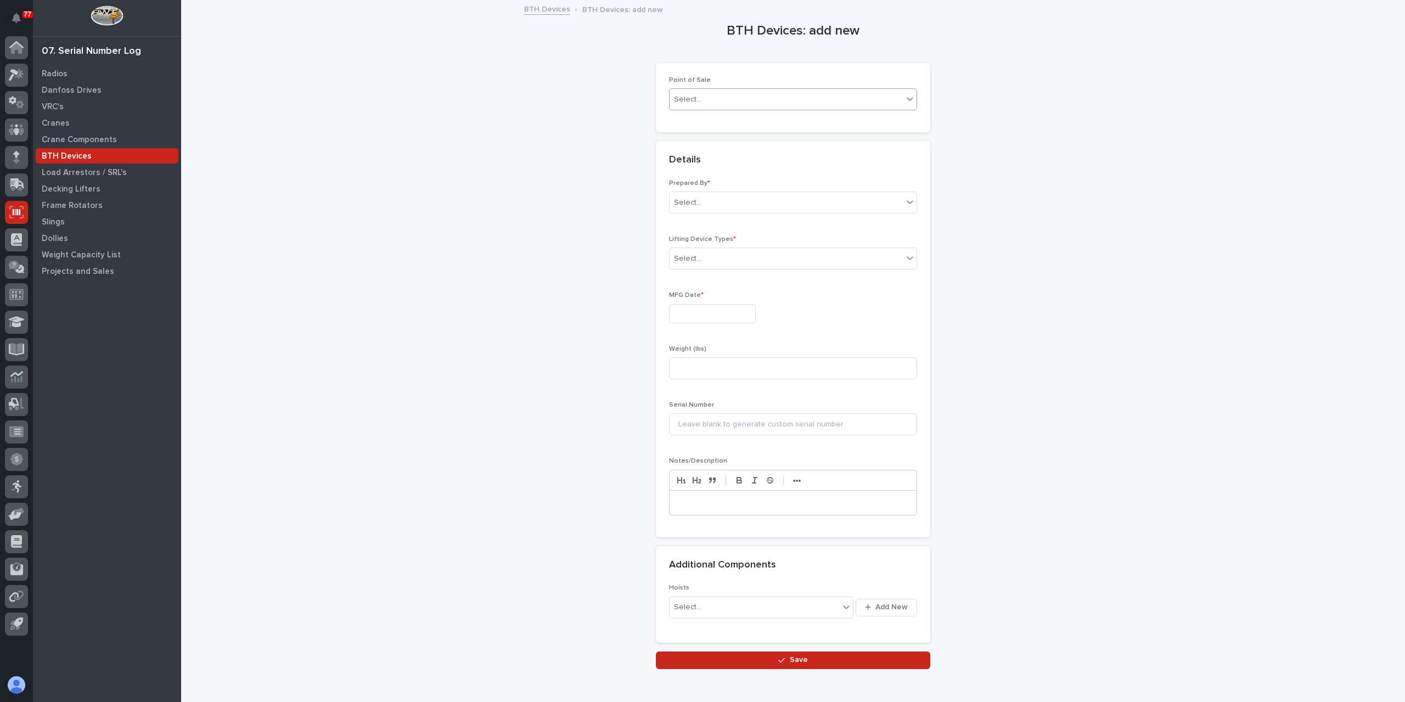
click at [707, 107] on div "Select..." at bounding box center [786, 100] width 233 height 18
click at [701, 119] on div "PWI Projects" at bounding box center [788, 119] width 247 height 19
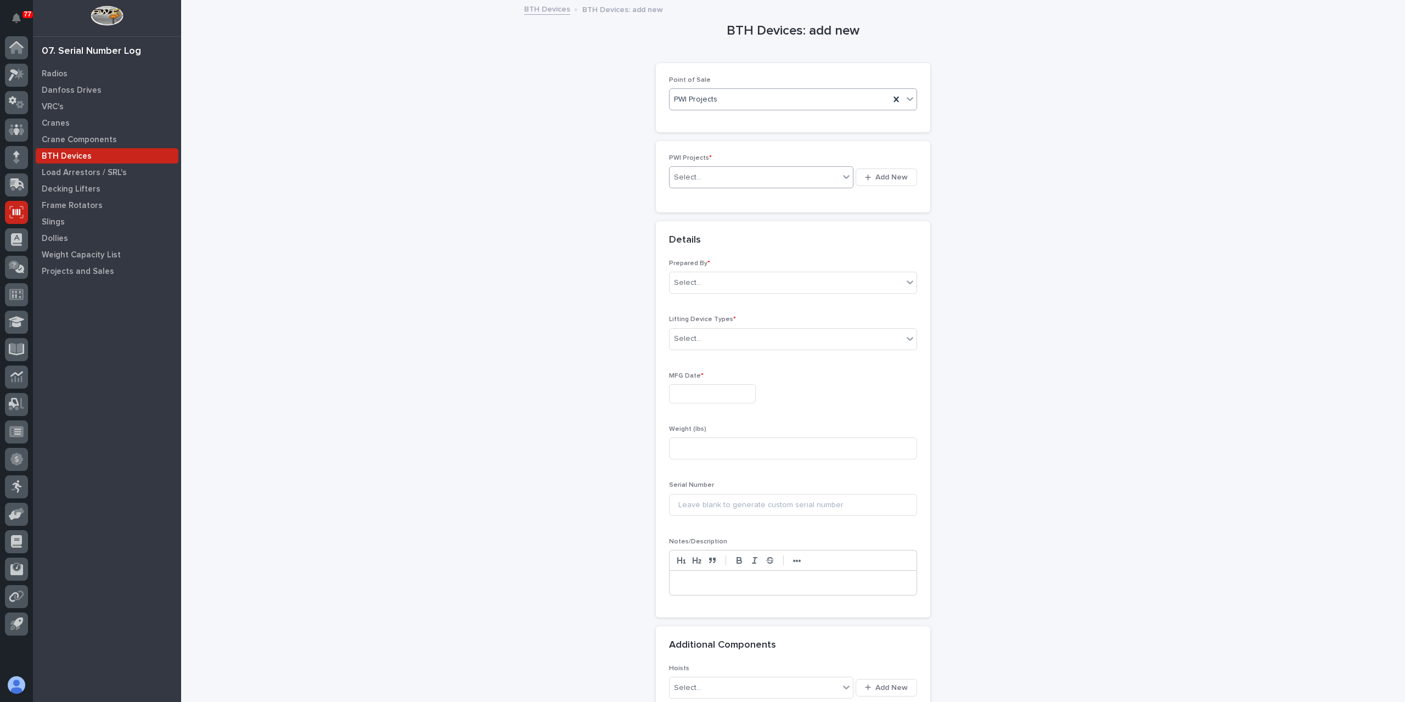
click at [705, 183] on div "Select..." at bounding box center [755, 178] width 170 height 18
type input "*****"
click at [703, 301] on input "text" at bounding box center [703, 302] width 1 height 9
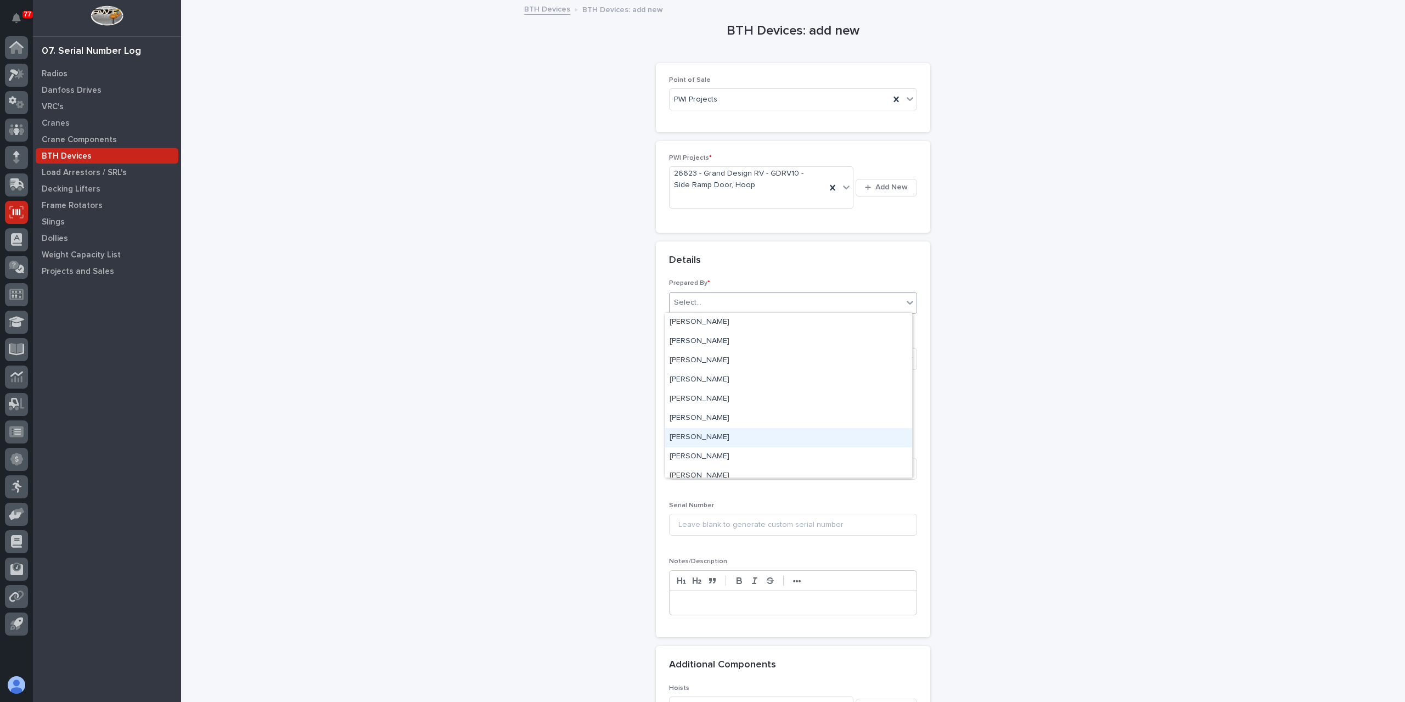
click at [695, 436] on div "[PERSON_NAME]" at bounding box center [788, 437] width 247 height 19
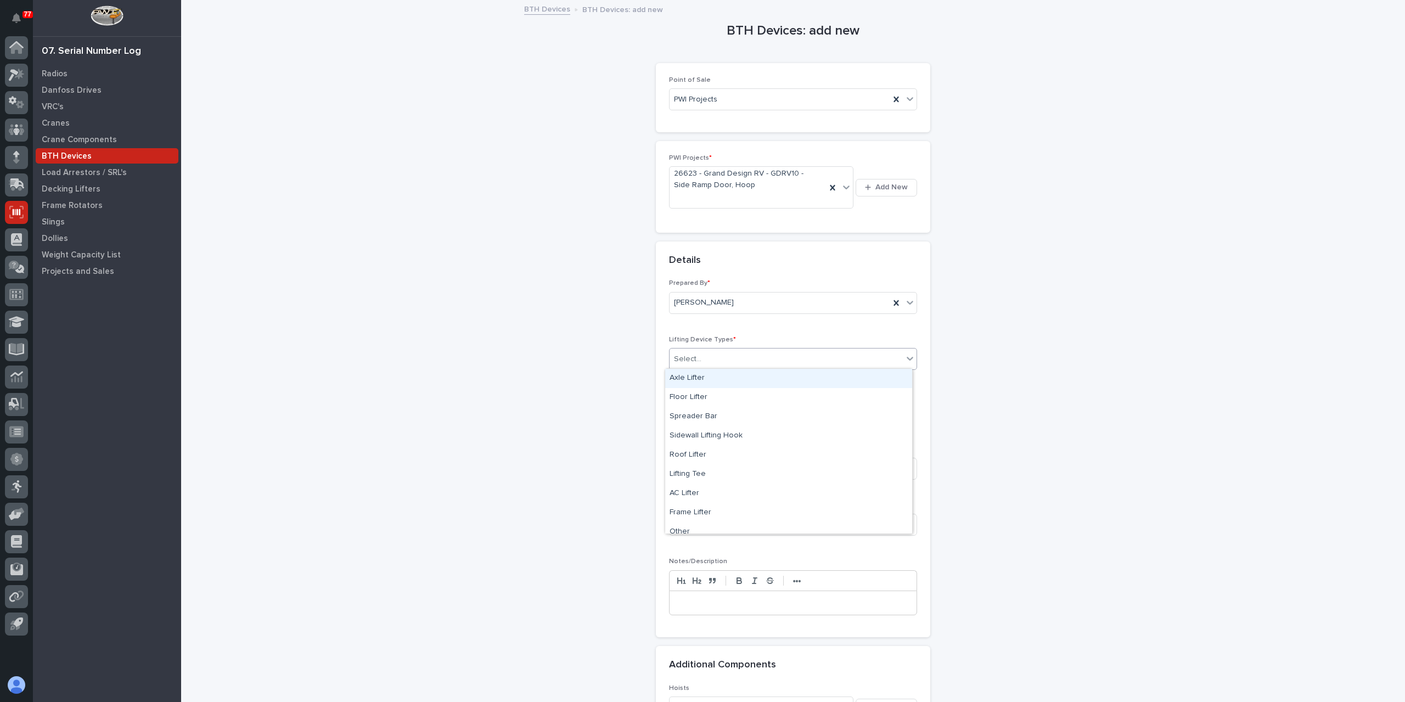
click at [703, 358] on div "Select..." at bounding box center [786, 359] width 233 height 18
click at [744, 504] on div "Other" at bounding box center [788, 504] width 247 height 19
click at [690, 418] on input at bounding box center [793, 416] width 248 height 22
type input "Vacuum Lifter"
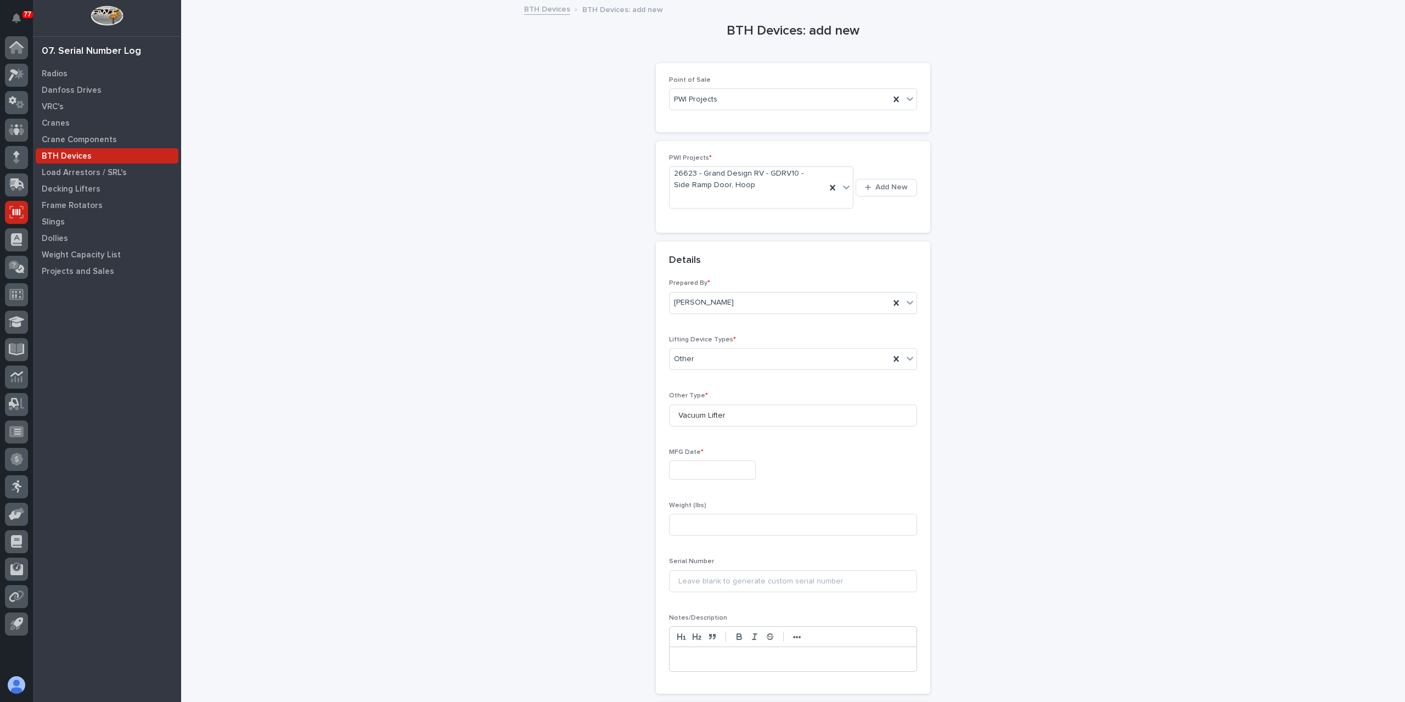
click at [741, 468] on input "text" at bounding box center [712, 470] width 87 height 19
click at [672, 403] on div "18" at bounding box center [669, 396] width 15 height 15
type input "**********"
click at [703, 516] on input at bounding box center [793, 525] width 248 height 22
type input "6"
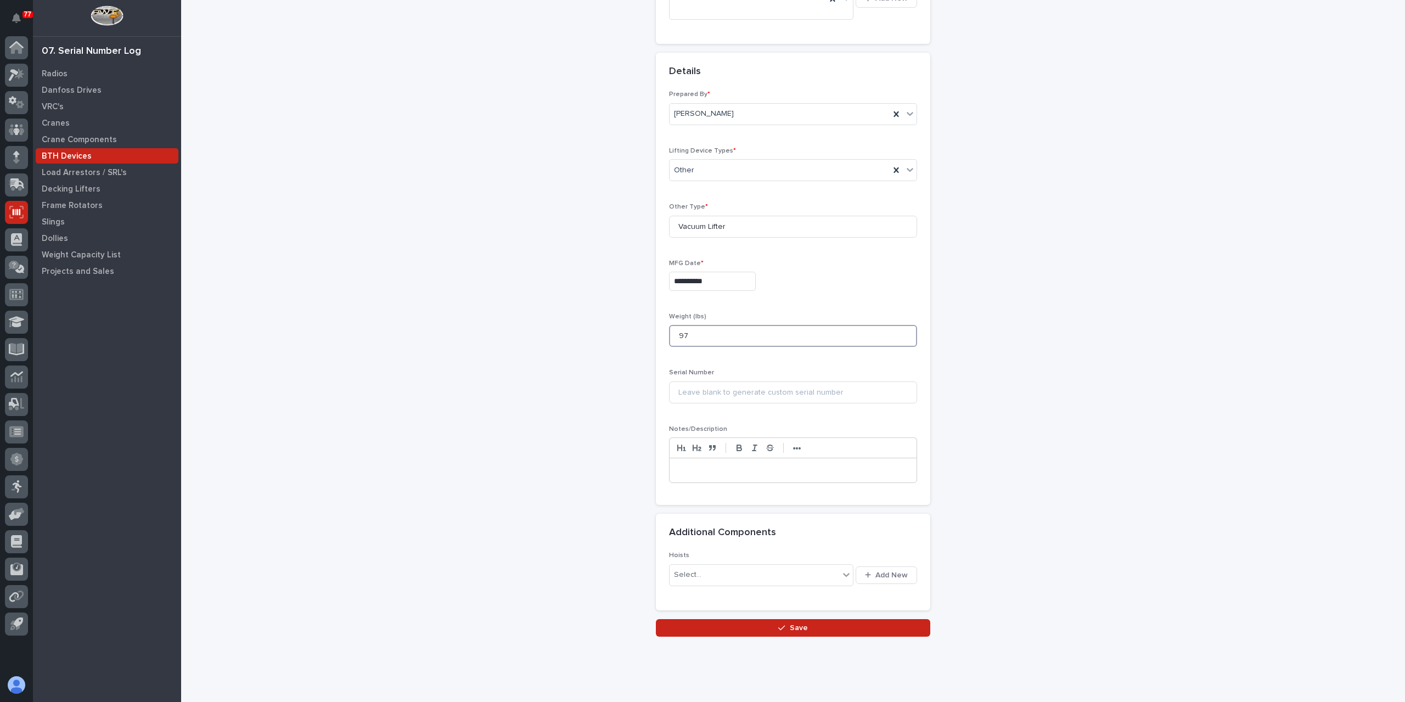
scroll to position [206, 0]
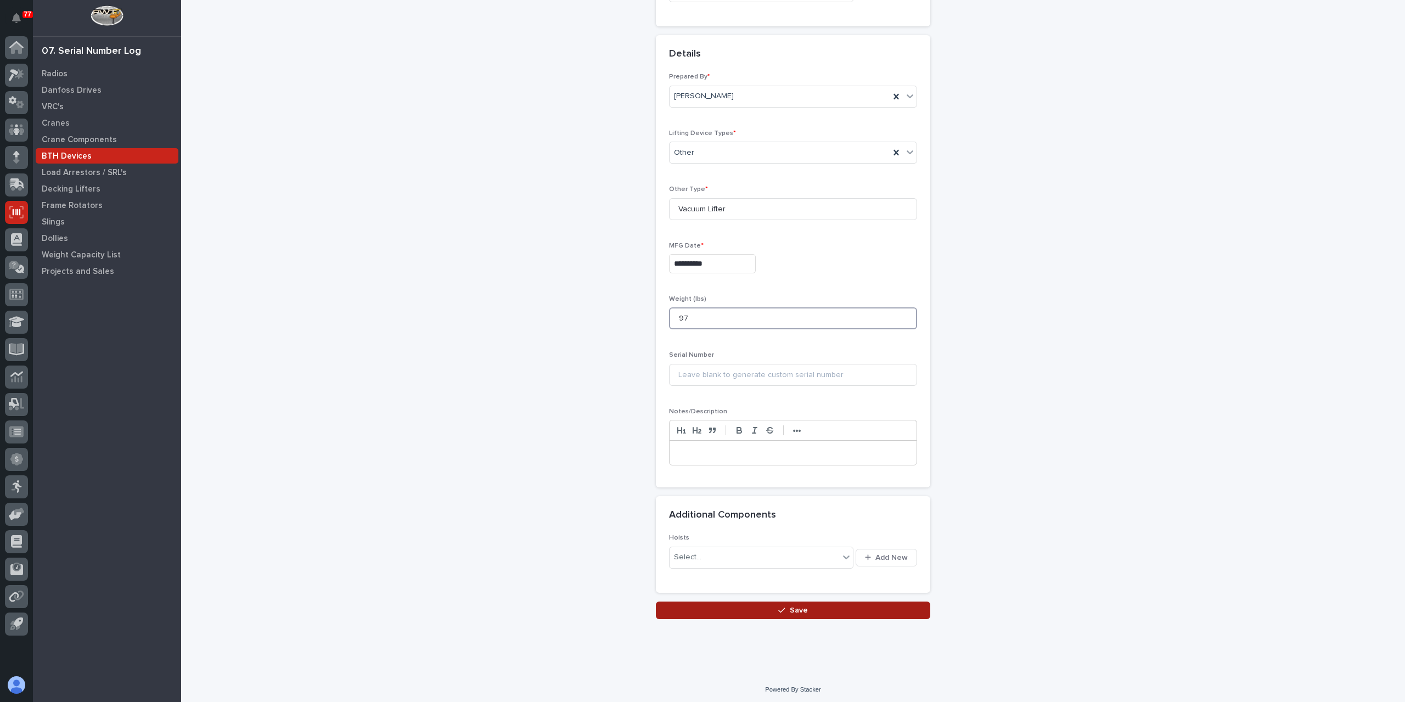
type input "97"
click at [780, 602] on button "Save" at bounding box center [793, 611] width 274 height 18
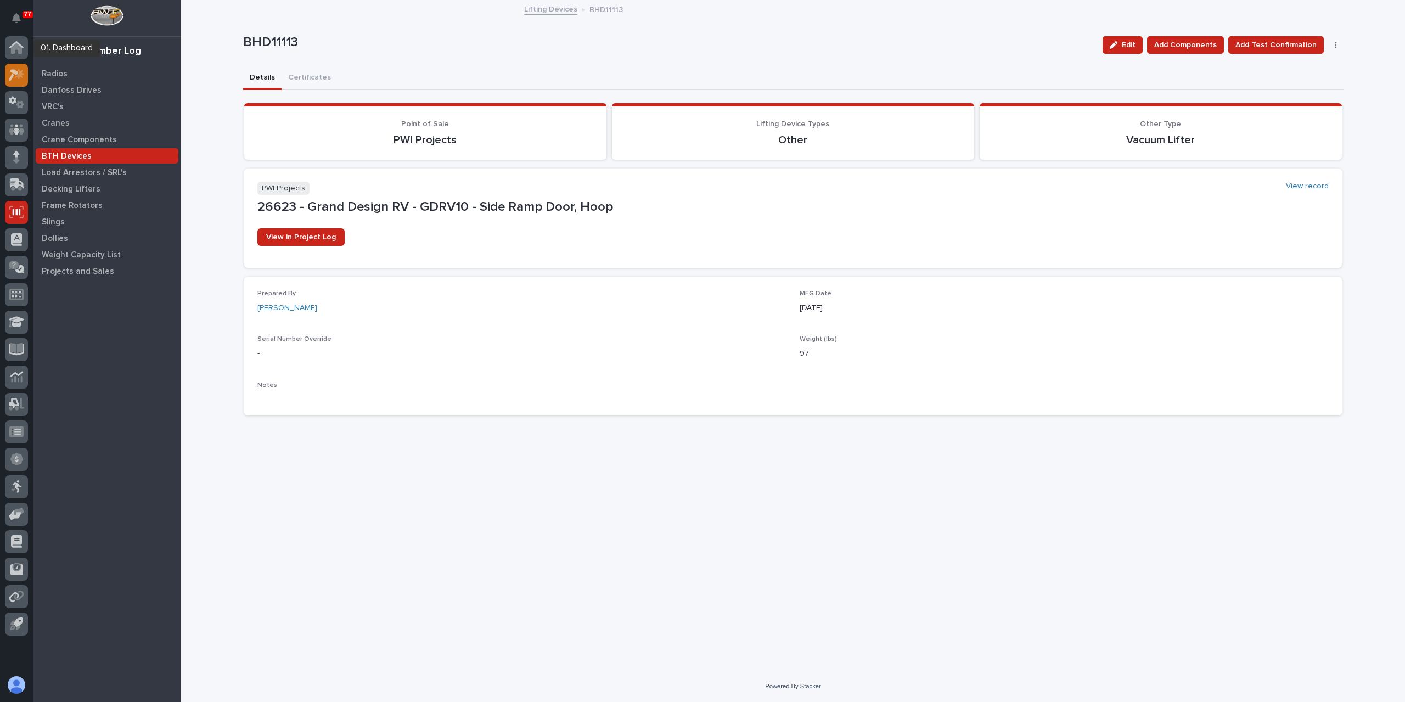
click at [23, 70] on icon at bounding box center [17, 75] width 16 height 13
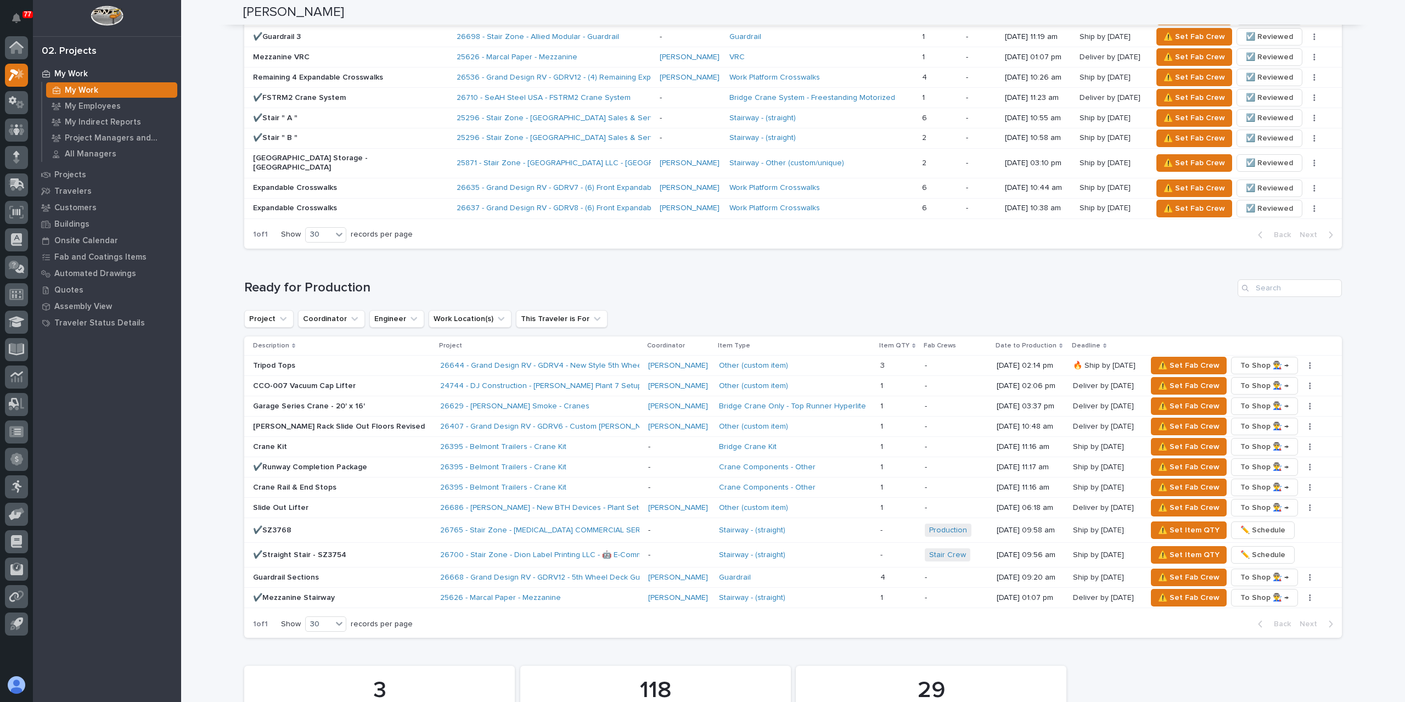
scroll to position [933, 0]
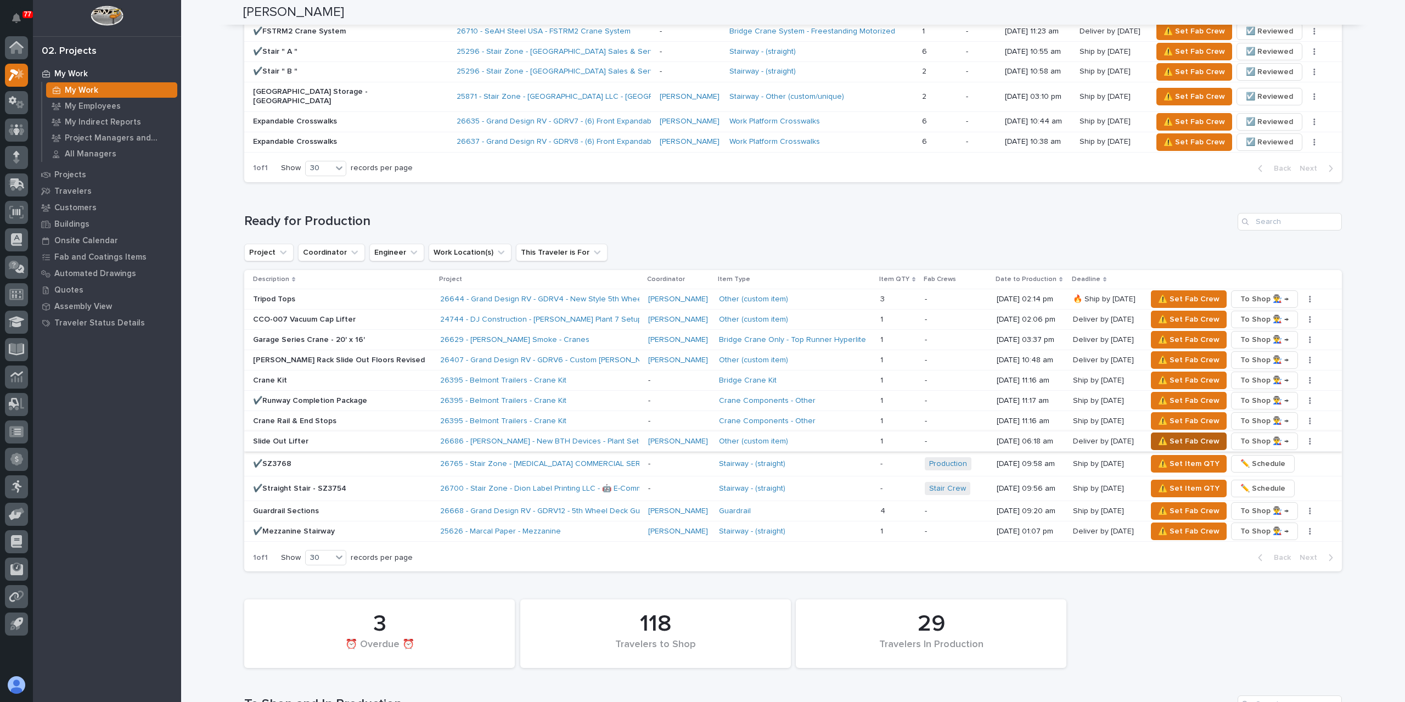
click at [1158, 435] on span "⚠️ Set Fab Crew" at bounding box center [1188, 441] width 61 height 13
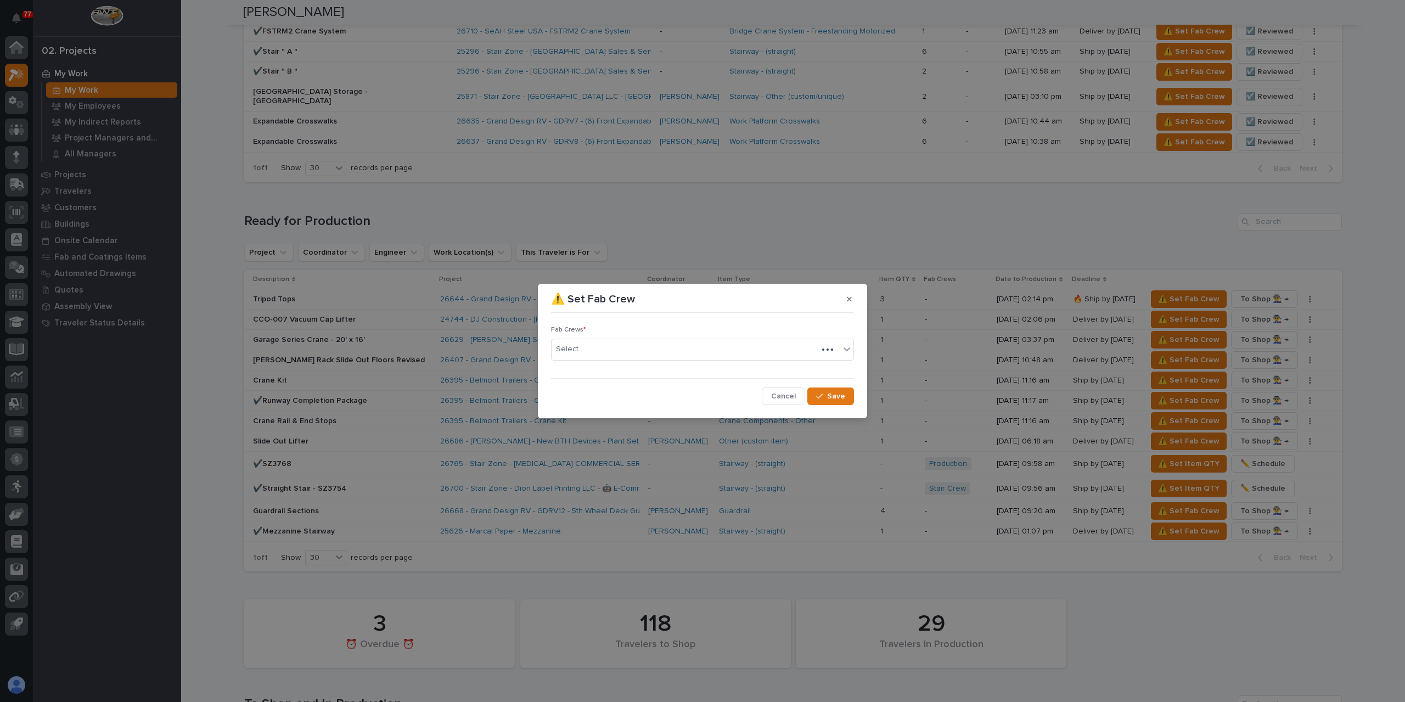
click at [623, 355] on div "Select..." at bounding box center [685, 349] width 266 height 18
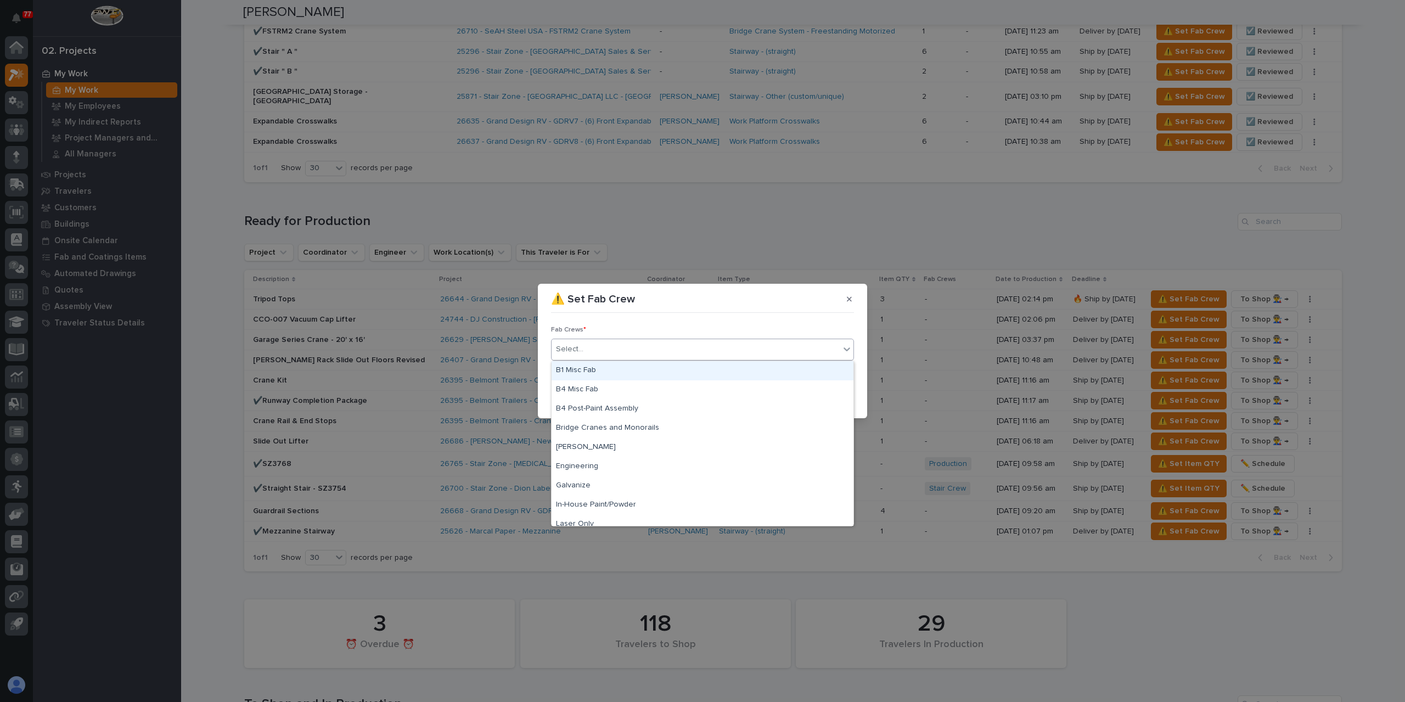
click at [614, 373] on div "B1 Misc Fab" at bounding box center [703, 370] width 302 height 19
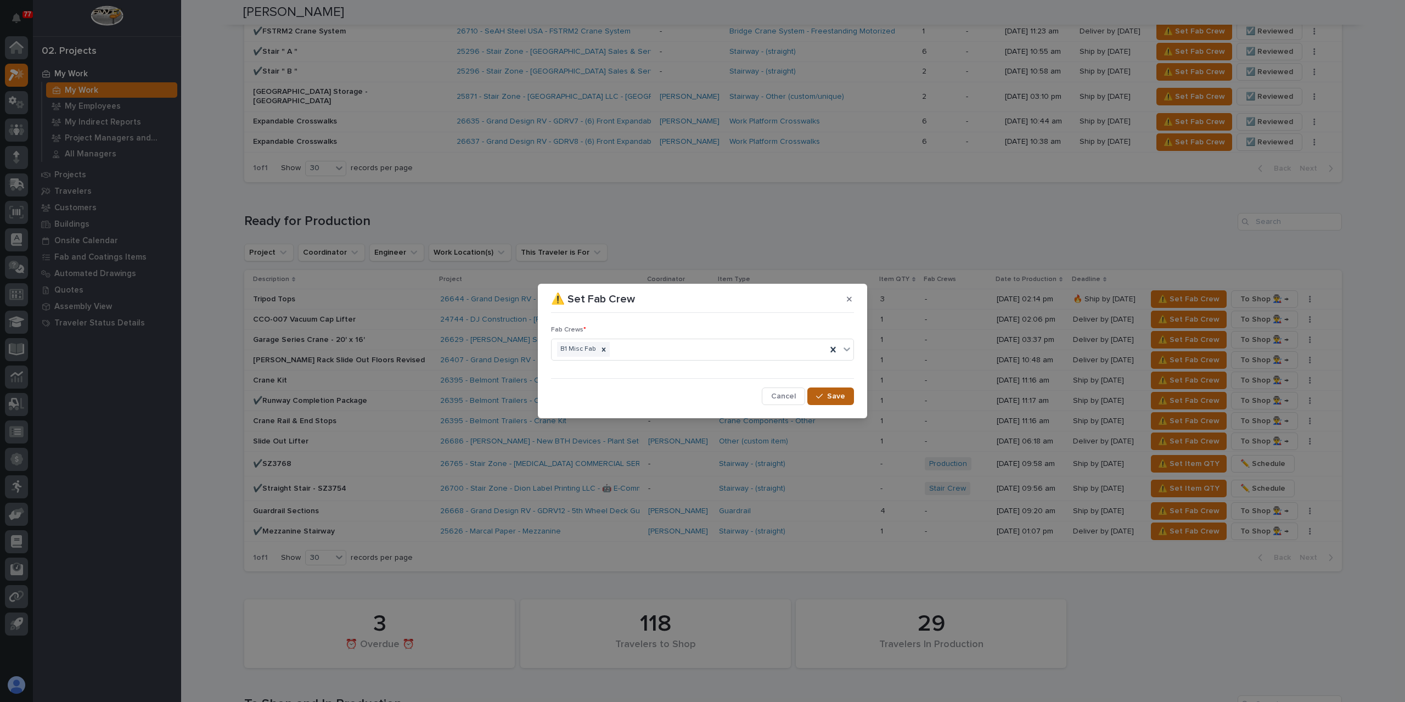
click at [836, 401] on button "Save" at bounding box center [830, 397] width 47 height 18
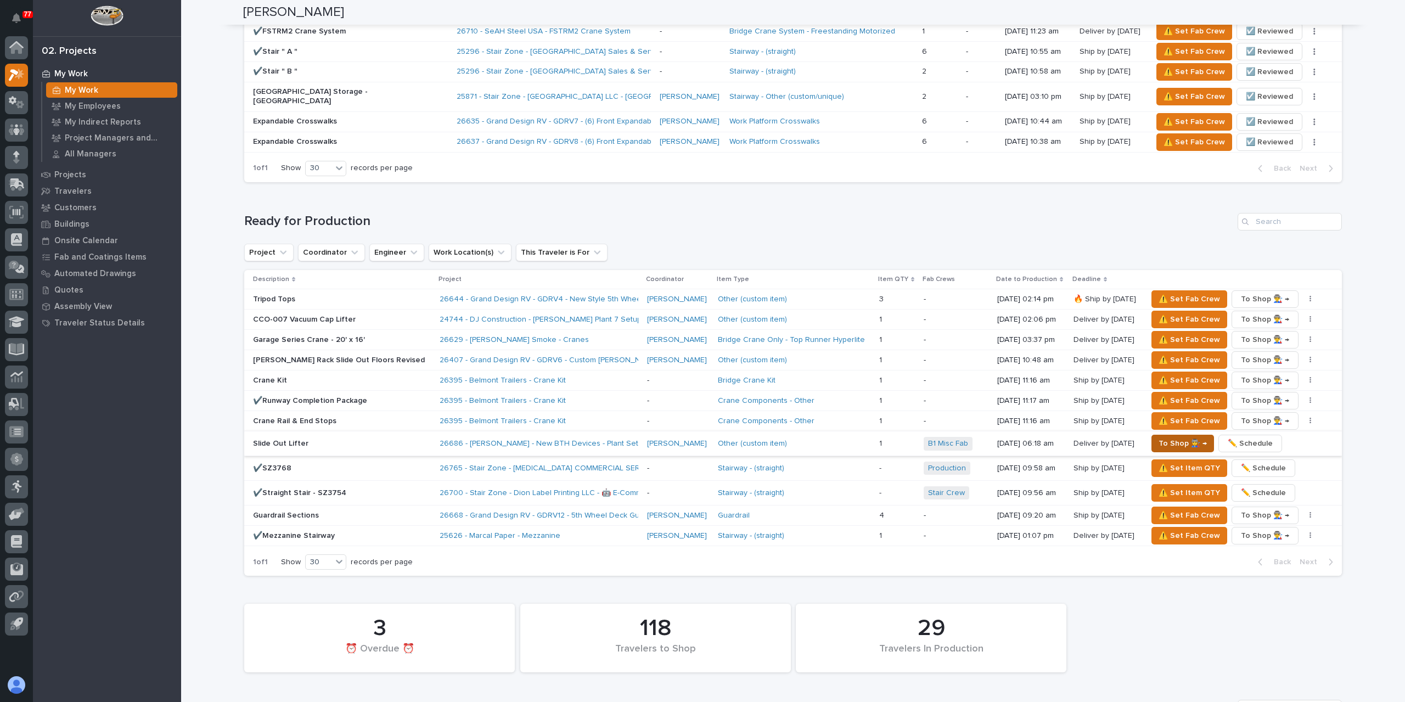
click at [1180, 437] on span "To Shop 👨‍🏭 →" at bounding box center [1183, 443] width 48 height 13
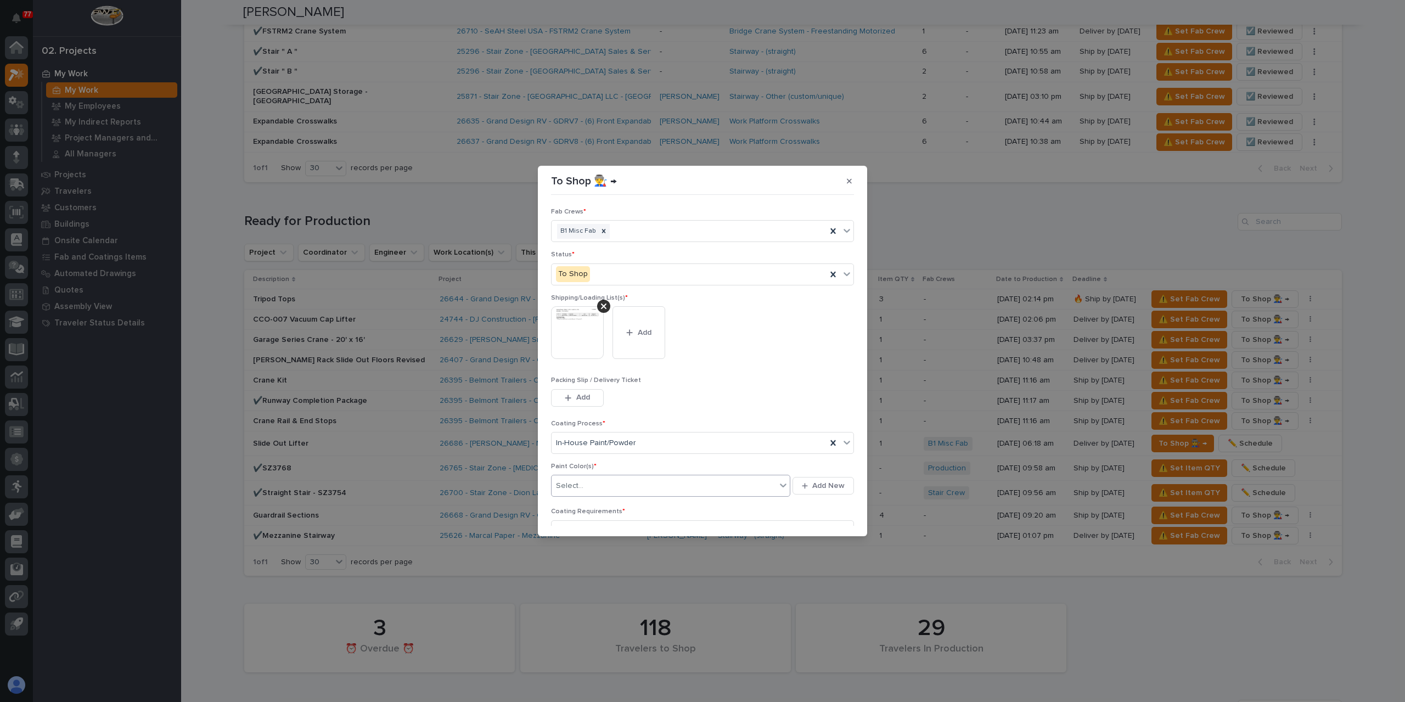
click at [624, 488] on div "Select..." at bounding box center [664, 486] width 224 height 18
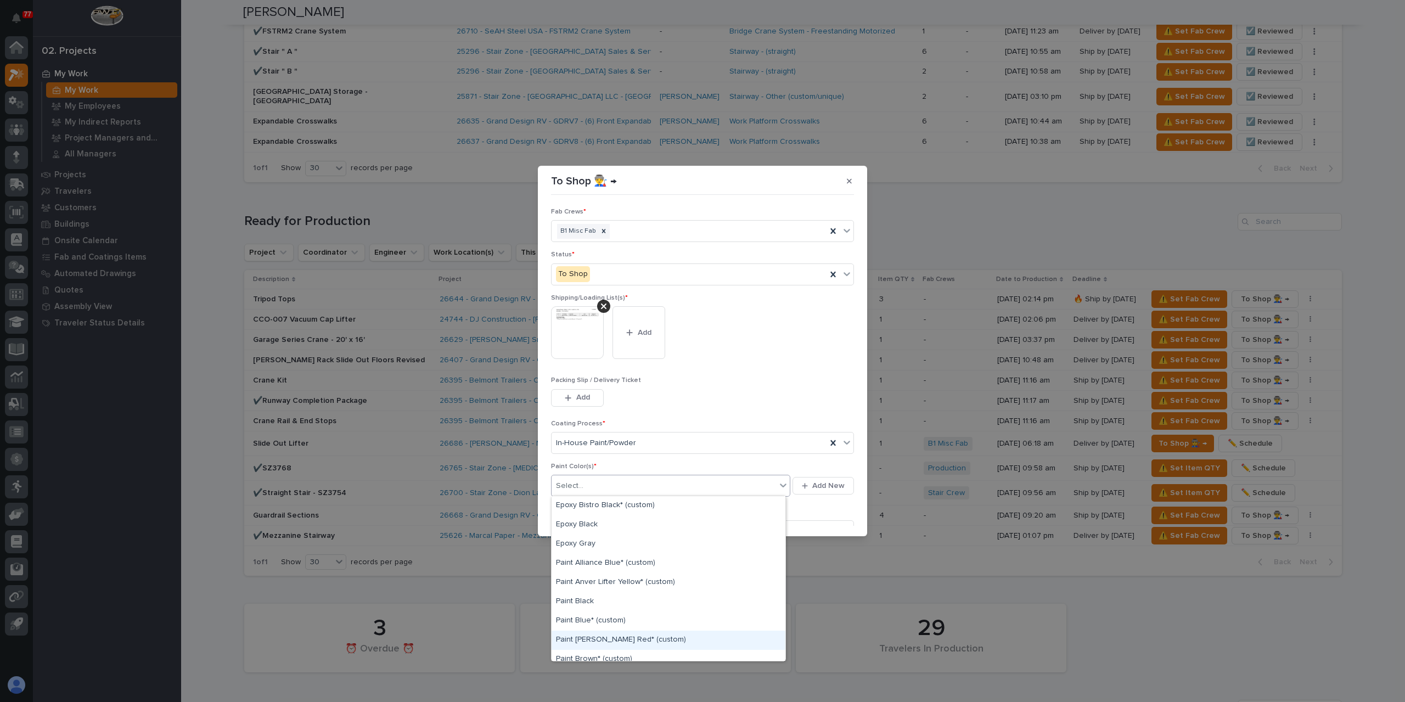
click at [621, 642] on div "Paint Brinkley Red* (custom)" at bounding box center [669, 640] width 234 height 19
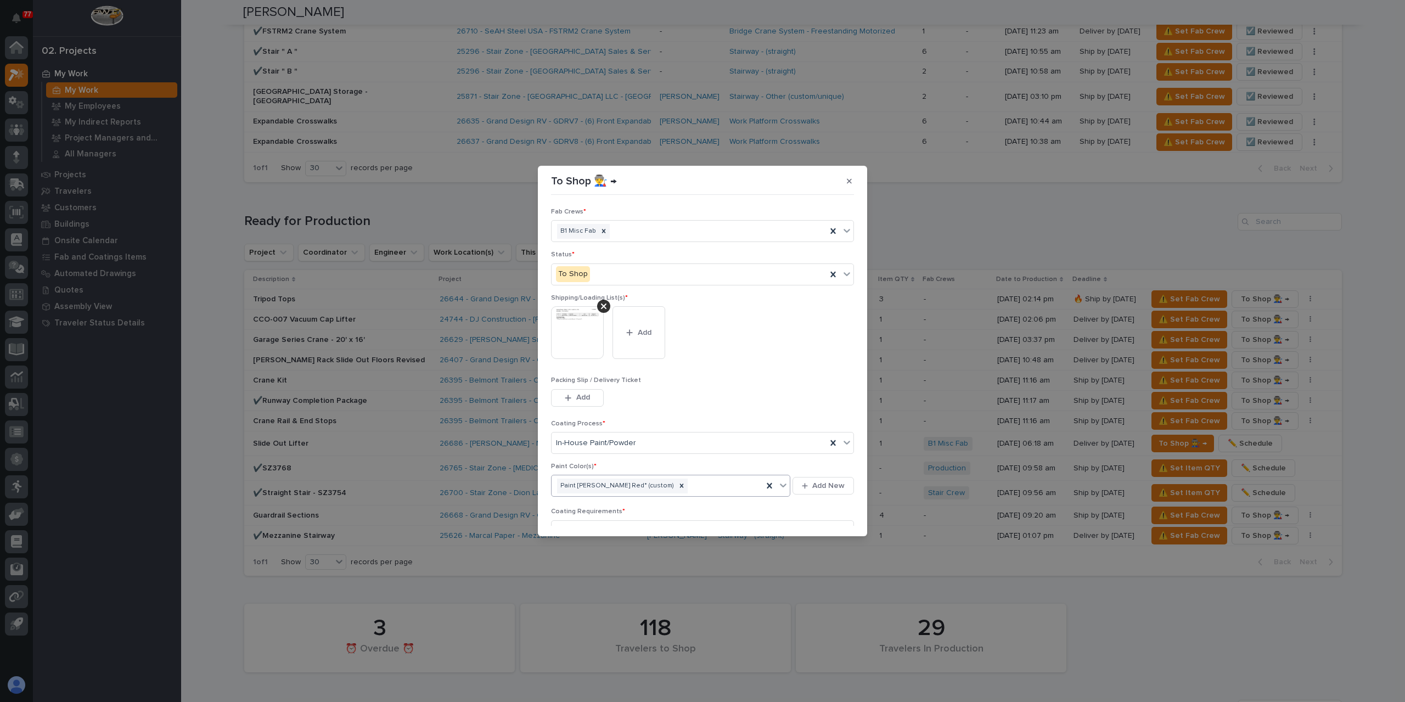
scroll to position [59, 0]
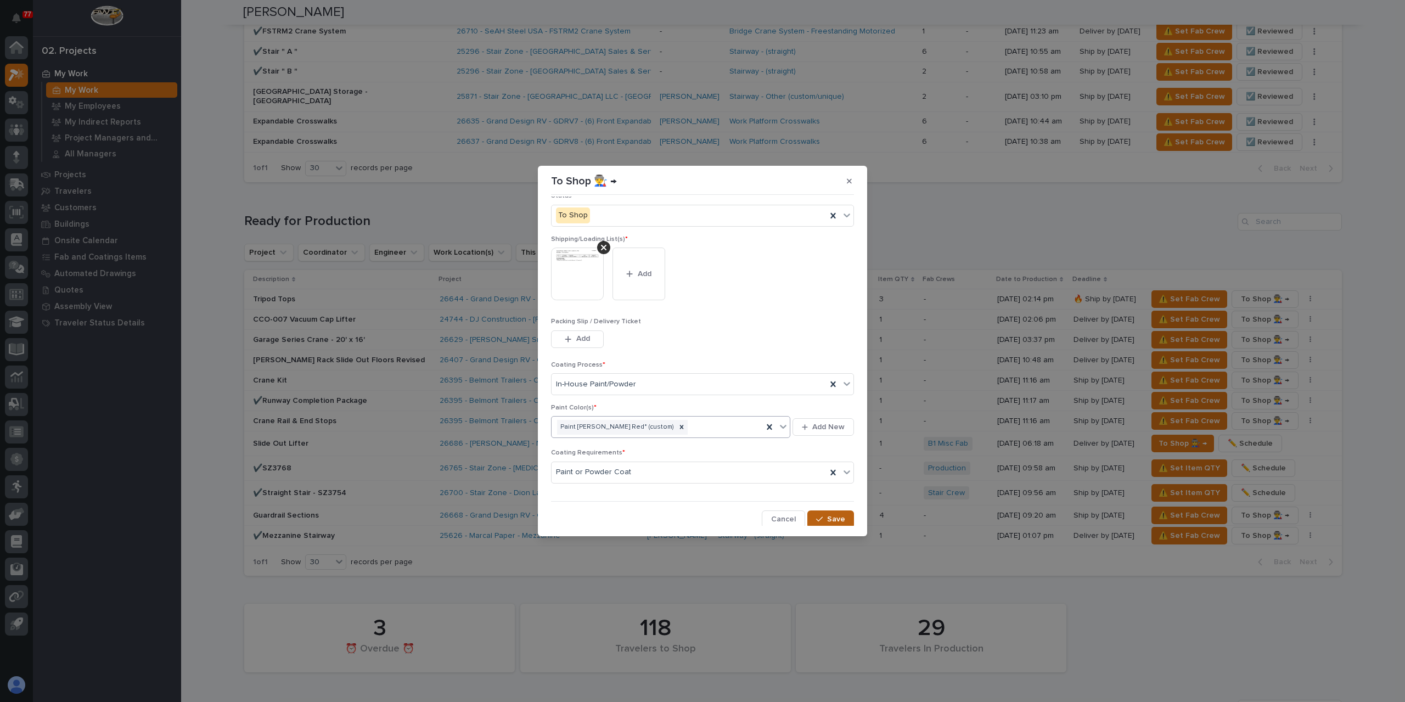
click at [831, 517] on span "Save" at bounding box center [836, 519] width 18 height 10
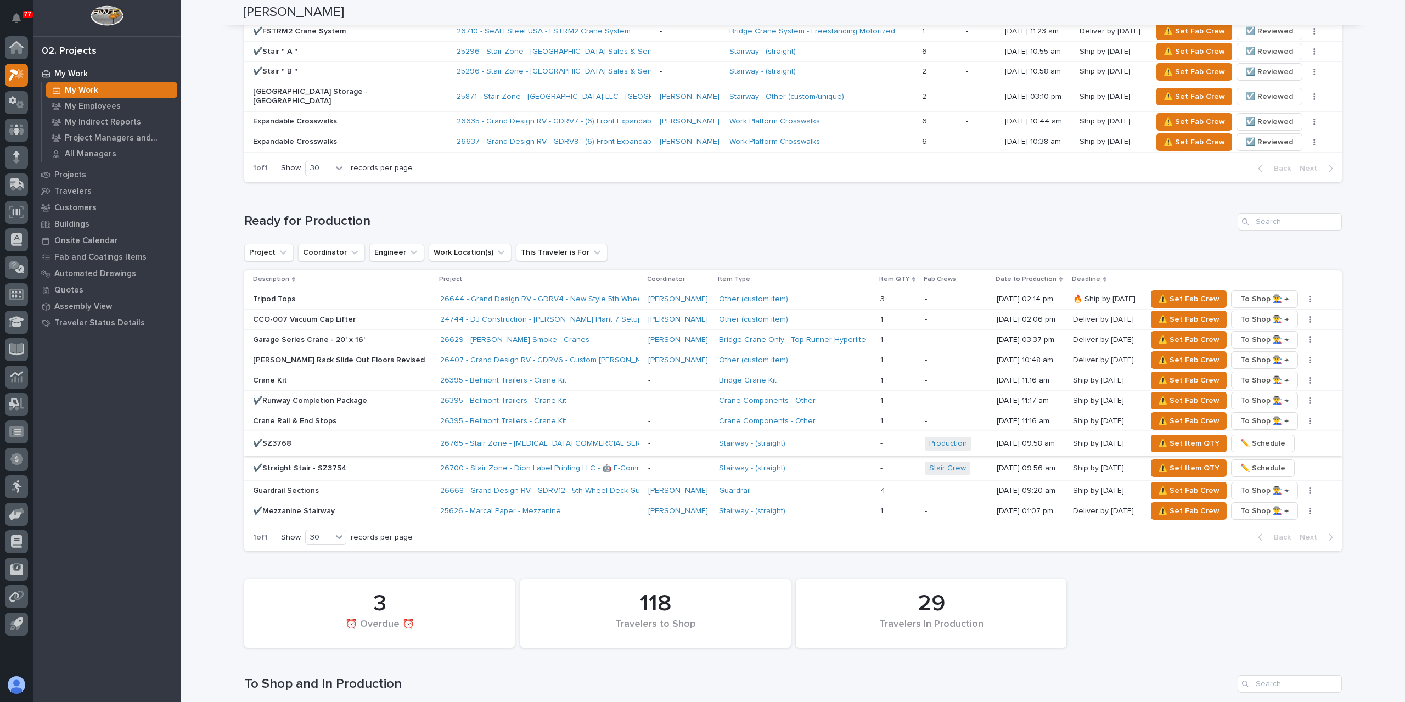
click at [1258, 437] on span "✏️ Schedule" at bounding box center [1262, 443] width 45 height 13
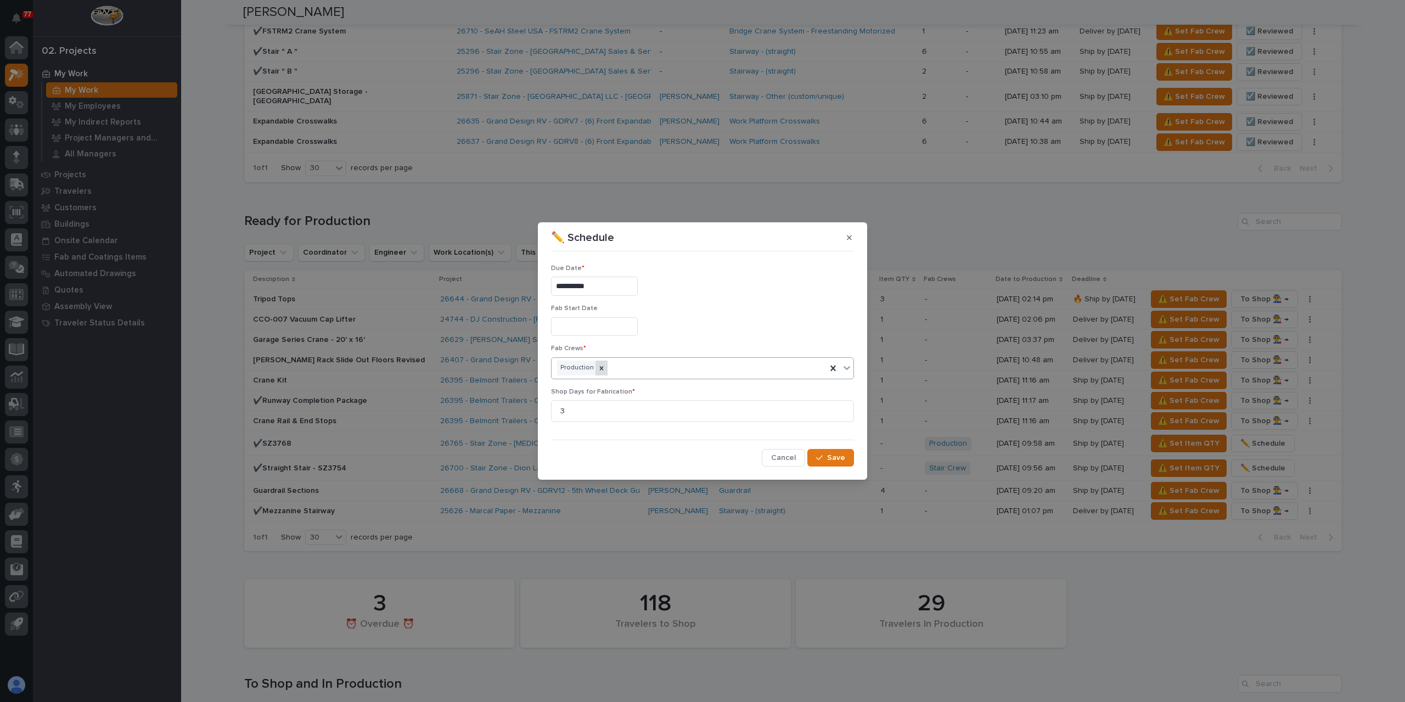
click at [602, 368] on icon at bounding box center [602, 368] width 8 height 8
click at [602, 366] on div "Select..." at bounding box center [696, 368] width 288 height 18
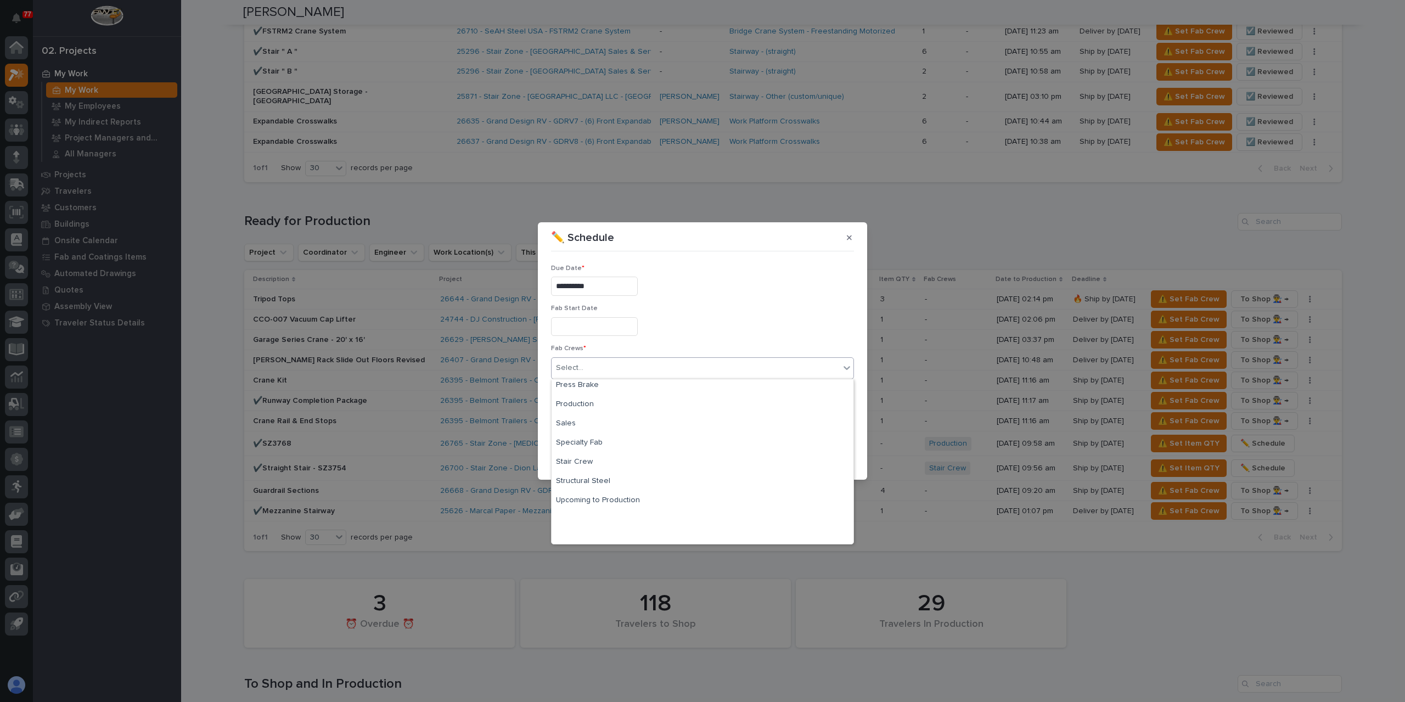
scroll to position [258, 0]
click at [583, 454] on div "Stair Crew" at bounding box center [703, 457] width 302 height 19
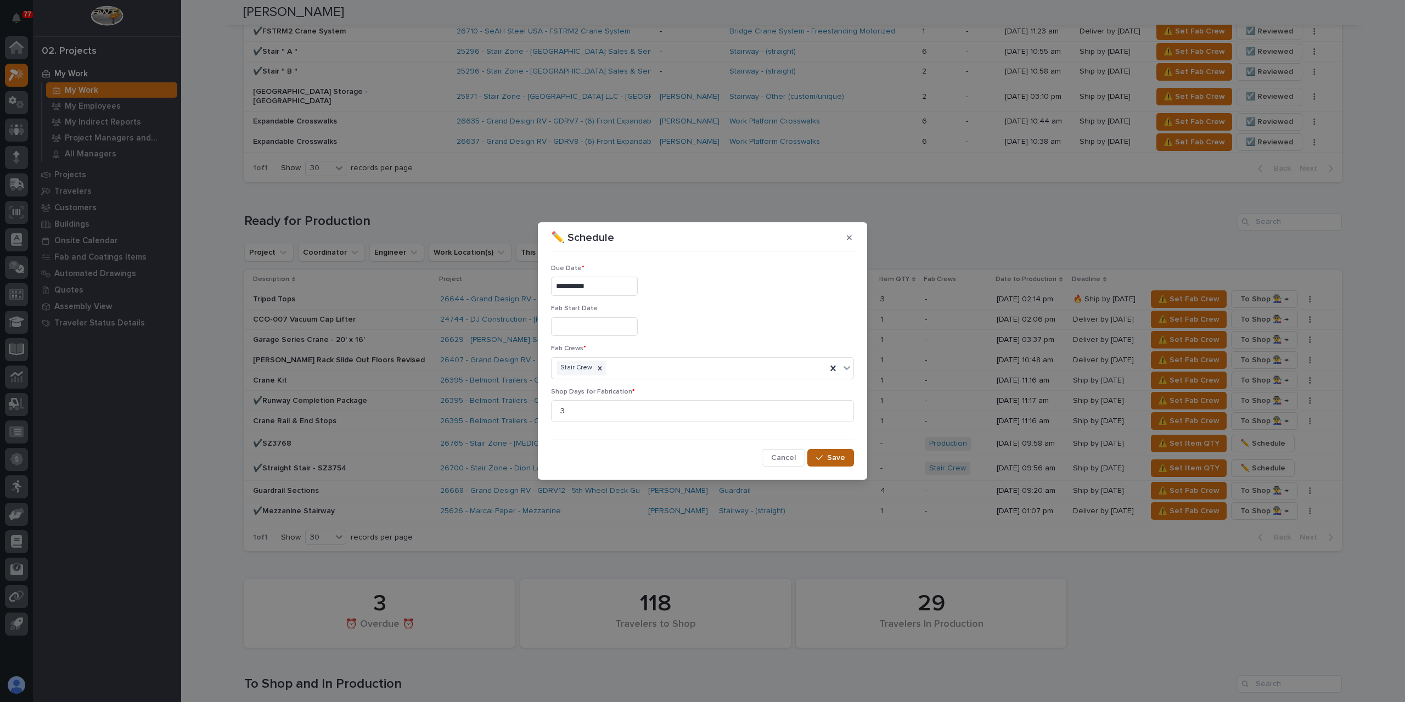
click at [834, 463] on button "Save" at bounding box center [830, 458] width 47 height 18
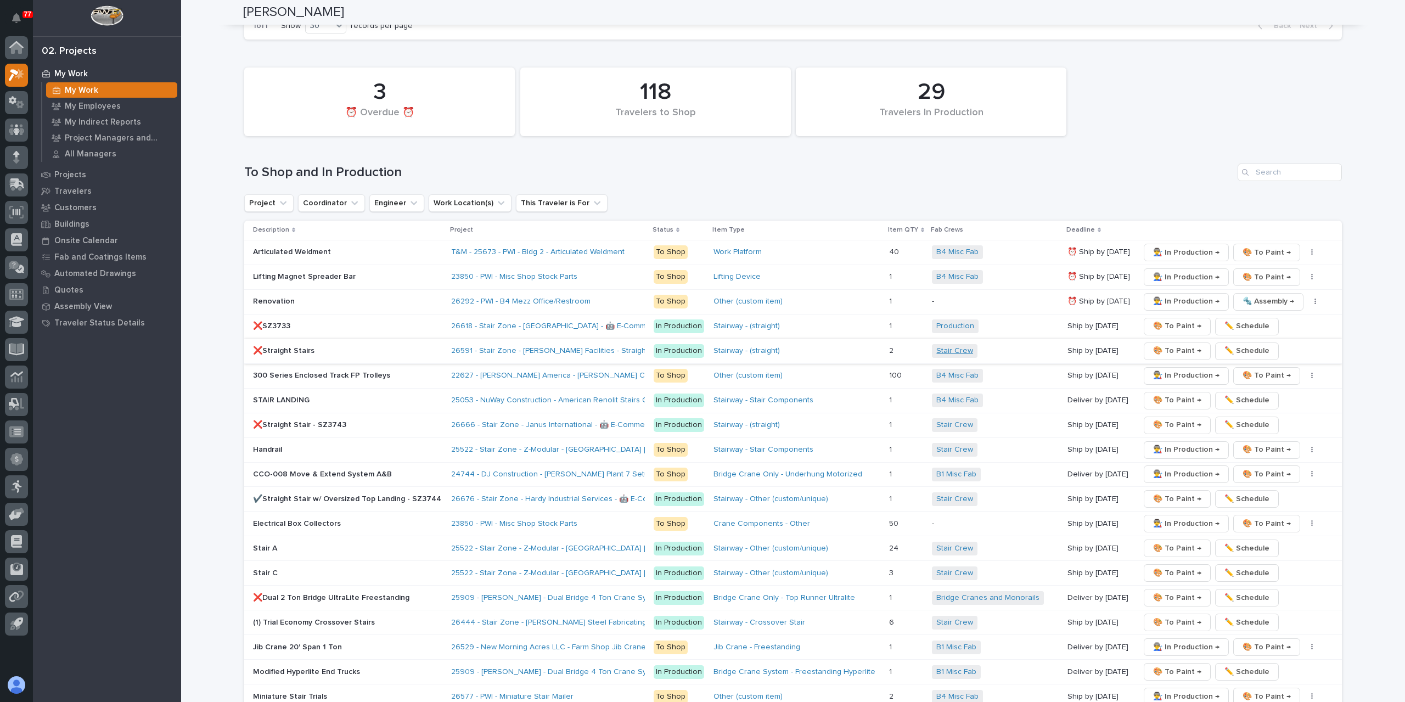
scroll to position [1427, 0]
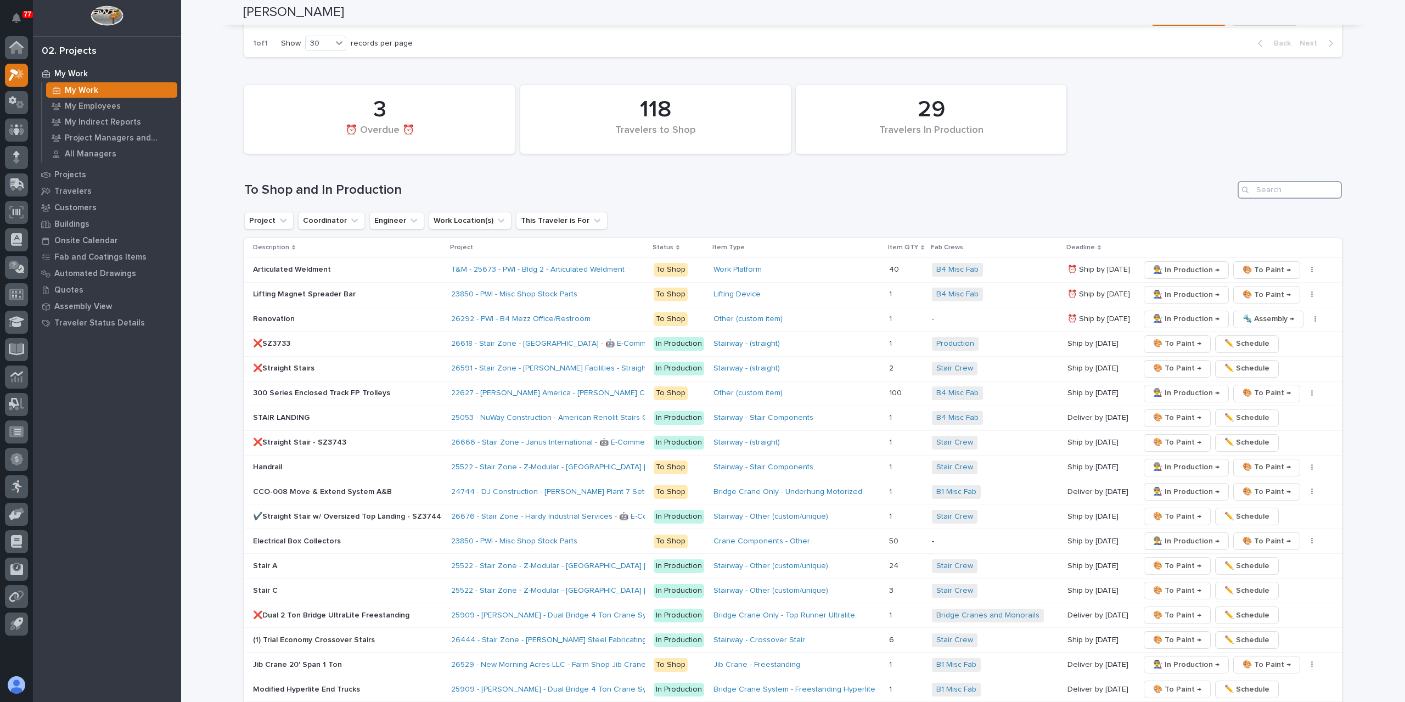
click at [1313, 181] on input "Search" at bounding box center [1290, 190] width 104 height 18
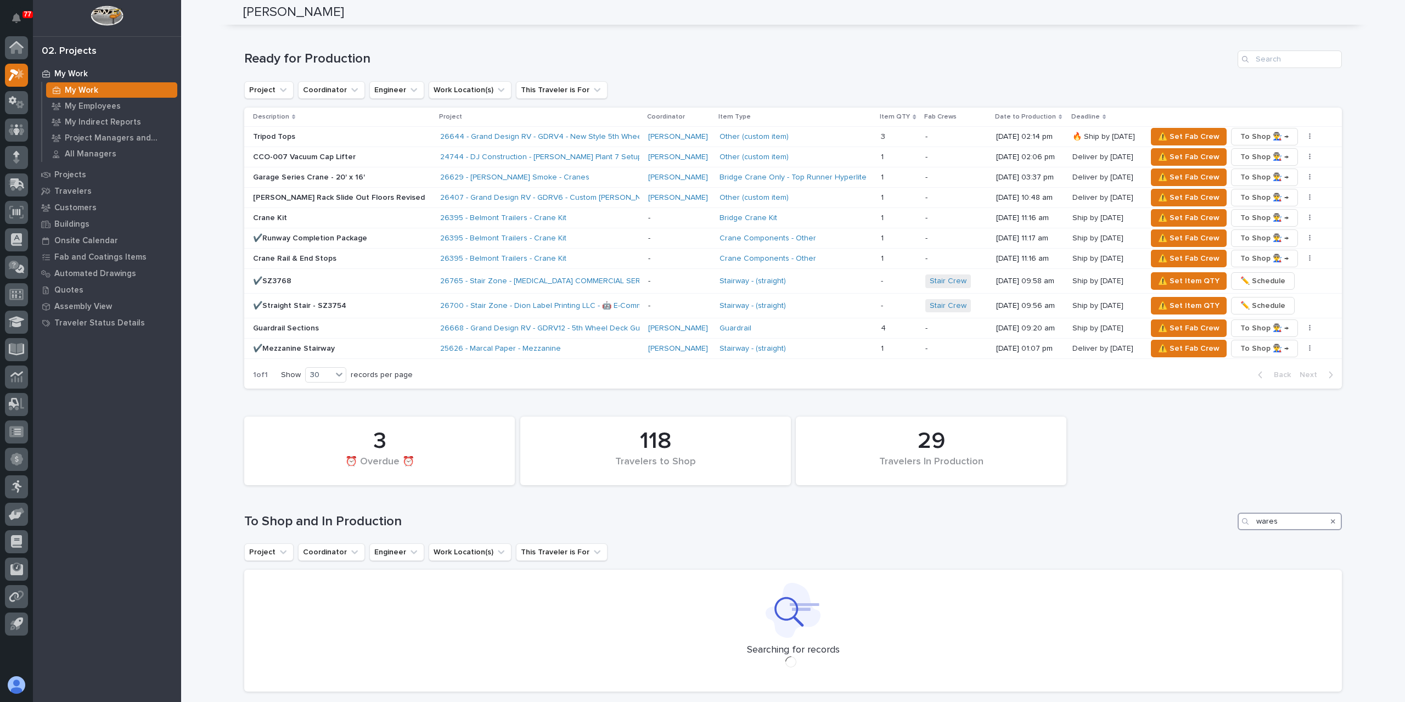
scroll to position [1099, 0]
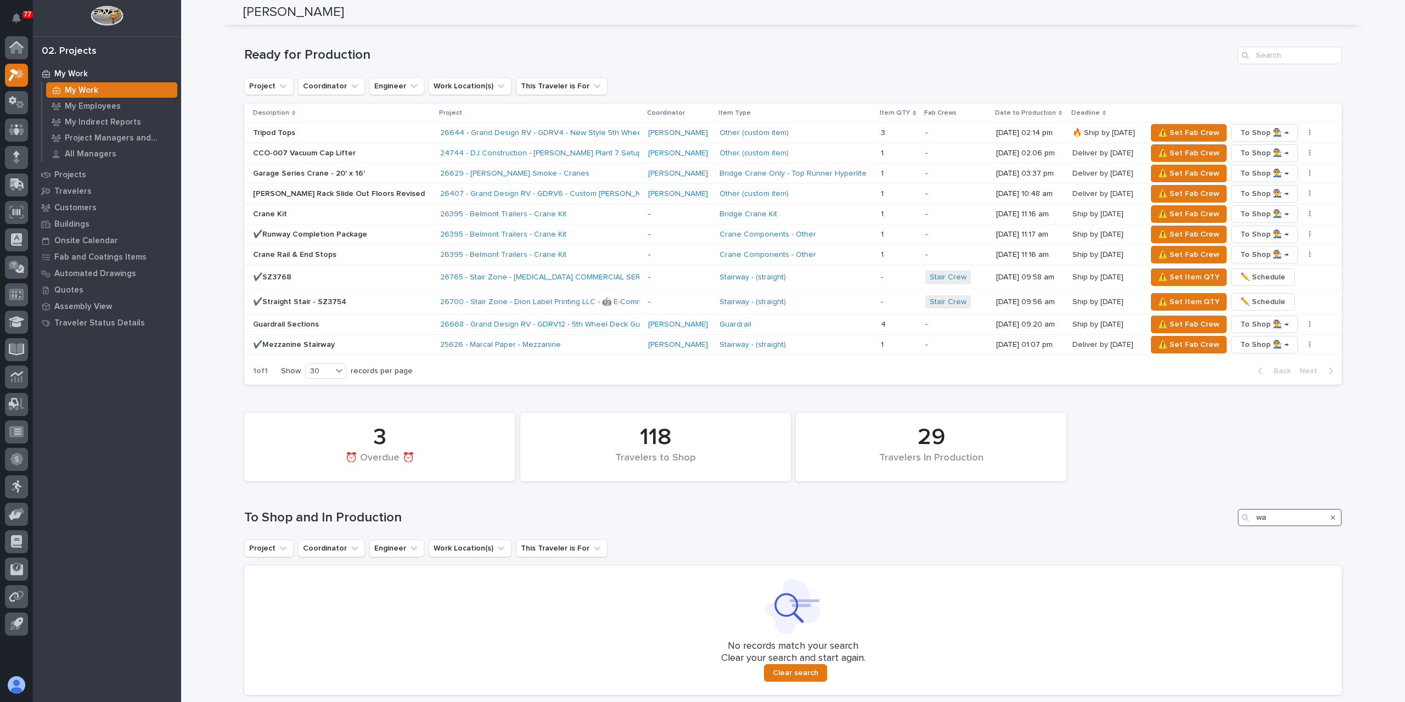
type input "w"
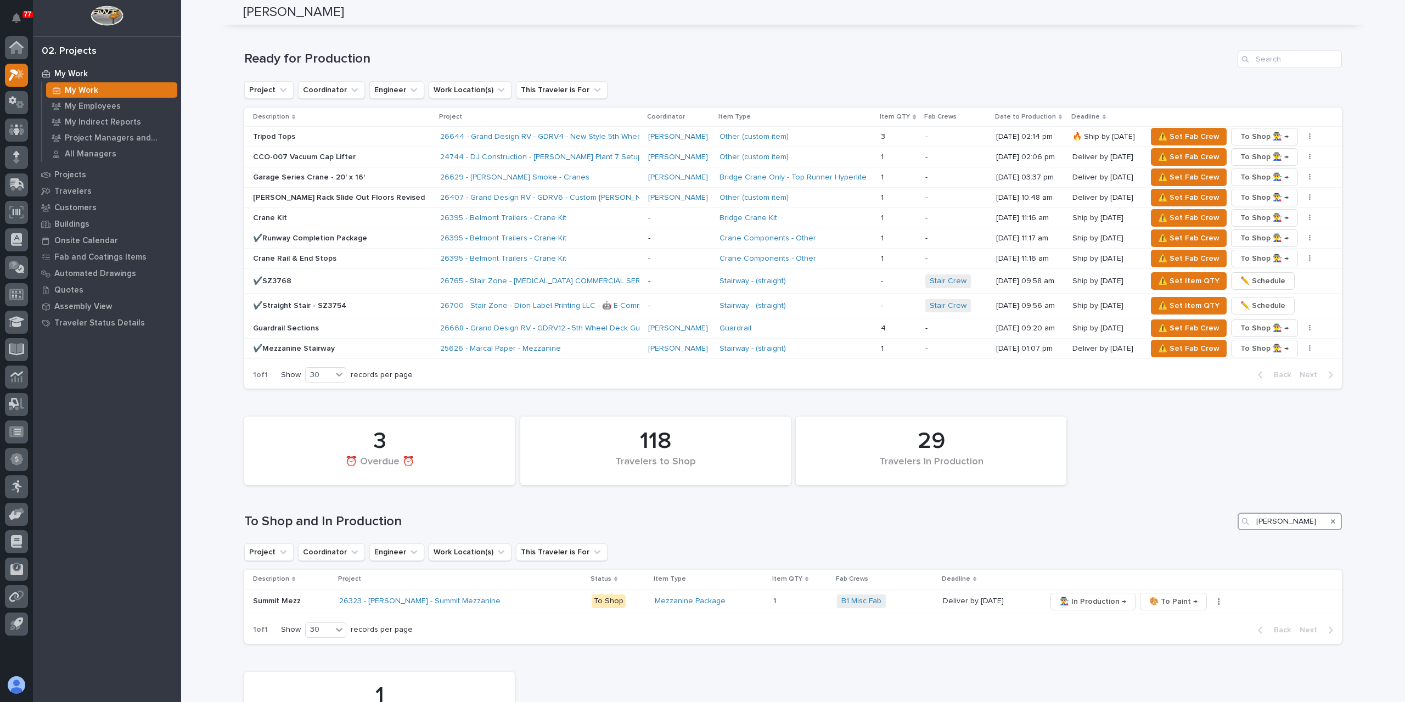
scroll to position [1071, 0]
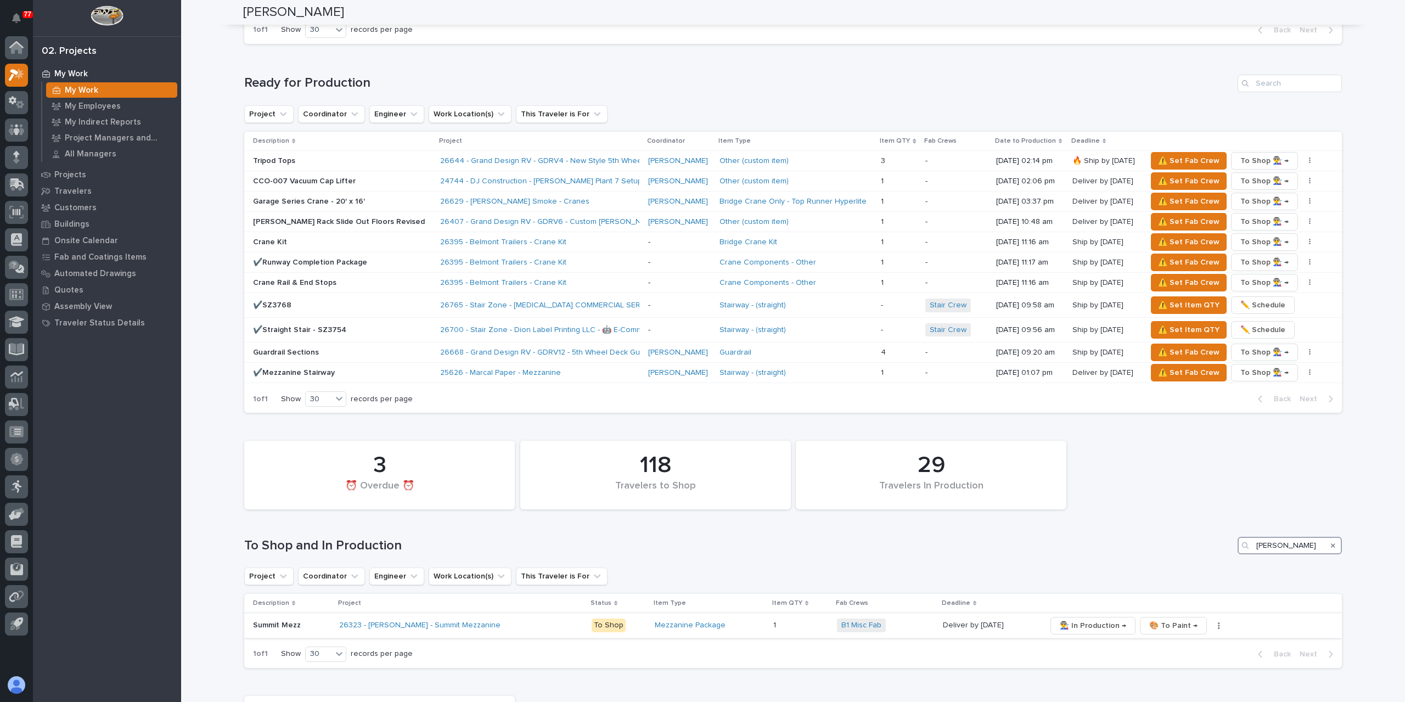
type input "james"
click at [267, 621] on p "Summit Mezz" at bounding box center [291, 625] width 77 height 9
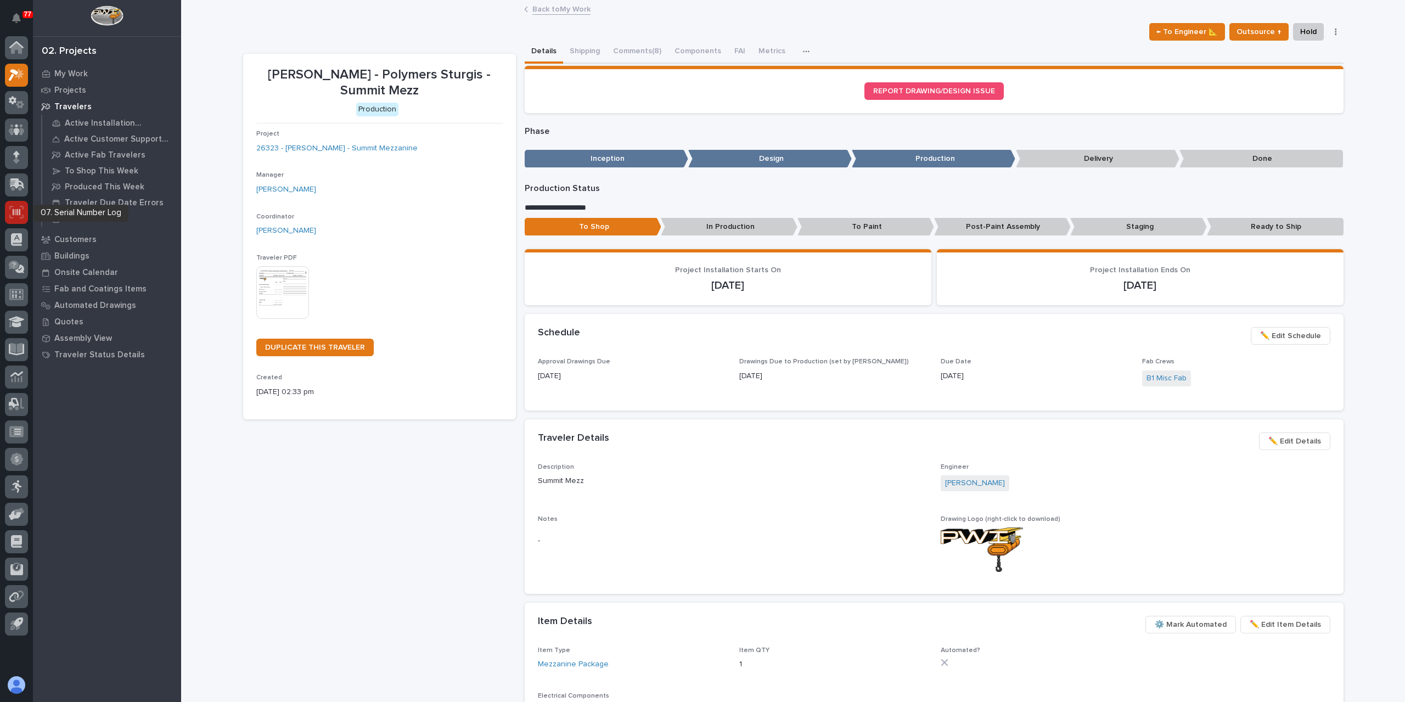
click at [13, 206] on icon at bounding box center [16, 212] width 14 height 13
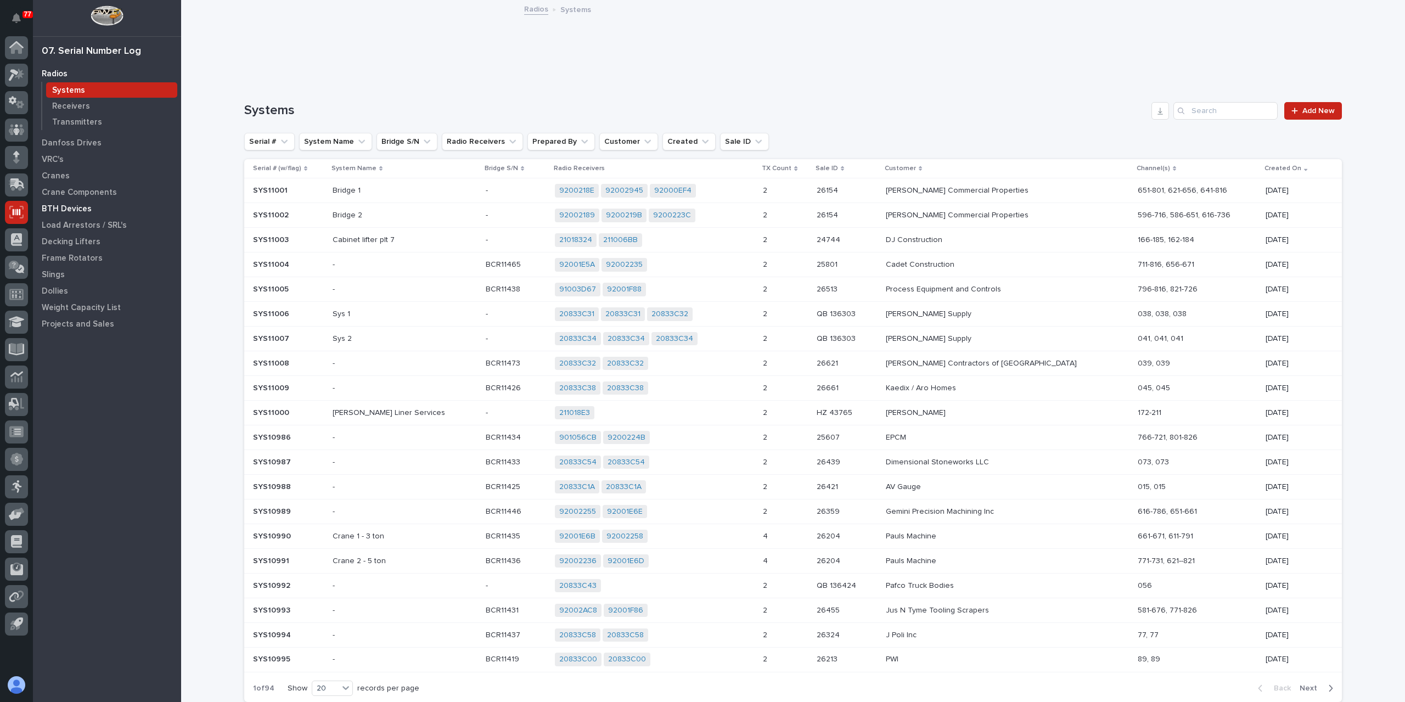
click at [61, 207] on p "BTH Devices" at bounding box center [67, 209] width 50 height 10
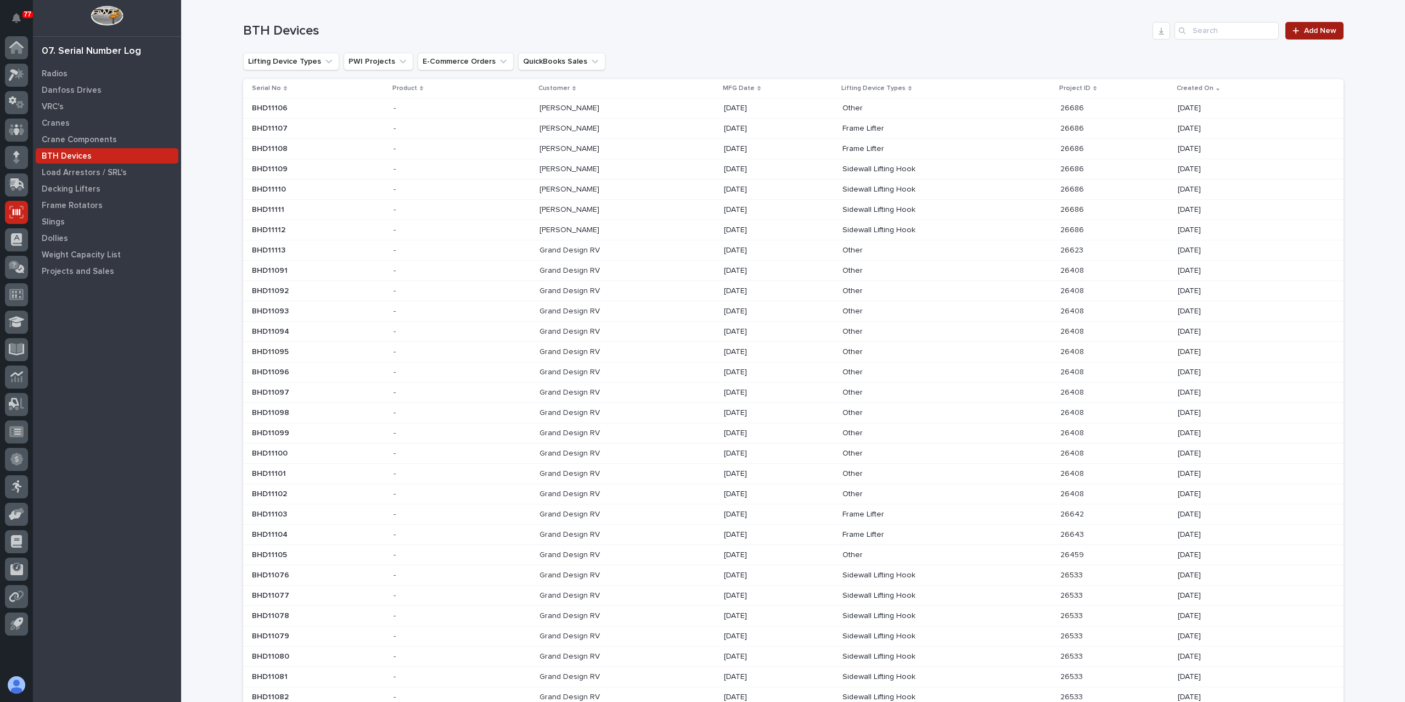
click at [1309, 35] on link "Add New" at bounding box center [1314, 31] width 58 height 18
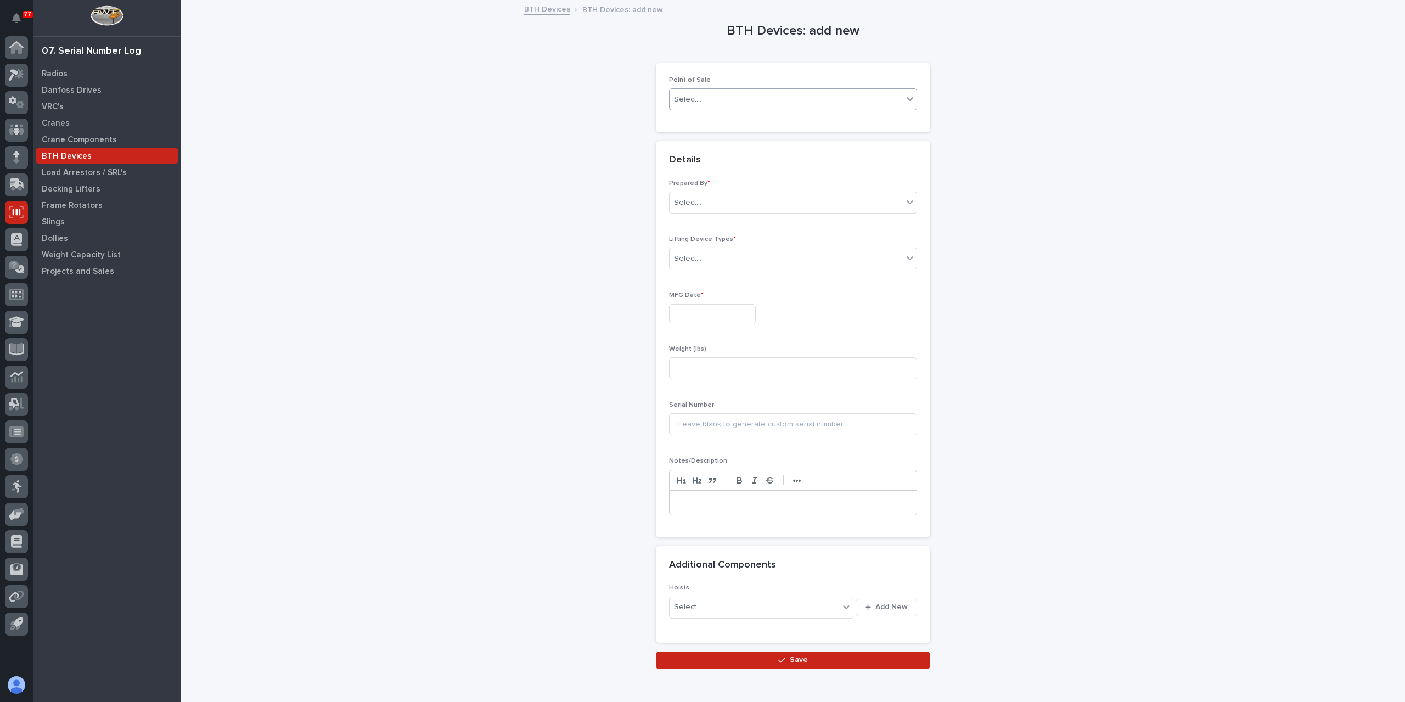
click at [726, 108] on div "Select..." at bounding box center [793, 99] width 248 height 22
click at [715, 115] on div "PWI Projects" at bounding box center [788, 119] width 247 height 19
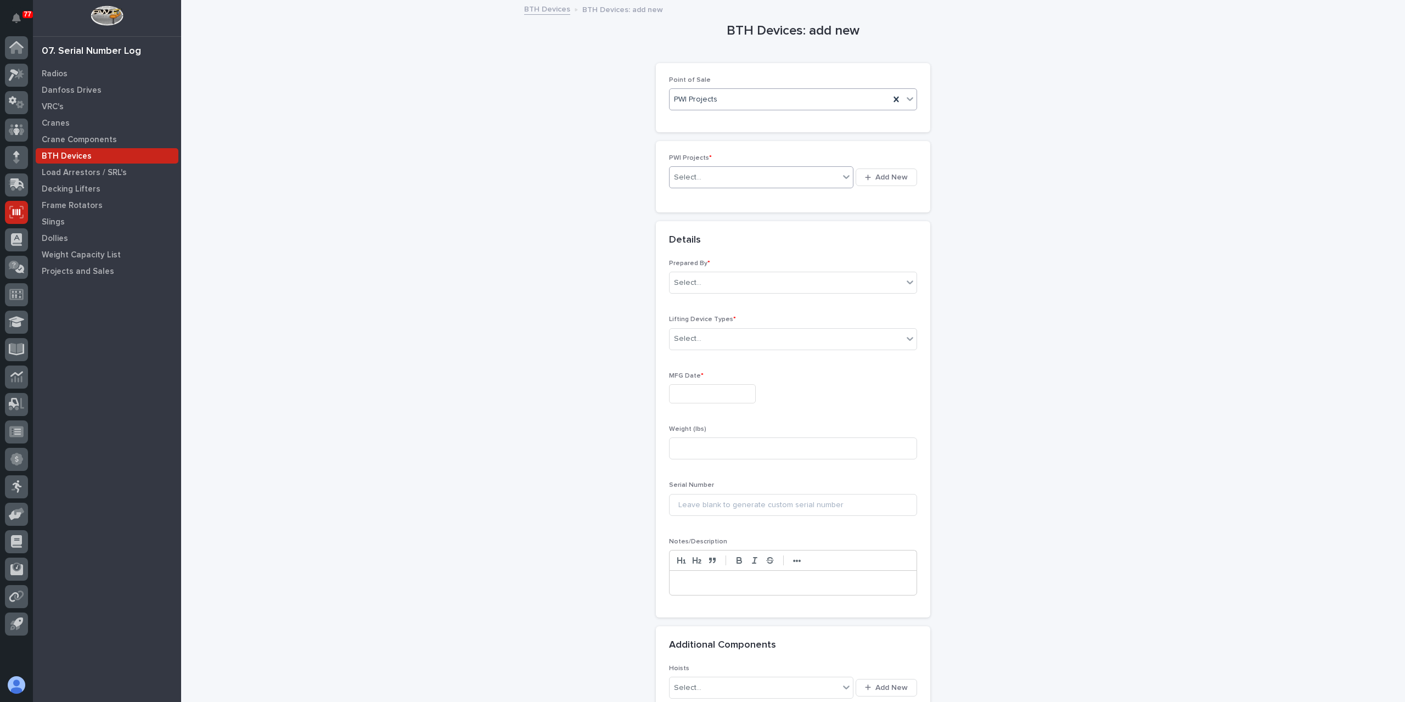
click at [702, 177] on div "Select..." at bounding box center [755, 178] width 170 height 18
type input "*****"
click at [690, 311] on div "Select..." at bounding box center [793, 303] width 248 height 22
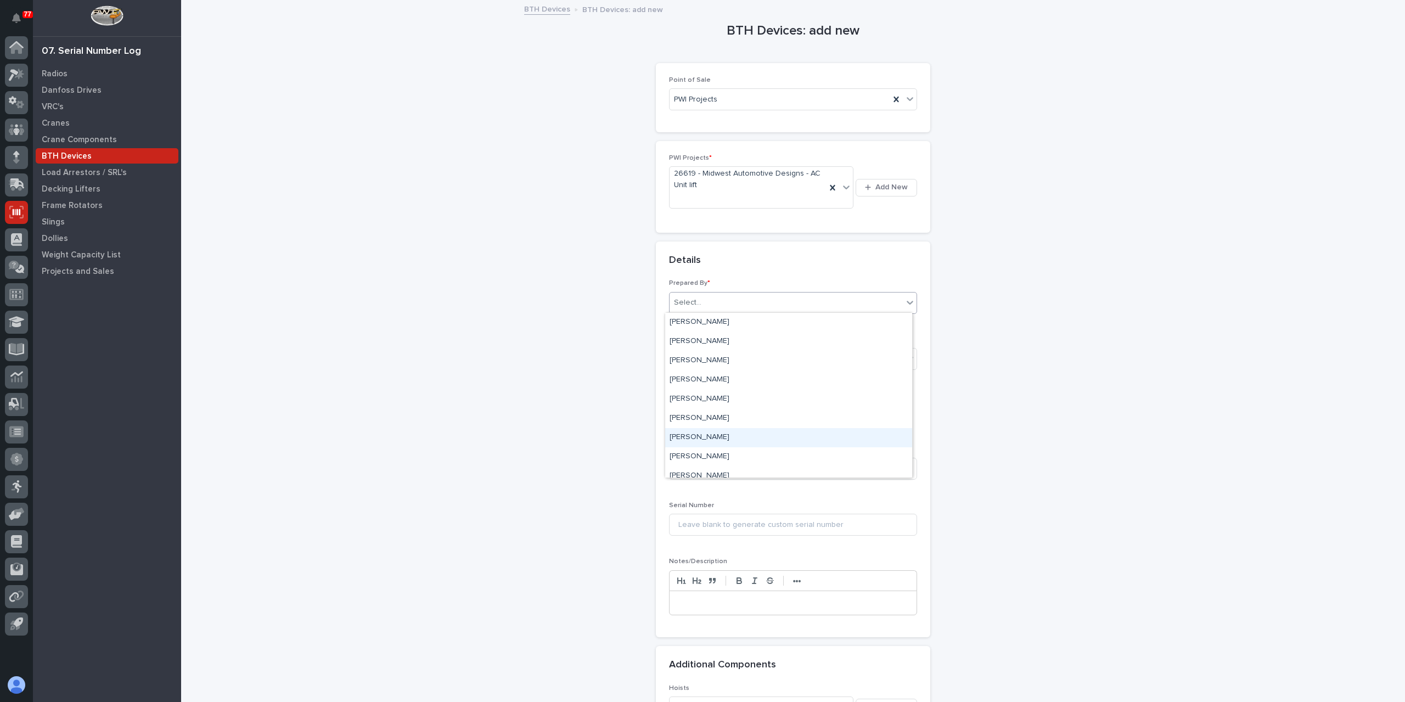
click at [702, 431] on div "[PERSON_NAME]" at bounding box center [788, 437] width 247 height 19
click at [706, 360] on div "Select..." at bounding box center [786, 359] width 233 height 18
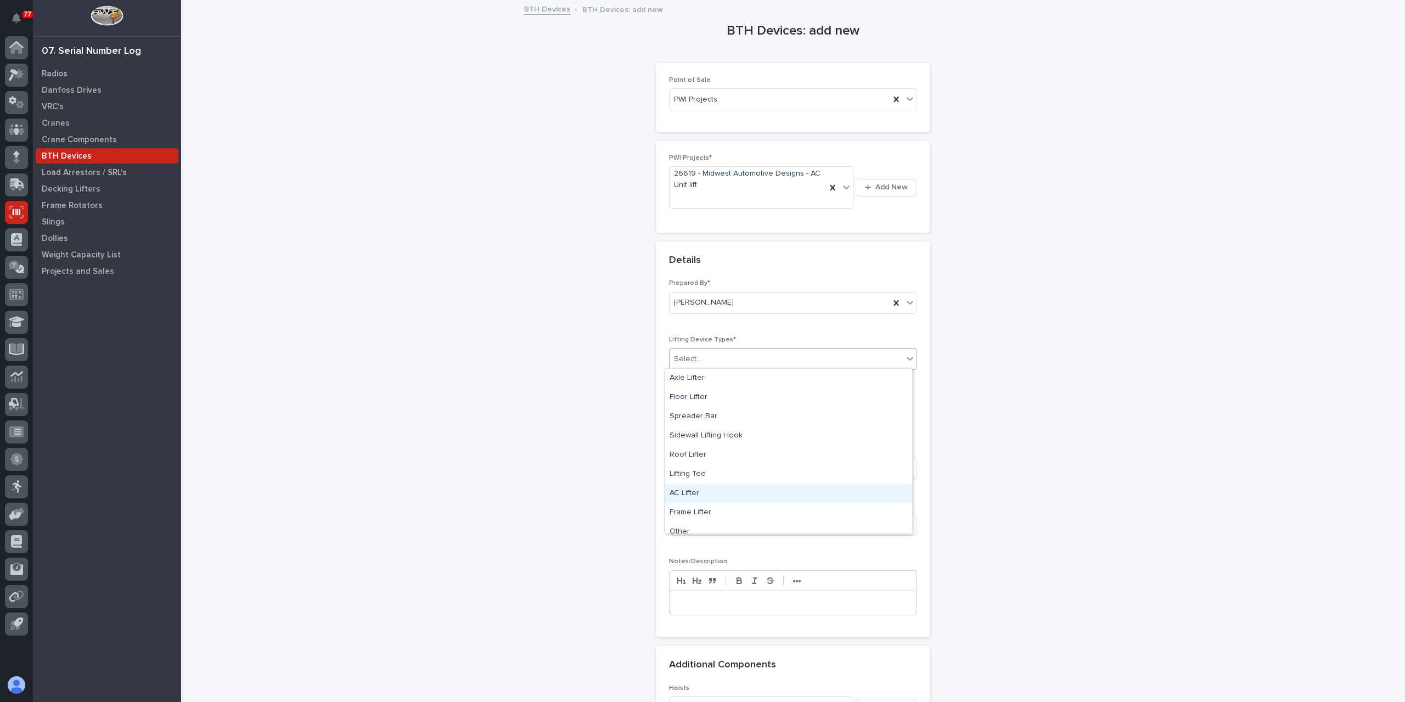
click at [710, 490] on div "AC Lifter" at bounding box center [788, 493] width 247 height 19
click at [698, 419] on input "text" at bounding box center [712, 414] width 87 height 19
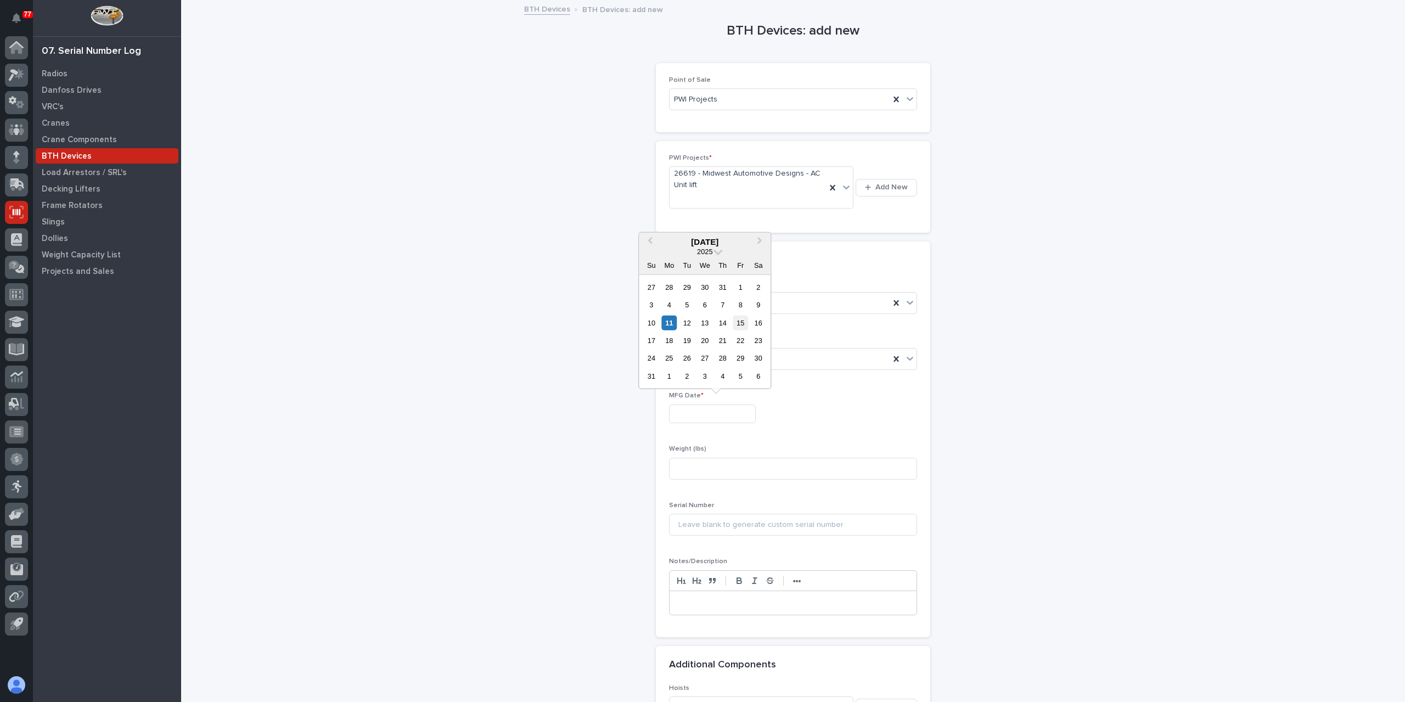
click at [735, 326] on div "15" at bounding box center [740, 322] width 15 height 15
type input "**********"
click at [690, 476] on input at bounding box center [793, 469] width 248 height 22
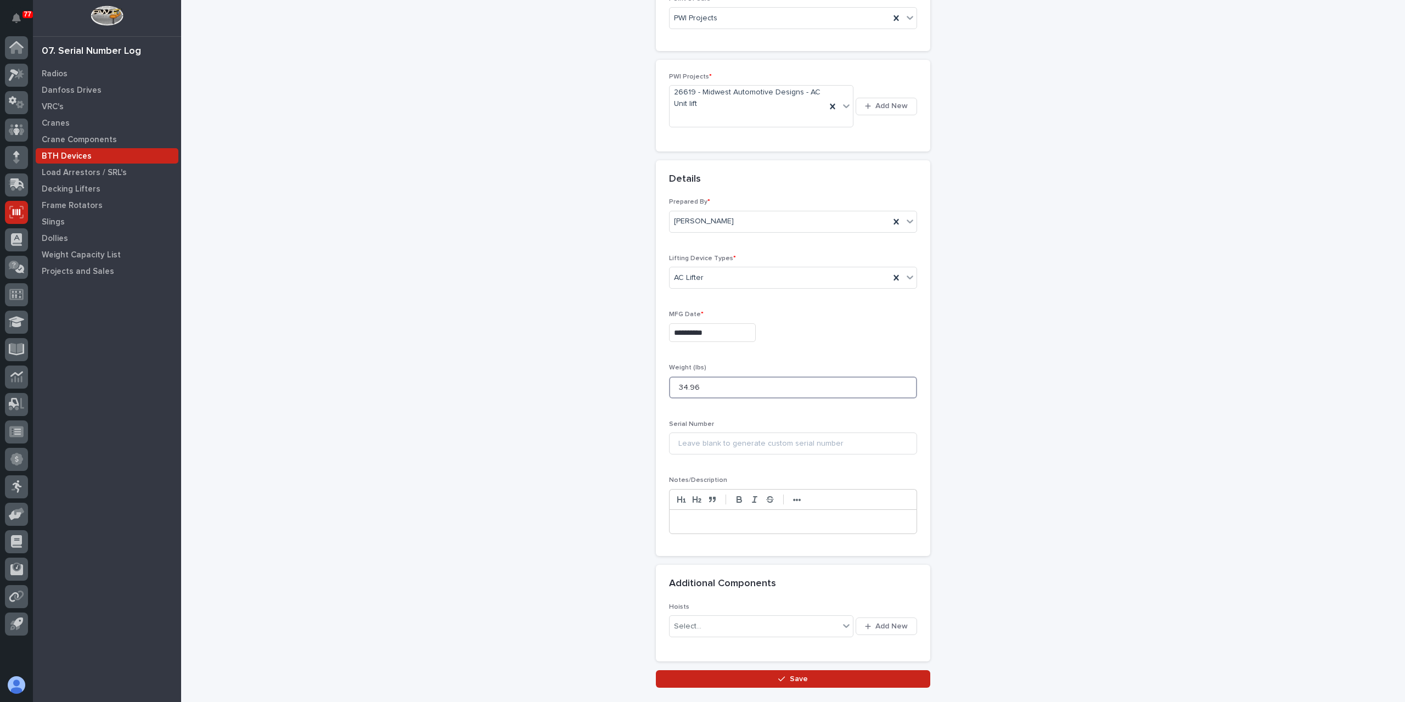
scroll to position [150, 0]
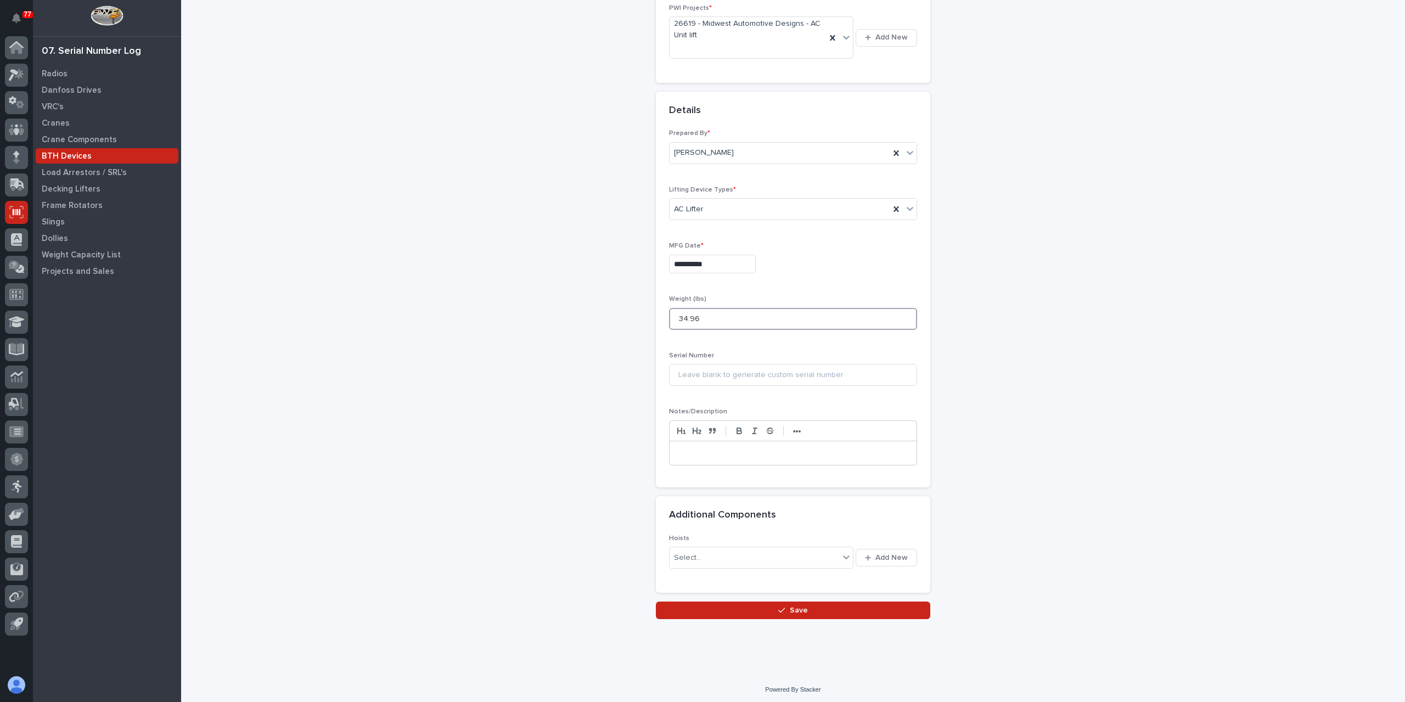
type input "34.96"
drag, startPoint x: 734, startPoint y: 591, endPoint x: 733, endPoint y: 602, distance: 11.0
click at [734, 592] on div "Loading... Saving… Additional Components Hoists Select... Add New" at bounding box center [793, 548] width 274 height 105
click at [733, 604] on button "Save" at bounding box center [793, 611] width 274 height 18
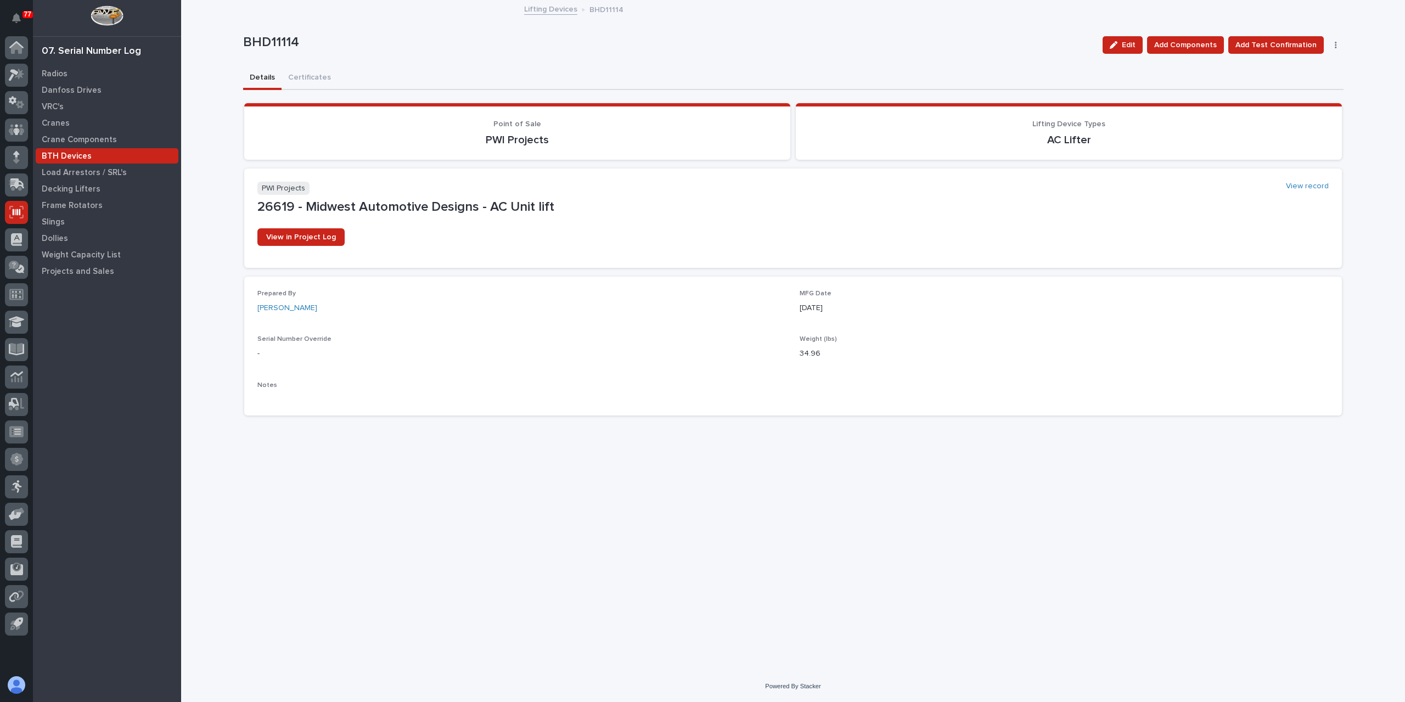
click at [537, 8] on link "Lifting Devices" at bounding box center [550, 8] width 53 height 13
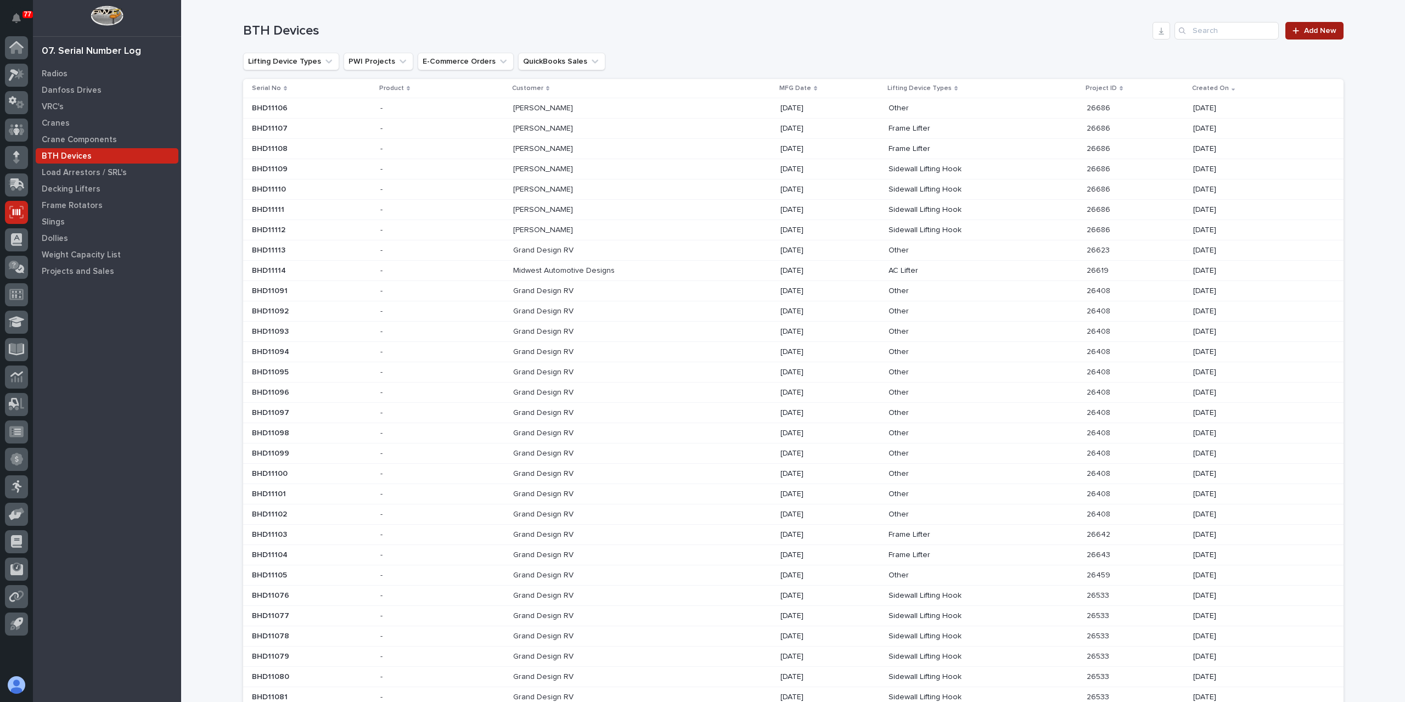
click at [1325, 24] on link "Add New" at bounding box center [1314, 31] width 58 height 18
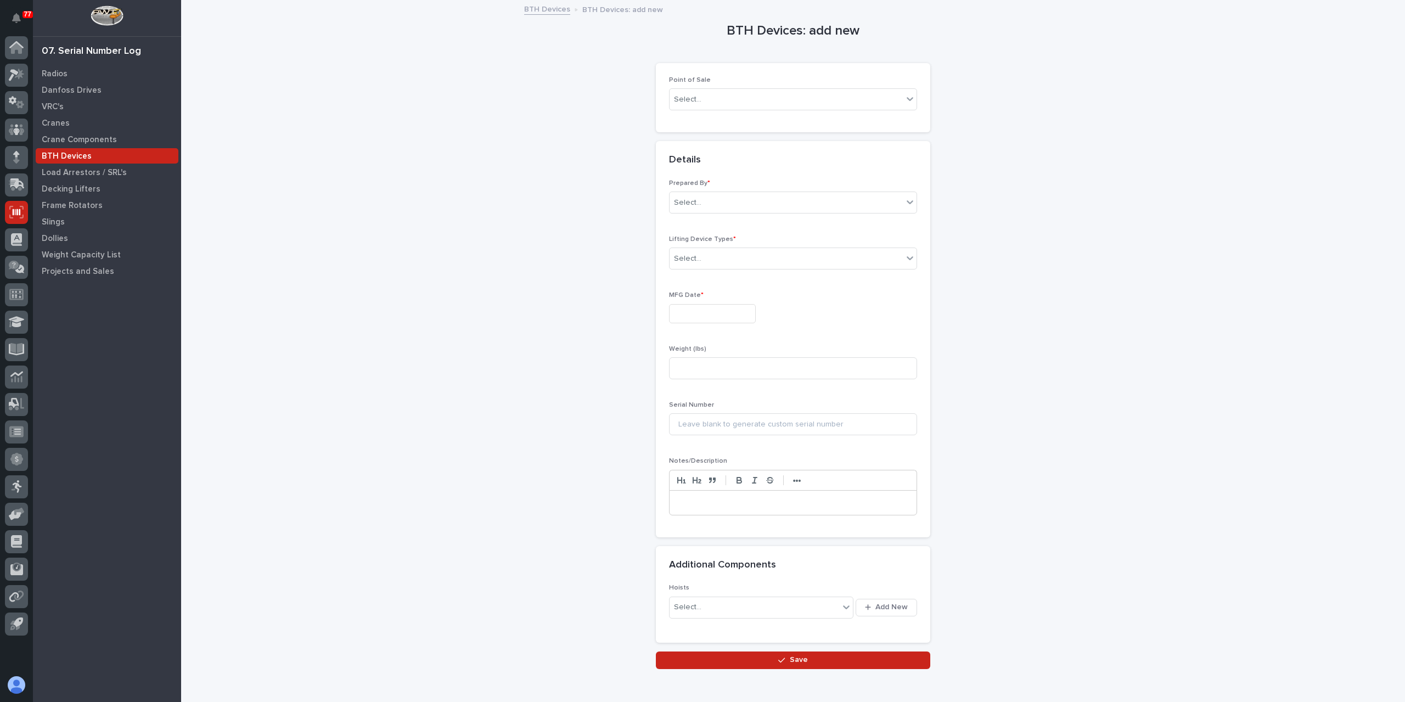
click at [678, 111] on div "Point of Sale Select..." at bounding box center [793, 97] width 248 height 43
click at [683, 108] on div "Select..." at bounding box center [793, 99] width 248 height 22
click at [703, 125] on div "PWI Projects" at bounding box center [788, 119] width 247 height 19
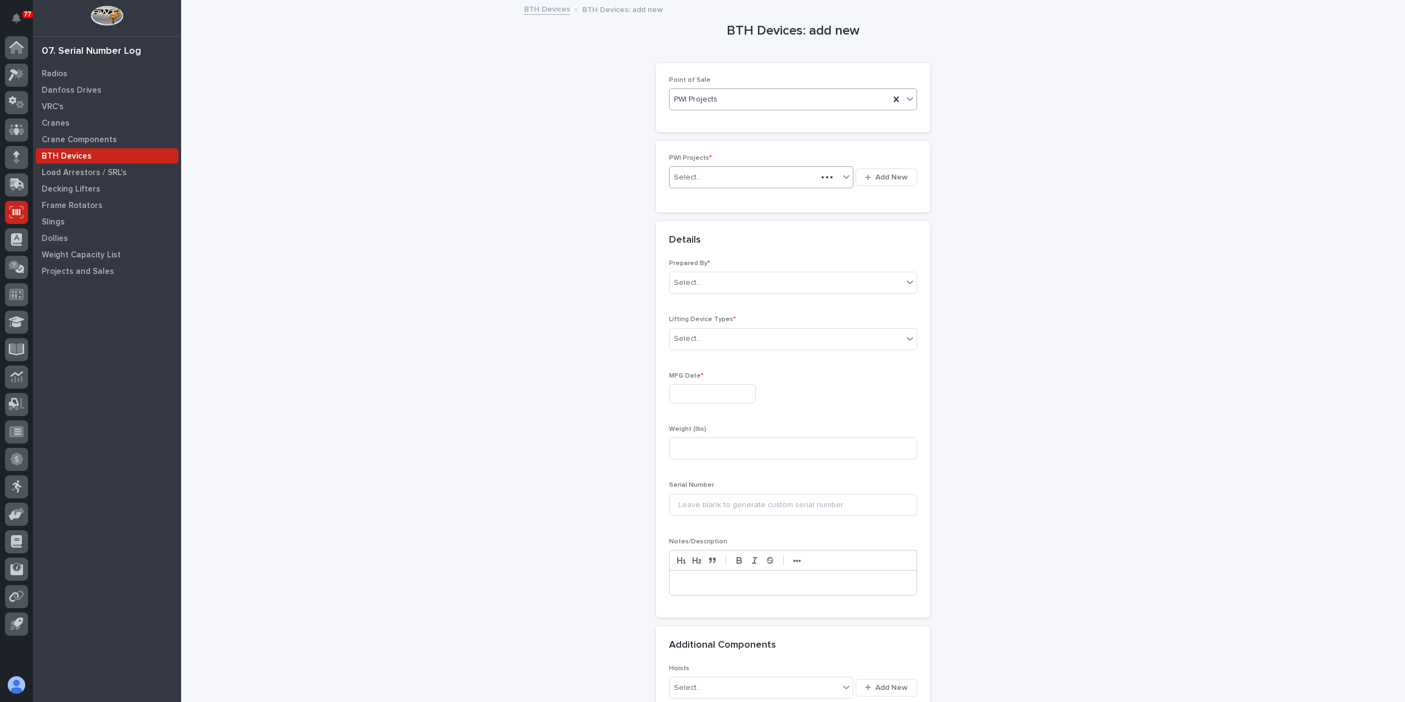
click at [716, 172] on div "Select..." at bounding box center [744, 178] width 148 height 18
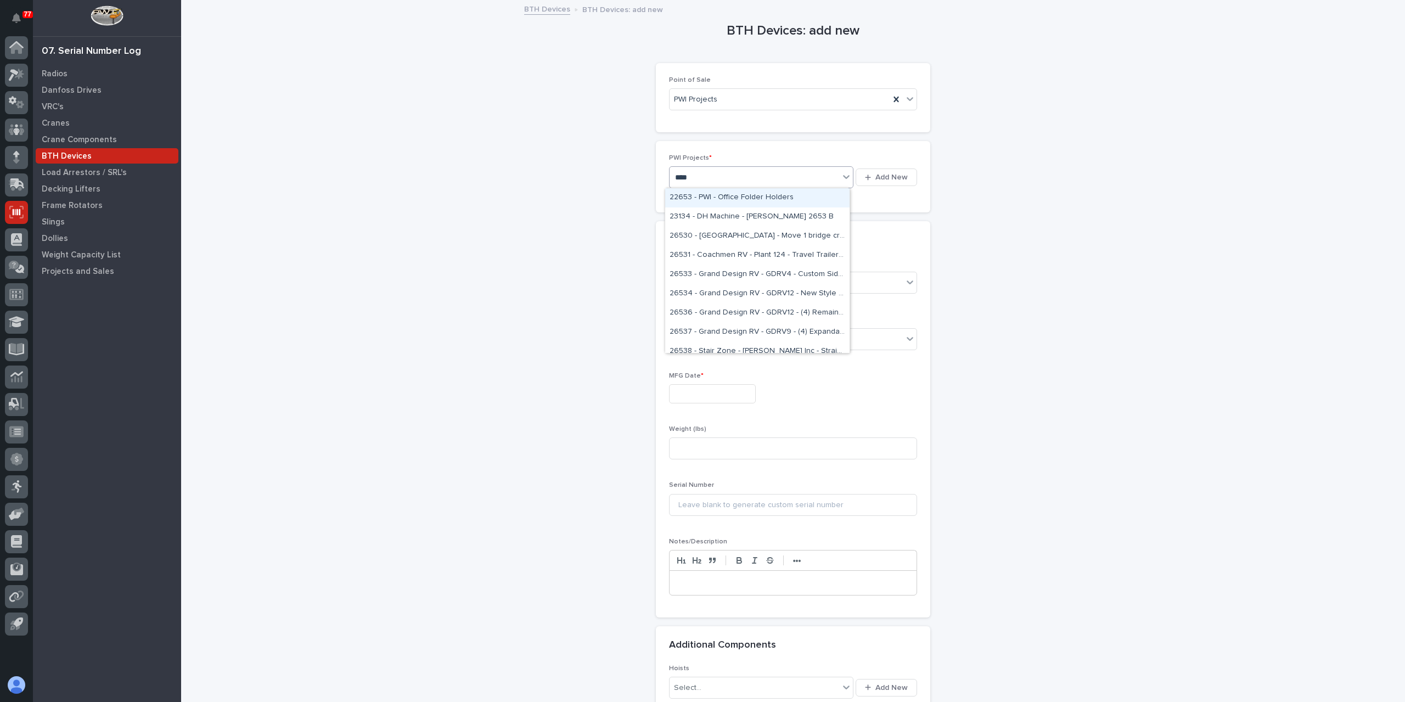
type input "*****"
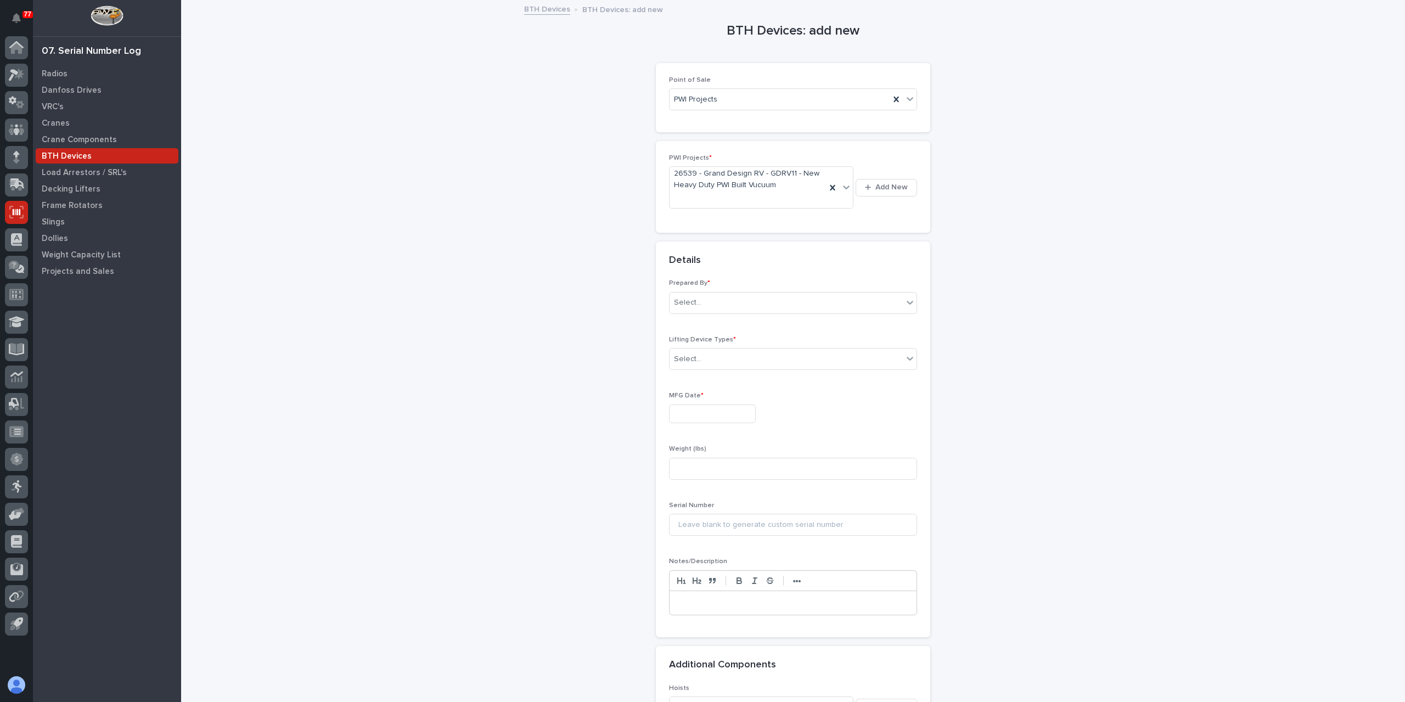
click at [705, 290] on div "Prepared By * Select..." at bounding box center [793, 300] width 248 height 43
click at [705, 298] on div "Select..." at bounding box center [786, 303] width 233 height 18
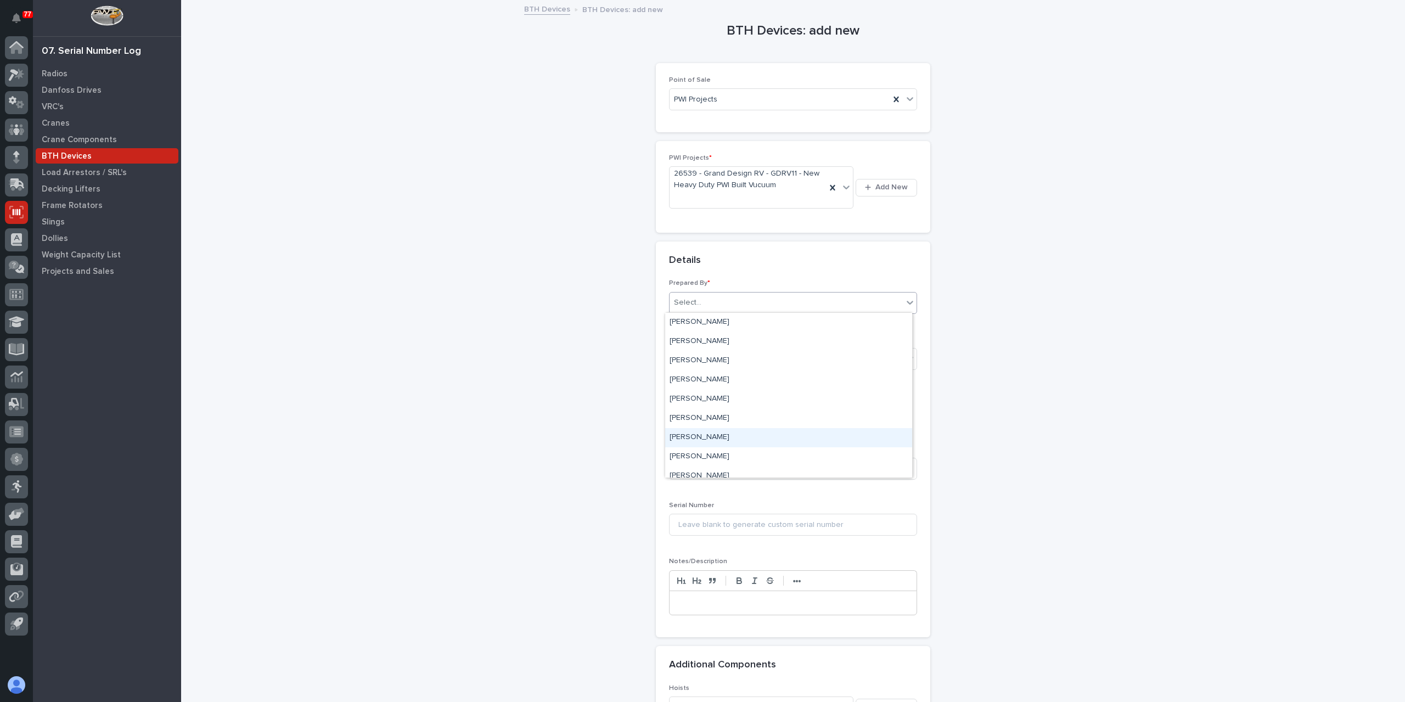
click at [704, 433] on div "[PERSON_NAME]" at bounding box center [788, 437] width 247 height 19
click at [706, 363] on div "Select..." at bounding box center [786, 359] width 233 height 18
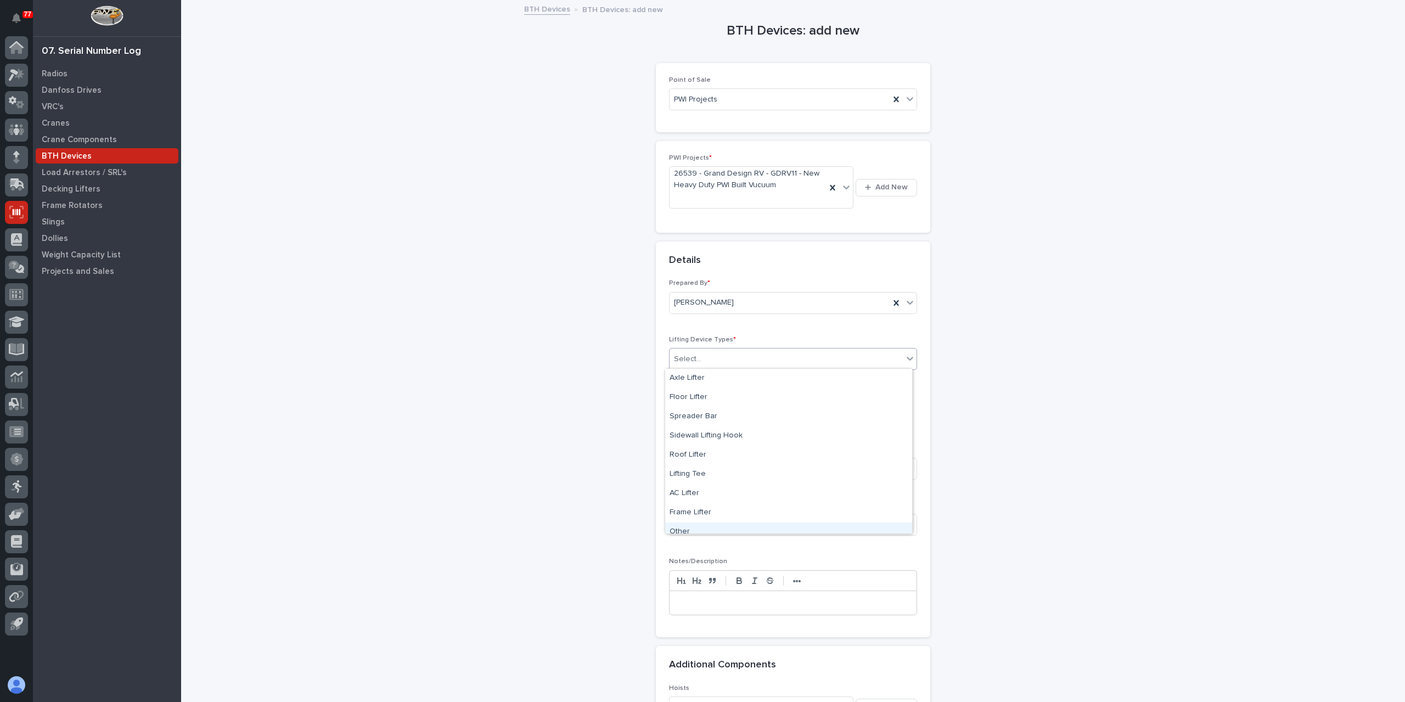
click at [704, 524] on div "Other" at bounding box center [788, 532] width 247 height 19
click at [722, 408] on input at bounding box center [793, 416] width 248 height 22
type input "Fiberglass Roof Vacuum Lifter"
click at [756, 461] on input "text" at bounding box center [712, 470] width 87 height 19
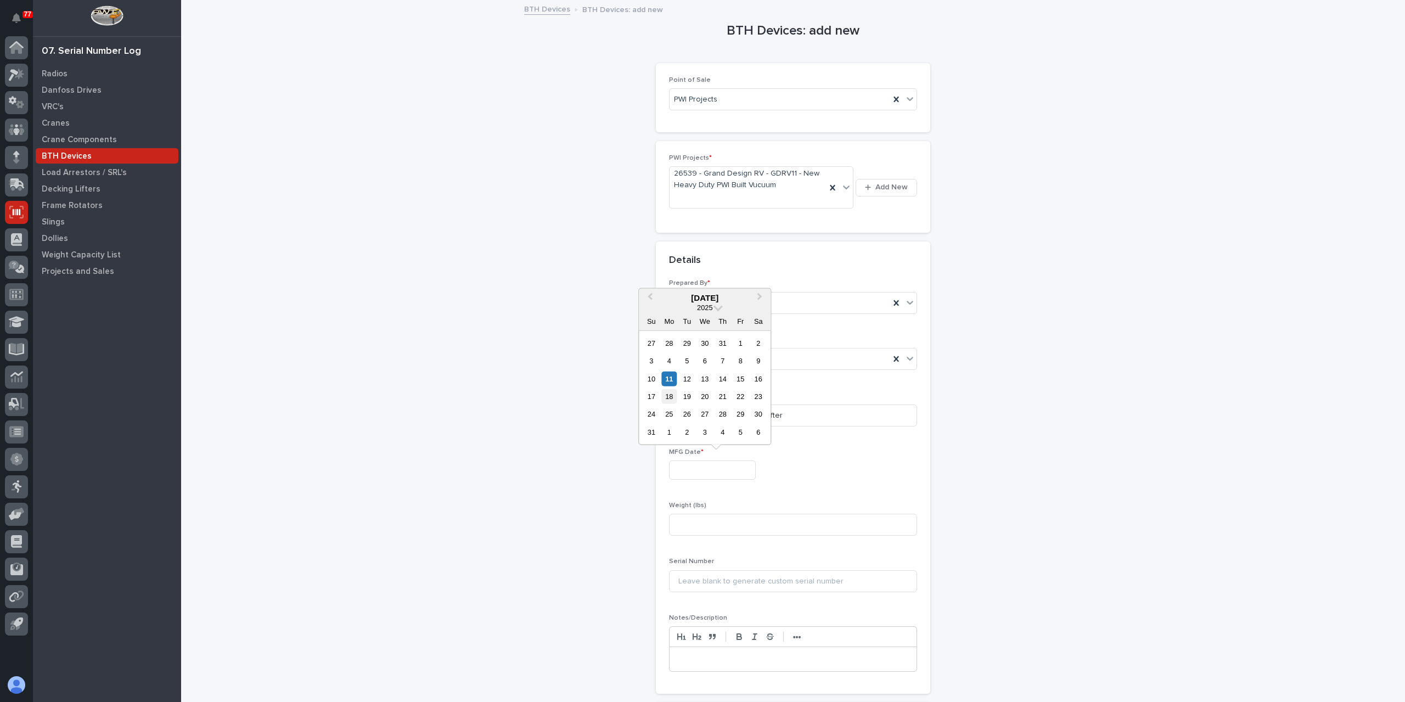
click at [670, 398] on div "18" at bounding box center [669, 396] width 15 height 15
type input "**********"
click at [709, 519] on input at bounding box center [793, 525] width 248 height 22
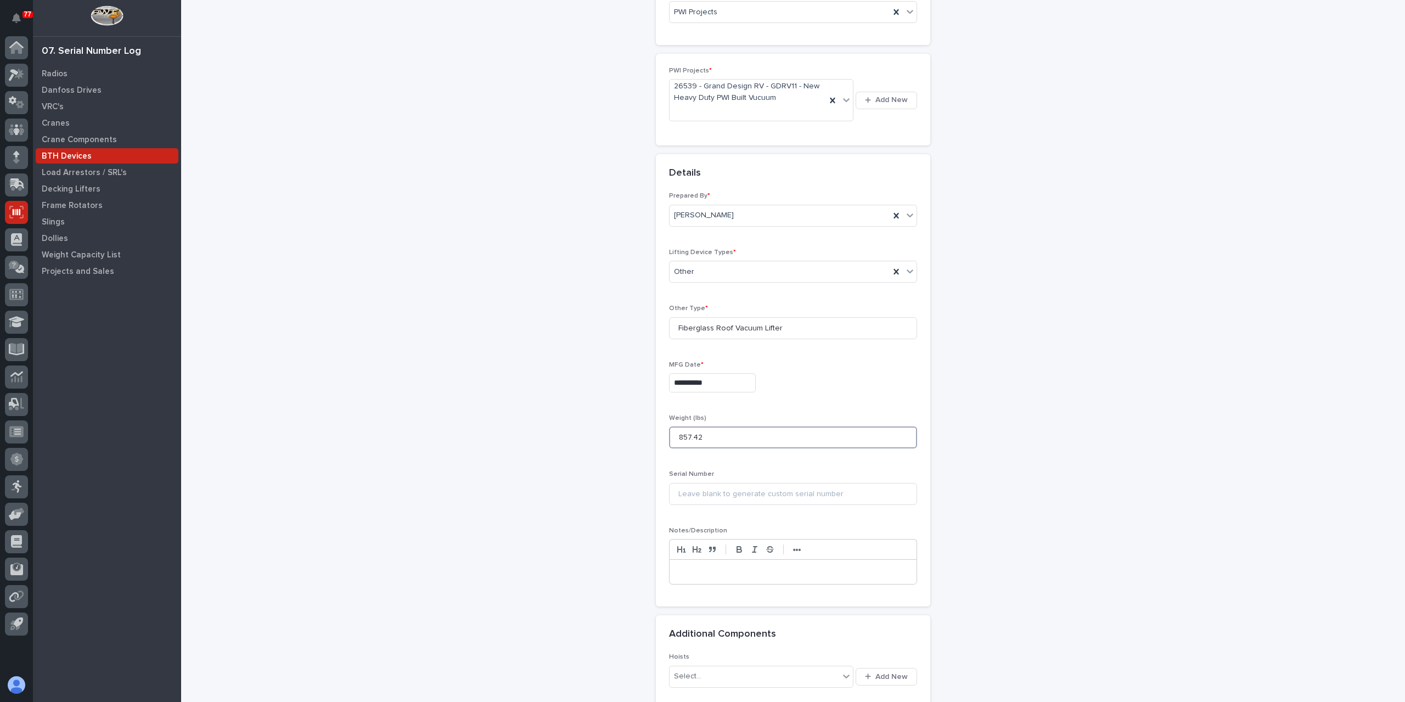
scroll to position [206, 0]
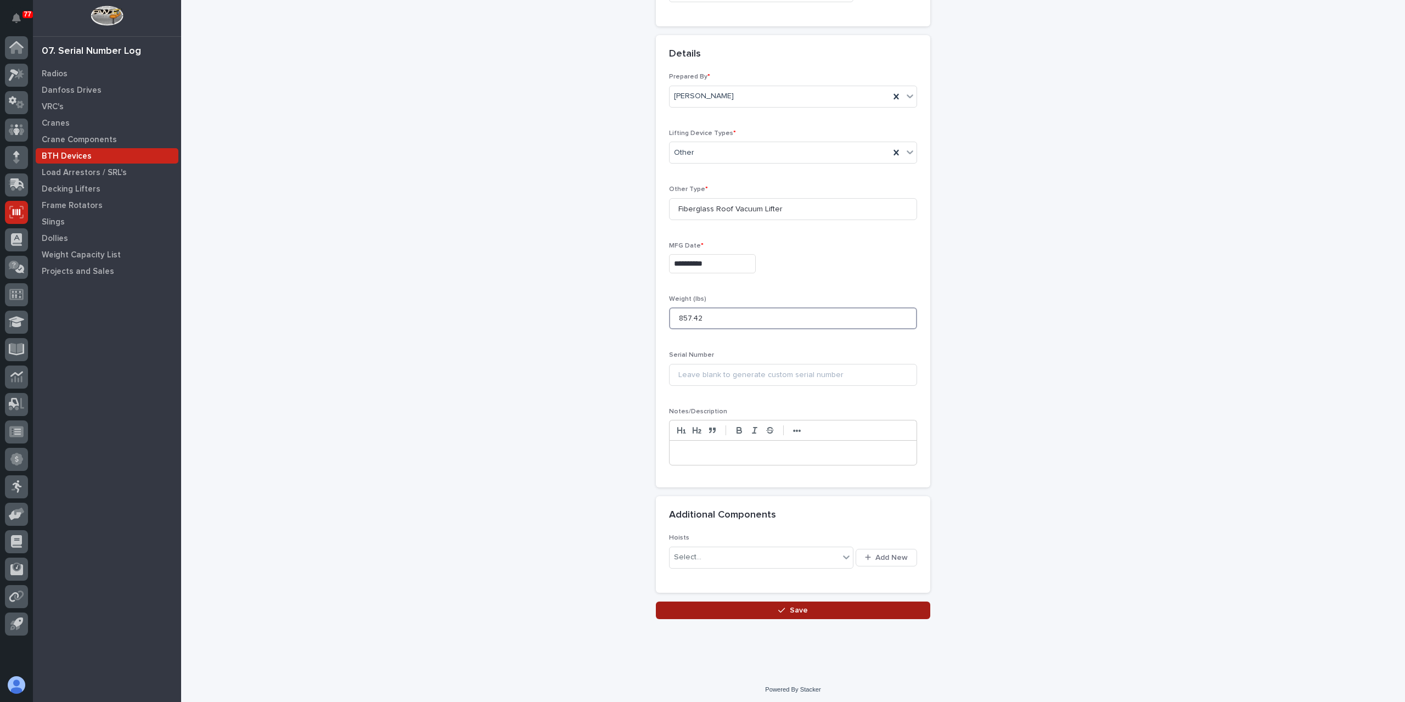
type input "857.42"
click at [723, 603] on button "Save" at bounding box center [793, 611] width 274 height 18
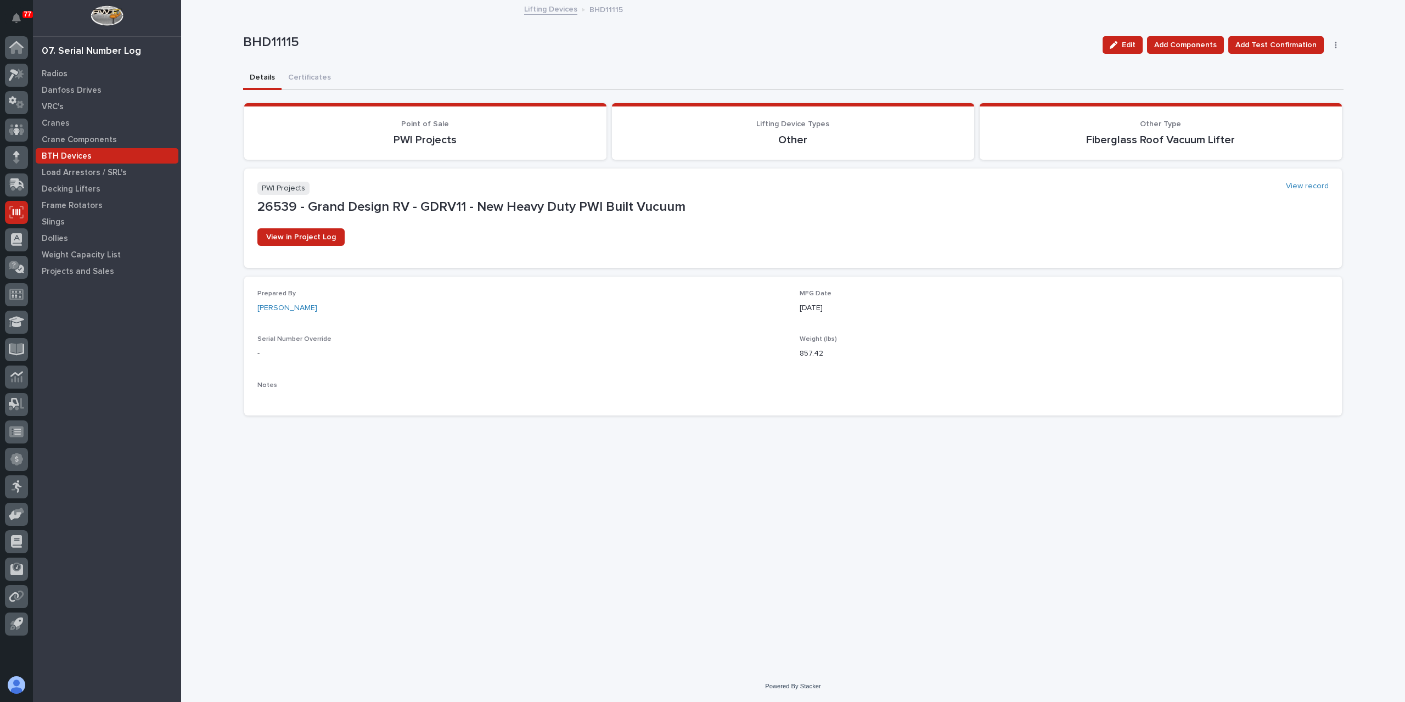
click at [561, 12] on link "Lifting Devices" at bounding box center [550, 8] width 53 height 13
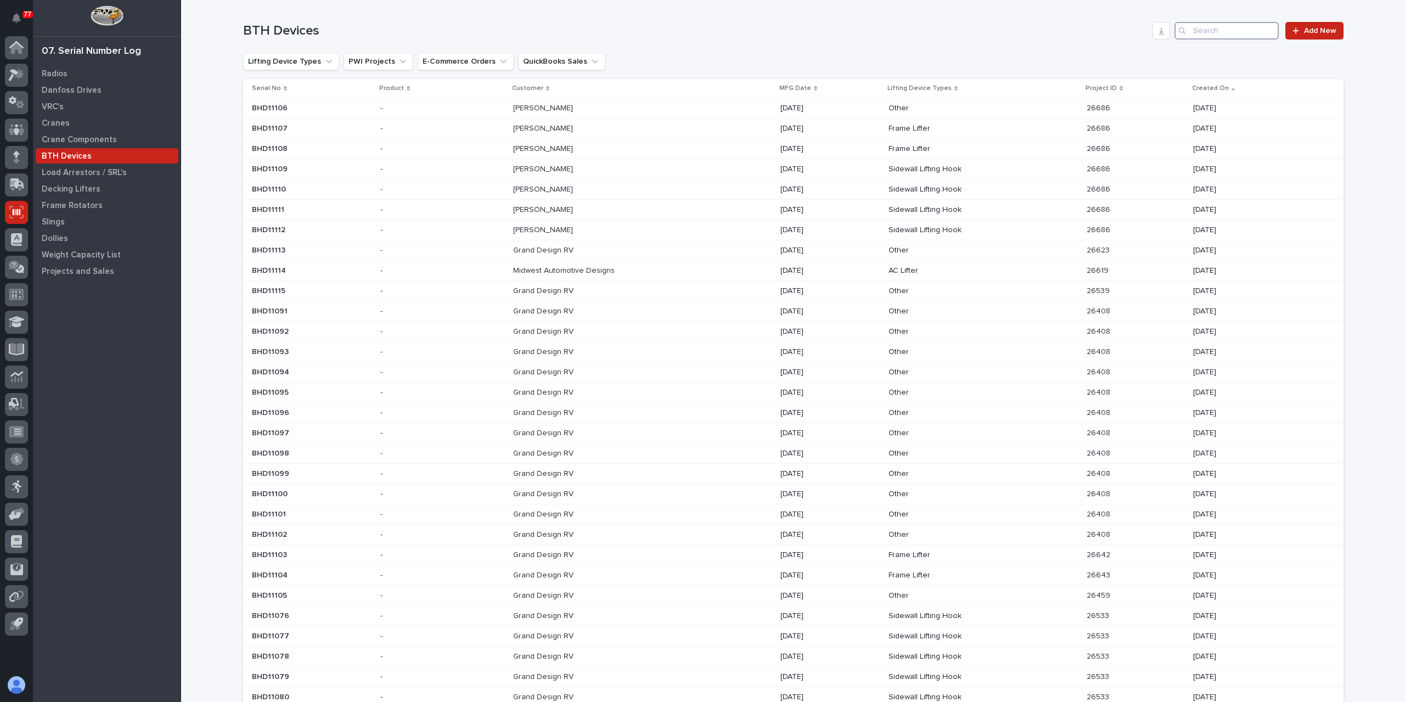
click at [1203, 37] on input "Search" at bounding box center [1227, 31] width 104 height 18
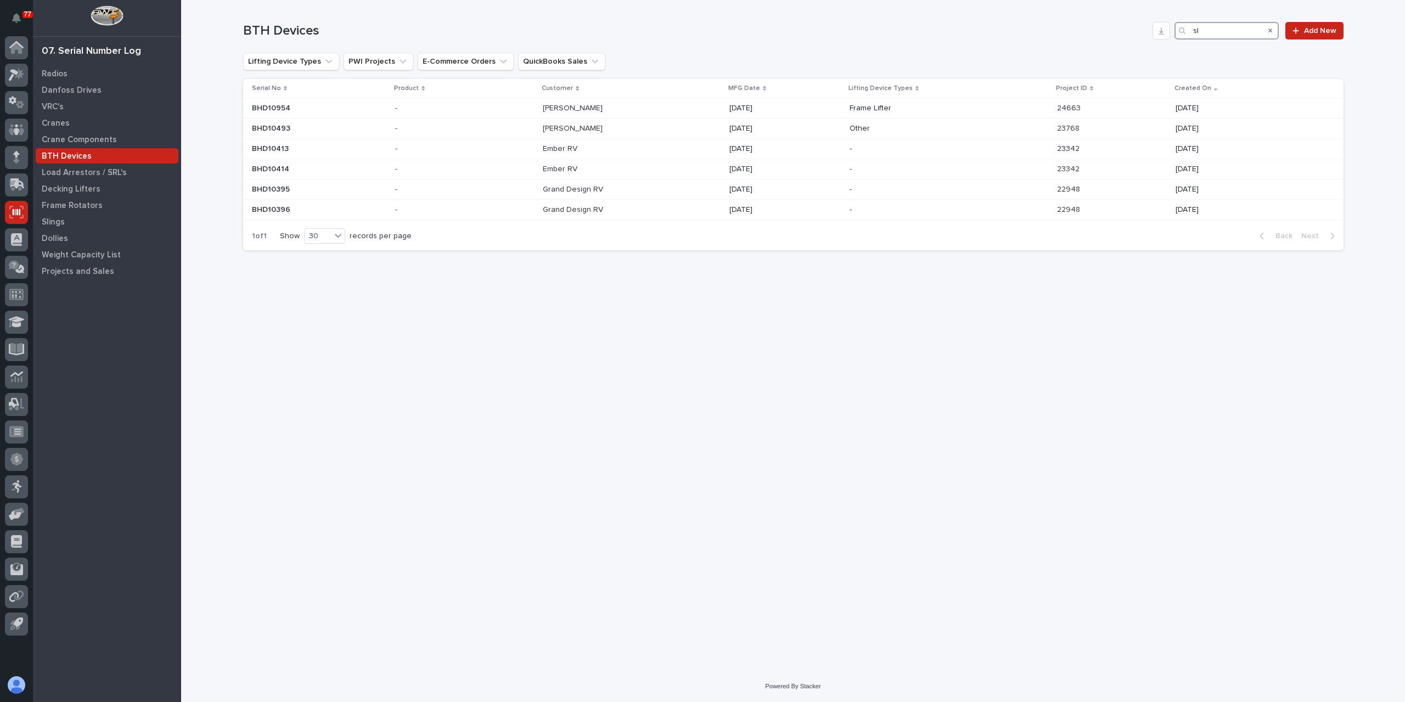
type input "s"
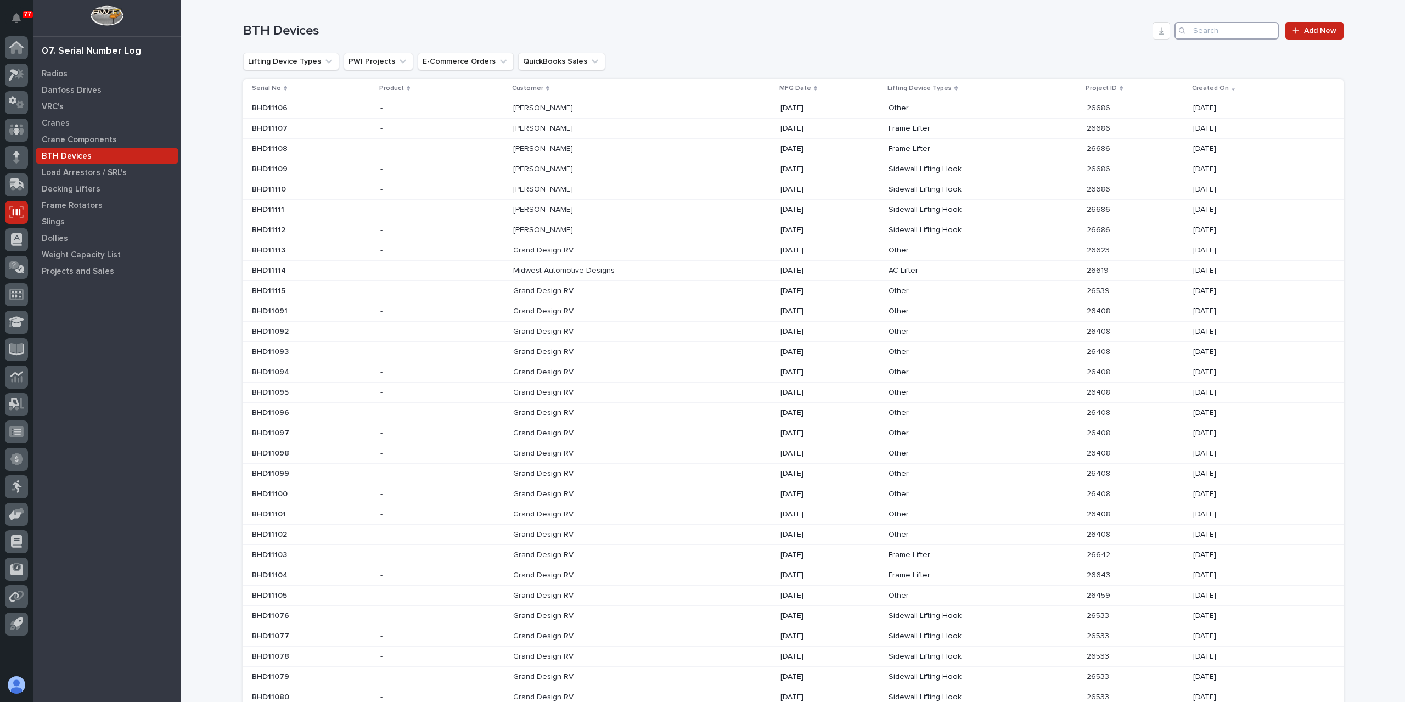
click at [1214, 25] on input "Search" at bounding box center [1227, 31] width 104 height 18
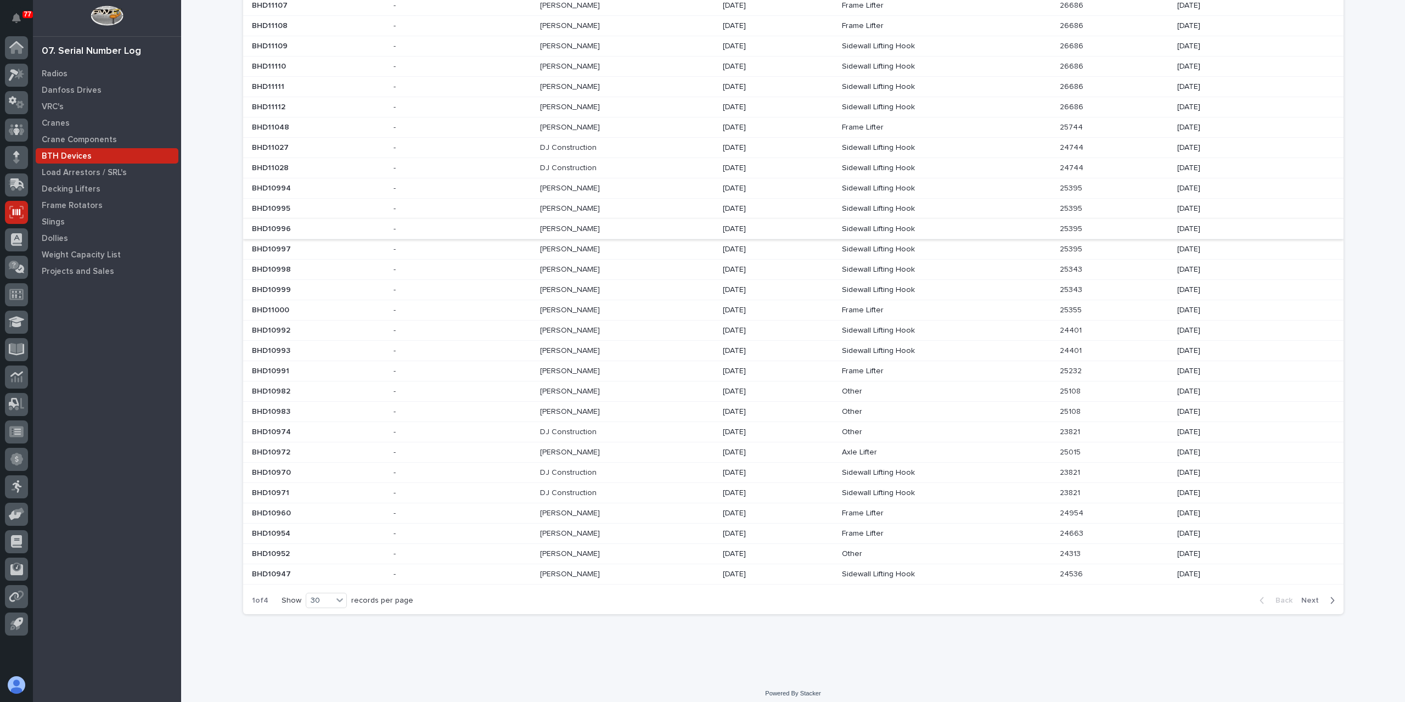
scroll to position [124, 0]
type input "brinkley"
click at [876, 428] on p "Other" at bounding box center [938, 430] width 192 height 9
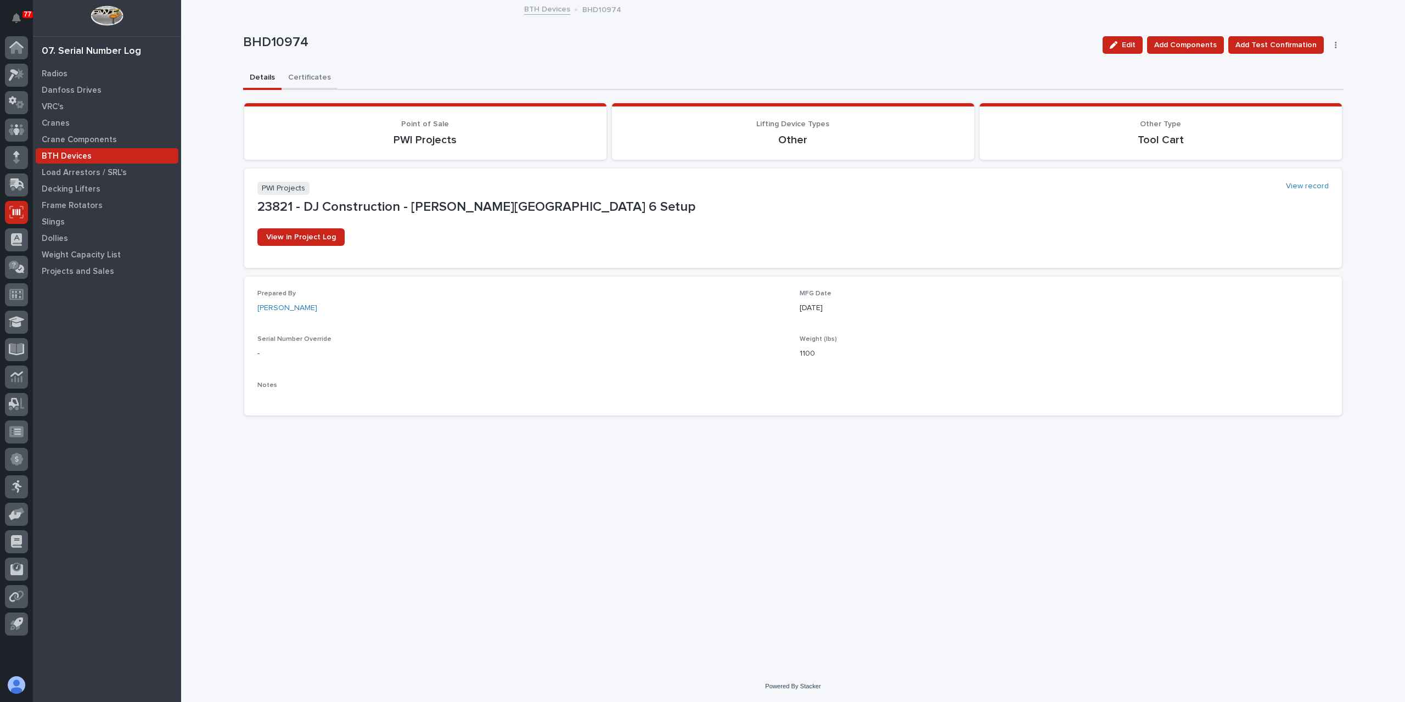
click at [307, 76] on button "Certificates" at bounding box center [310, 78] width 56 height 23
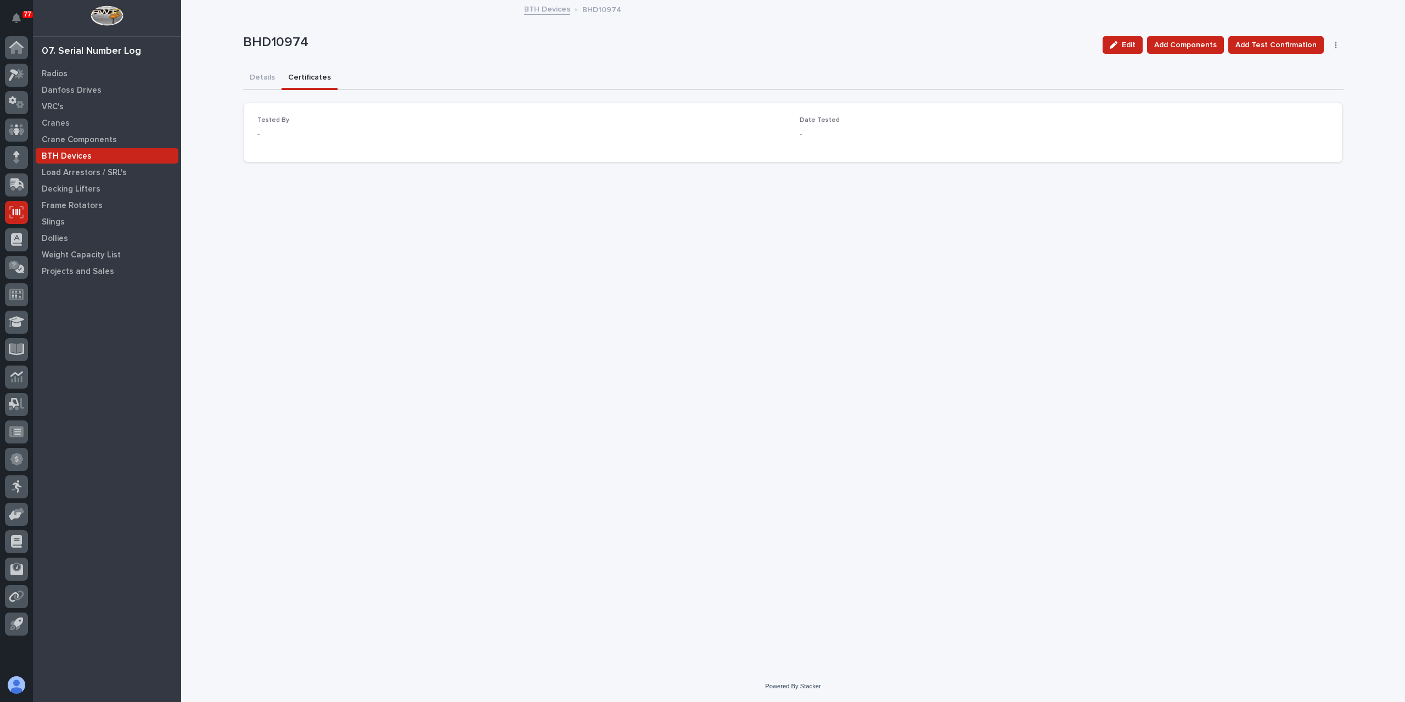
click at [539, 5] on link "BTH Devices" at bounding box center [547, 8] width 46 height 13
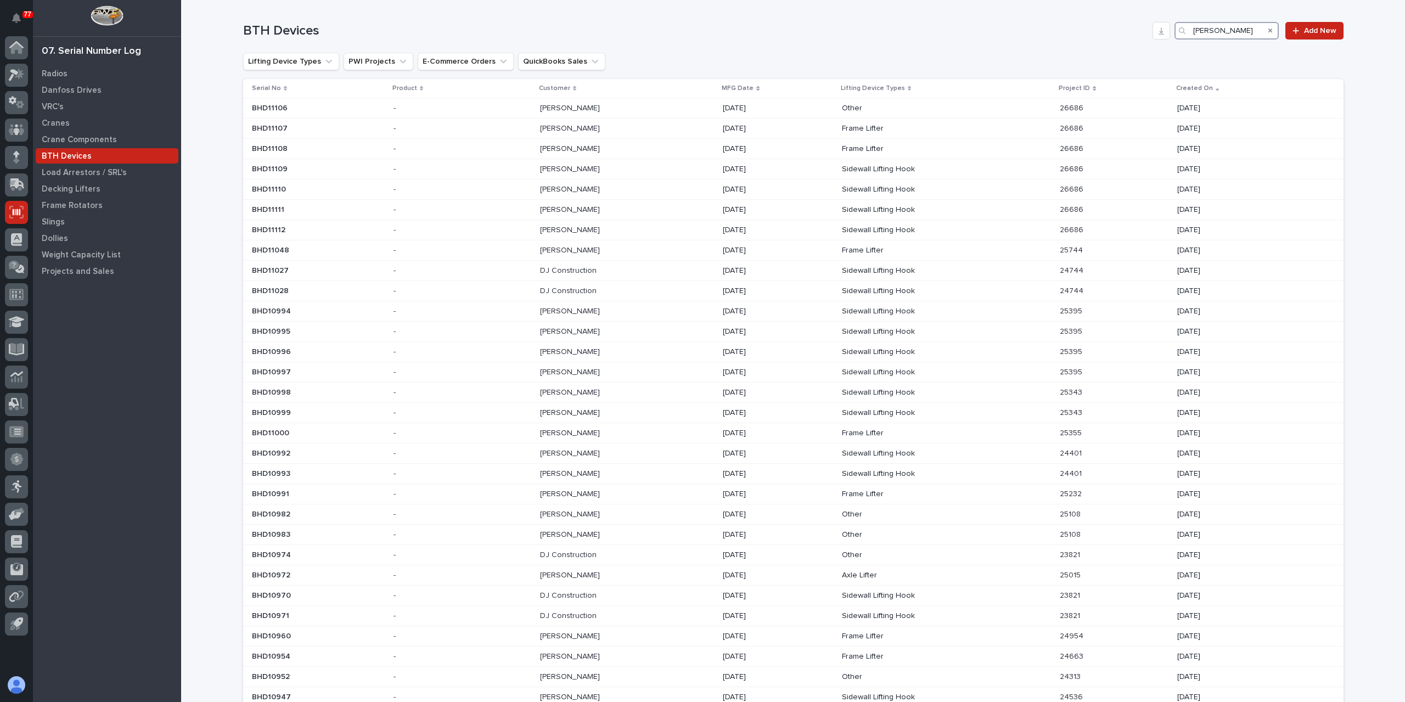
drag, startPoint x: 1228, startPoint y: 31, endPoint x: 1109, endPoint y: 40, distance: 119.4
click at [1109, 40] on div "BTH Devices brinkley Add New" at bounding box center [793, 26] width 1100 height 53
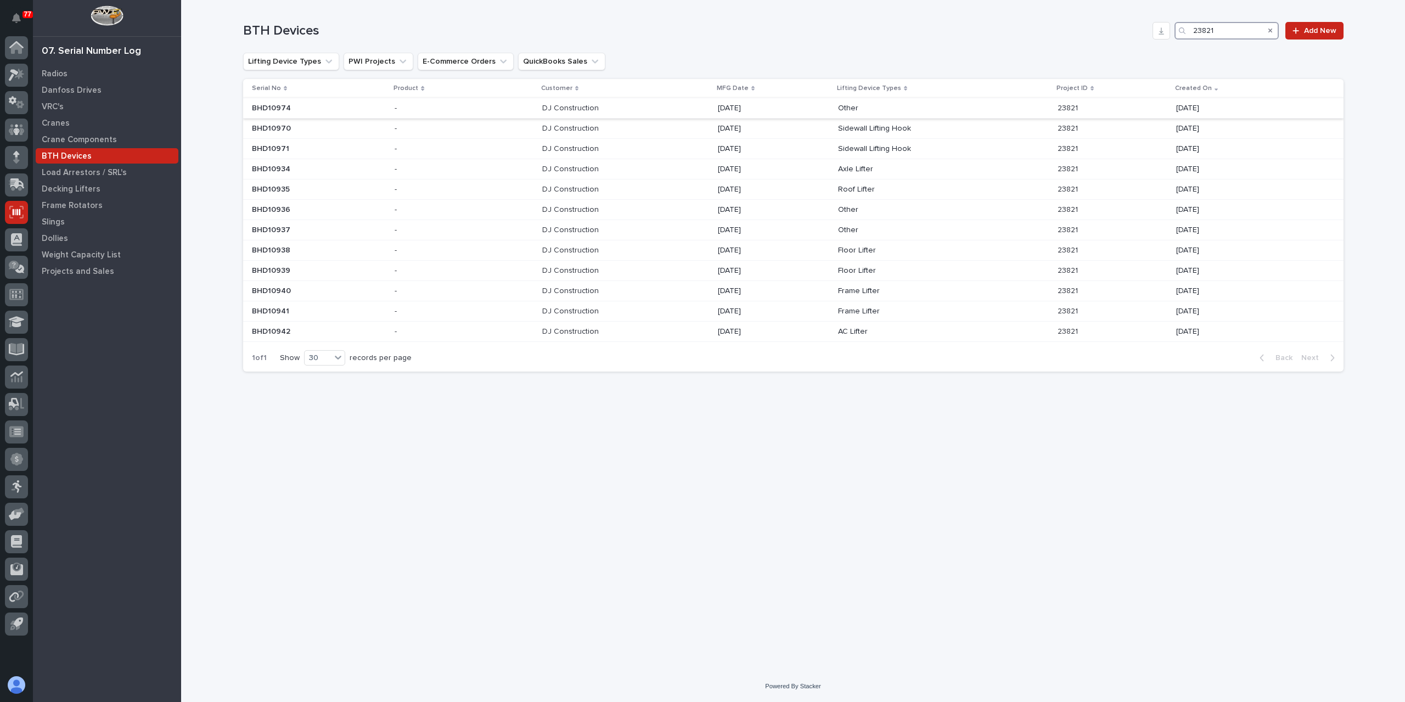
type input "23821"
click at [849, 108] on p "Other" at bounding box center [934, 108] width 192 height 9
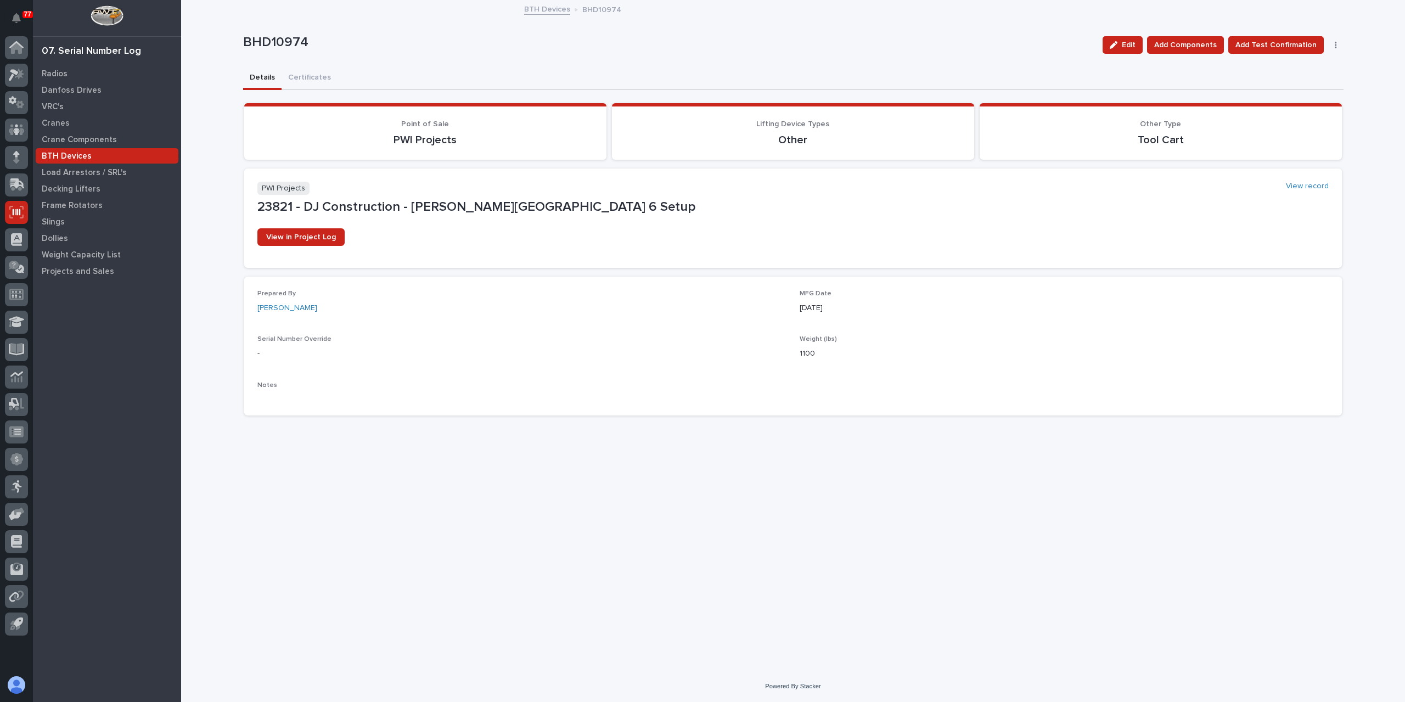
click at [549, 14] on link "BTH Devices" at bounding box center [547, 8] width 46 height 13
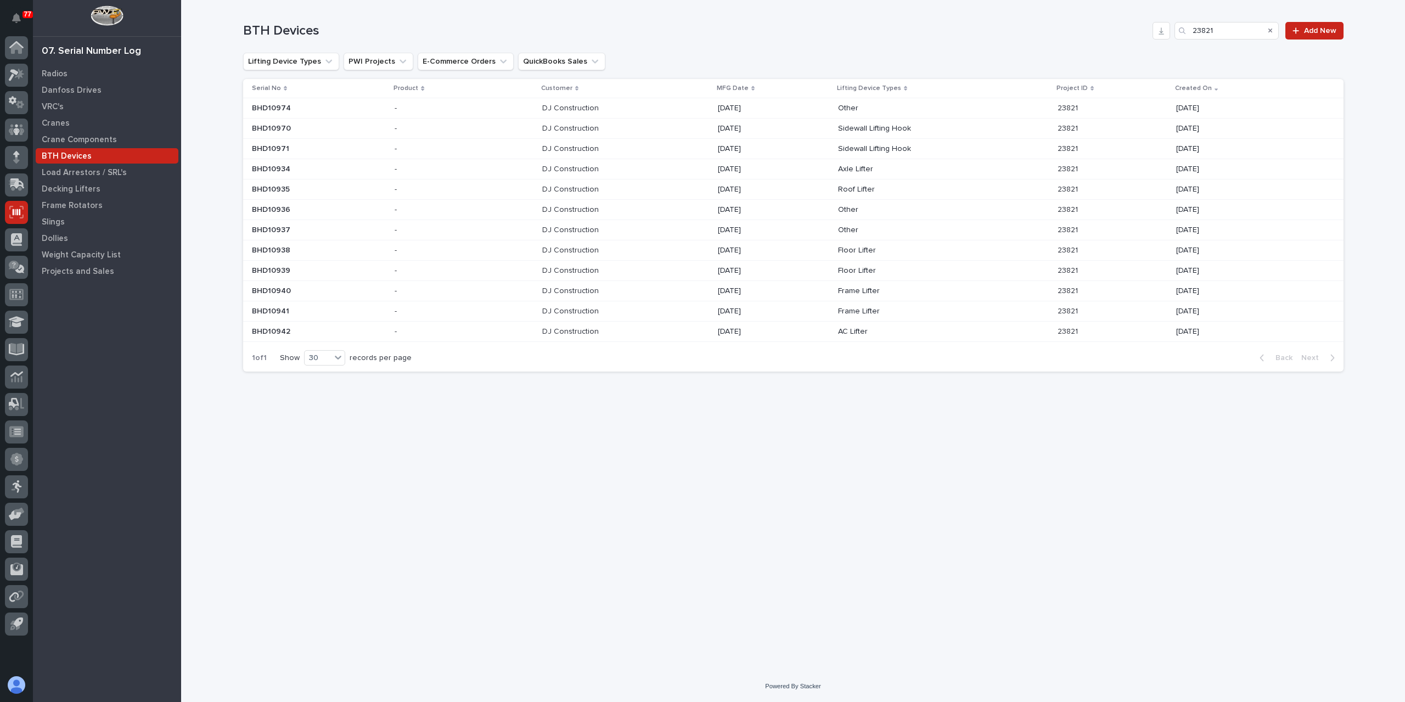
click at [833, 206] on td "06/26/2024" at bounding box center [774, 210] width 120 height 20
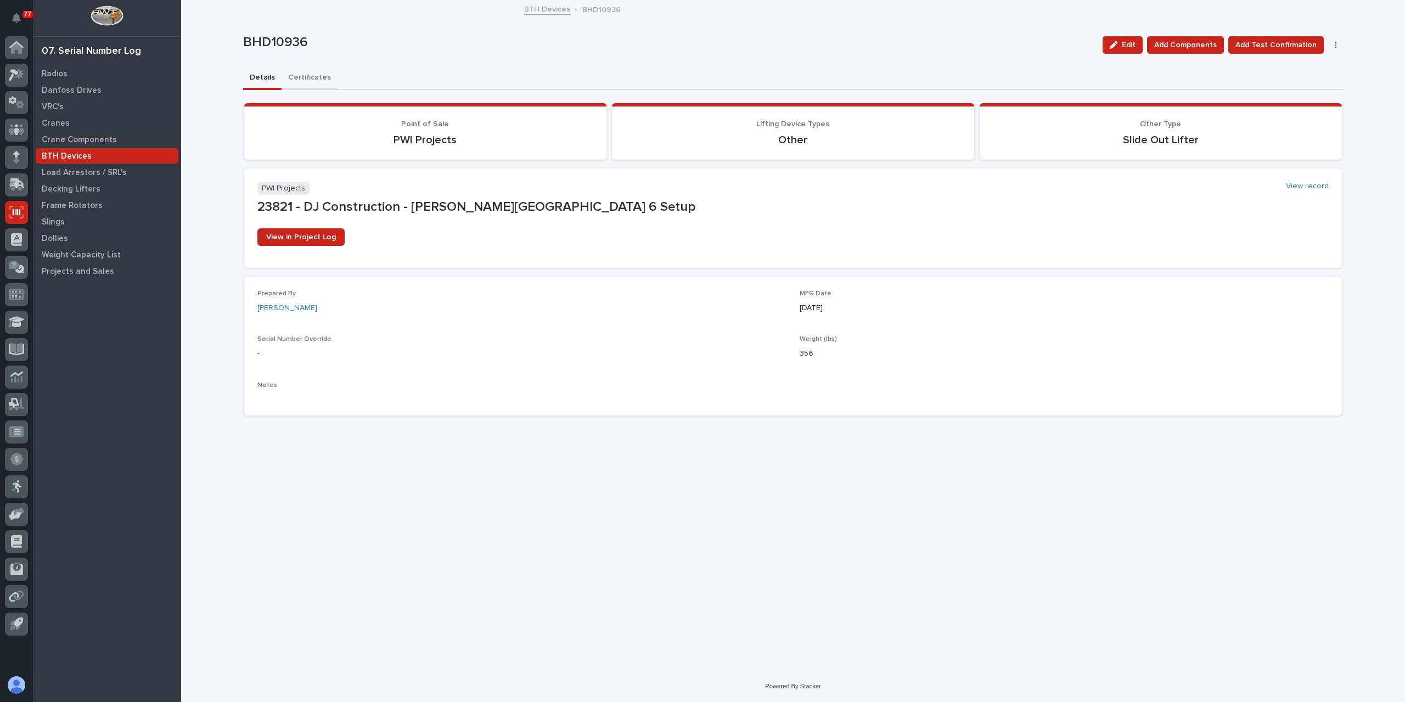
click at [307, 74] on button "Certificates" at bounding box center [310, 78] width 56 height 23
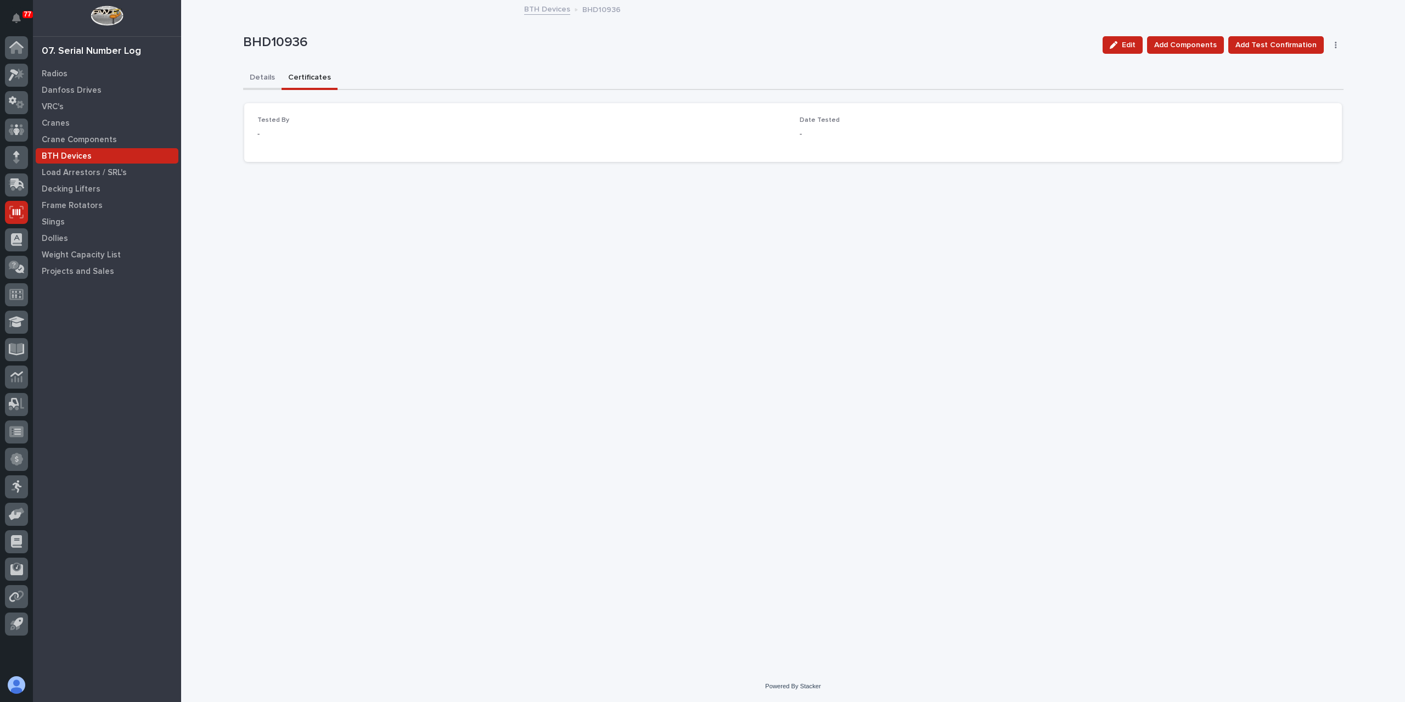
click at [259, 74] on button "Details" at bounding box center [262, 78] width 38 height 23
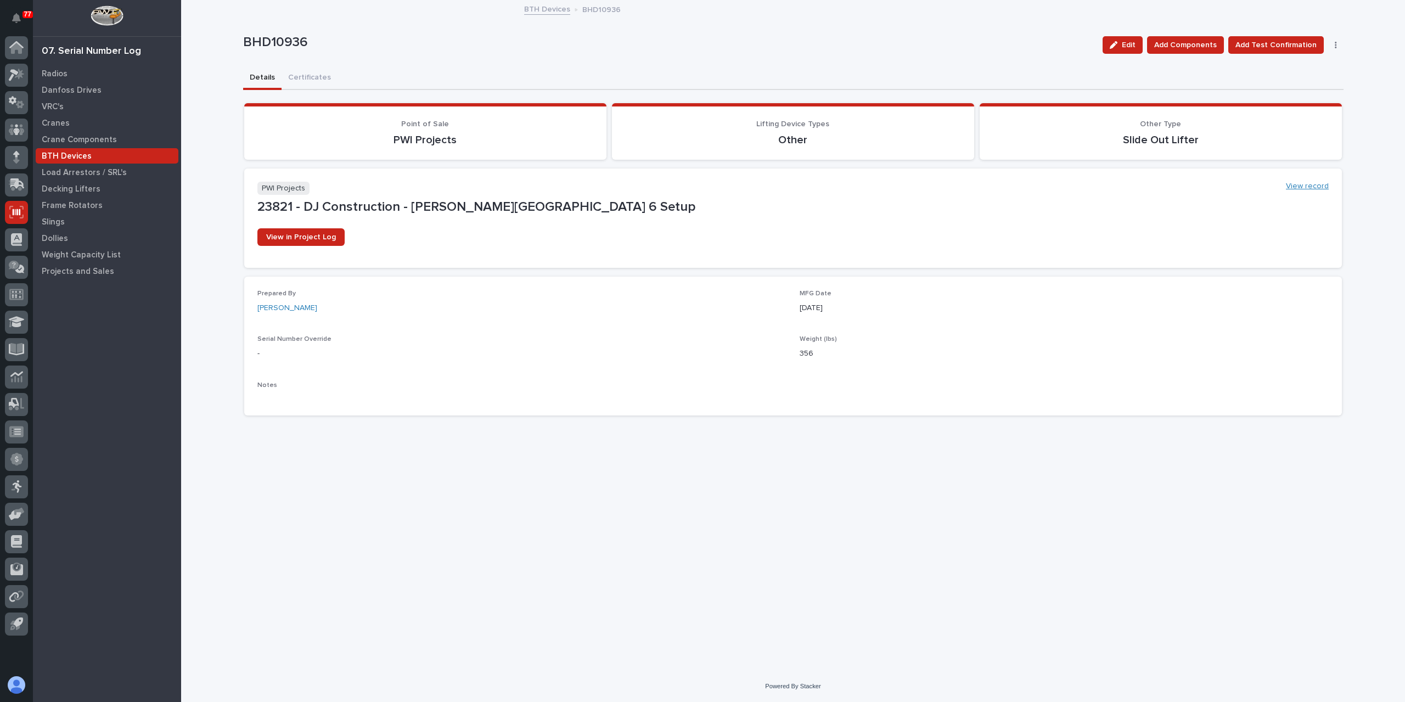
click at [1317, 185] on link "View record" at bounding box center [1307, 186] width 43 height 9
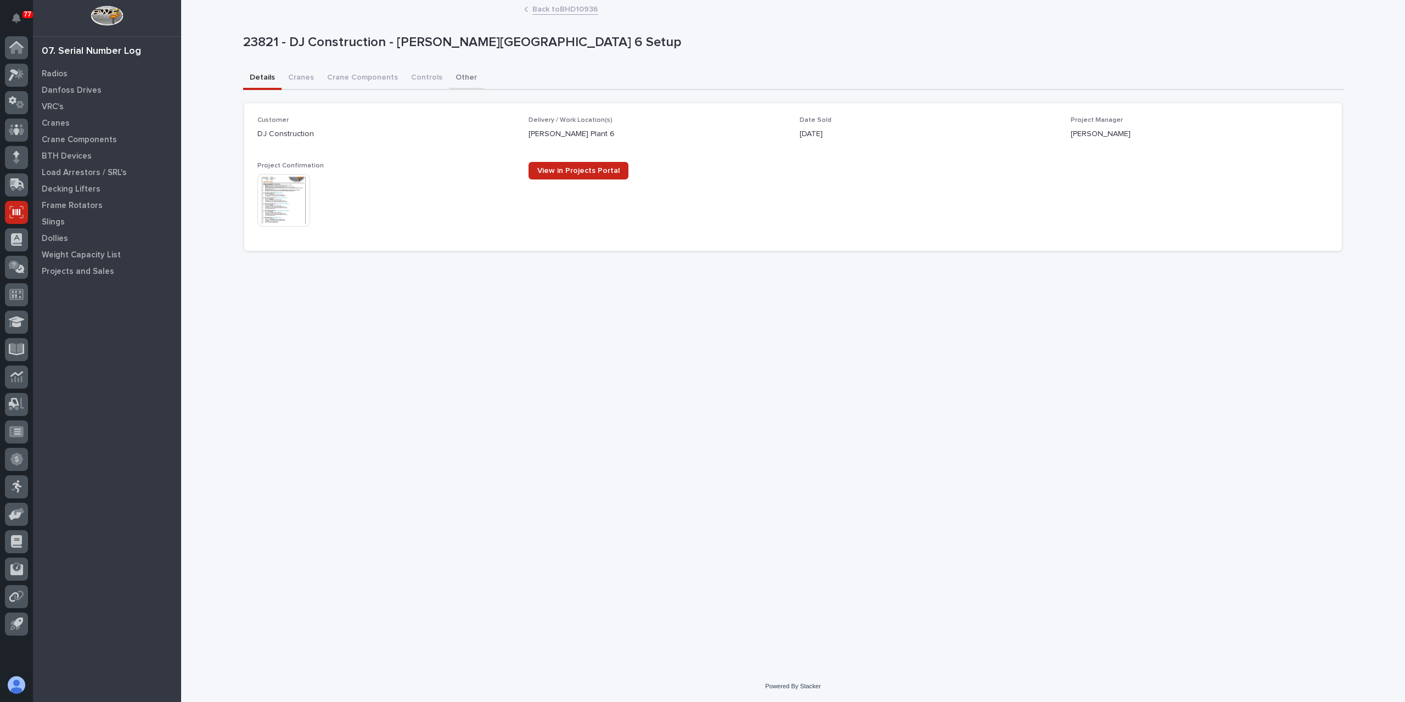
click at [449, 86] on button "Other" at bounding box center [466, 78] width 35 height 23
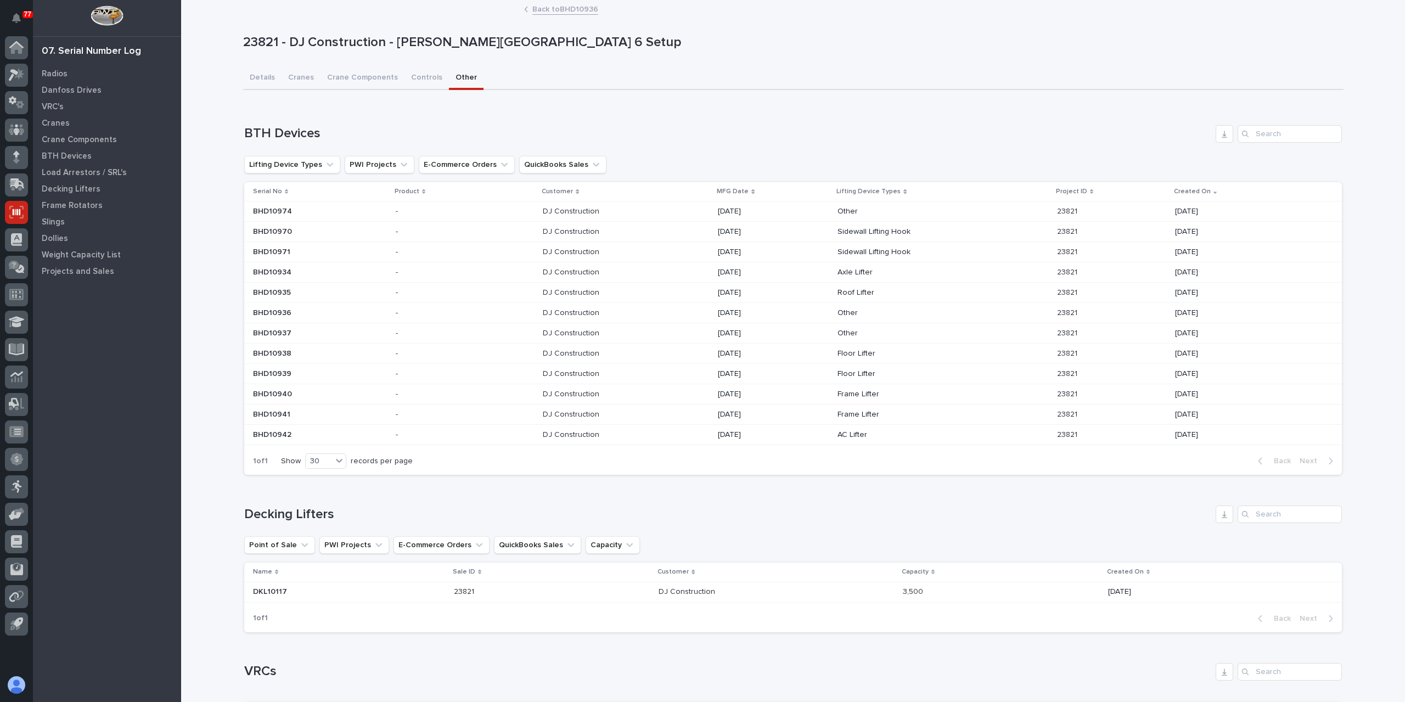
click at [558, 14] on link "Back to BHD10936" at bounding box center [565, 8] width 66 height 13
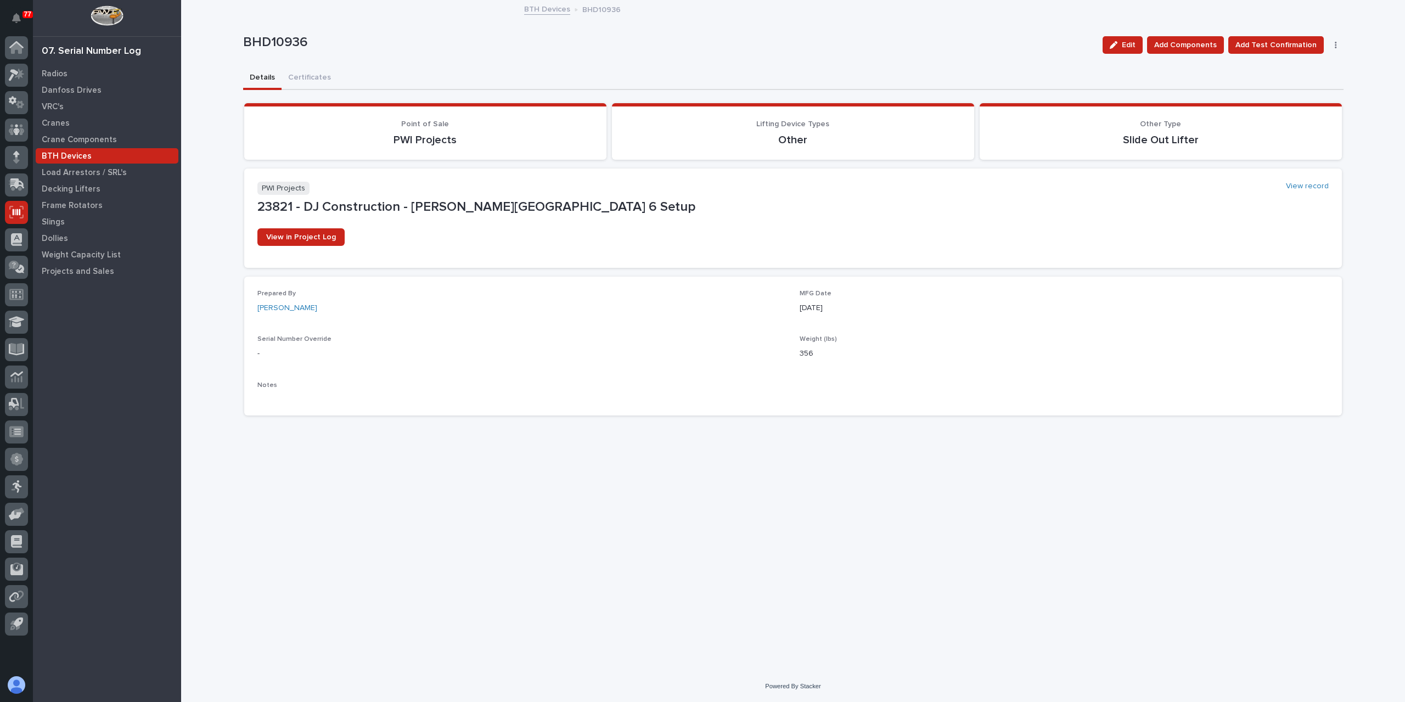
click at [554, 12] on link "BTH Devices" at bounding box center [547, 8] width 46 height 13
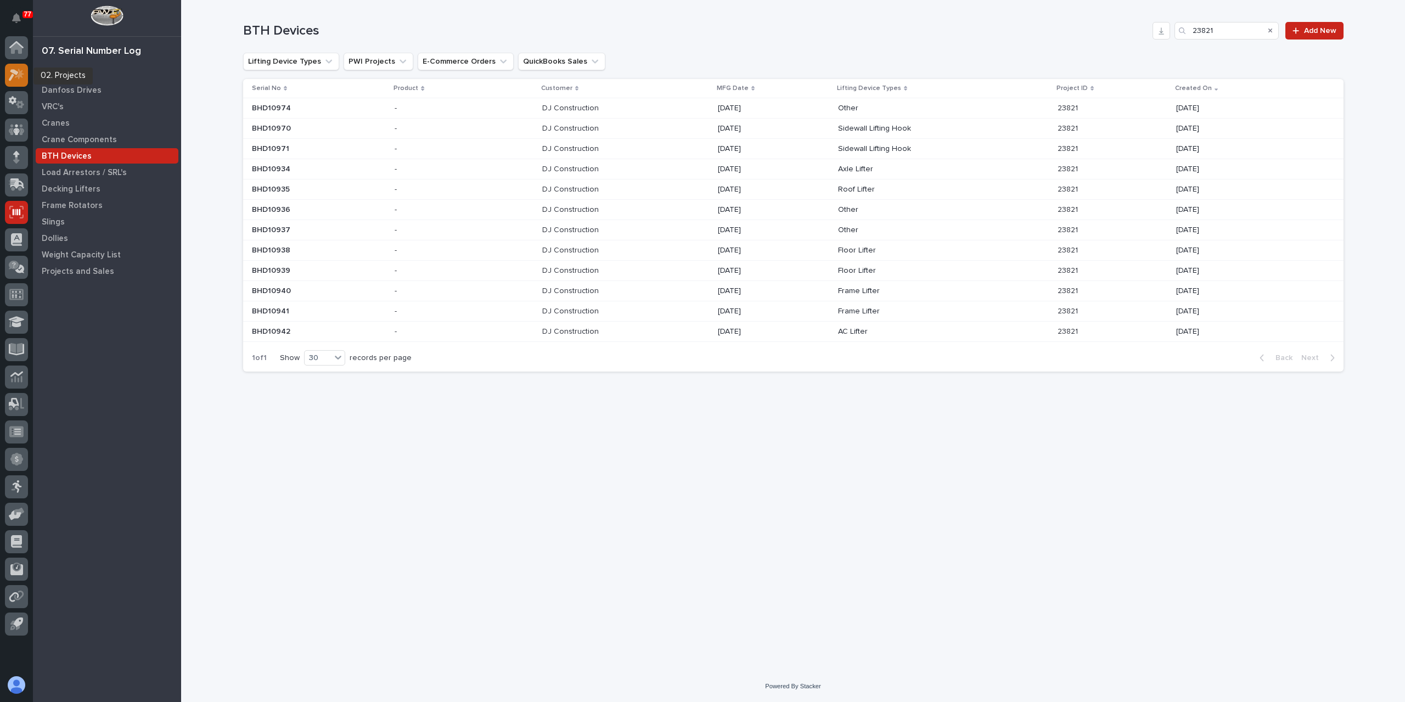
click at [23, 72] on icon at bounding box center [17, 75] width 16 height 13
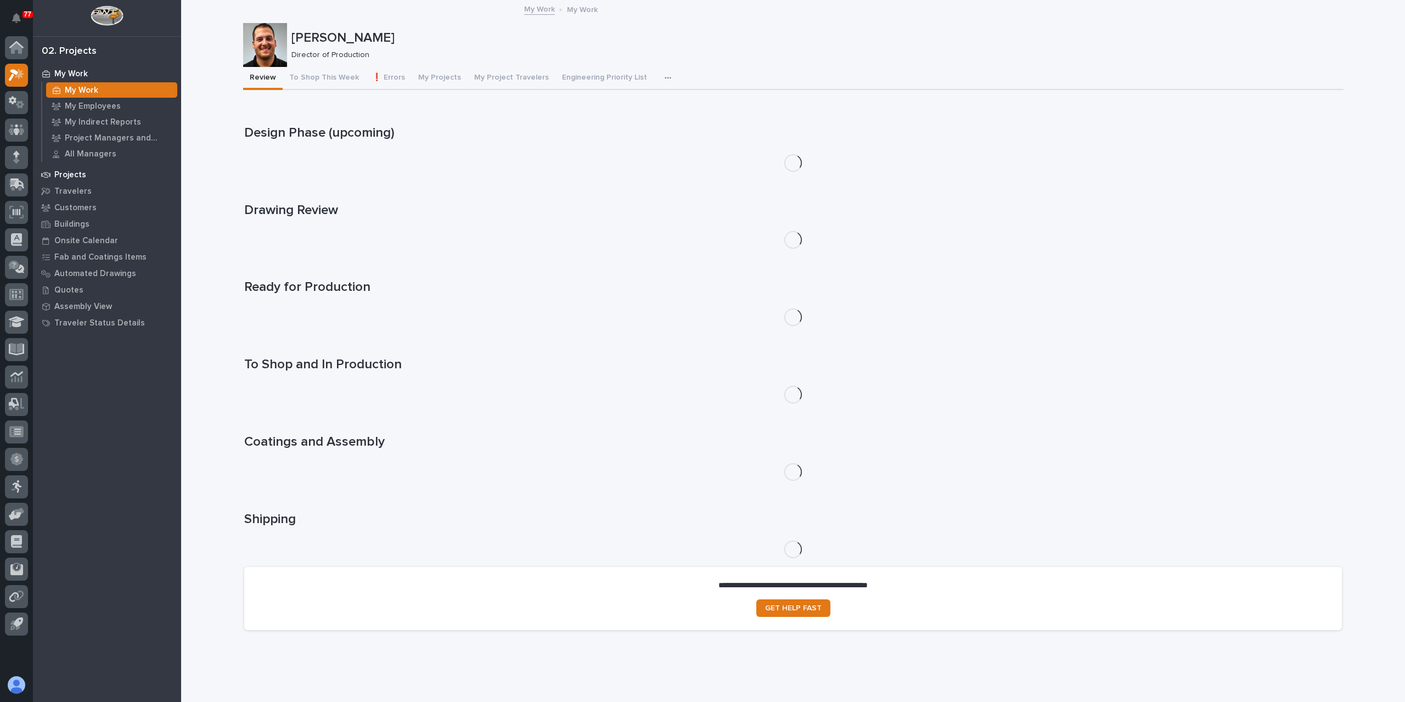
click at [76, 170] on p "Projects" at bounding box center [70, 175] width 32 height 10
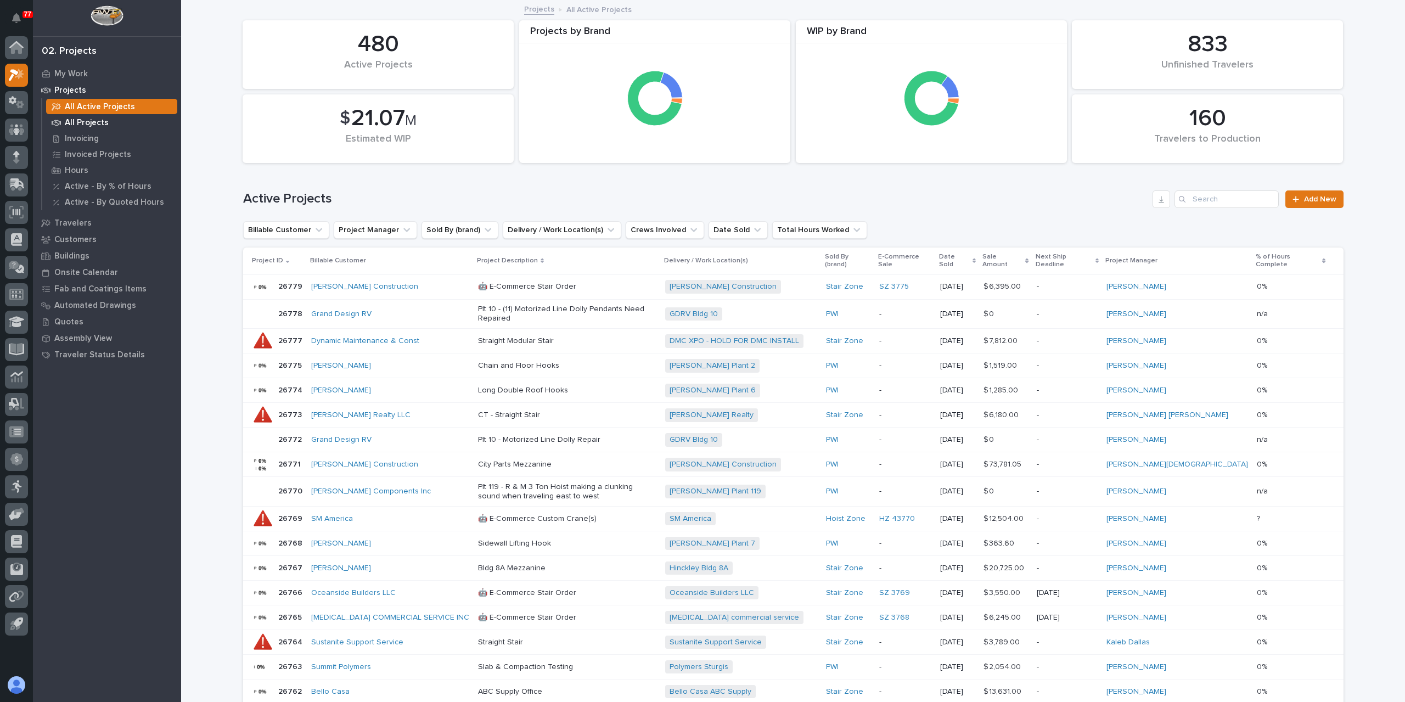
click at [75, 118] on p "All Projects" at bounding box center [87, 123] width 44 height 10
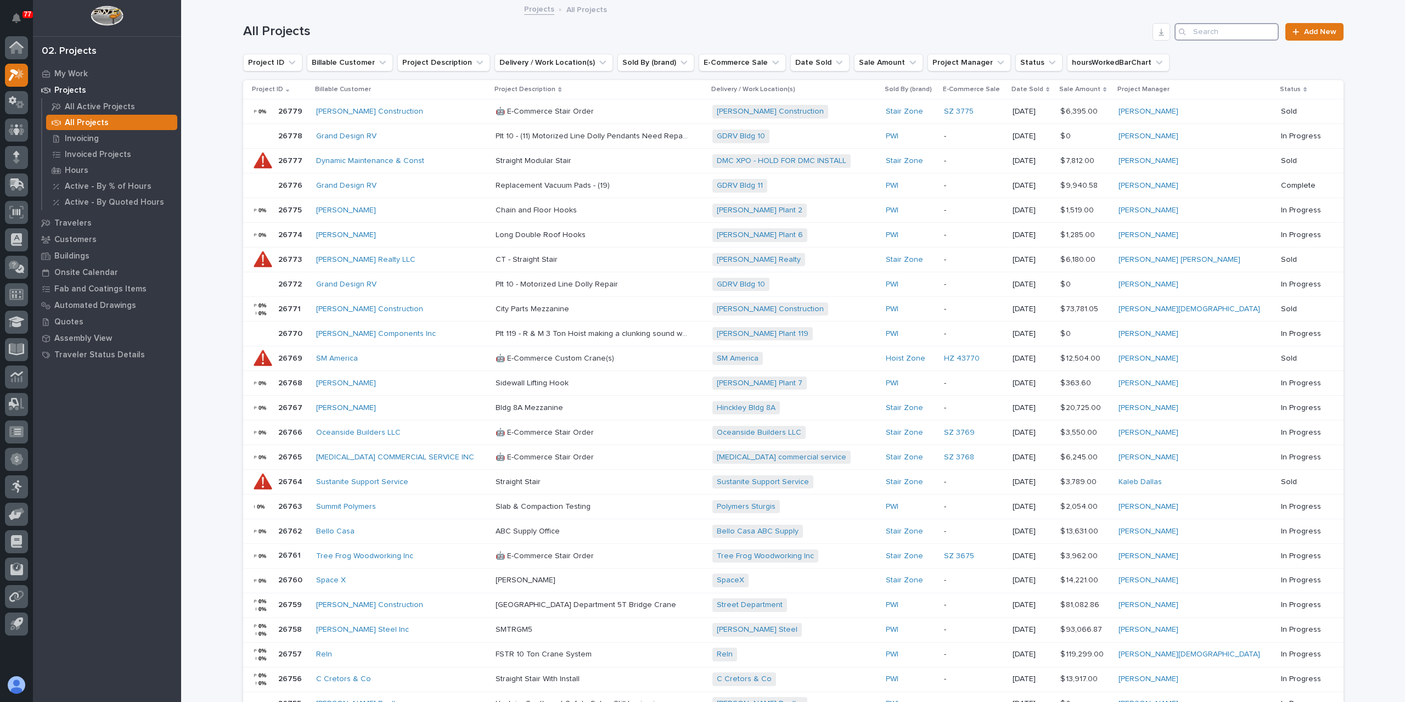
click at [1259, 32] on input "Search" at bounding box center [1227, 32] width 104 height 18
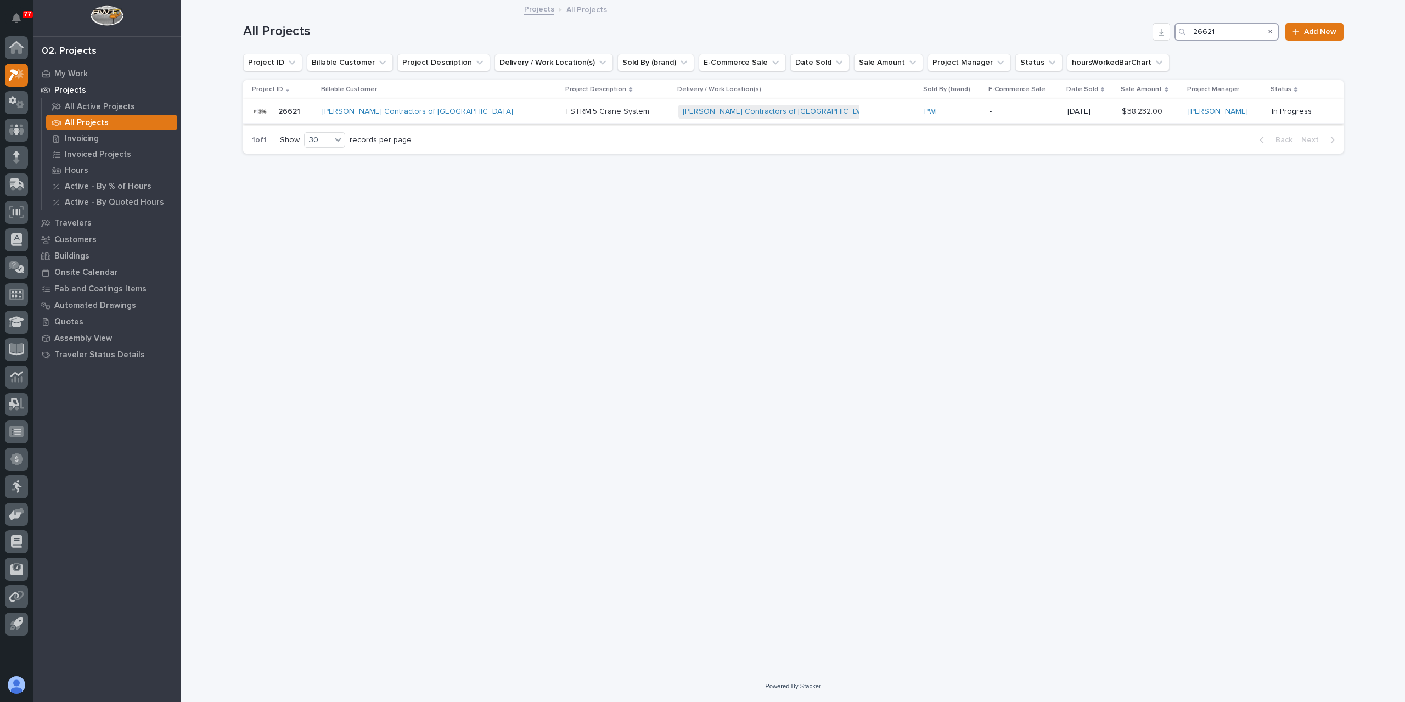
type input "26621"
click at [566, 115] on p "FSTRM.5 Crane System" at bounding box center [608, 111] width 85 height 12
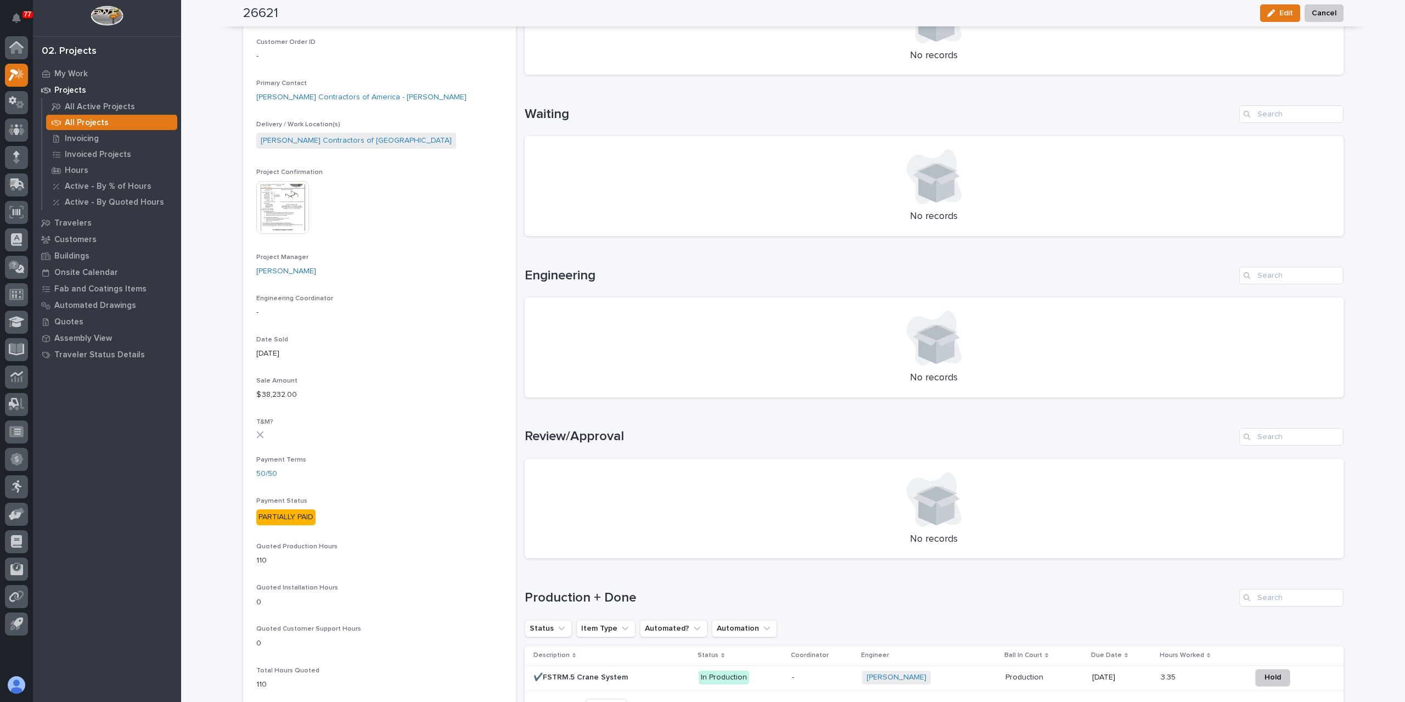
scroll to position [393, 0]
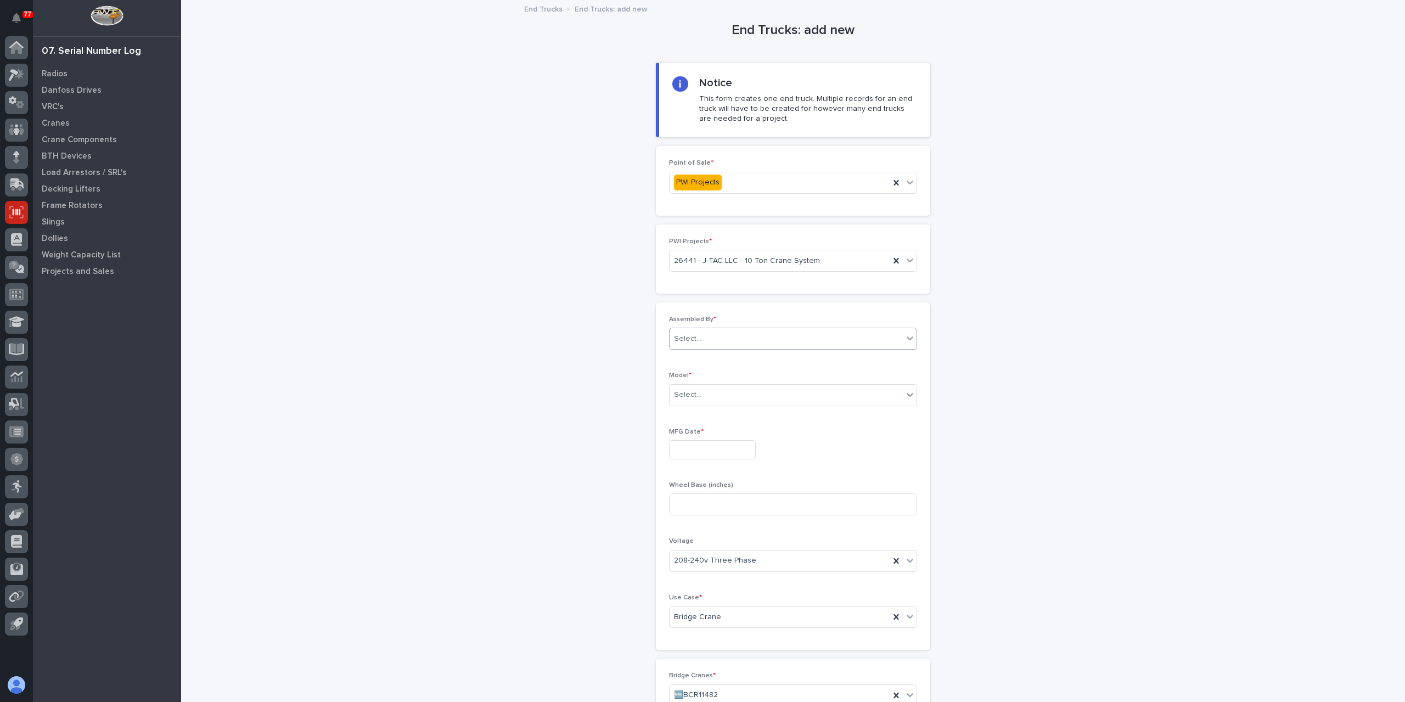
click at [713, 330] on div "Select..." at bounding box center [786, 339] width 233 height 18
drag, startPoint x: 751, startPoint y: 458, endPoint x: 725, endPoint y: 477, distance: 32.7
click at [728, 479] on div "[PERSON_NAME]" at bounding box center [788, 473] width 247 height 19
click at [703, 397] on div "Select..." at bounding box center [786, 395] width 233 height 18
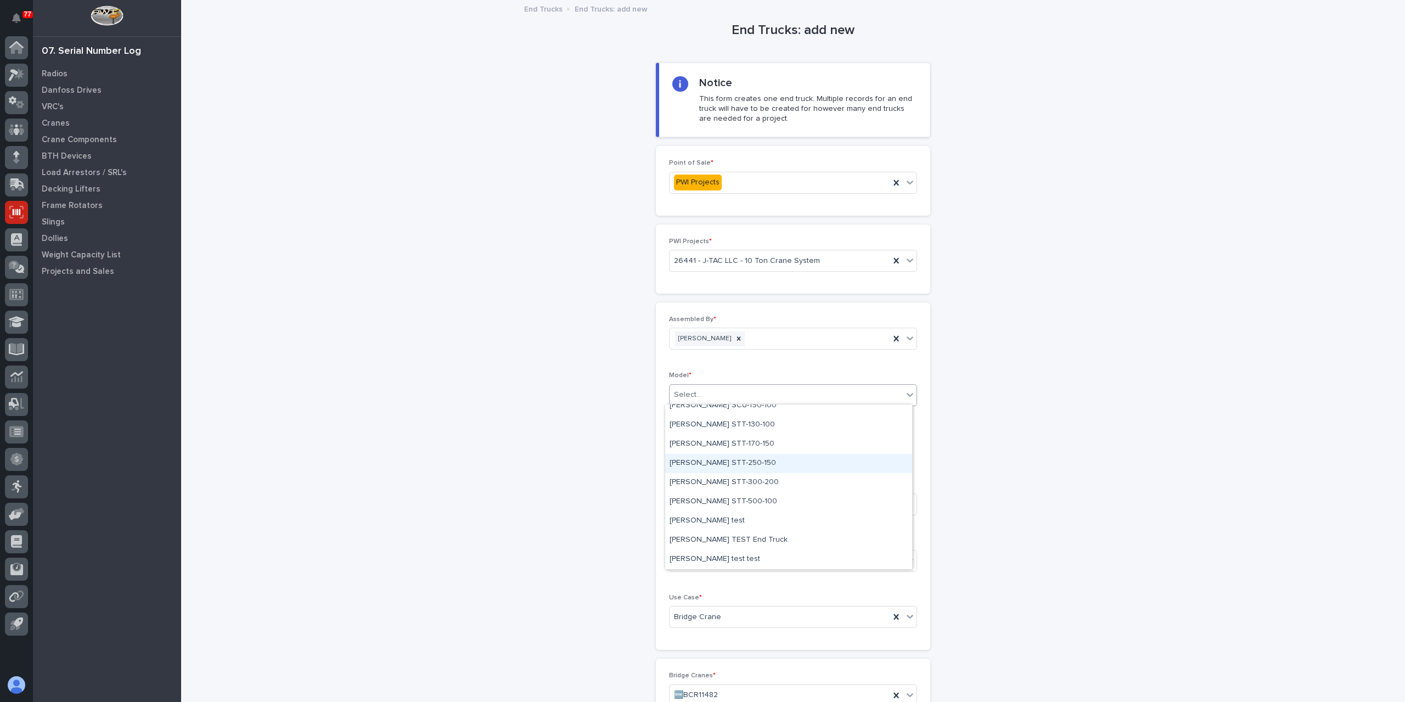
click at [719, 463] on div "[PERSON_NAME] STT-250-150" at bounding box center [788, 463] width 247 height 19
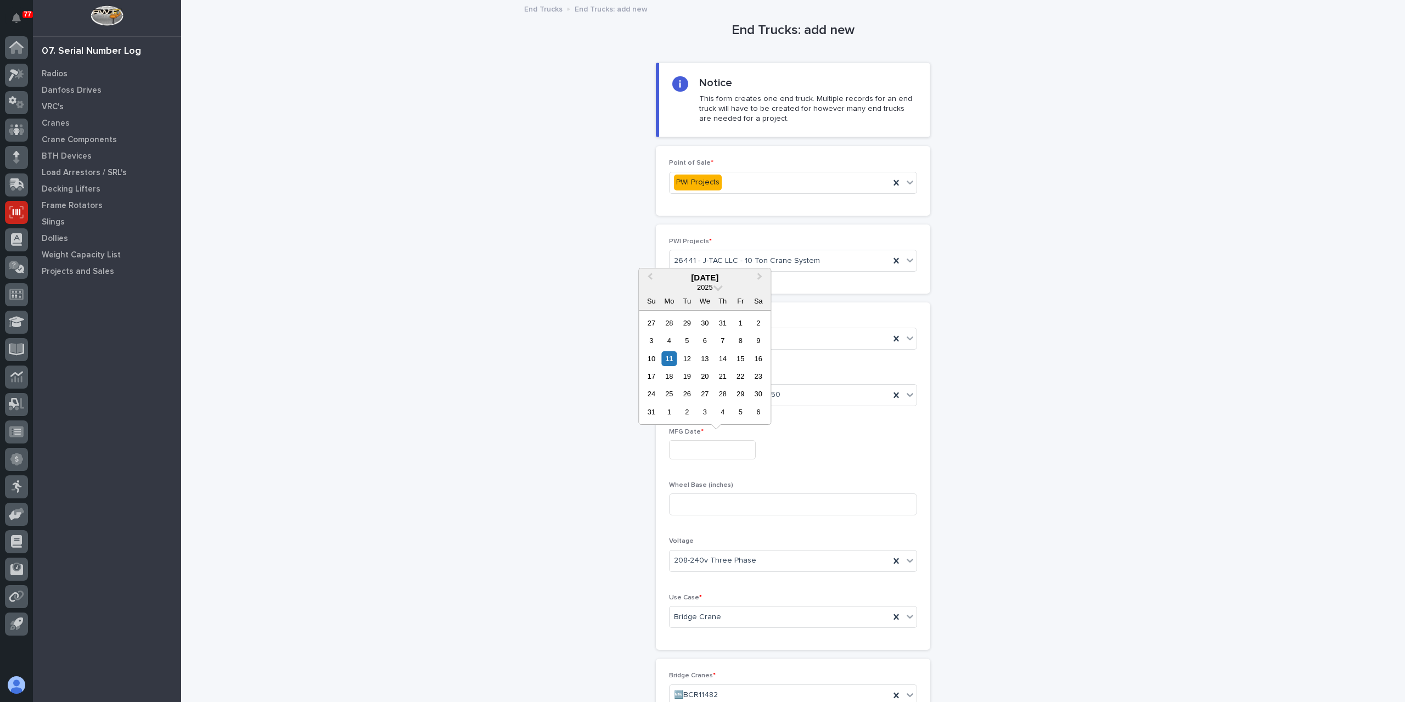
click at [694, 446] on input "text" at bounding box center [712, 449] width 87 height 19
click at [670, 375] on div "18" at bounding box center [669, 376] width 15 height 15
type input "**********"
click at [700, 498] on input at bounding box center [793, 504] width 248 height 22
type input "9"
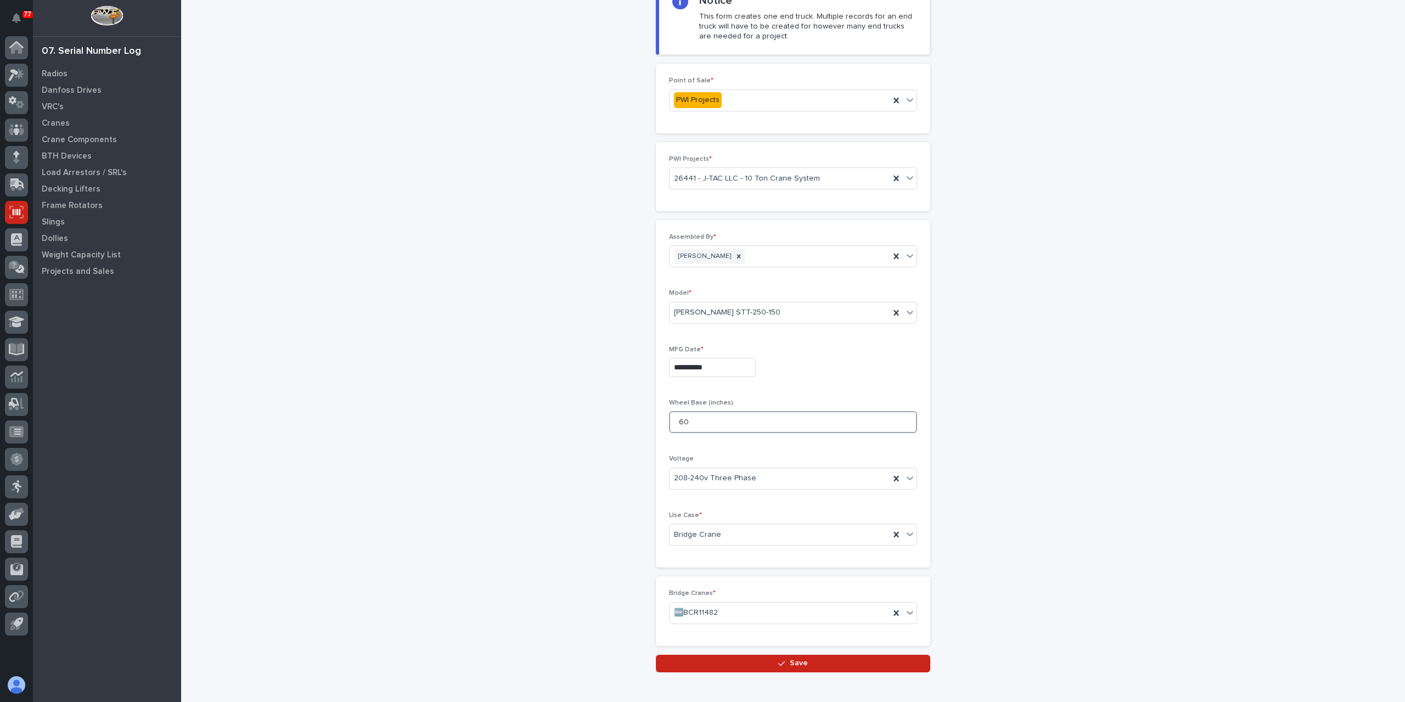
scroll to position [135, 0]
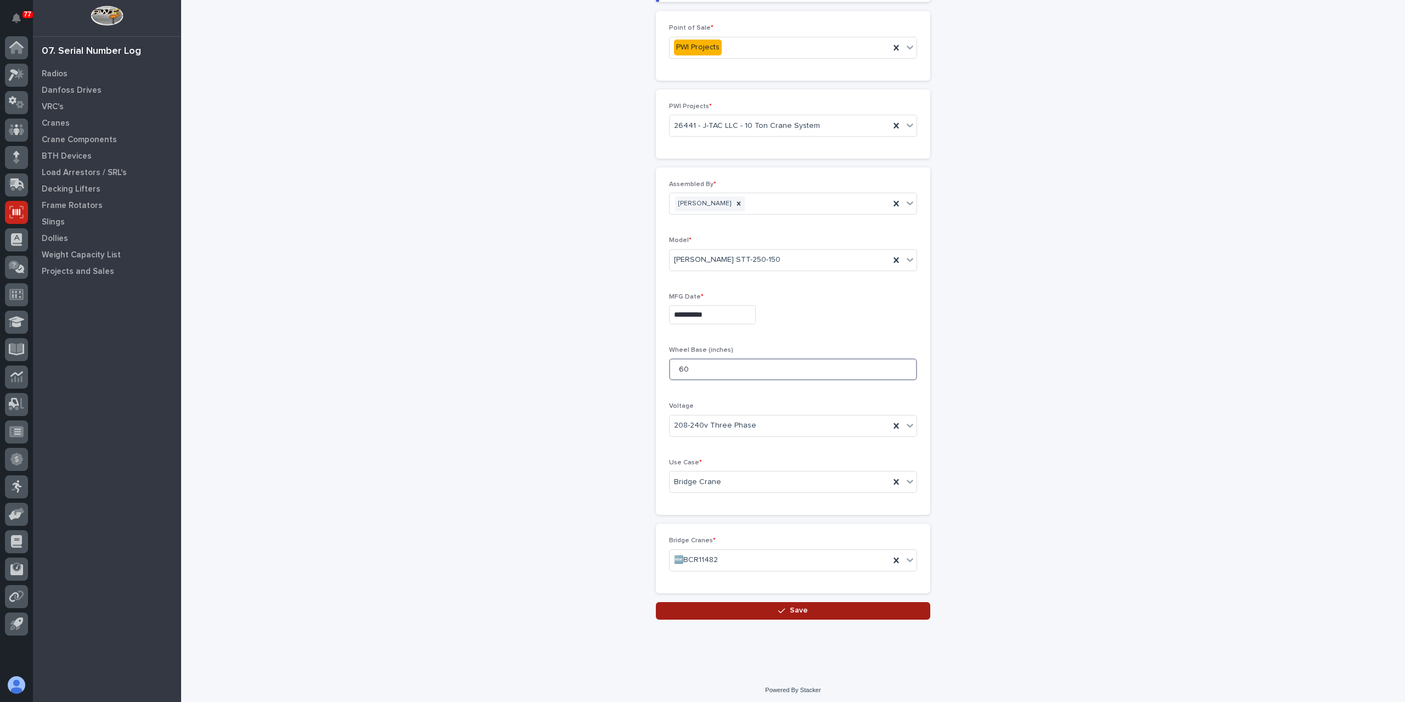
type input "60"
click at [762, 611] on button "Save" at bounding box center [793, 611] width 274 height 18
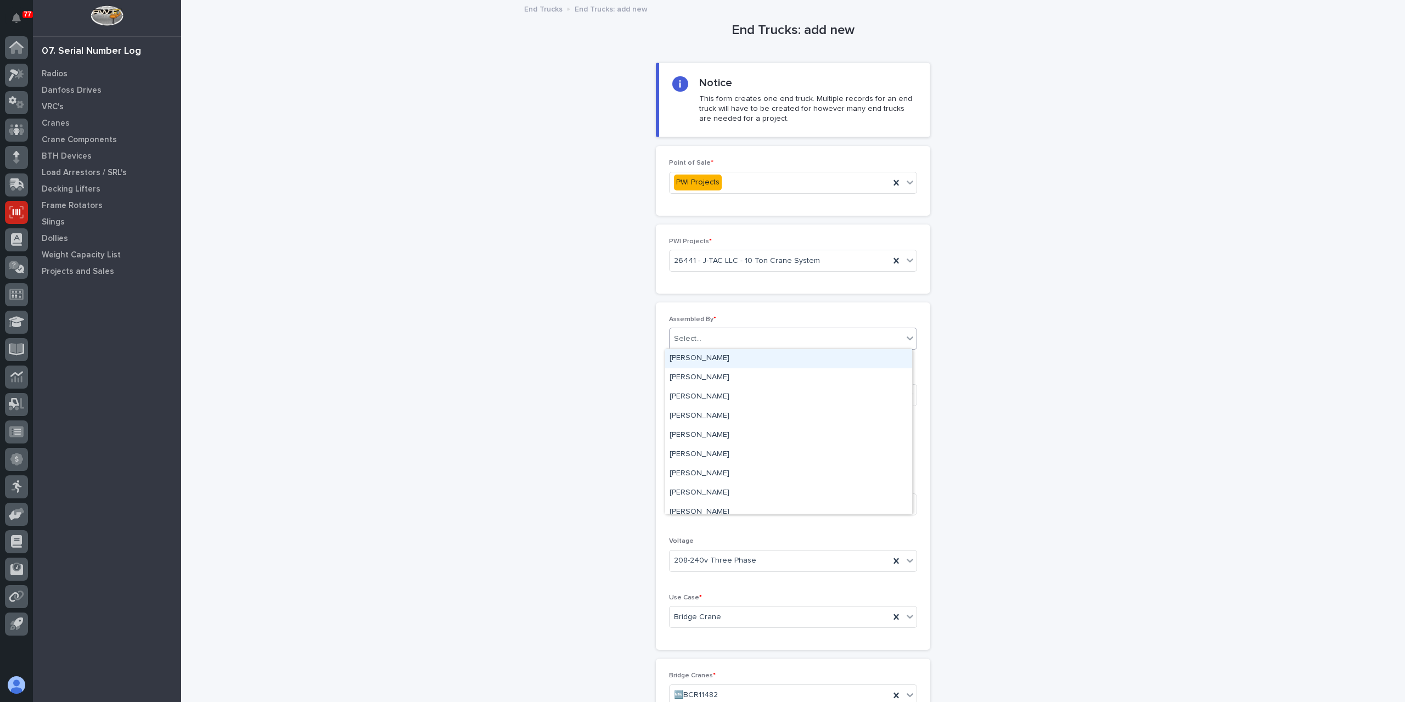
click at [706, 330] on div "Select..." at bounding box center [786, 339] width 233 height 18
click at [715, 477] on div "[PERSON_NAME]" at bounding box center [788, 473] width 247 height 19
click at [703, 400] on div at bounding box center [703, 395] width 1 height 14
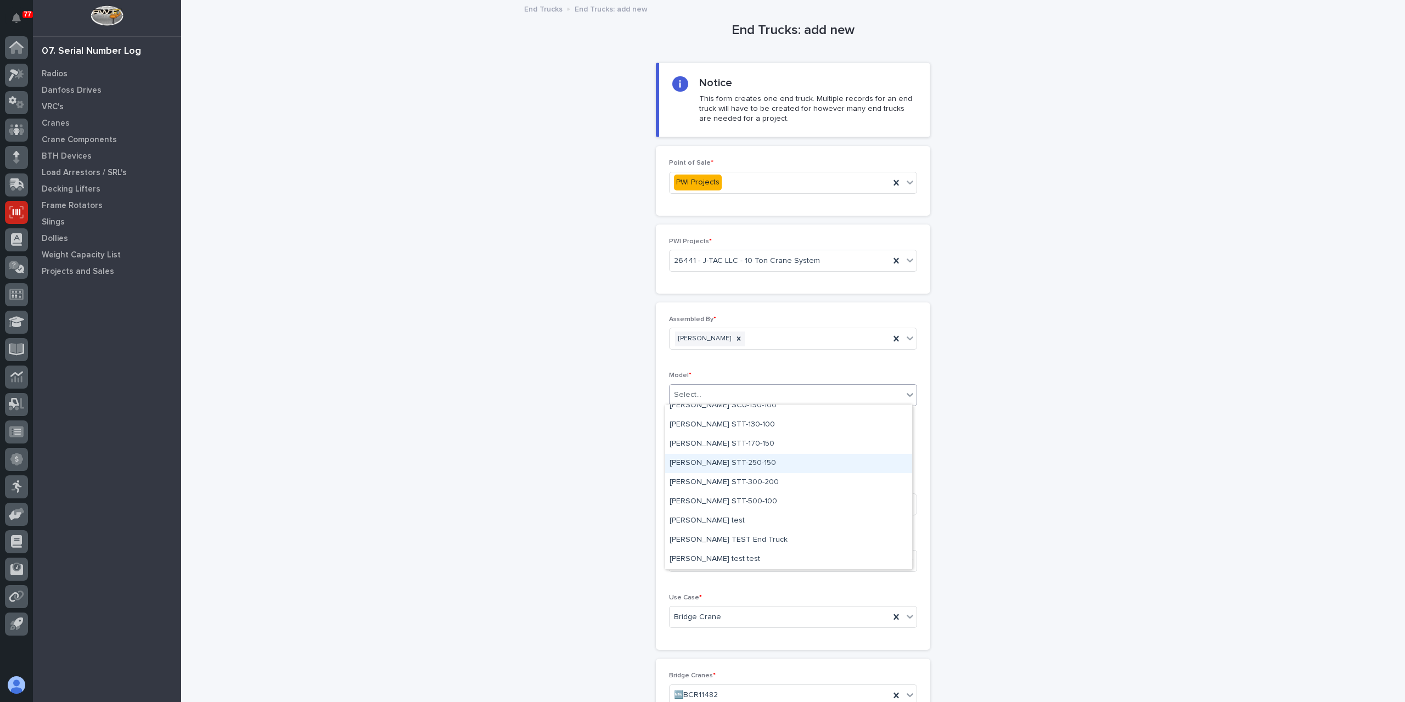
click at [718, 466] on div "[PERSON_NAME] STT-250-150" at bounding box center [788, 463] width 247 height 19
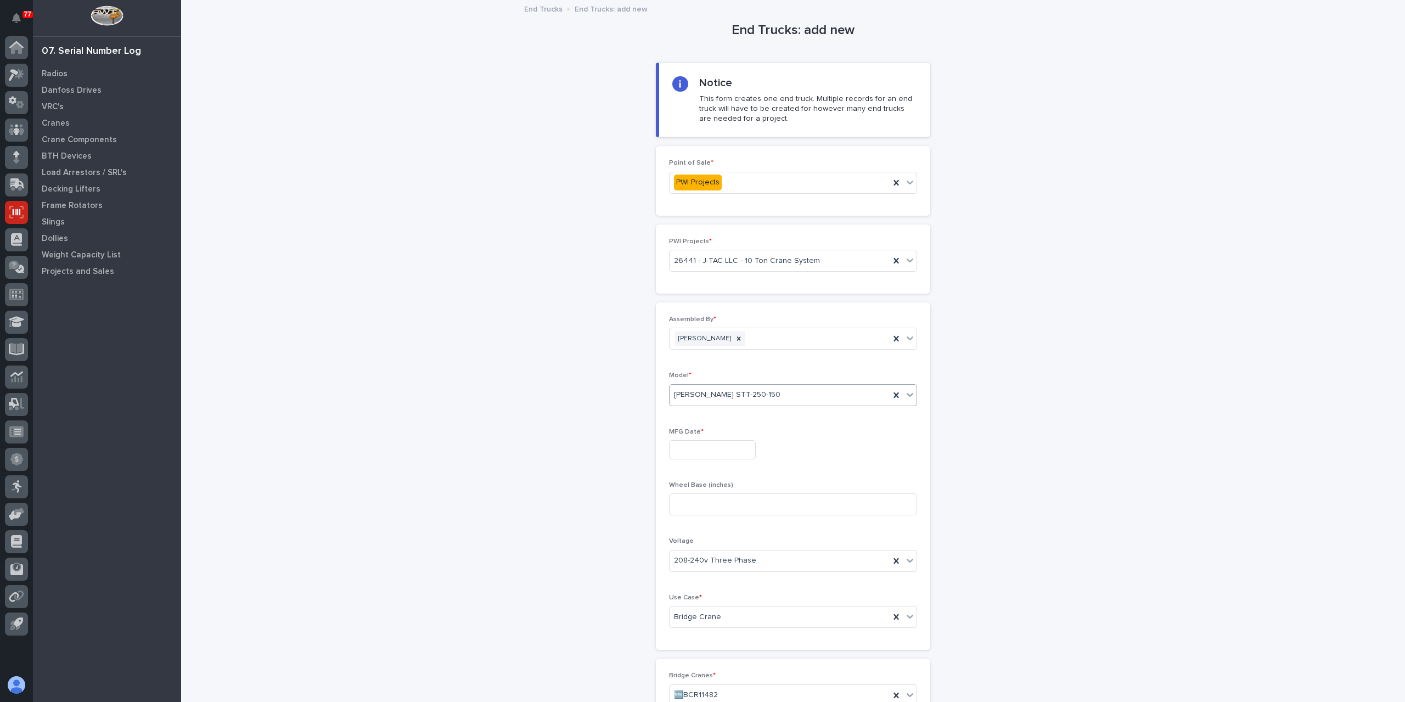
click at [708, 442] on input "text" at bounding box center [712, 449] width 87 height 19
click at [669, 379] on div "18" at bounding box center [669, 376] width 15 height 15
type input "**********"
click at [703, 491] on div "Wheel Base (inches)" at bounding box center [793, 502] width 248 height 43
click at [703, 499] on input at bounding box center [793, 504] width 248 height 22
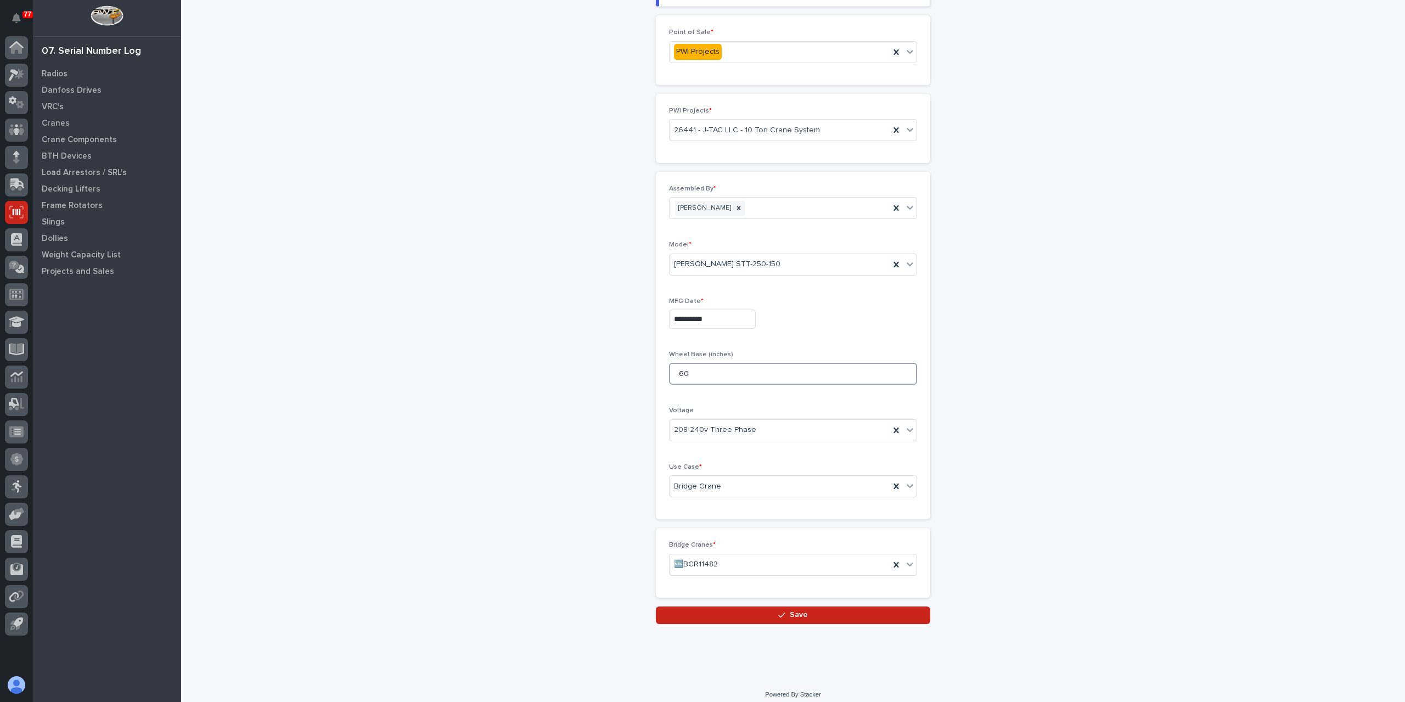
scroll to position [135, 0]
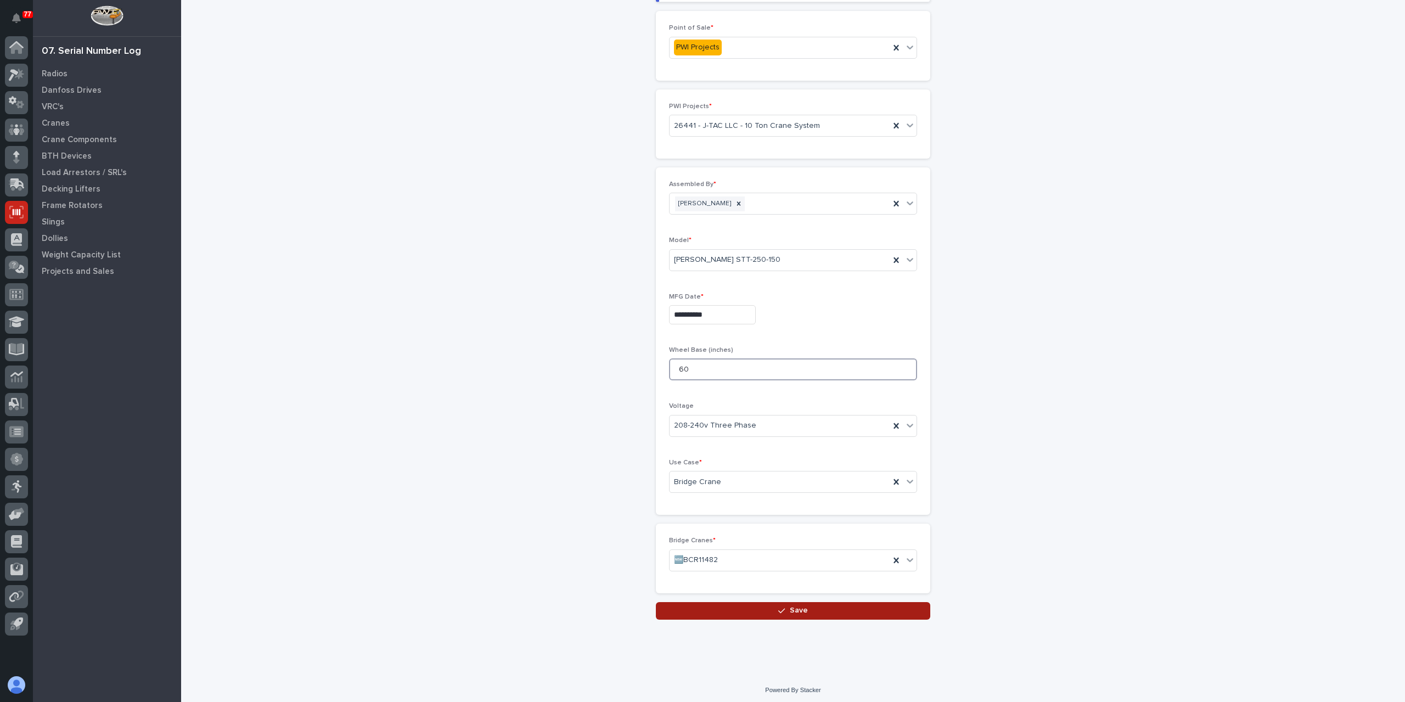
type input "60"
click at [742, 610] on button "Save" at bounding box center [793, 611] width 274 height 18
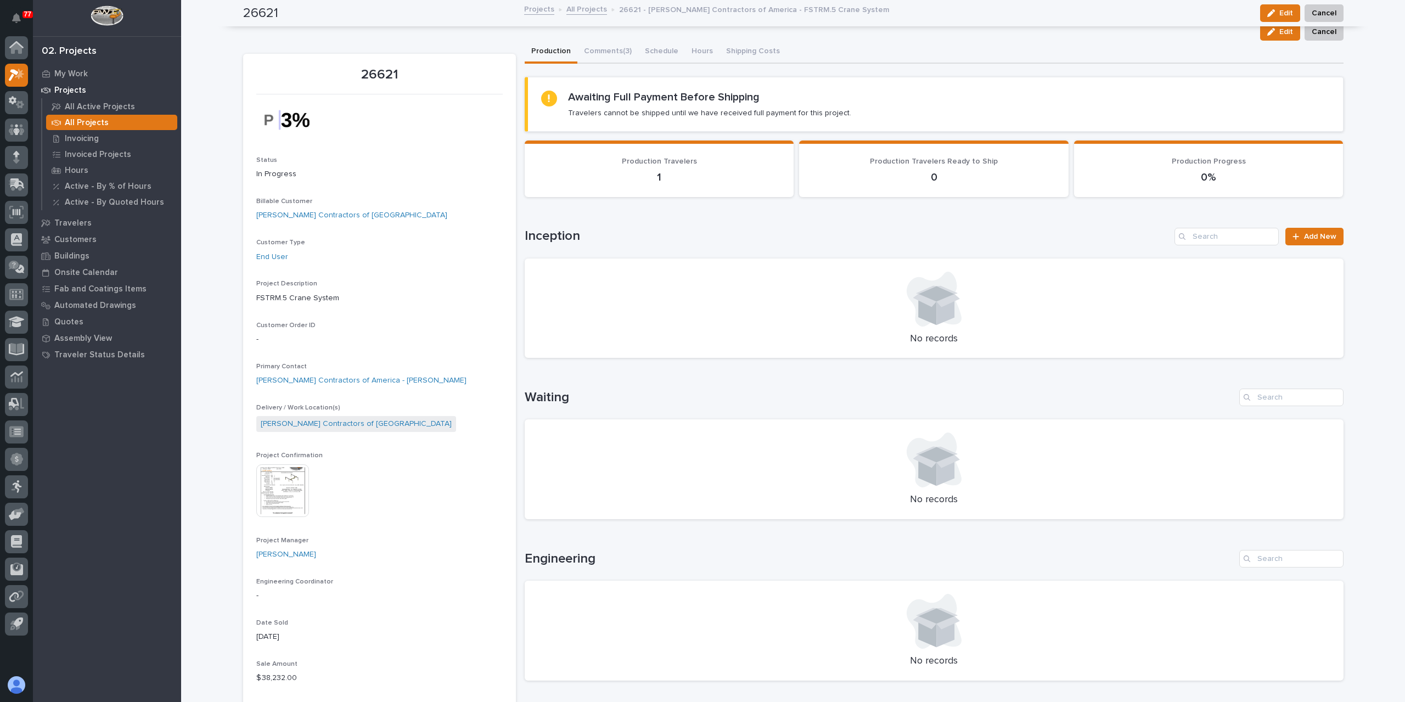
scroll to position [393, 0]
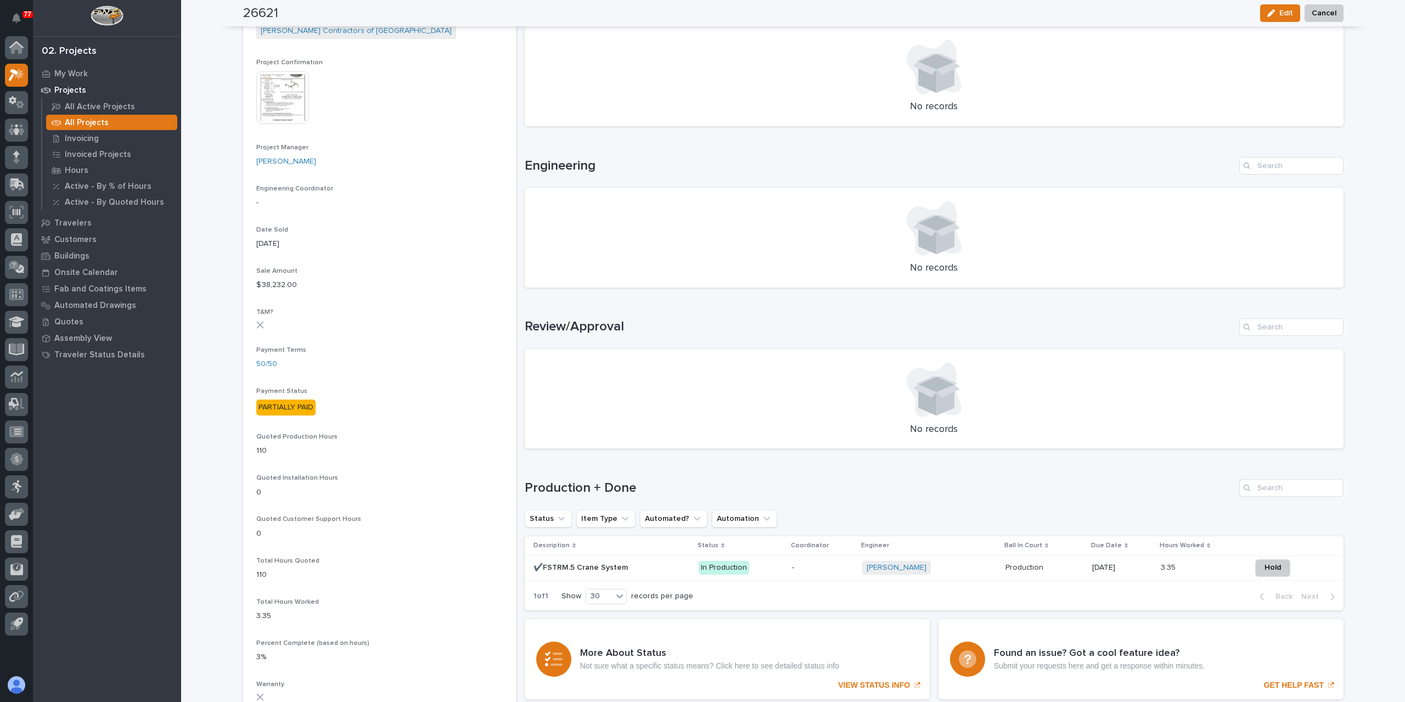
click at [597, 565] on p "✔️FSTRM.5 Crane System" at bounding box center [581, 567] width 97 height 12
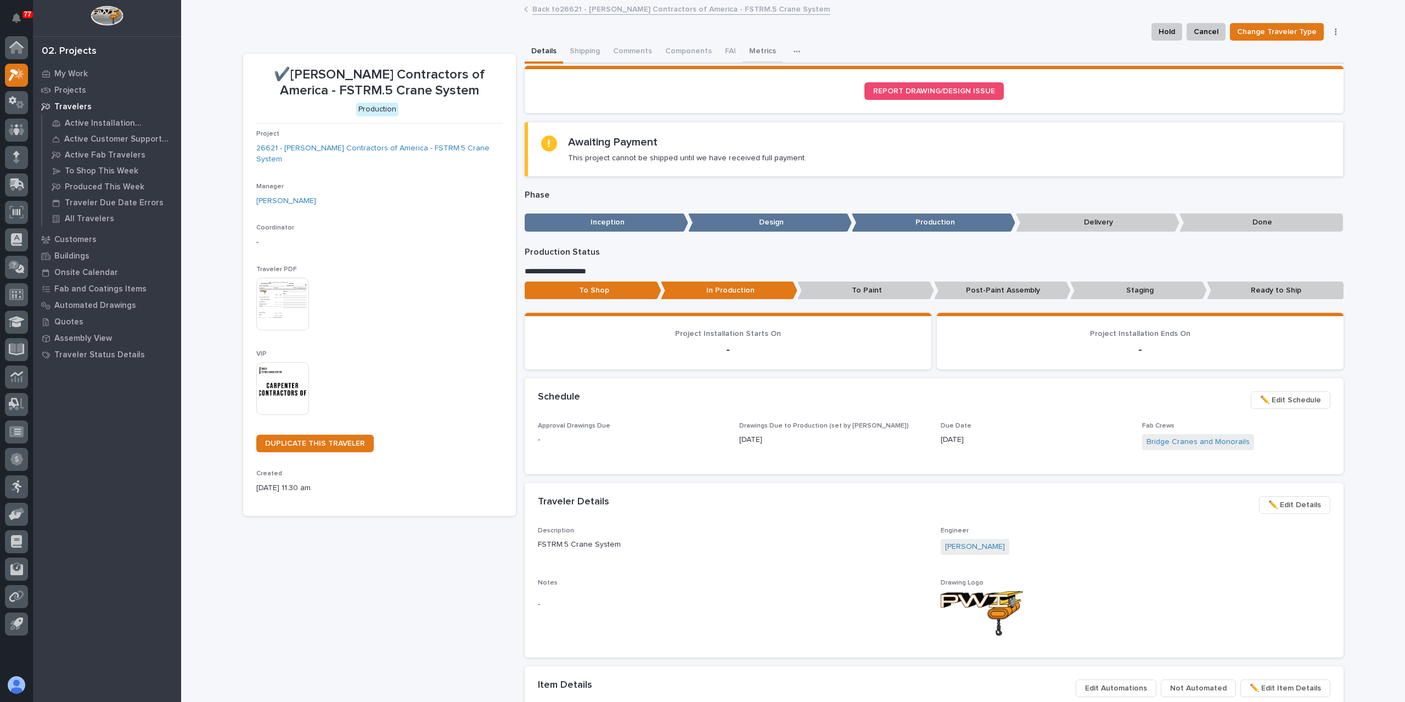
click at [748, 47] on button "Metrics" at bounding box center [763, 52] width 40 height 23
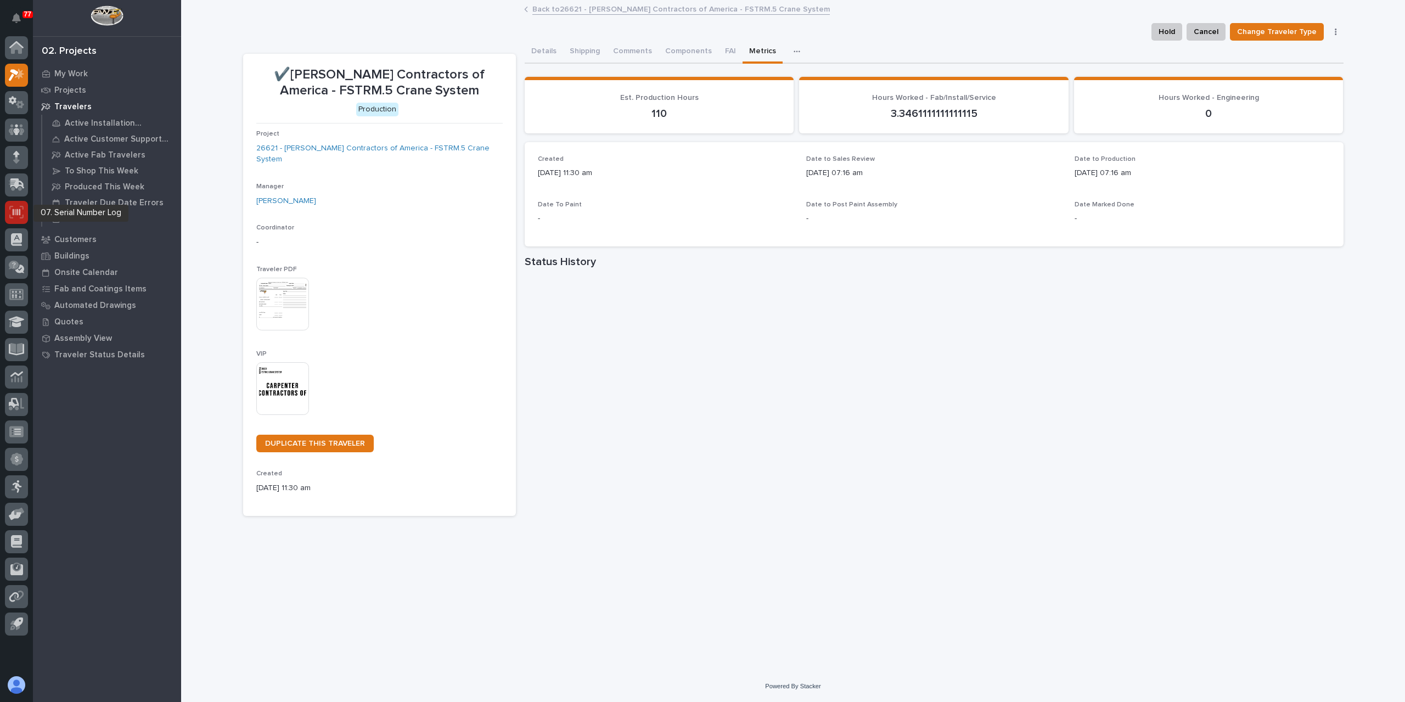
click at [15, 205] on div at bounding box center [16, 212] width 23 height 23
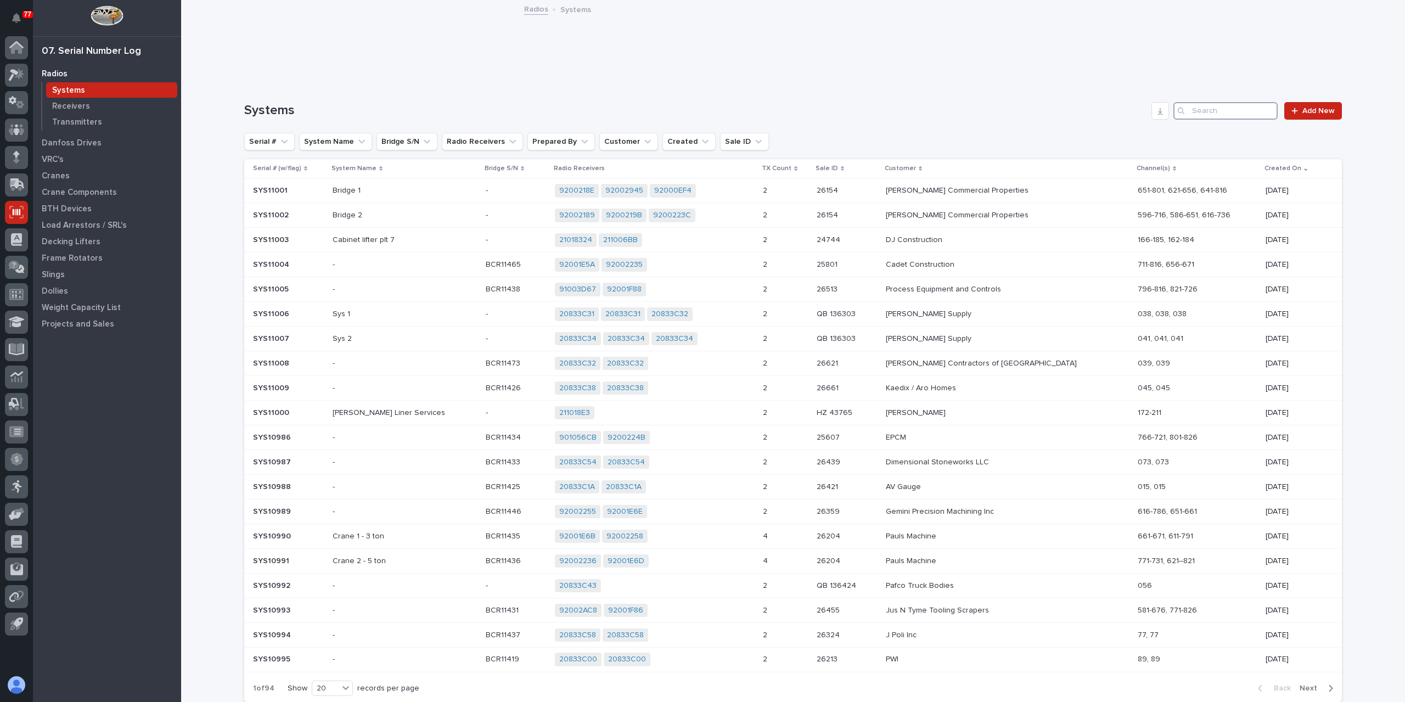
click at [1223, 104] on input "Search" at bounding box center [1225, 111] width 104 height 18
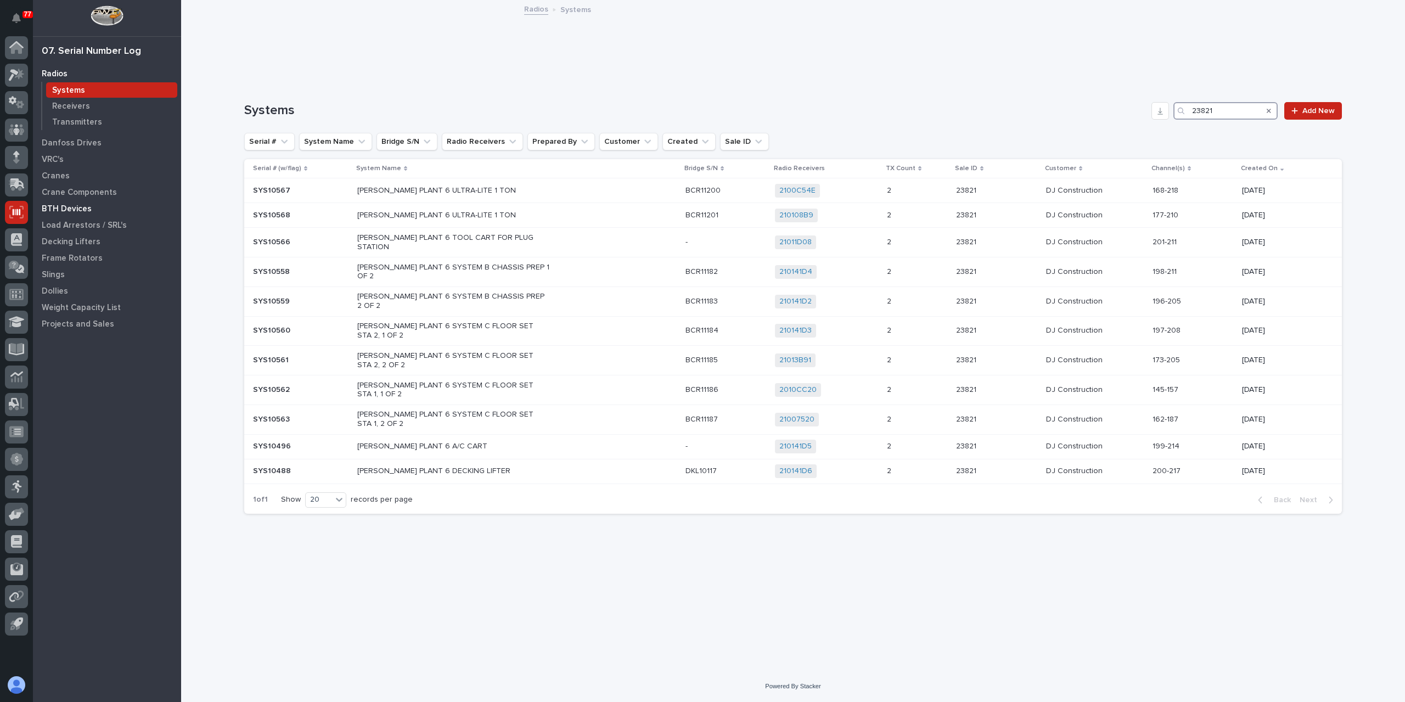
type input "23821"
click at [60, 204] on p "BTH Devices" at bounding box center [67, 209] width 50 height 10
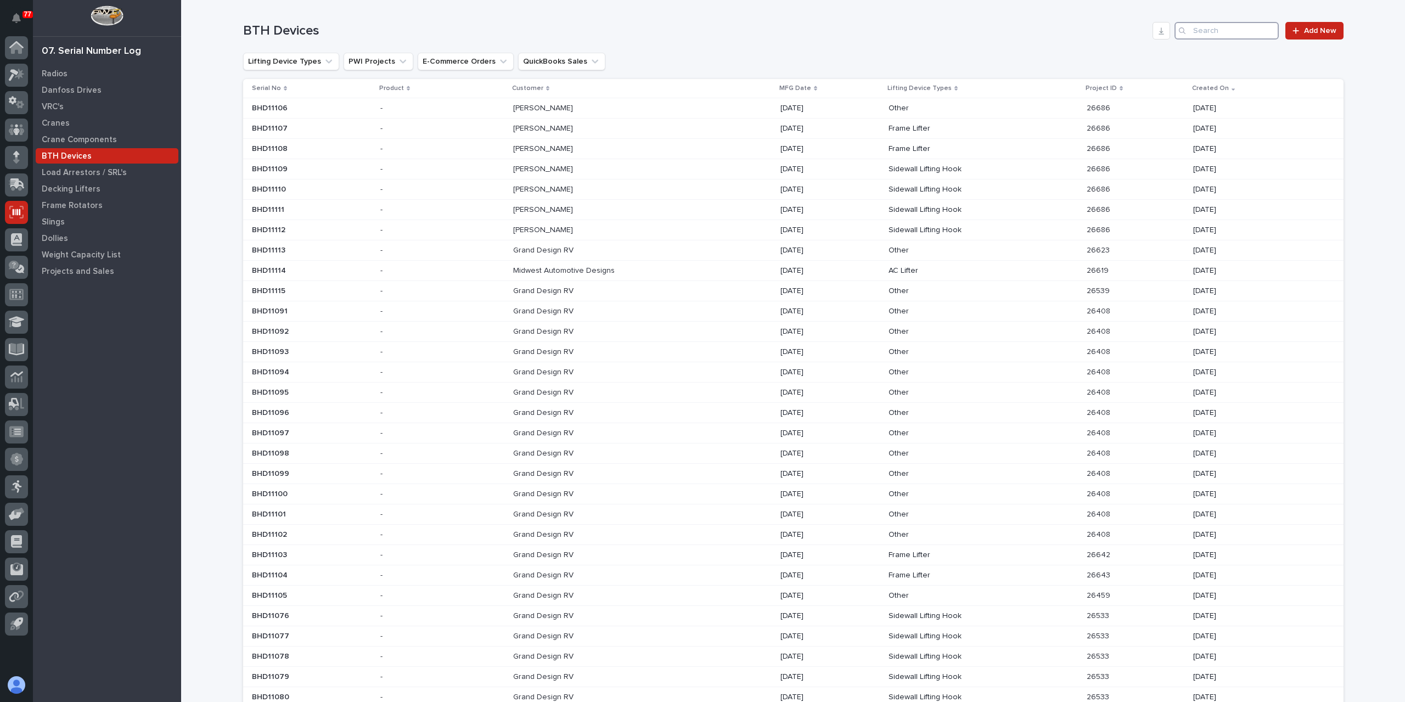
click at [1212, 23] on input "Search" at bounding box center [1227, 31] width 104 height 18
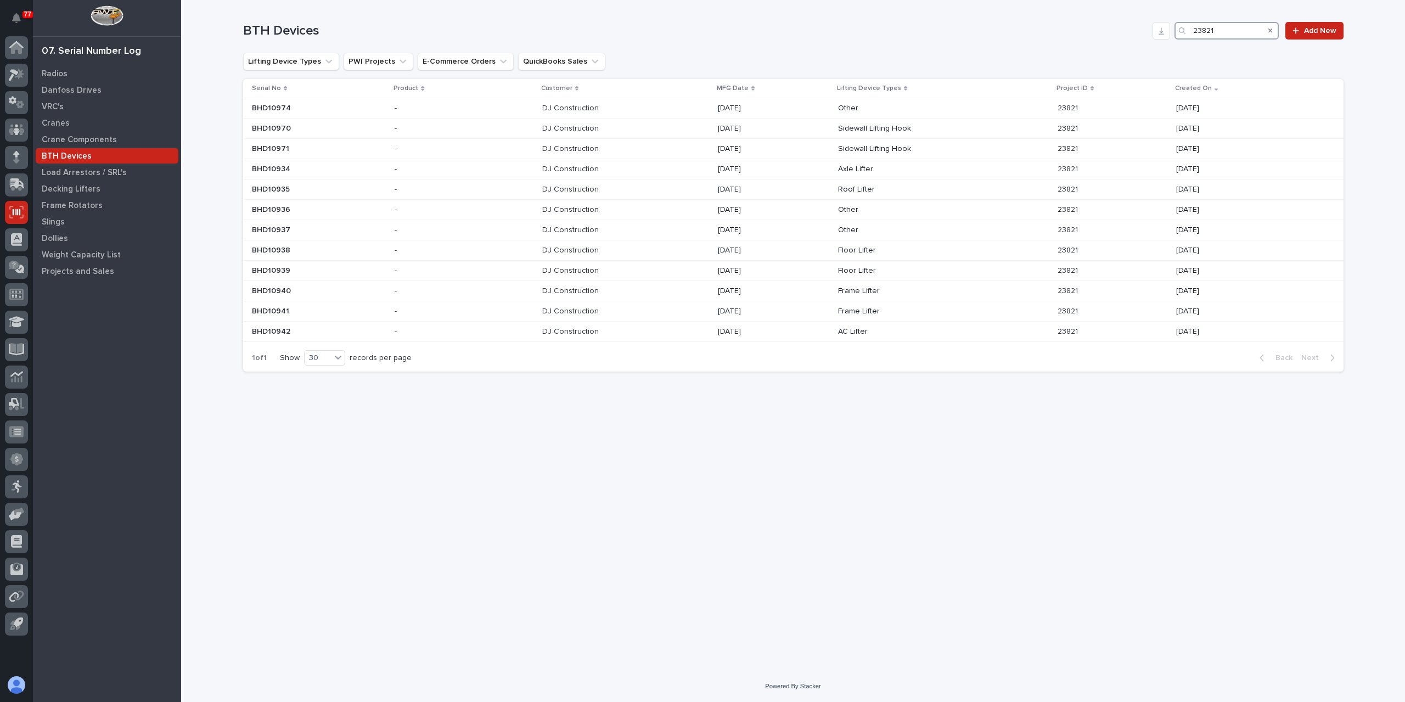
type input "23821"
click at [1270, 28] on icon "Search" at bounding box center [1270, 30] width 4 height 7
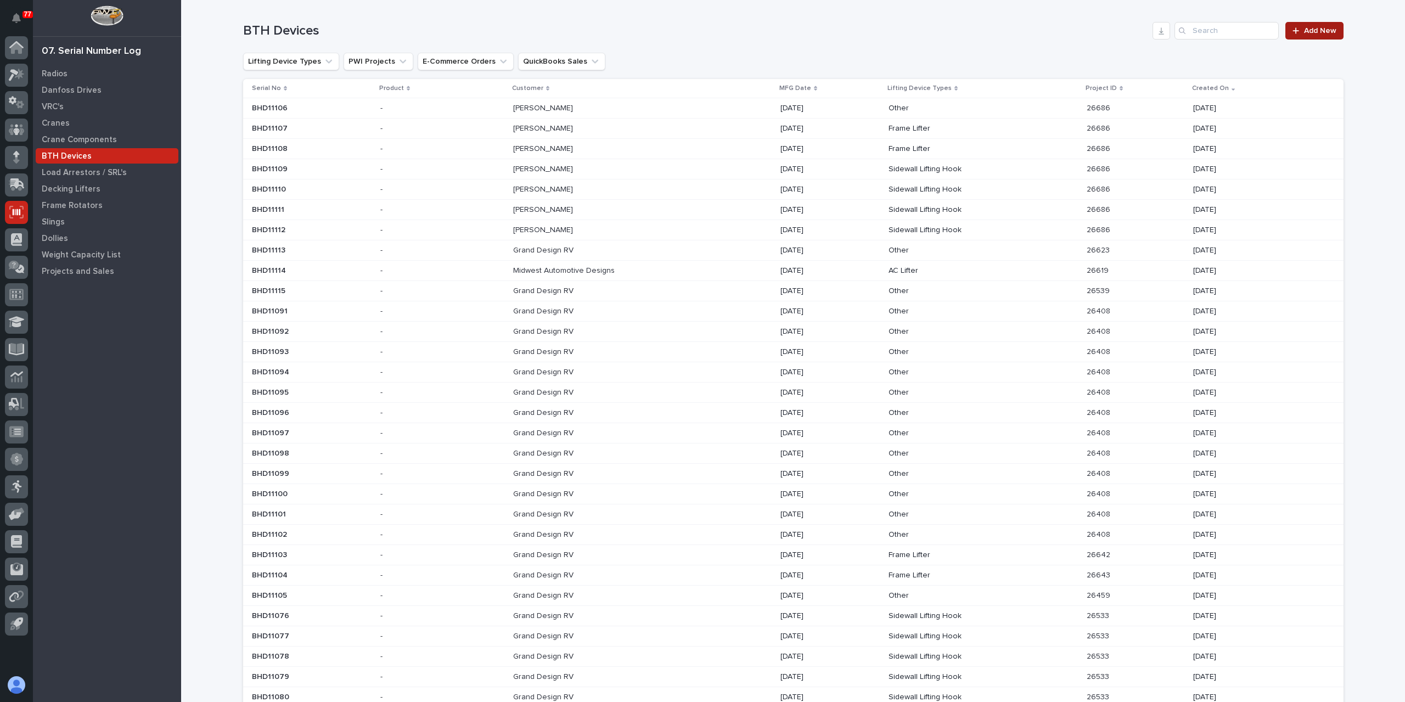
click at [1318, 37] on link "Add New" at bounding box center [1314, 31] width 58 height 18
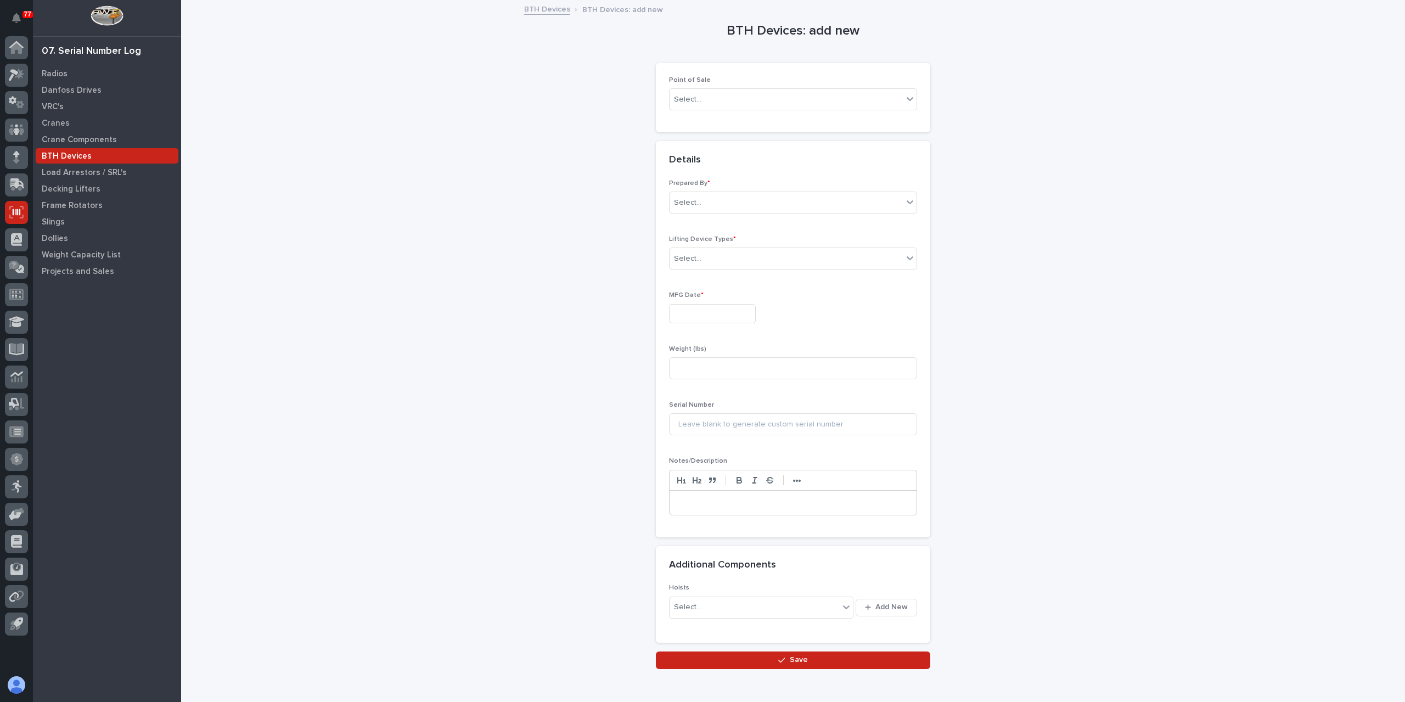
click at [703, 83] on p "Point of Sale" at bounding box center [793, 80] width 248 height 8
click at [708, 87] on div "Point of Sale Select..." at bounding box center [793, 97] width 248 height 43
click at [718, 97] on div "Select..." at bounding box center [786, 100] width 233 height 18
click at [712, 112] on div "PWI Projects" at bounding box center [788, 119] width 247 height 19
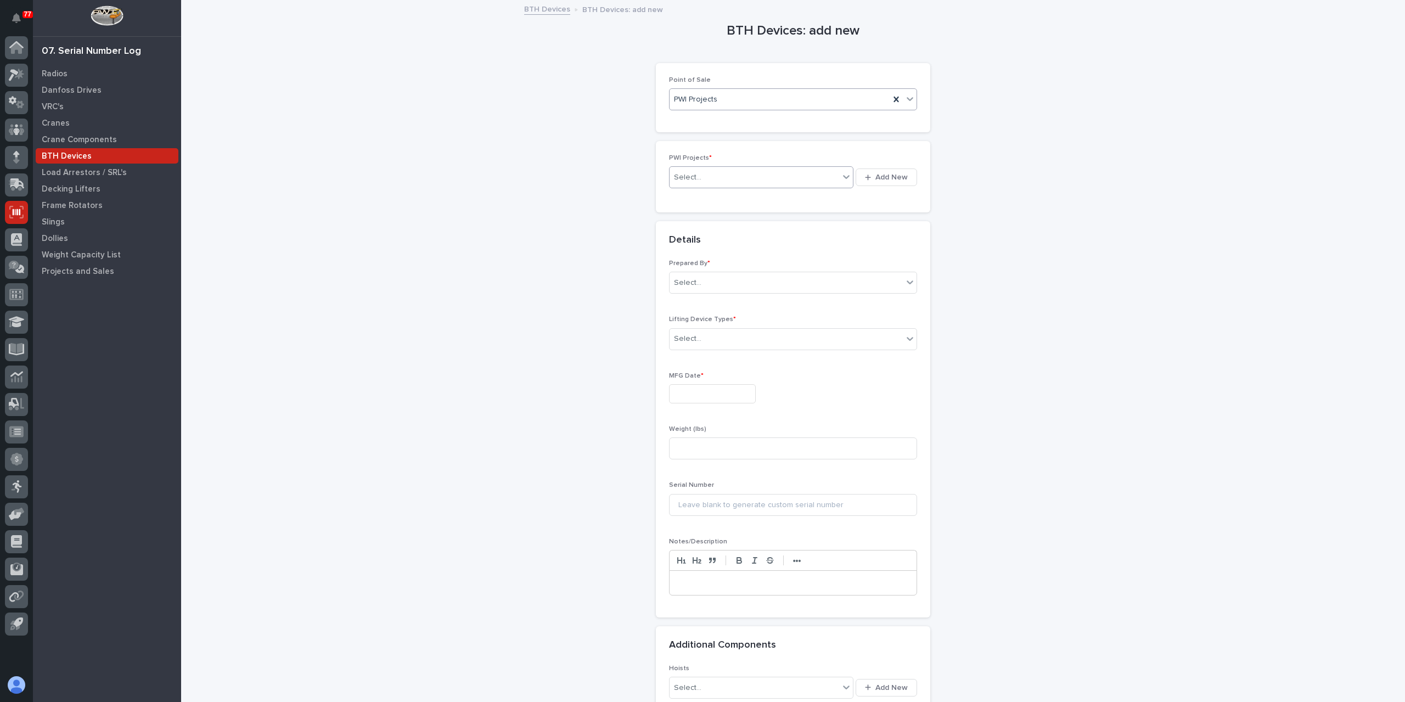
click at [754, 173] on div "Select..." at bounding box center [755, 178] width 170 height 18
type input "*****"
click at [727, 311] on div "Select..." at bounding box center [793, 303] width 248 height 22
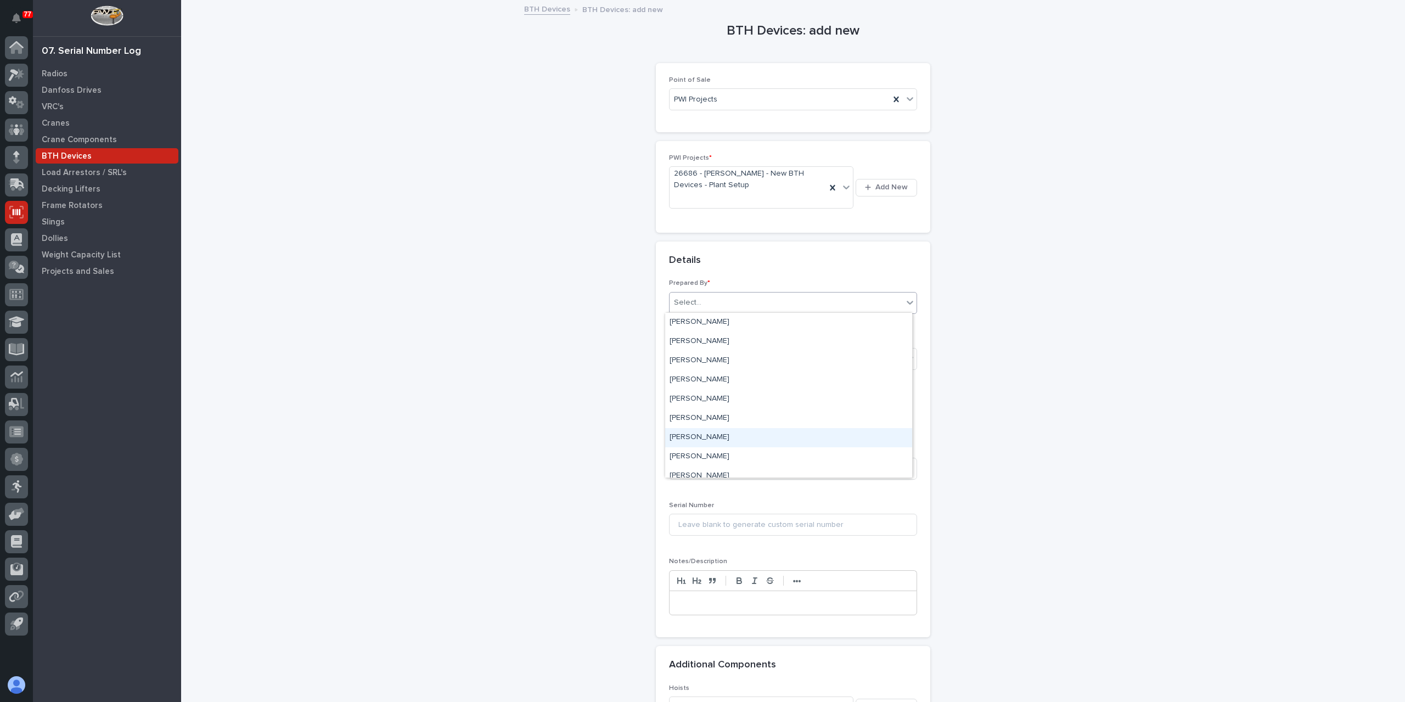
click at [711, 439] on div "[PERSON_NAME]" at bounding box center [788, 437] width 247 height 19
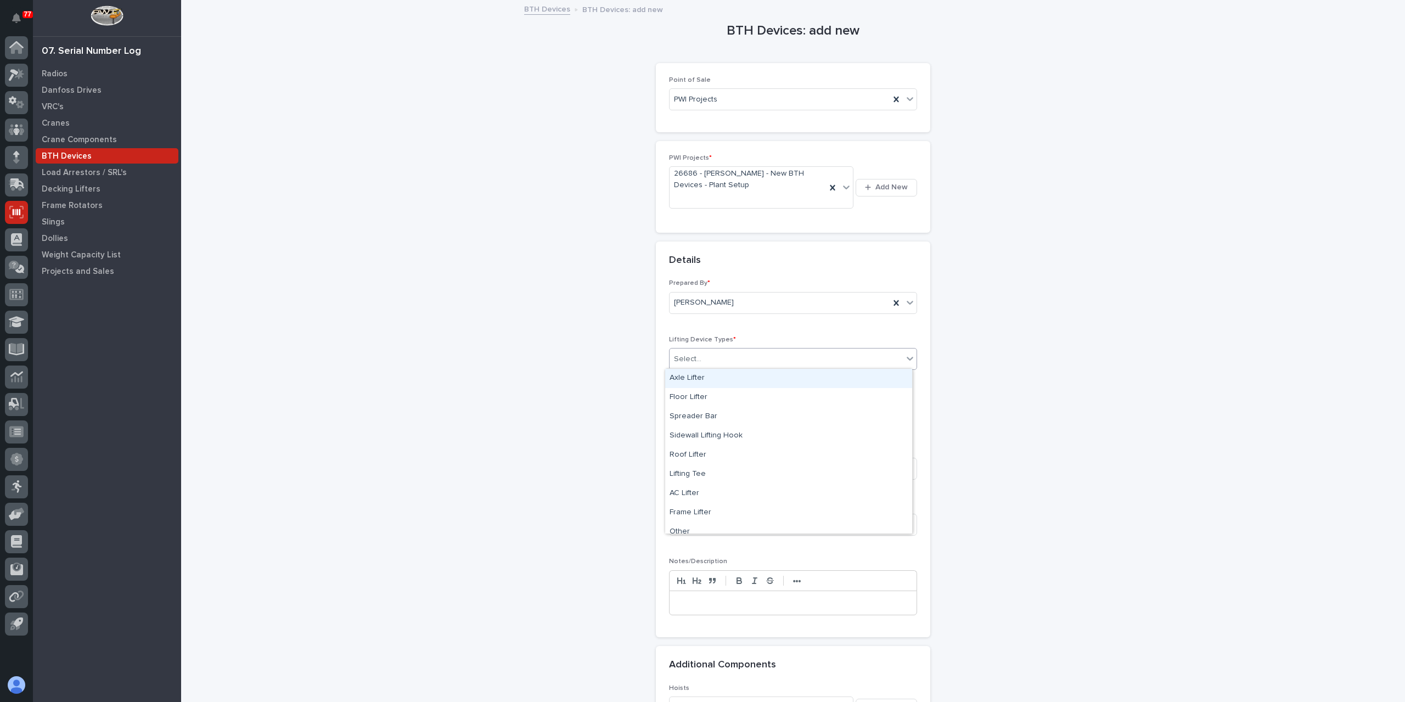
click at [701, 354] on div "Select..." at bounding box center [786, 359] width 233 height 18
click at [705, 508] on div "Other" at bounding box center [788, 504] width 247 height 19
click at [695, 420] on input at bounding box center [793, 416] width 248 height 22
type input "Slide Out Lifter"
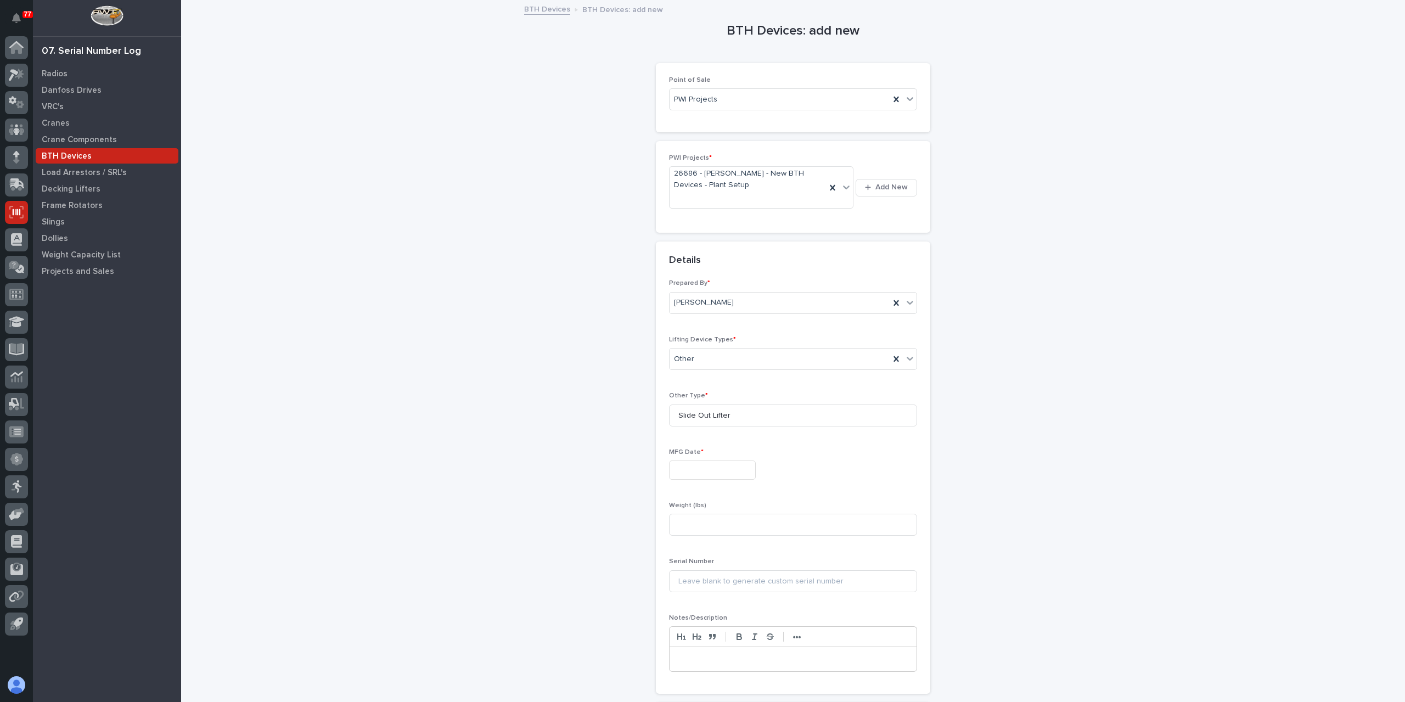
click at [737, 464] on input "text" at bounding box center [712, 470] width 87 height 19
click at [666, 395] on div "18" at bounding box center [669, 396] width 15 height 15
type input "**********"
click at [710, 537] on div "Weight (lbs)" at bounding box center [793, 523] width 248 height 43
click at [701, 532] on input at bounding box center [793, 525] width 248 height 22
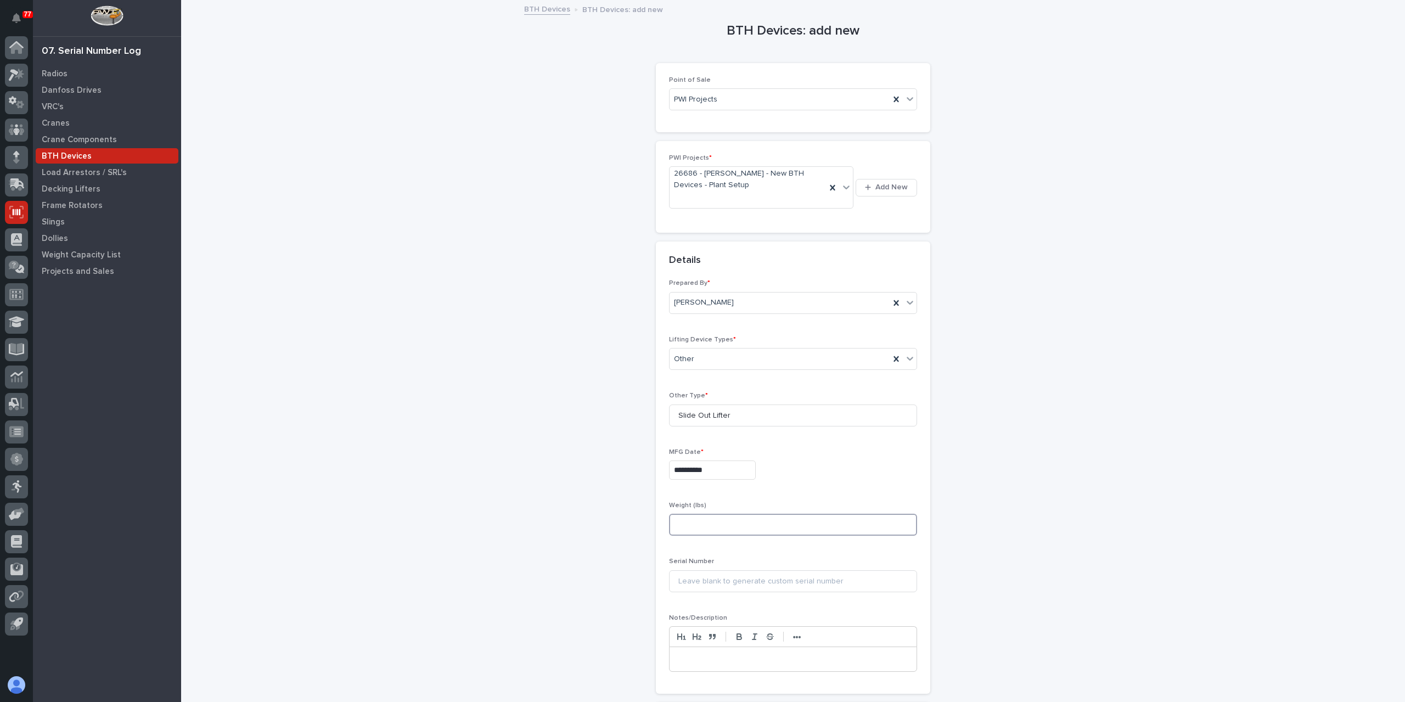
type input "4"
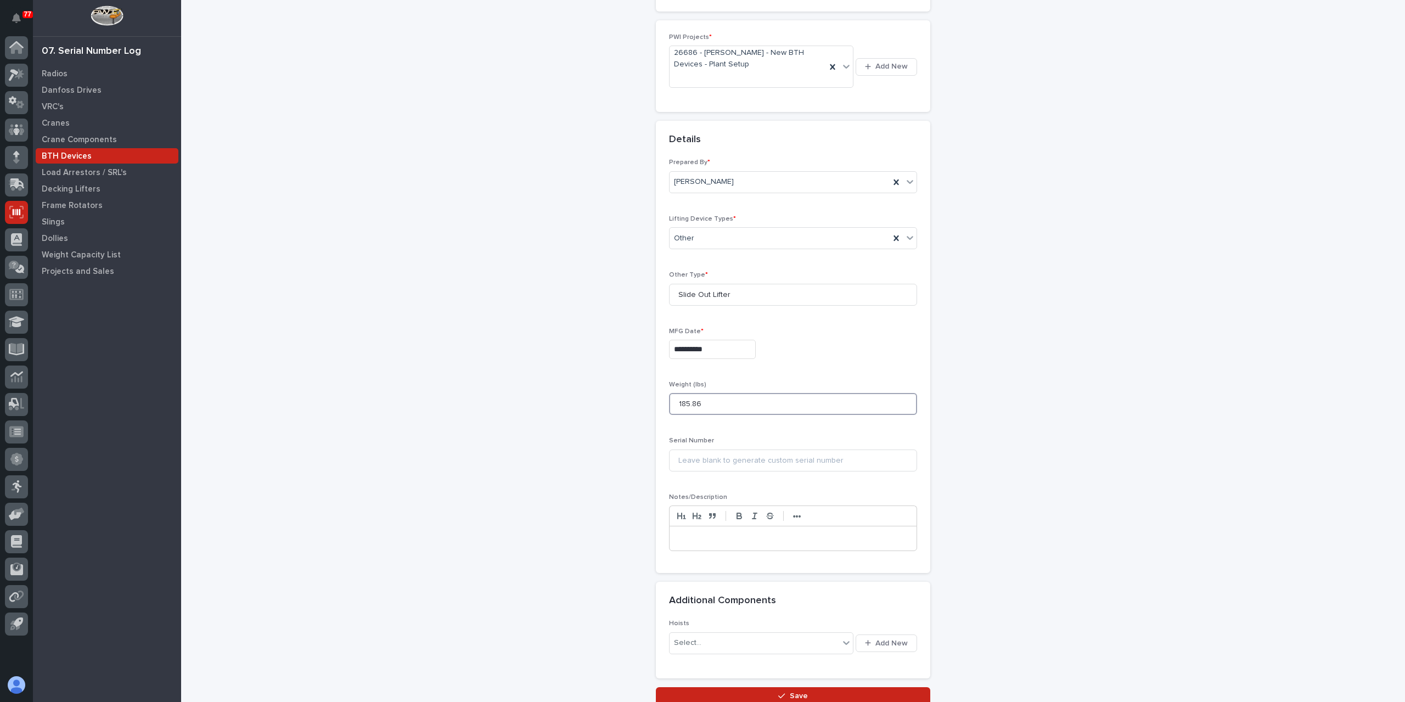
scroll to position [206, 0]
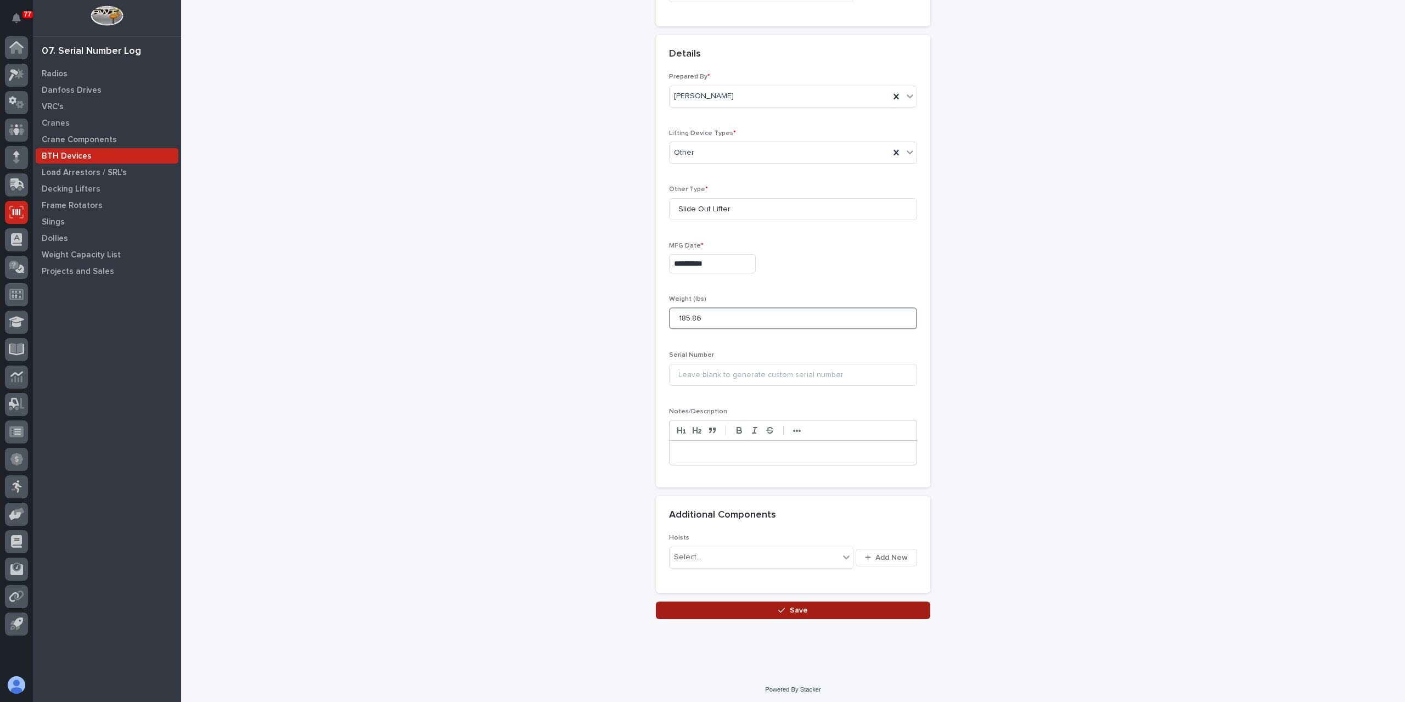
type input "185.86"
click at [744, 603] on button "Save" at bounding box center [793, 611] width 274 height 18
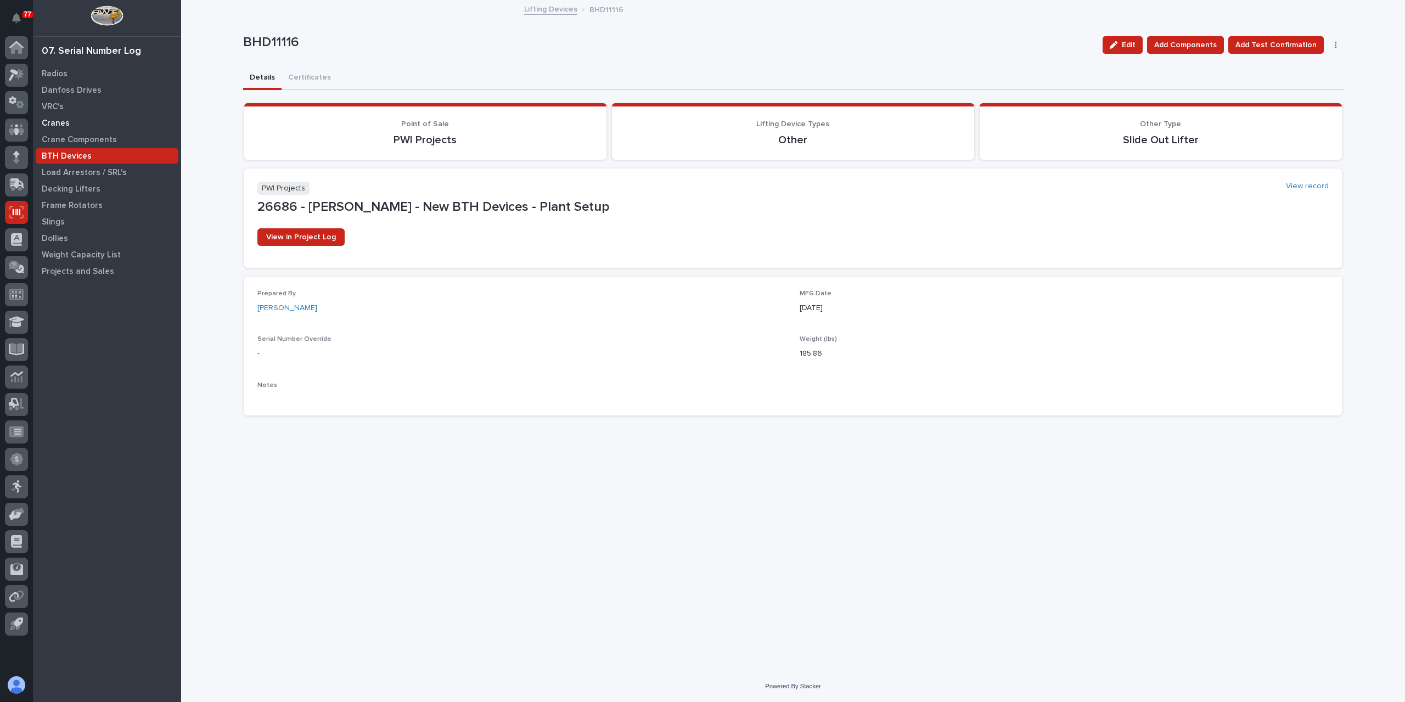
click at [67, 127] on p "Cranes" at bounding box center [56, 124] width 28 height 10
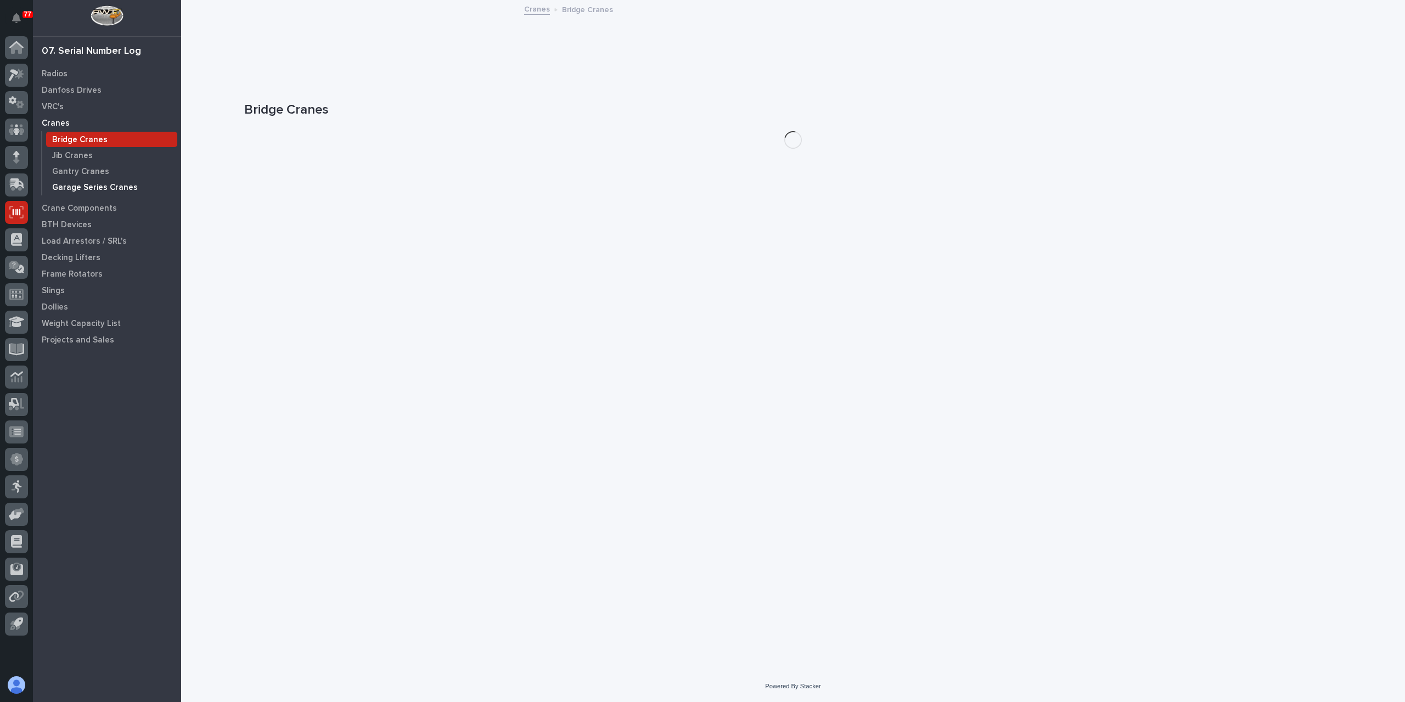
click at [82, 188] on p "Garage Series Cranes" at bounding box center [95, 188] width 86 height 10
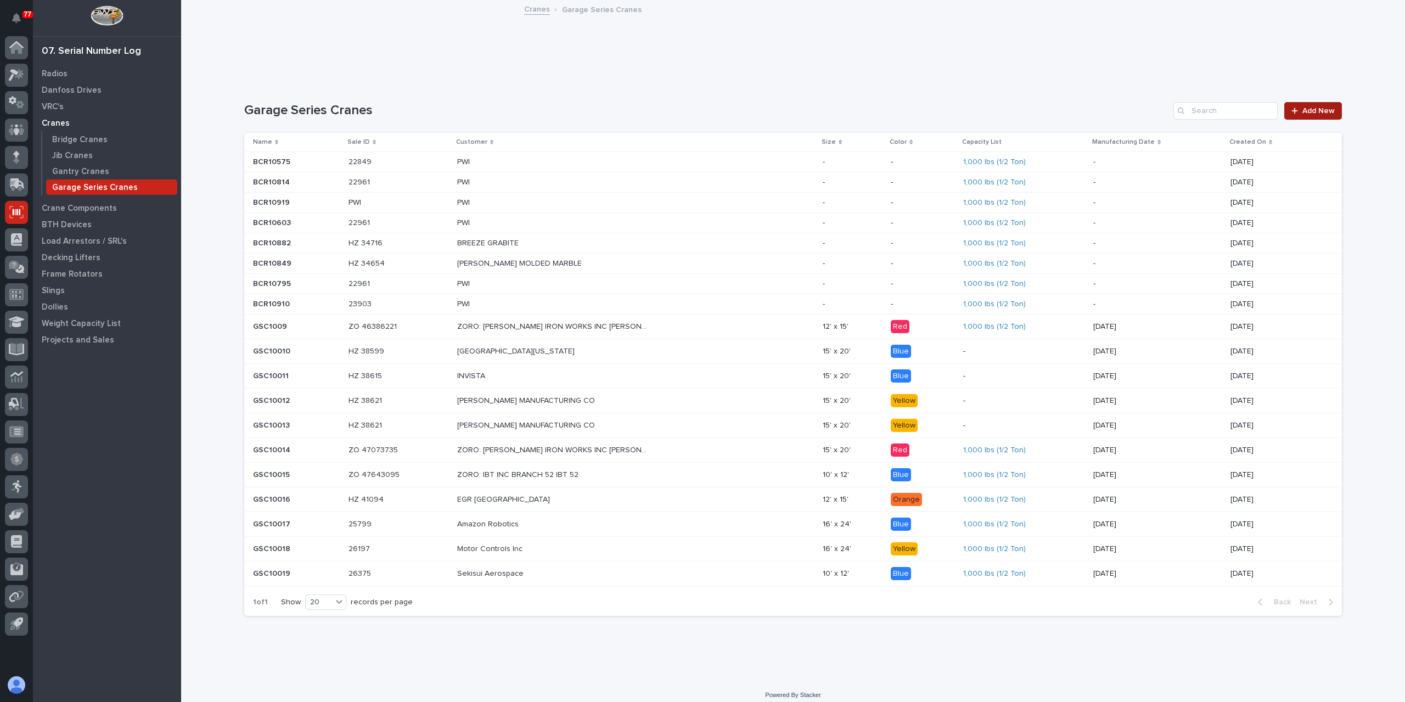
click at [1310, 104] on link "Add New" at bounding box center [1313, 111] width 58 height 18
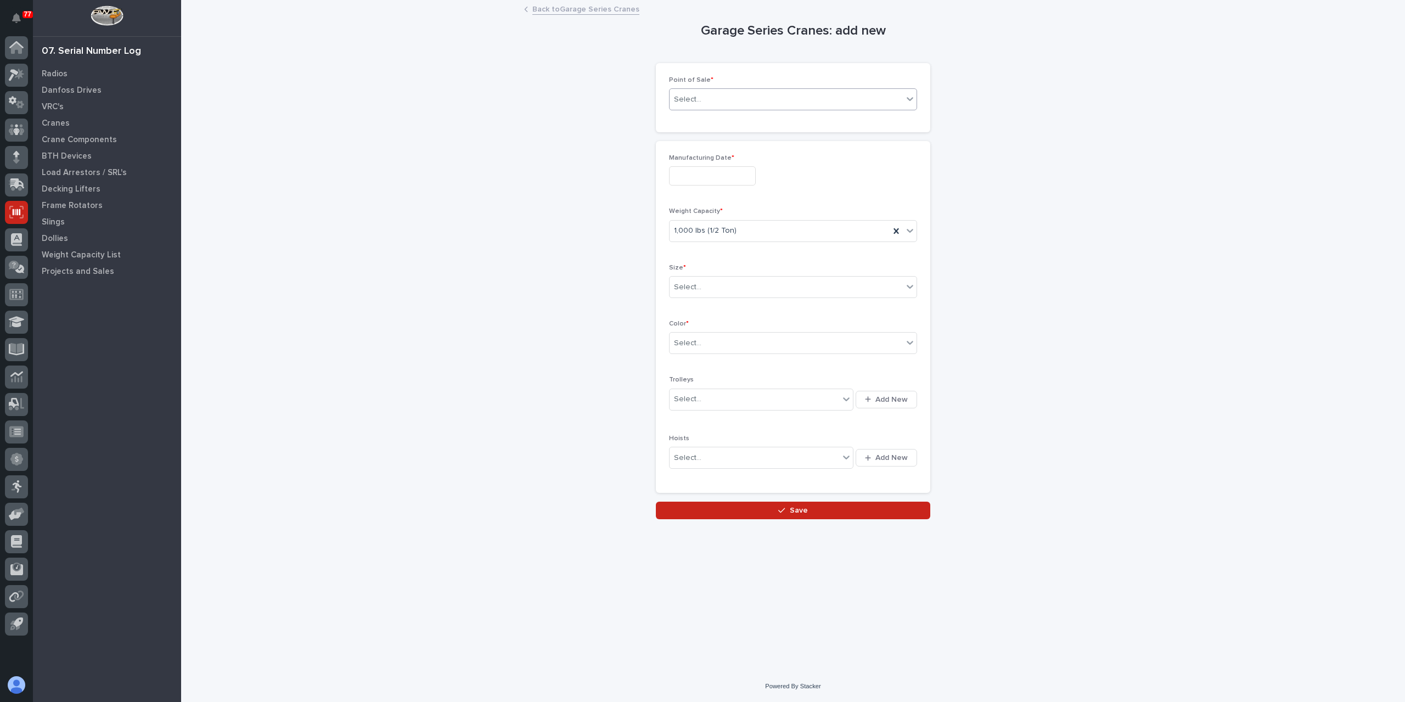
click at [714, 89] on div "Select..." at bounding box center [793, 99] width 248 height 22
click at [708, 120] on span "PWI Projects" at bounding box center [698, 119] width 48 height 12
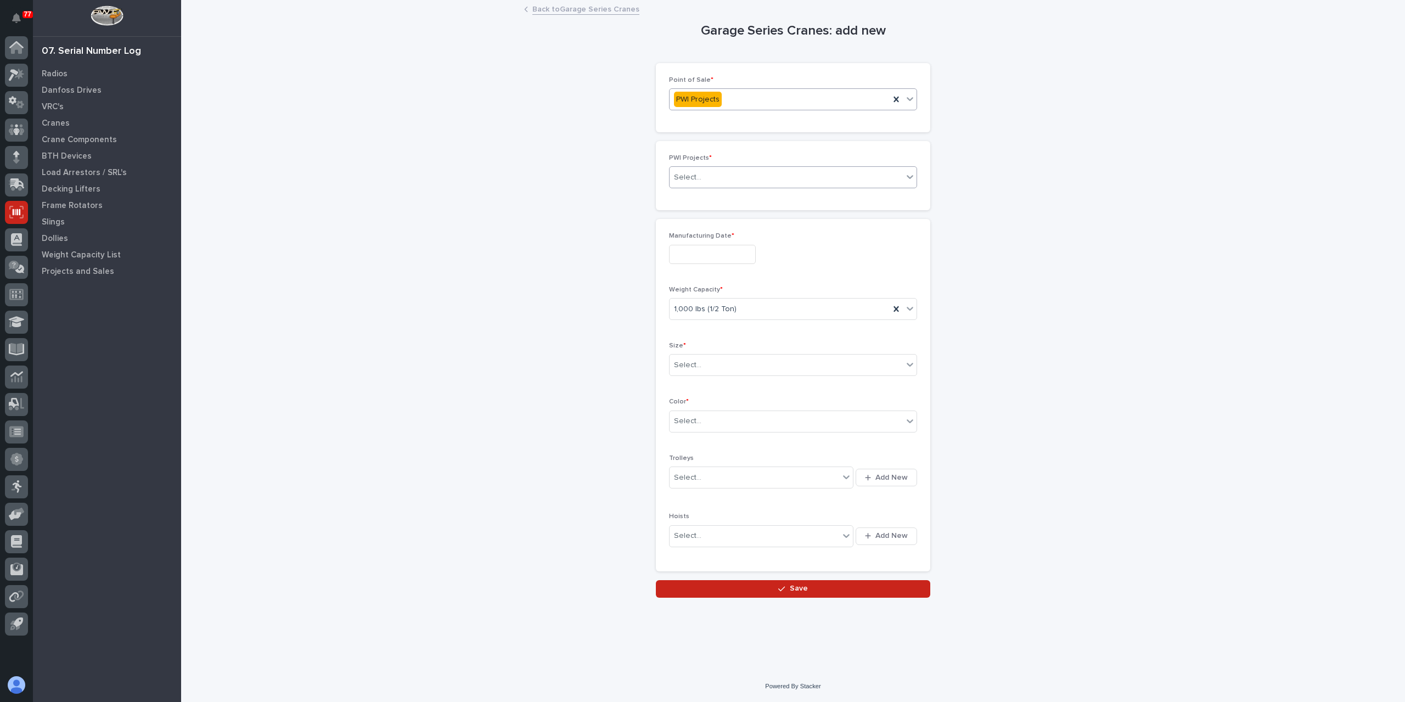
click at [714, 176] on div "Select..." at bounding box center [786, 178] width 233 height 18
type input "*****"
click at [718, 247] on input "text" at bounding box center [712, 254] width 87 height 19
click at [722, 166] on div "14" at bounding box center [727, 163] width 15 height 15
type input "**********"
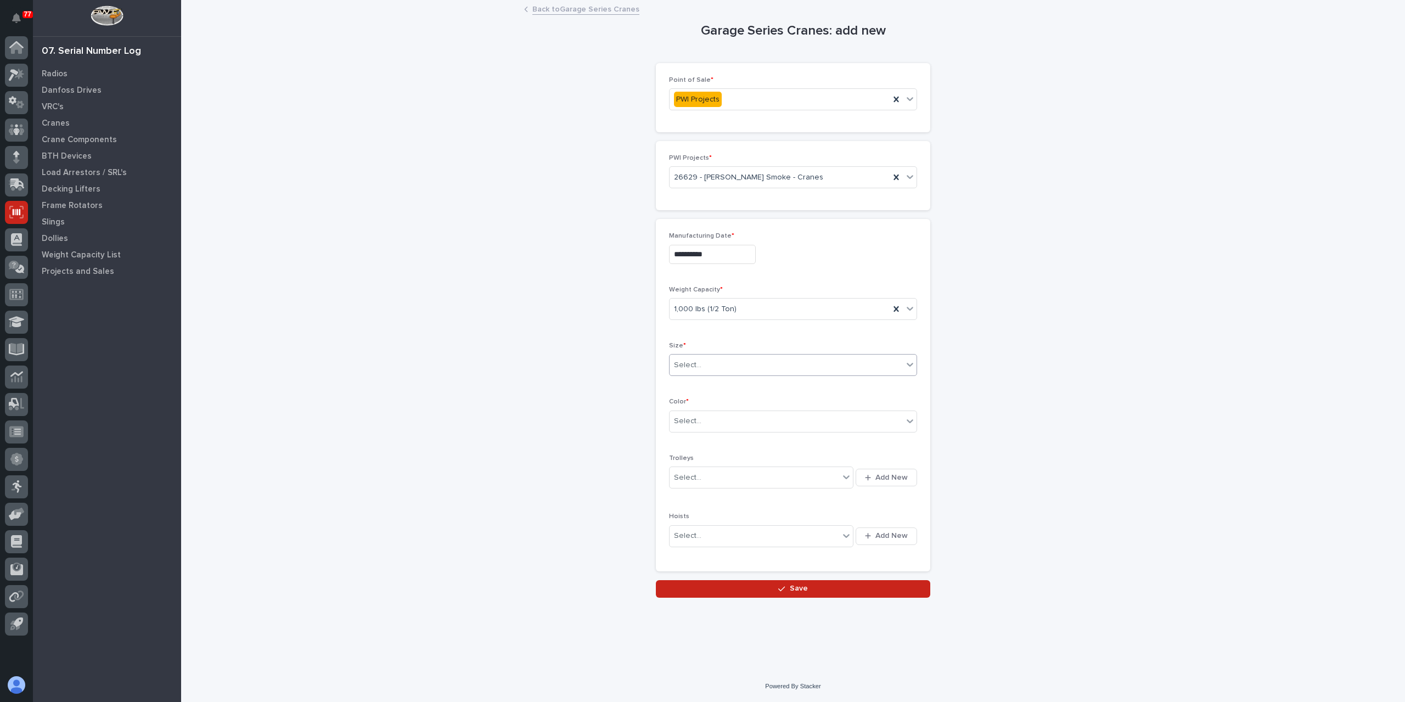
click at [711, 362] on div "Select..." at bounding box center [786, 365] width 233 height 18
click at [714, 459] on div "16' x 20'" at bounding box center [793, 461] width 247 height 19
click at [725, 419] on div "Select..." at bounding box center [786, 421] width 233 height 18
click at [699, 480] on span "Yellow" at bounding box center [687, 477] width 27 height 12
click at [788, 585] on div "button" at bounding box center [783, 589] width 11 height 8
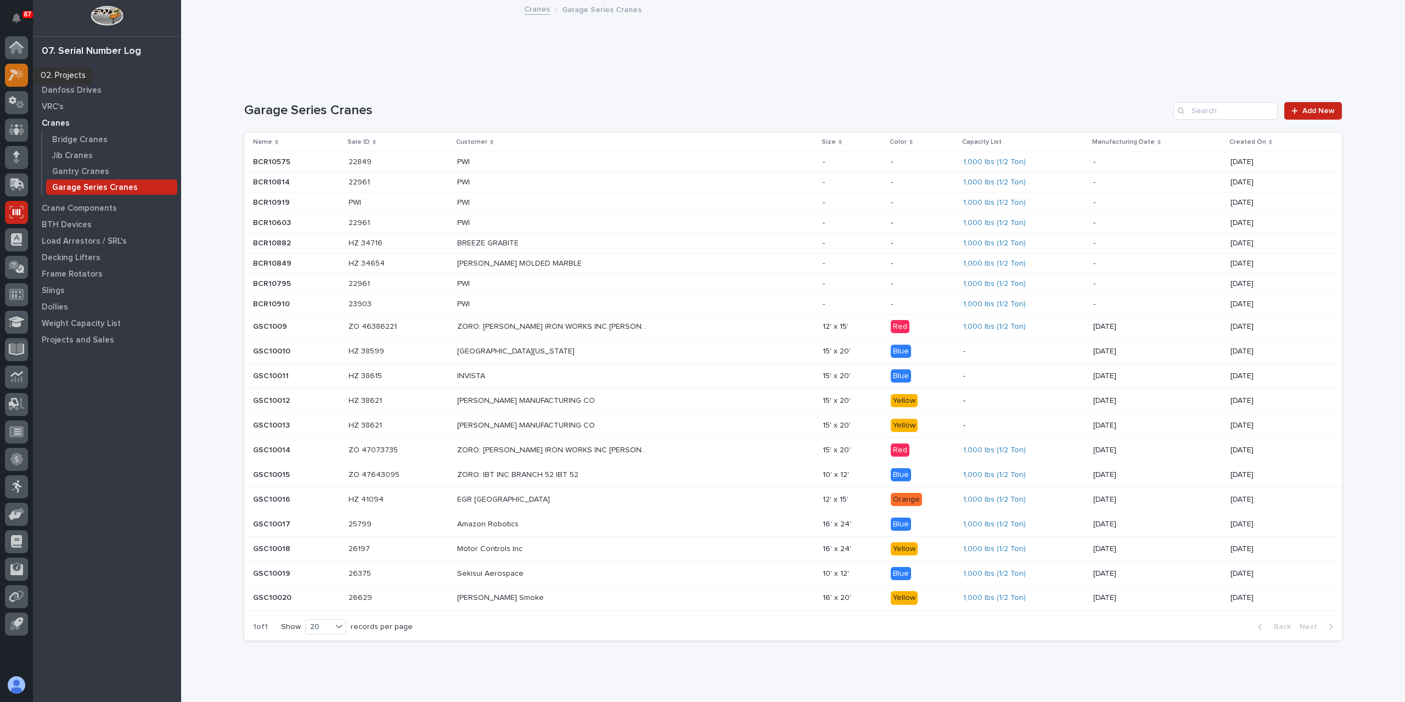
click at [15, 78] on icon at bounding box center [17, 75] width 16 height 13
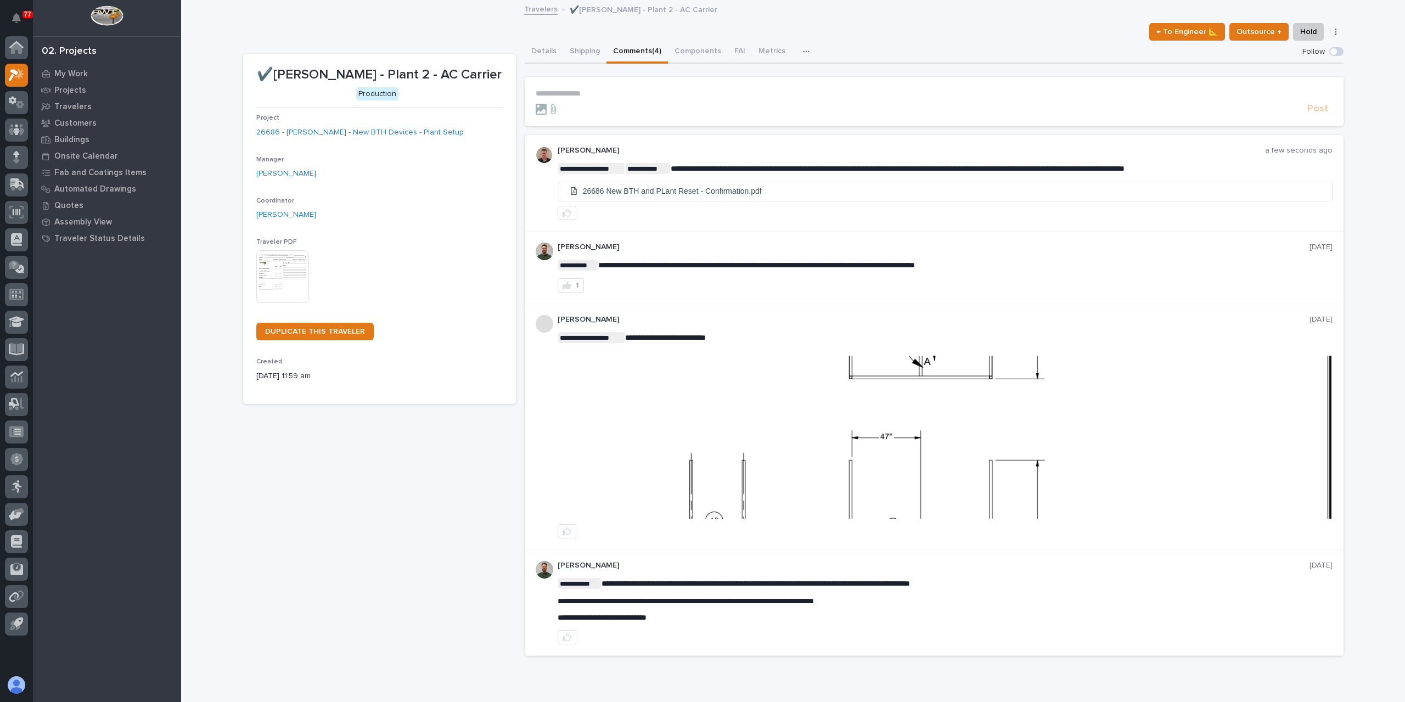
click at [628, 96] on p "**********" at bounding box center [934, 93] width 797 height 9
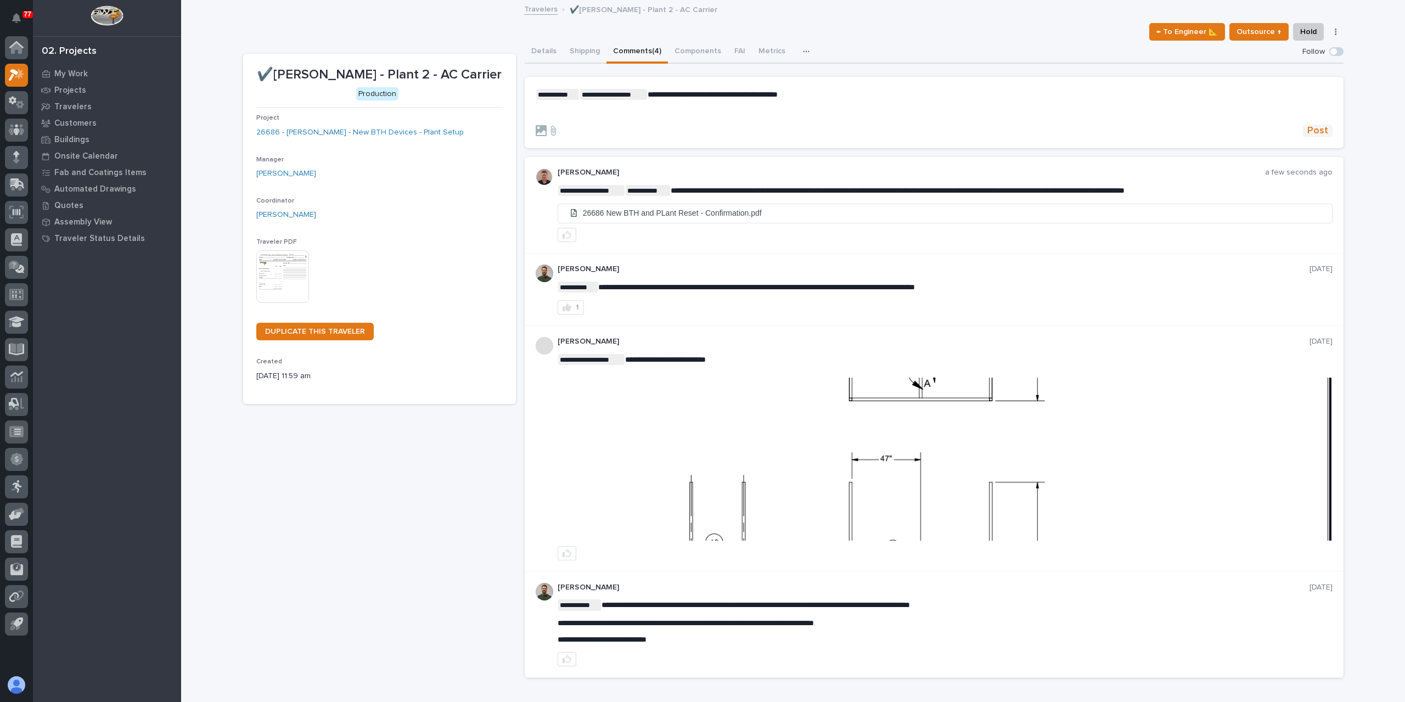
click at [1309, 132] on span "Post" at bounding box center [1317, 131] width 21 height 13
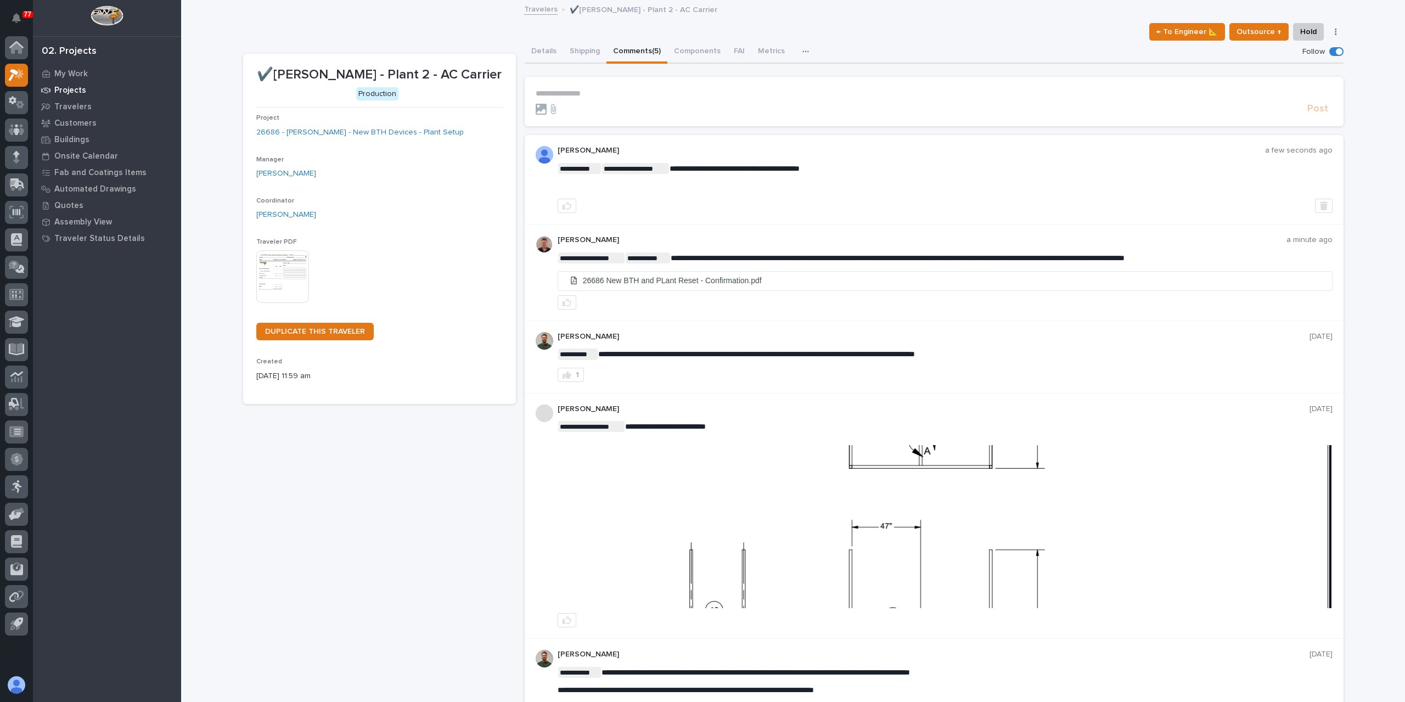
click at [67, 93] on p "Projects" at bounding box center [70, 91] width 32 height 10
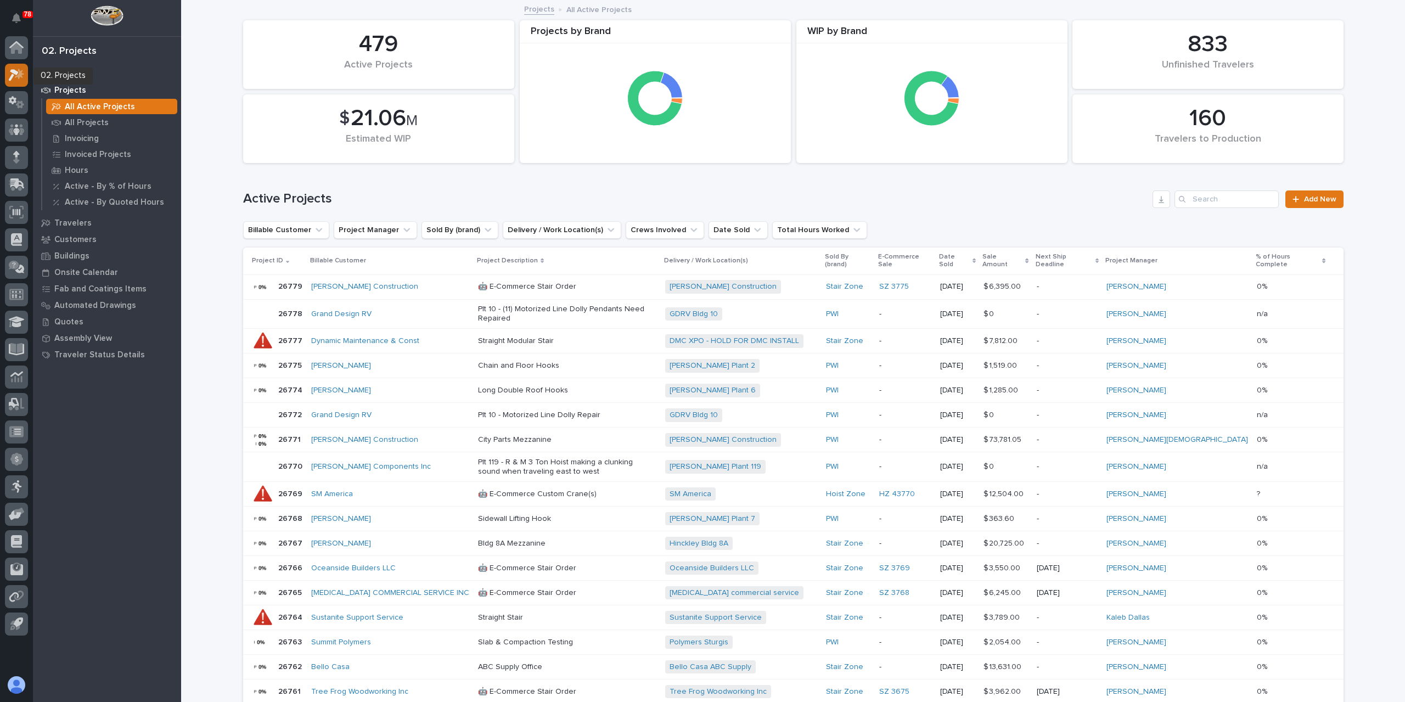
click at [21, 66] on div at bounding box center [16, 75] width 23 height 23
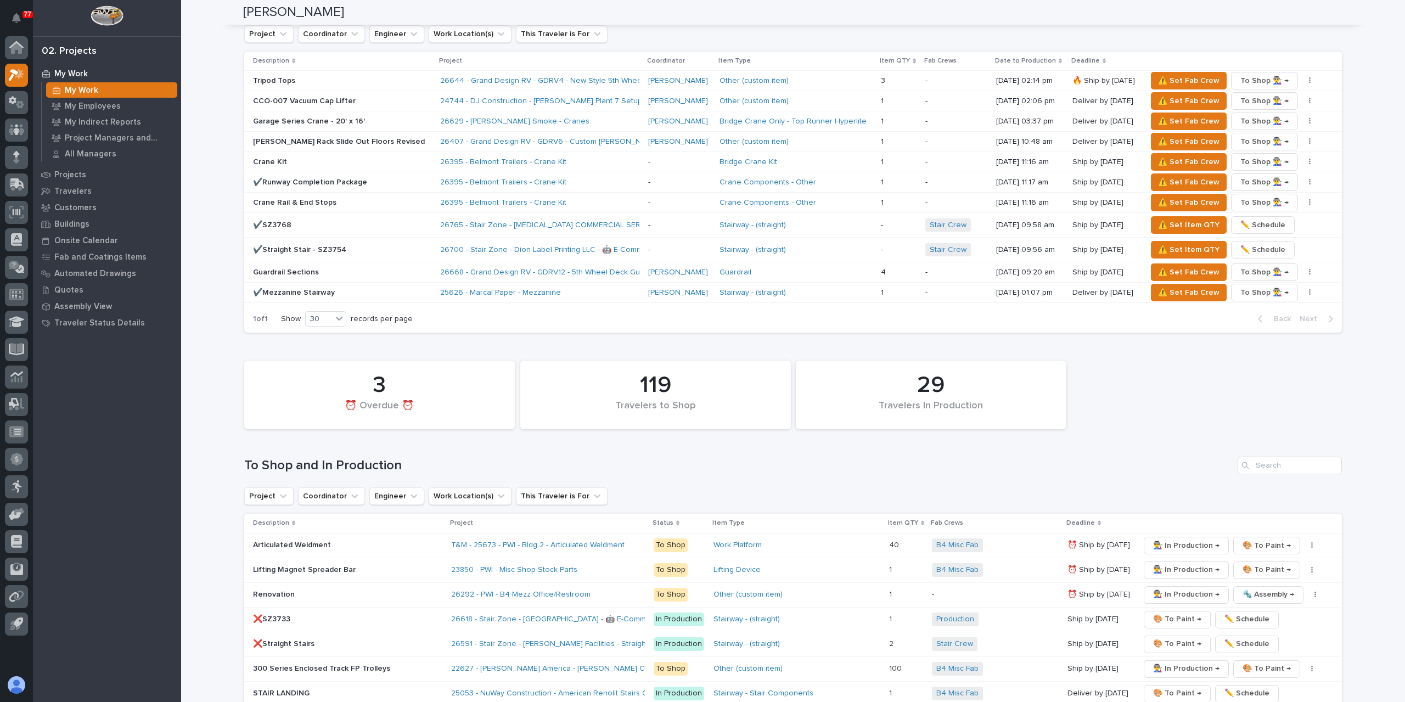
scroll to position [1317, 0]
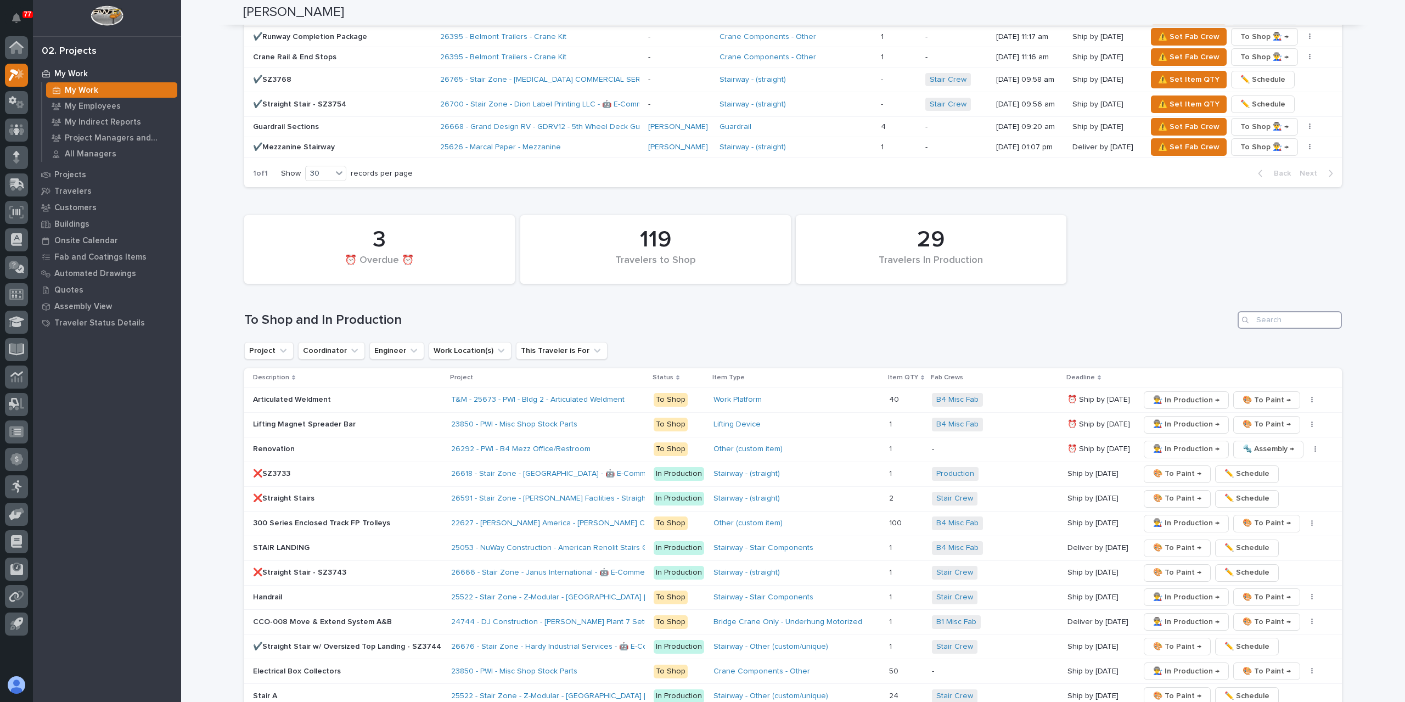
click at [1282, 311] on input "Search" at bounding box center [1290, 320] width 104 height 18
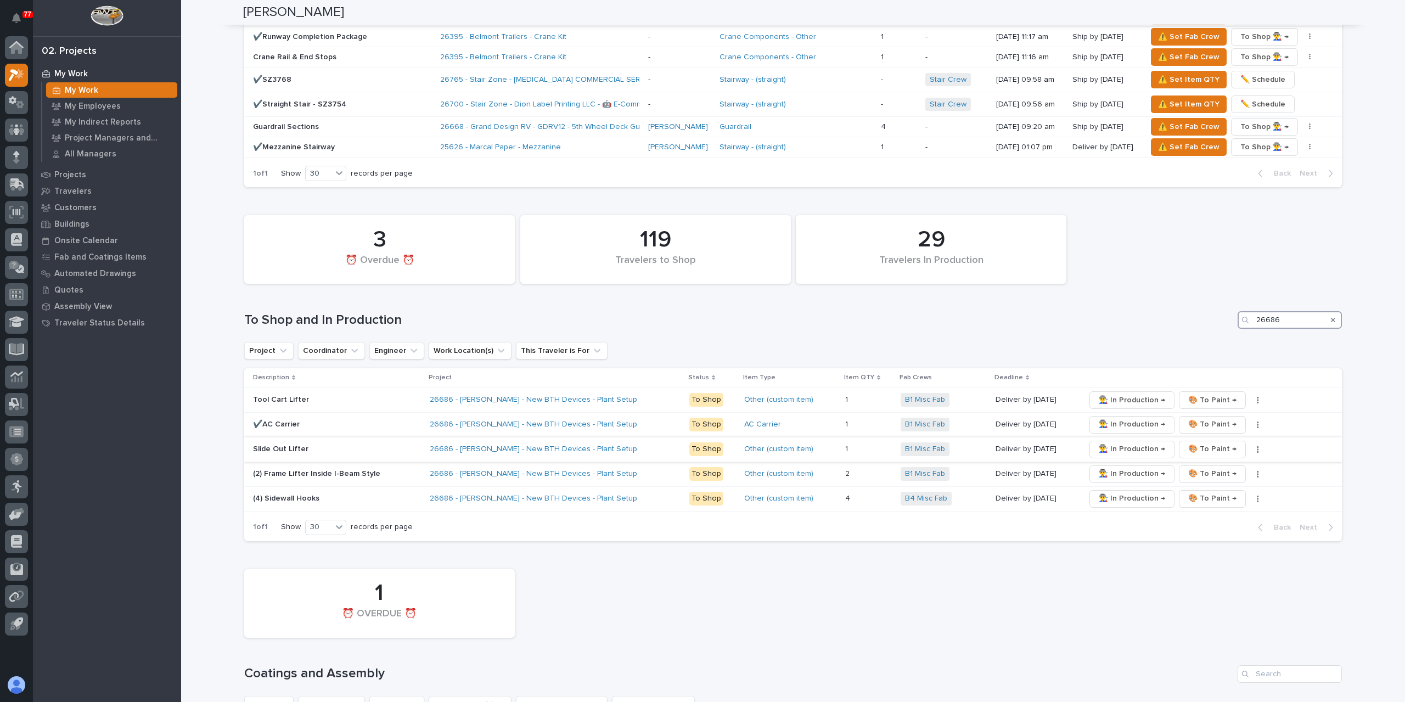
type input "26686"
click at [288, 445] on p "Slide Out Lifter" at bounding box center [337, 449] width 168 height 9
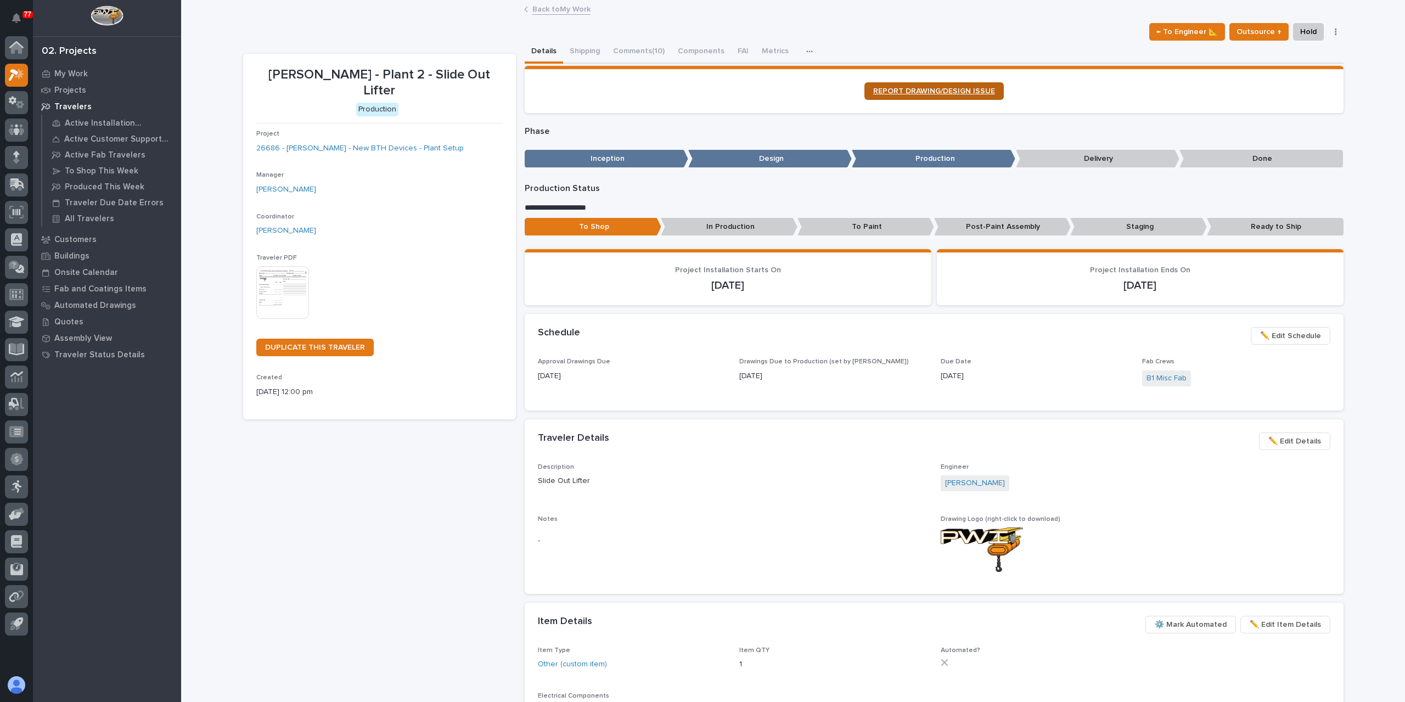
click at [933, 97] on link "REPORT DRAWING/DESIGN ISSUE" at bounding box center [933, 91] width 139 height 18
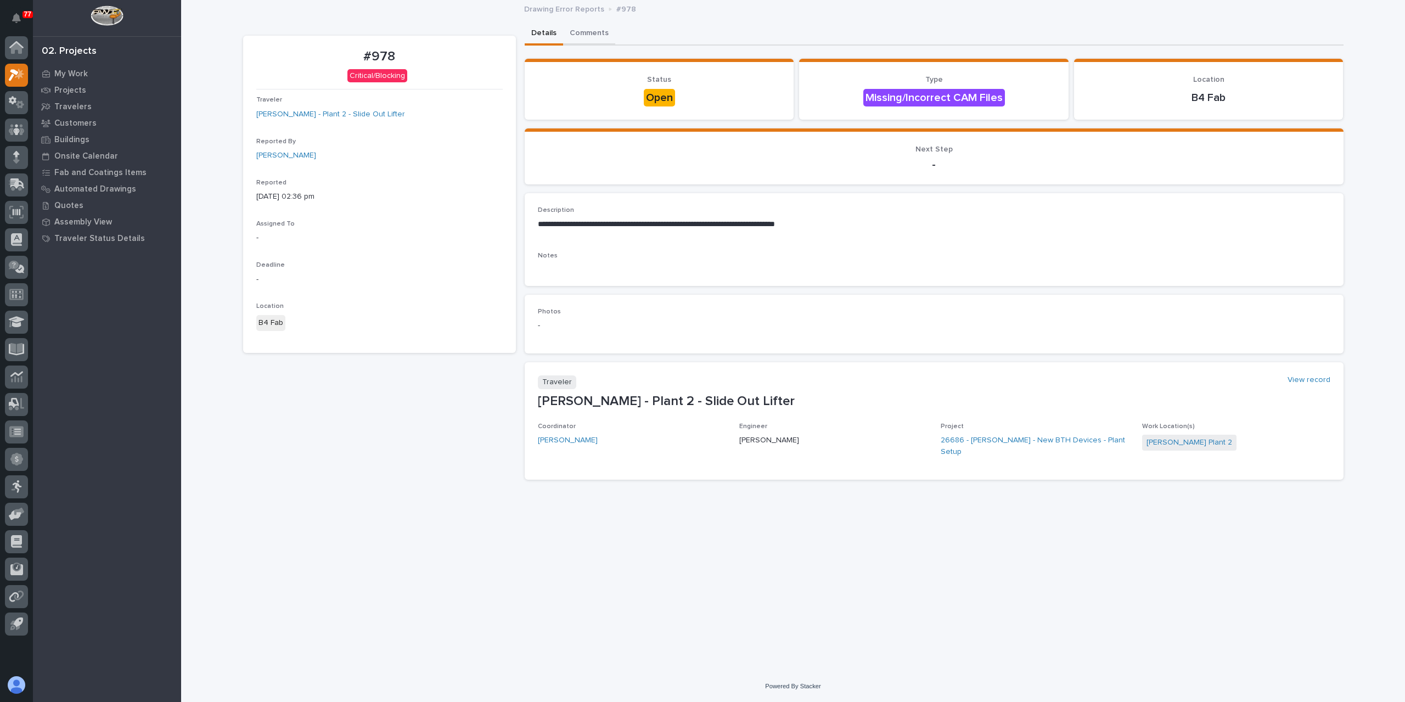
click at [585, 38] on button "Comments" at bounding box center [589, 34] width 52 height 23
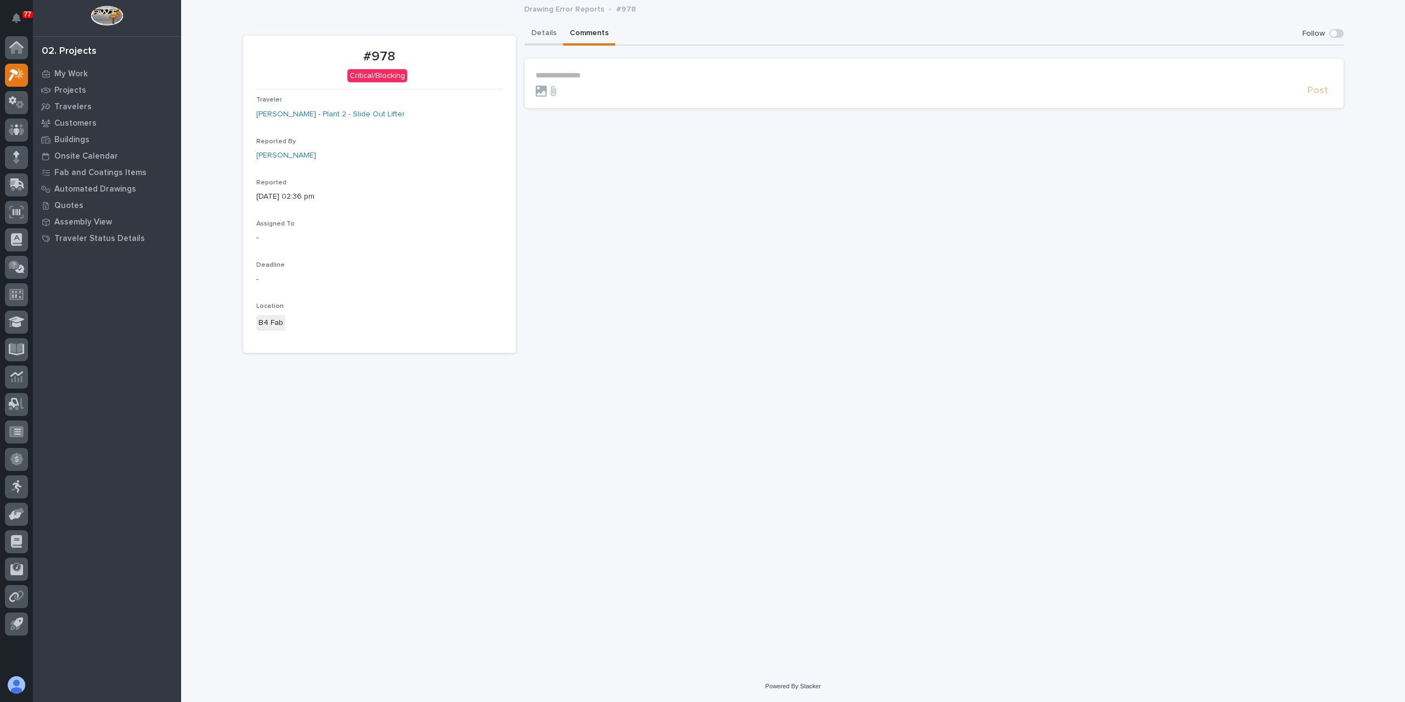
click at [539, 27] on button "Details" at bounding box center [544, 34] width 38 height 23
